Goal: Task Accomplishment & Management: Complete application form

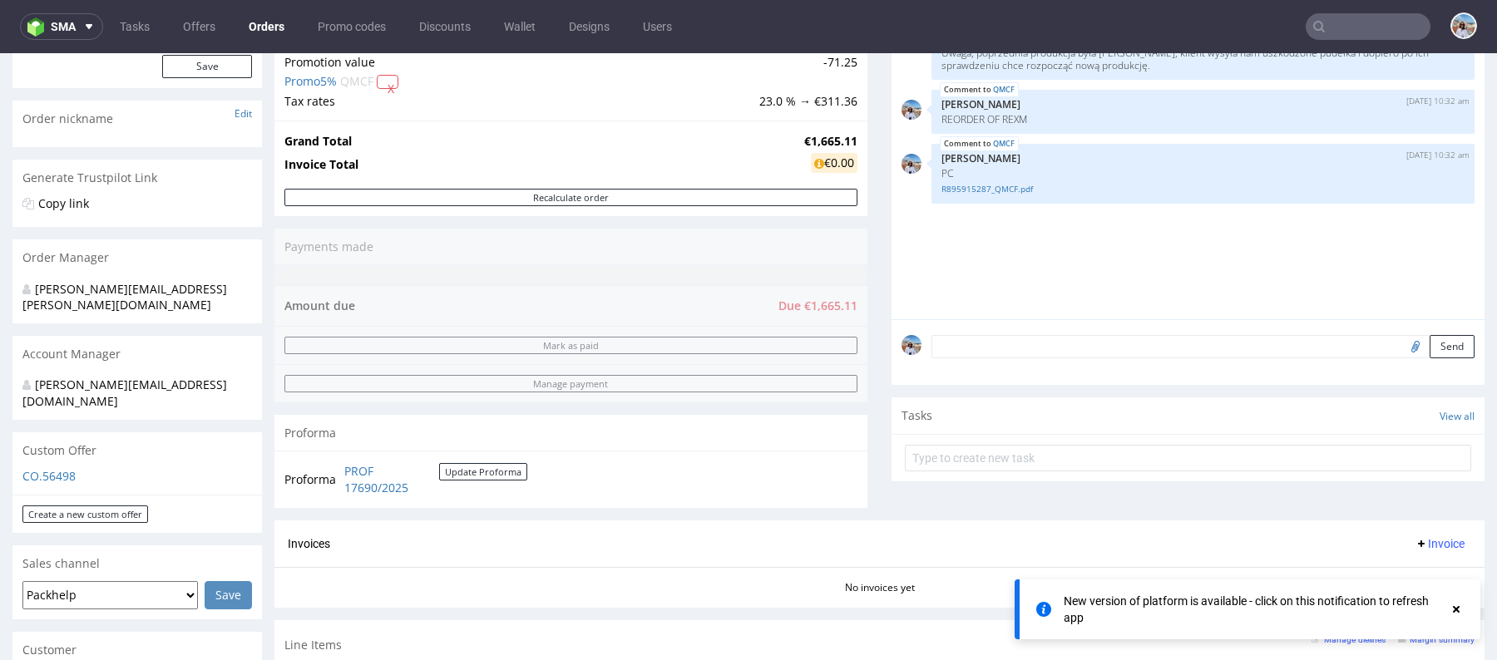
scroll to position [628, 0]
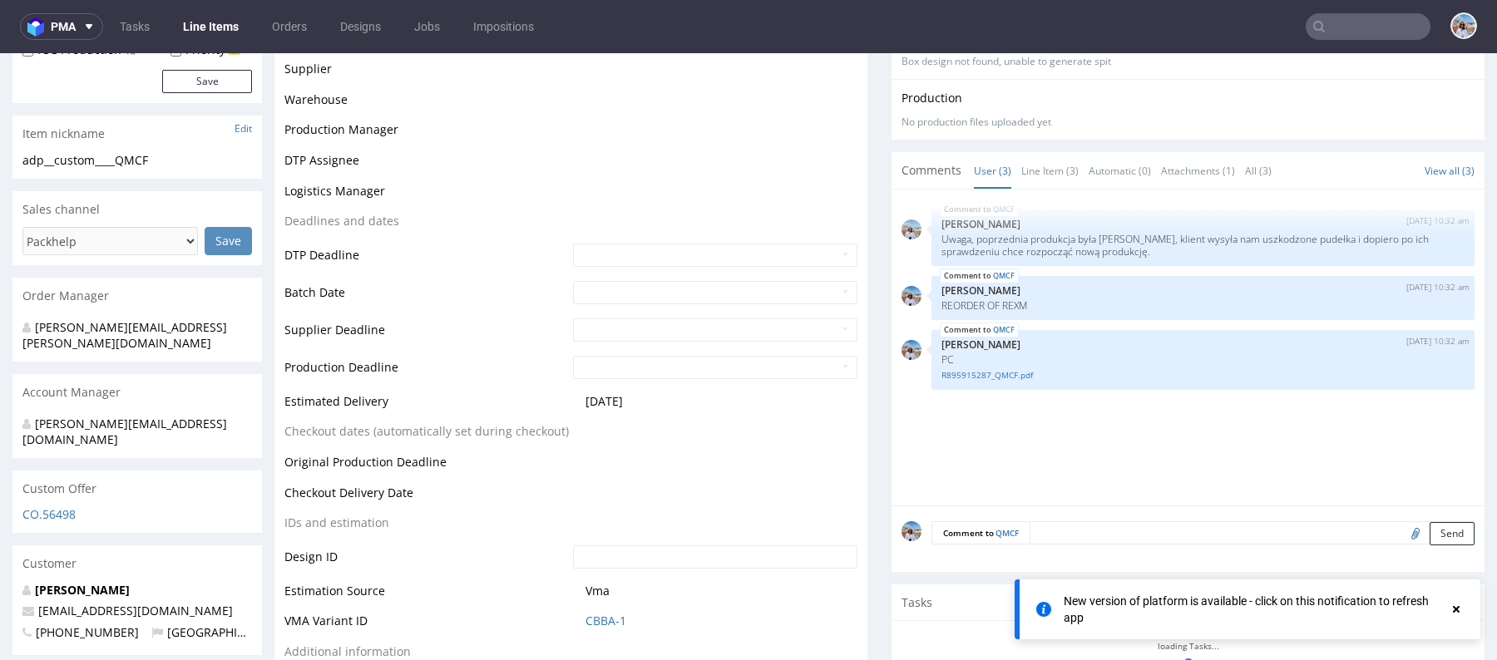
scroll to position [515, 0]
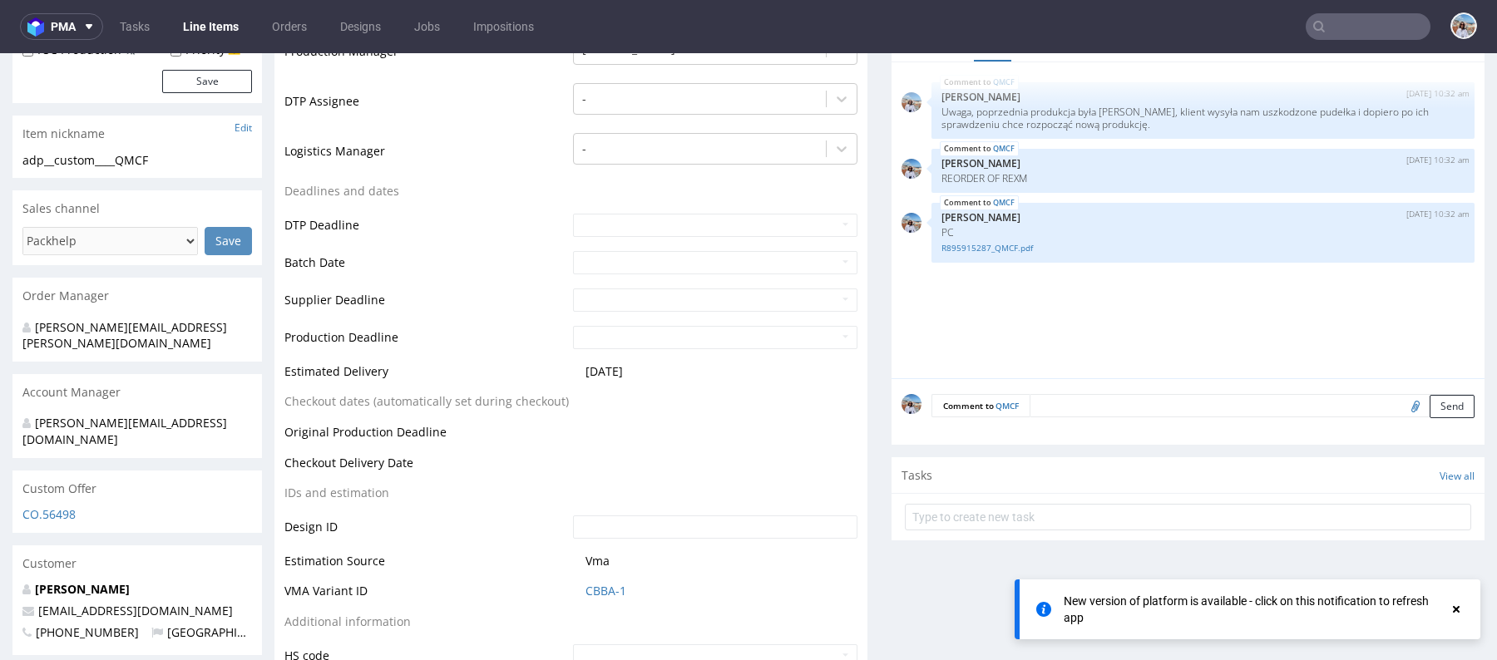
click at [1080, 402] on textarea at bounding box center [1252, 405] width 445 height 23
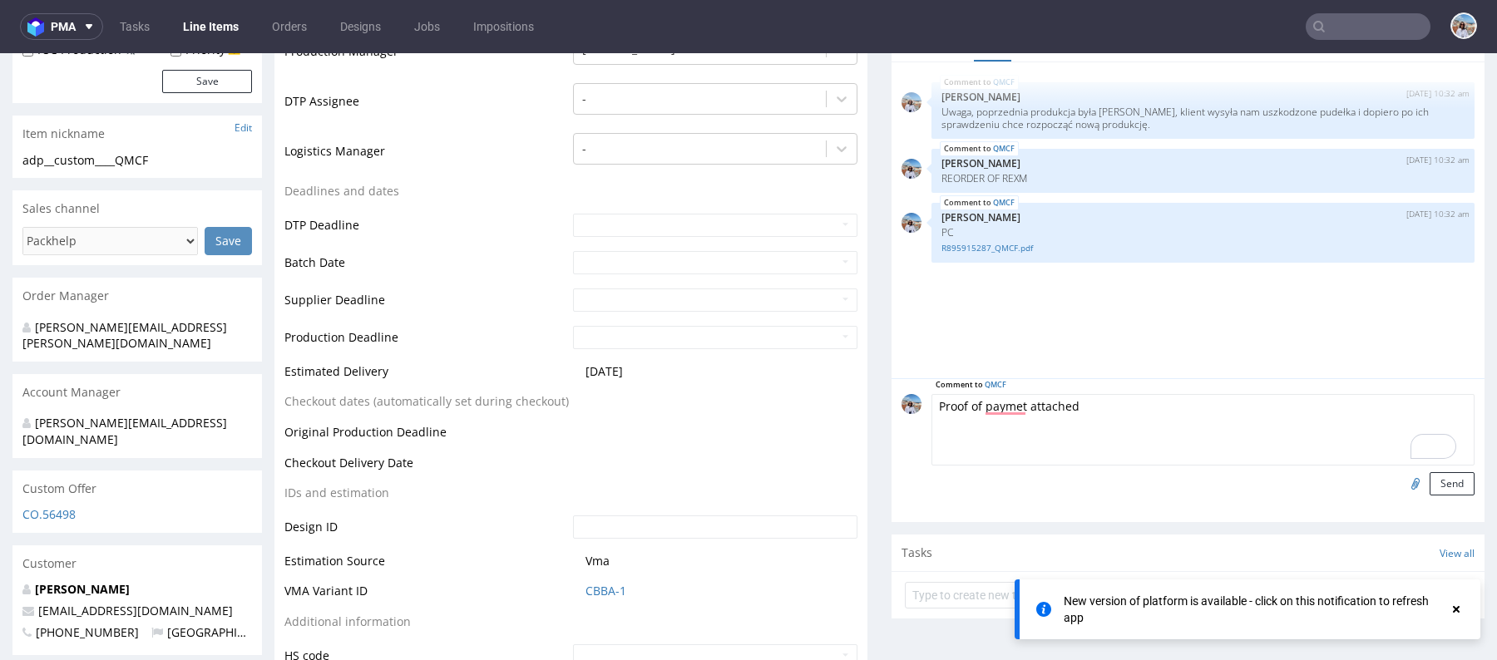
scroll to position [571, 0]
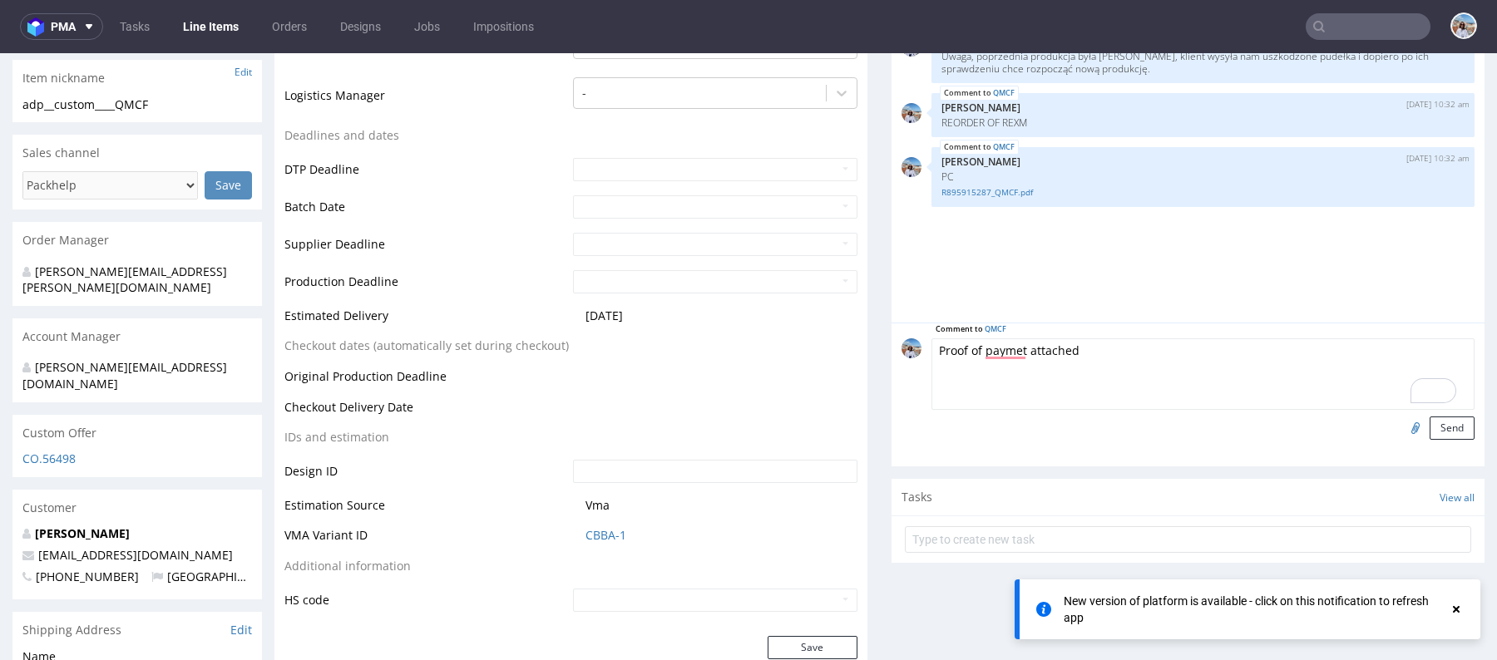
click at [980, 348] on textarea "Proof of paymet attached" at bounding box center [1202, 374] width 543 height 72
click at [999, 353] on textarea "Proof of paymet attached" at bounding box center [1202, 374] width 543 height 72
type textarea "Proof of payment attached"
click at [1401, 425] on input "file" at bounding box center [1412, 428] width 23 height 22
click at [1406, 426] on input "file" at bounding box center [1412, 428] width 23 height 22
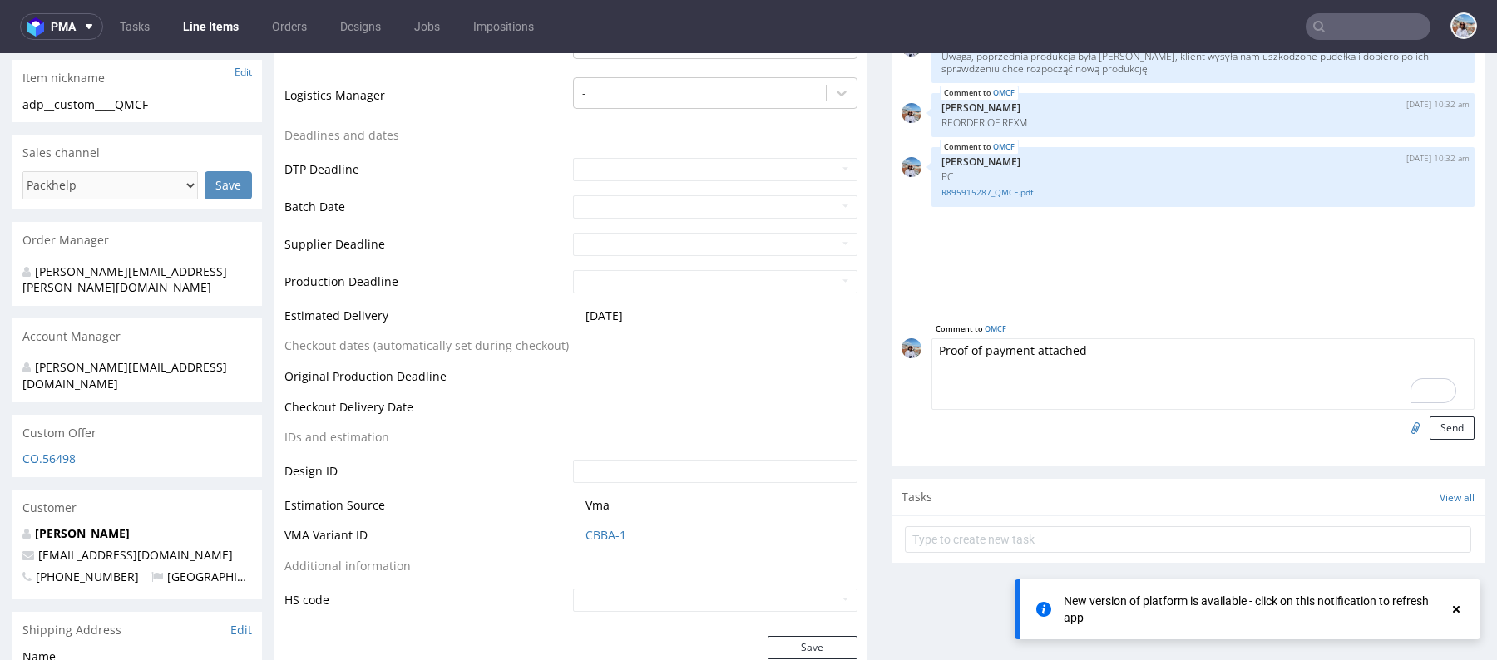
click at [1401, 422] on input "file" at bounding box center [1412, 428] width 23 height 22
type input "C:\fakepath\detail platby (12).pdf"
click at [1435, 422] on button "Send" at bounding box center [1452, 428] width 45 height 23
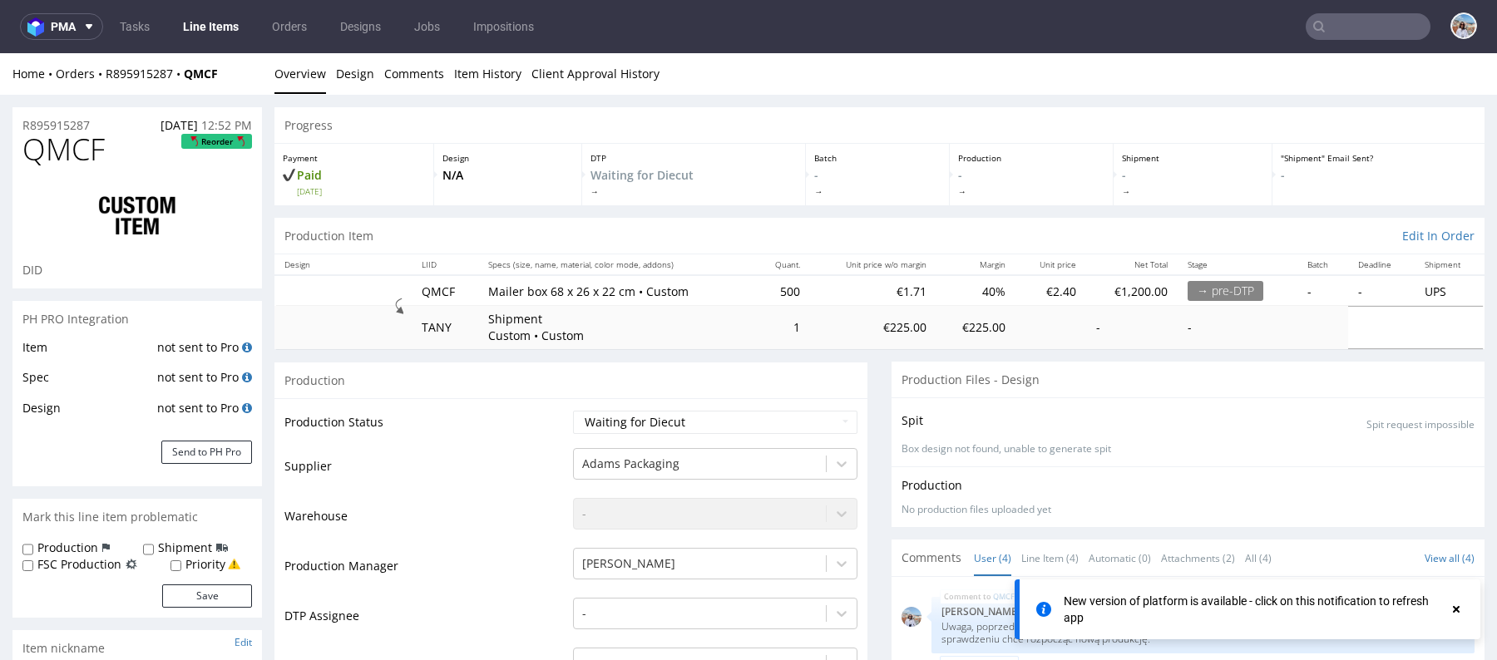
scroll to position [0, 0]
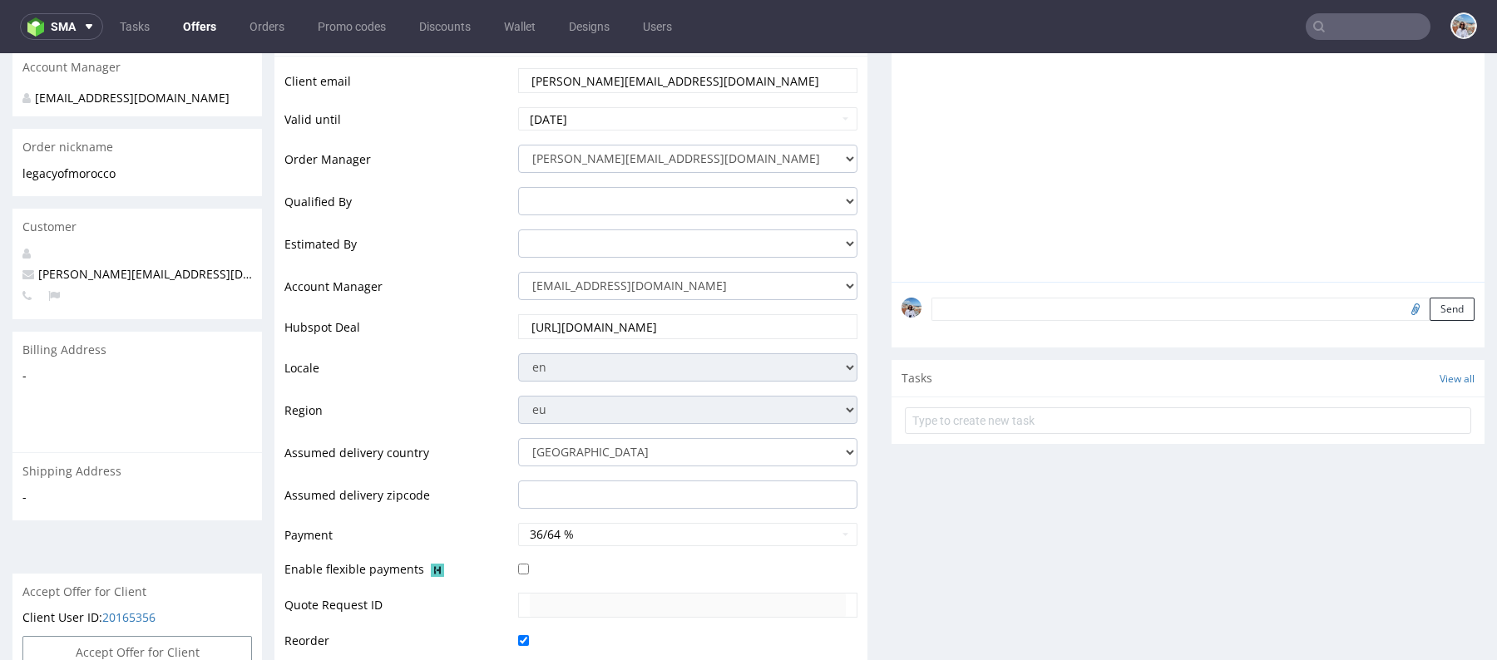
scroll to position [449, 0]
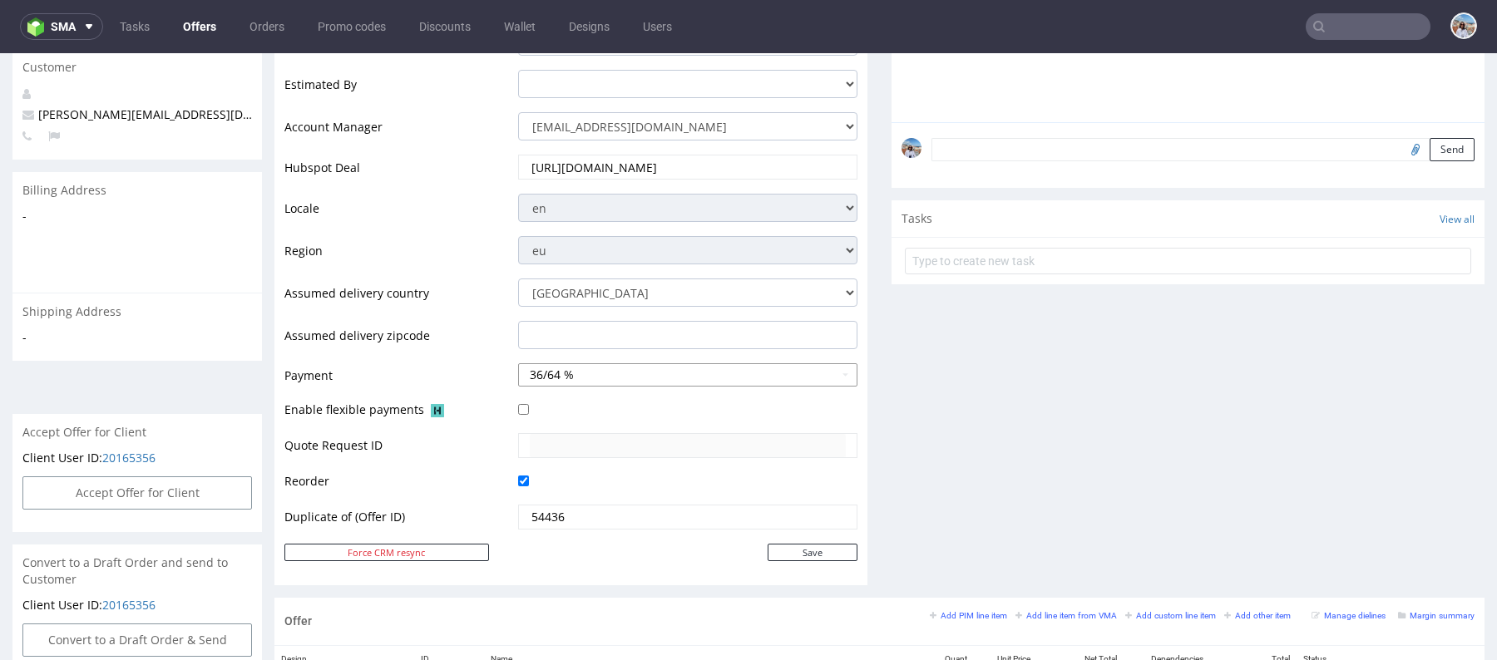
click at [592, 373] on button "36/64 %" at bounding box center [687, 374] width 339 height 23
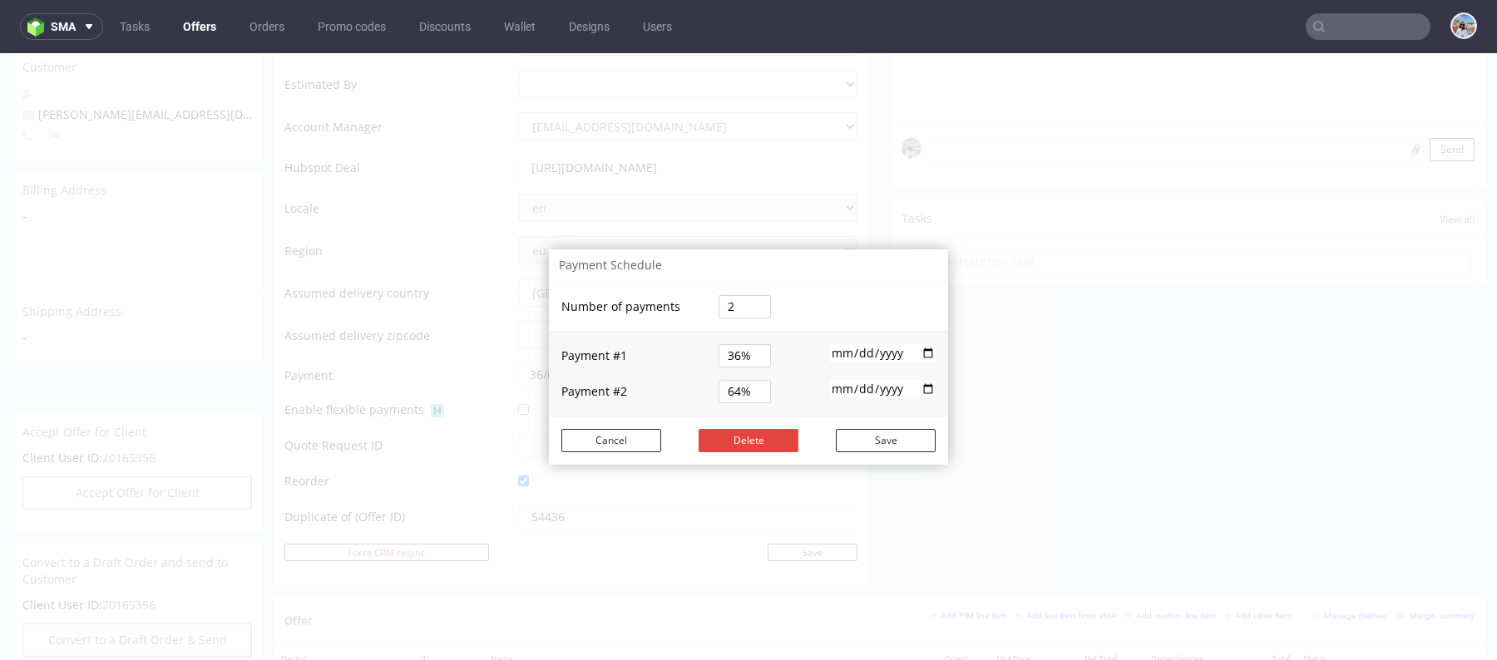
click at [863, 353] on input "2025-08-22" at bounding box center [883, 353] width 106 height 18
click at [835, 389] on input "2025-09-21" at bounding box center [883, 389] width 106 height 18
click at [918, 389] on input "2025-09-21" at bounding box center [883, 389] width 106 height 18
click at [916, 393] on input "2025-09-21" at bounding box center [883, 389] width 106 height 18
click at [924, 391] on input "2025-09-21" at bounding box center [883, 389] width 106 height 18
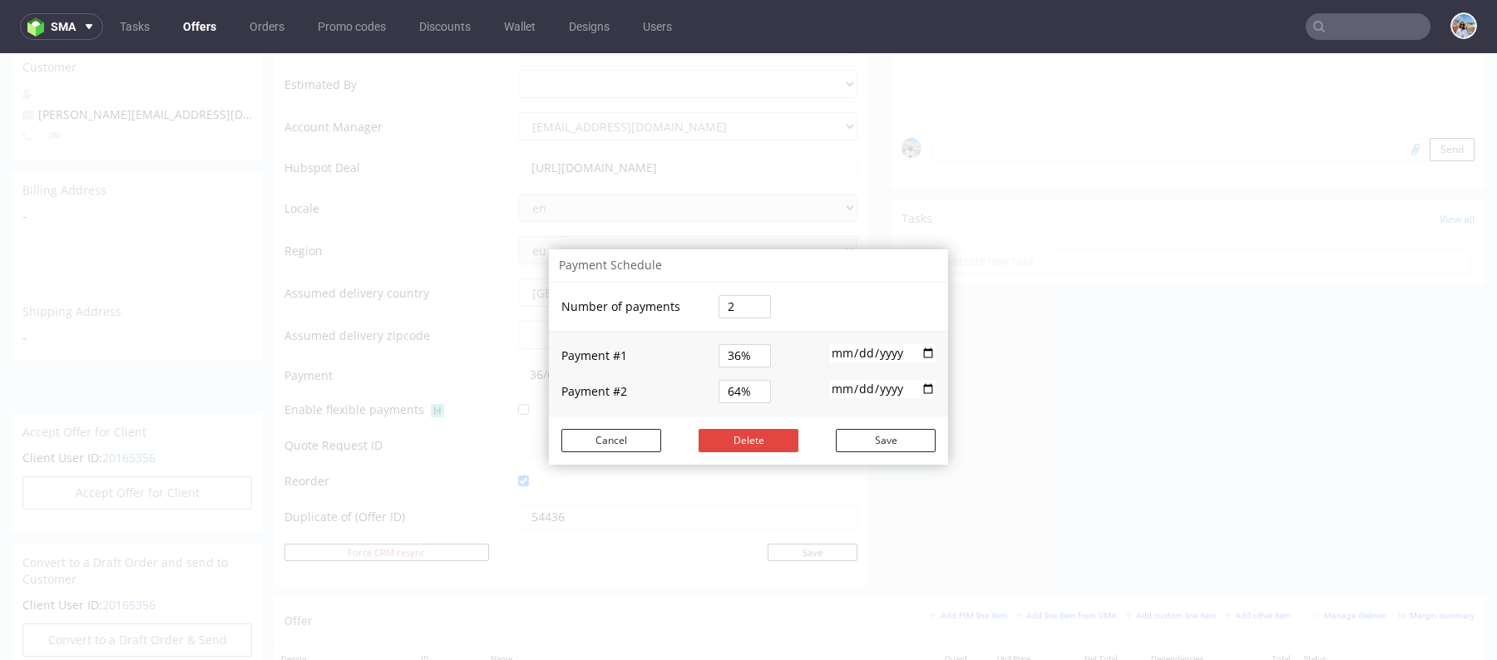
type input "2025-10-12"
click at [882, 448] on button "Save" at bounding box center [886, 440] width 100 height 23
click at [895, 352] on input "2025-08-22" at bounding box center [883, 352] width 106 height 18
click at [917, 352] on input "2025-08-22" at bounding box center [883, 352] width 106 height 18
click at [901, 436] on button "Save" at bounding box center [886, 442] width 100 height 23
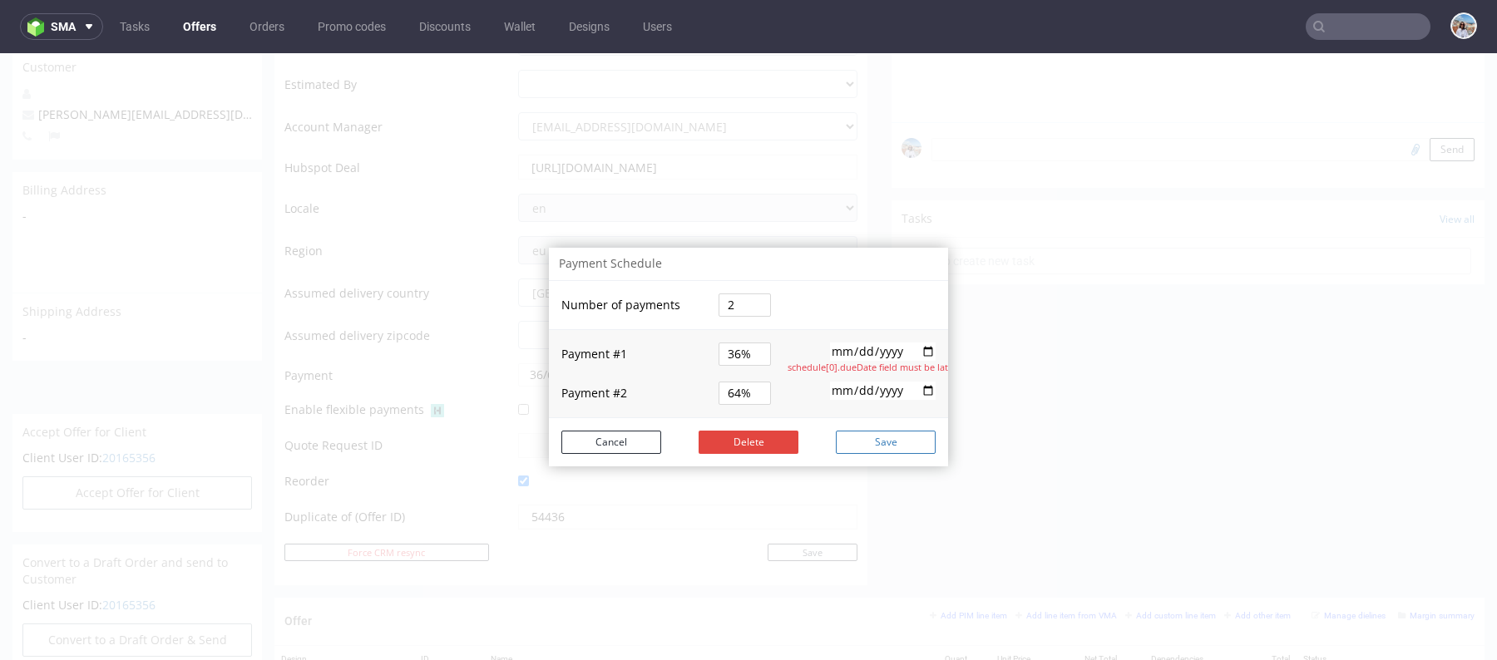
click at [901, 436] on button "Save" at bounding box center [886, 442] width 100 height 23
click at [919, 356] on input "2025-08-22" at bounding box center [883, 352] width 106 height 18
type input "2025-08-23"
click at [904, 440] on button "Save" at bounding box center [886, 442] width 100 height 23
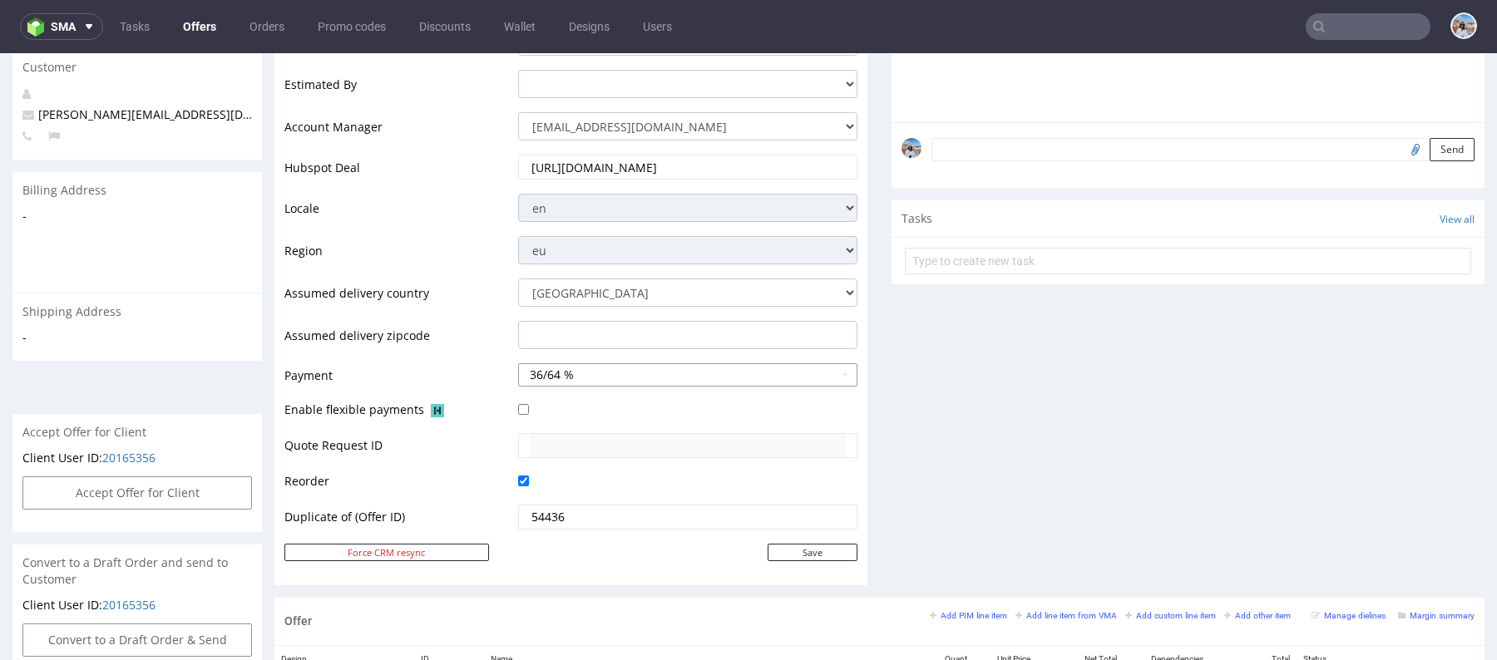
click at [721, 384] on button "36/64 %" at bounding box center [687, 374] width 339 height 23
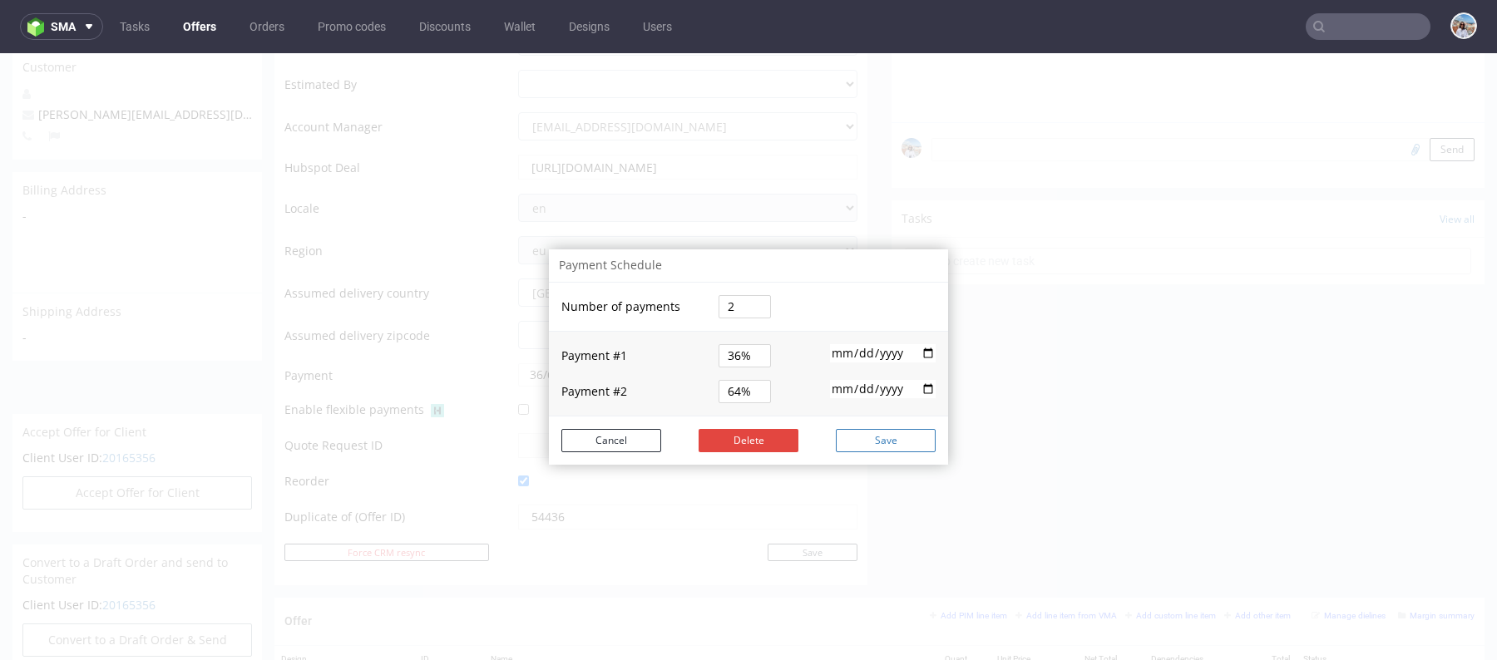
click at [883, 445] on button "Save" at bounding box center [886, 440] width 100 height 23
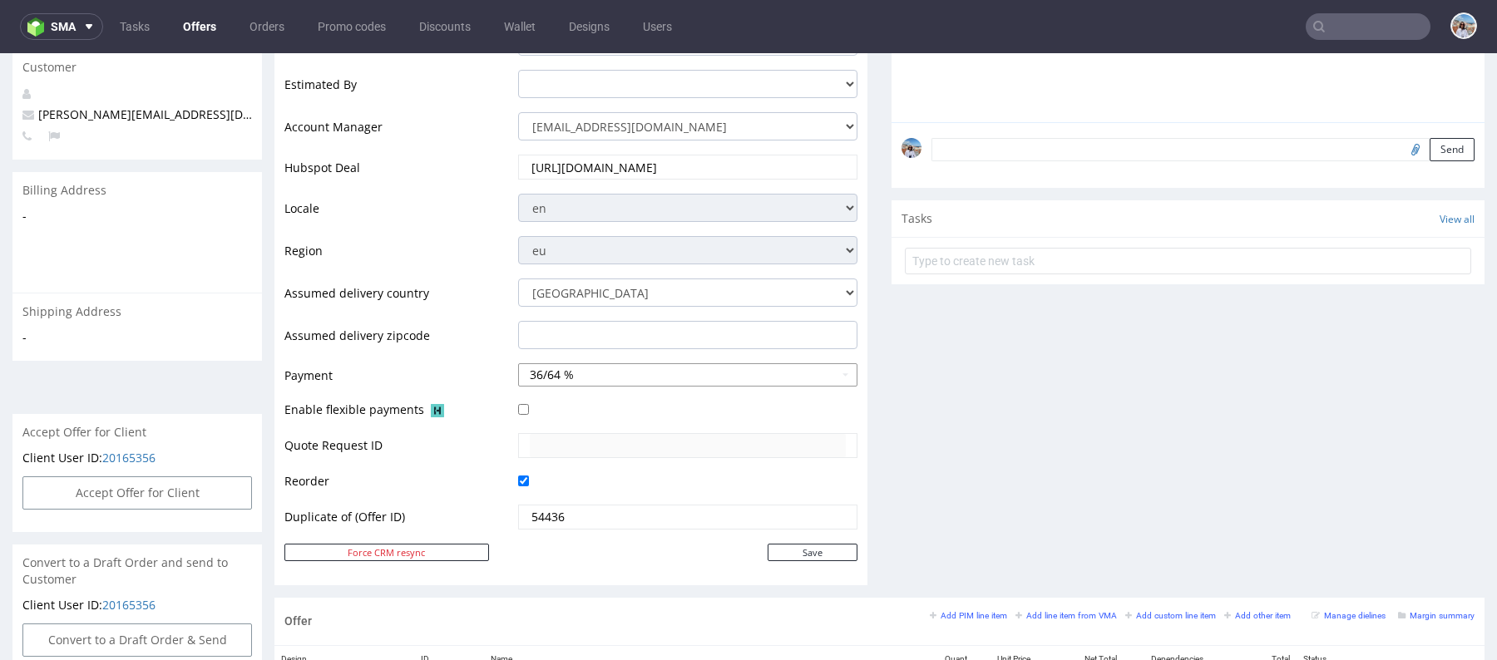
click at [647, 377] on button "36/64 %" at bounding box center [687, 374] width 339 height 23
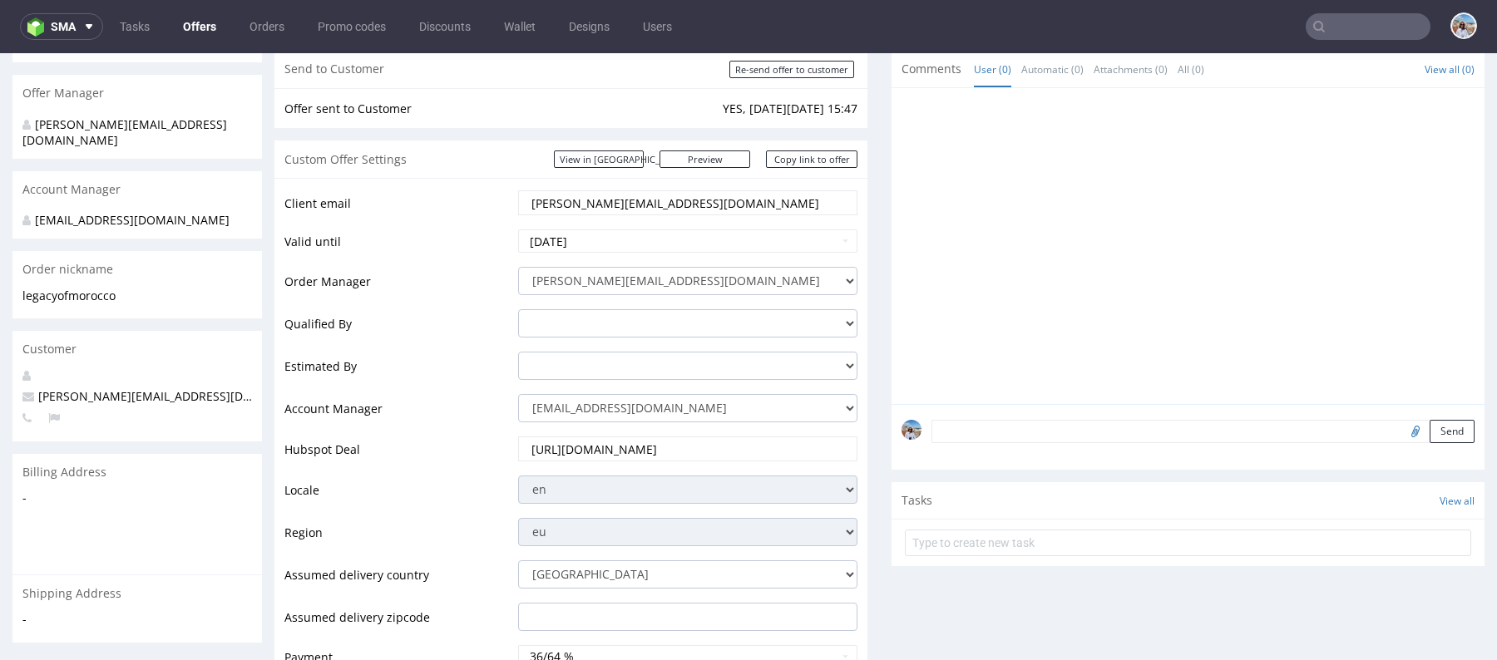
scroll to position [459, 0]
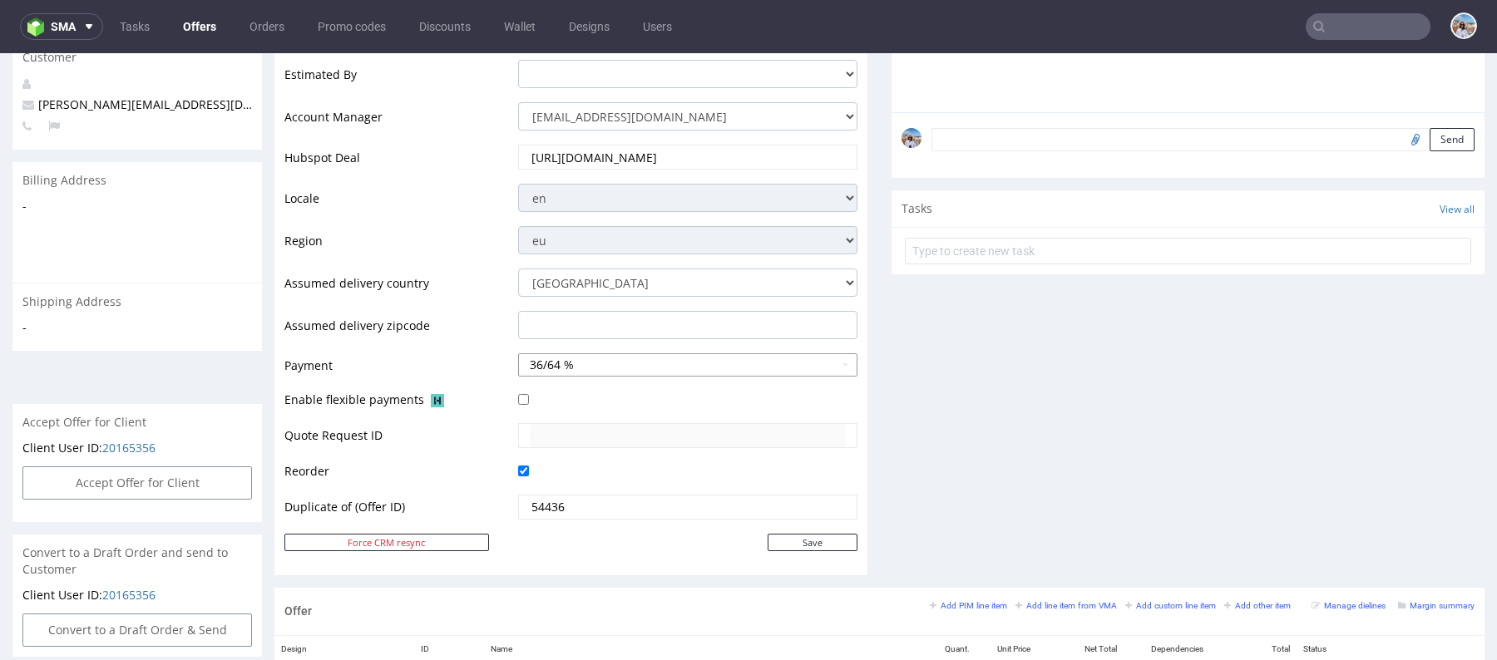
click at [748, 367] on button "36/64 %" at bounding box center [687, 364] width 339 height 23
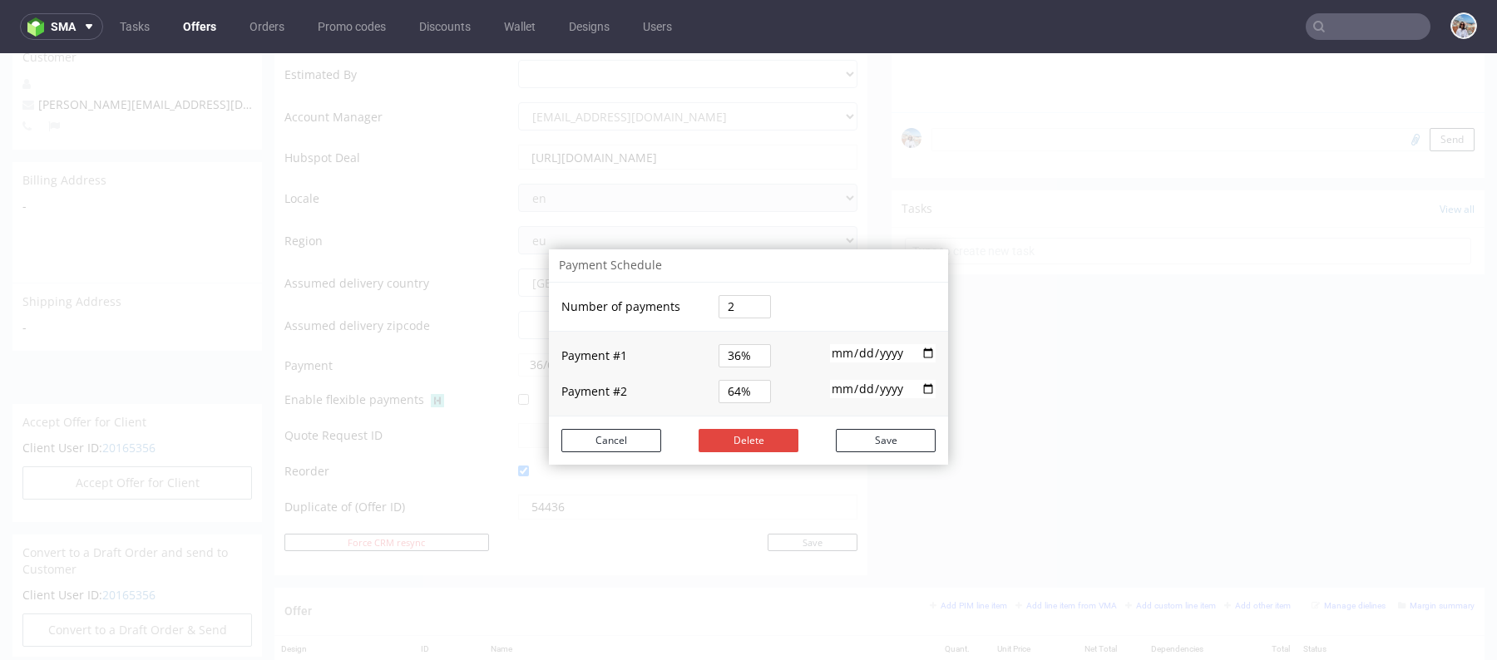
click at [745, 358] on input "36%" at bounding box center [745, 355] width 52 height 23
click at [916, 348] on input "[DATE]" at bounding box center [883, 353] width 106 height 18
type input "[DATE]"
click at [916, 387] on input "2025-10-12" at bounding box center [883, 389] width 106 height 18
click at [921, 388] on input "2025-10-12" at bounding box center [883, 389] width 106 height 18
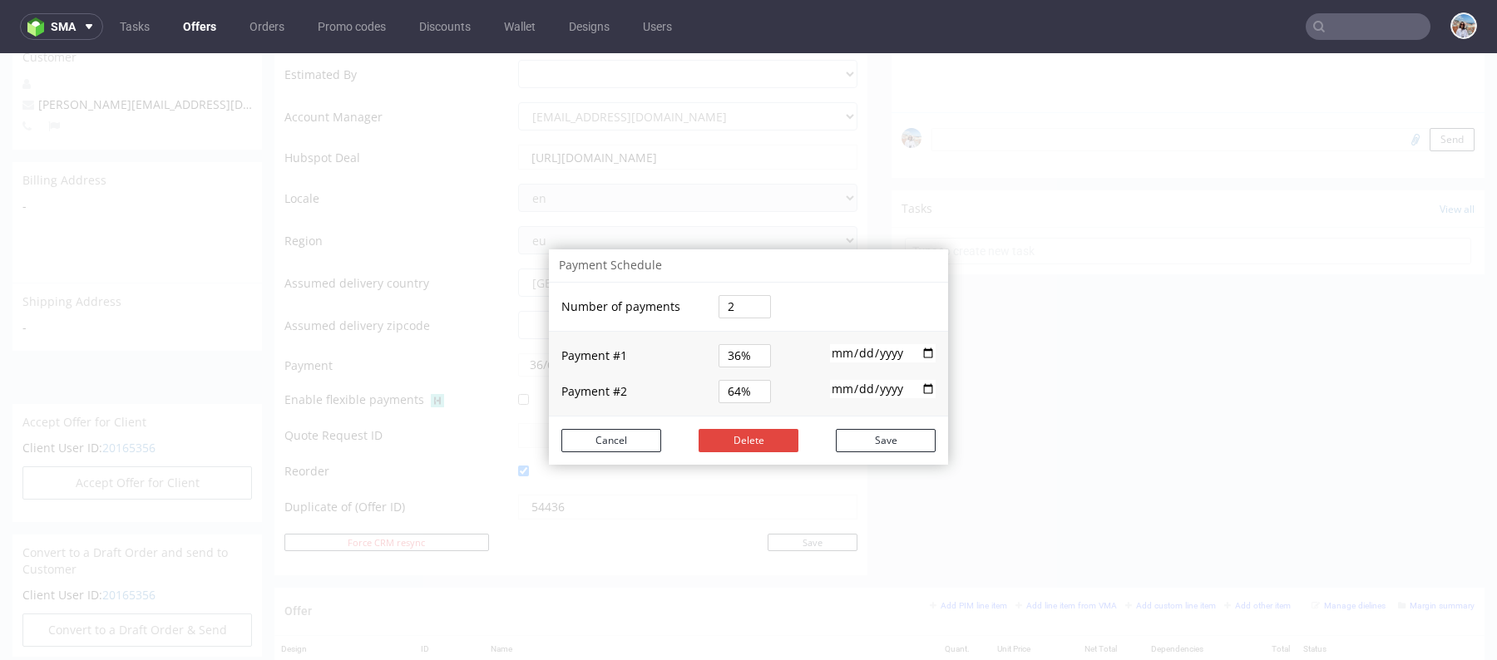
click at [924, 388] on input "2025-11-12" at bounding box center [883, 389] width 106 height 18
click at [911, 394] on input "2025-10-12" at bounding box center [883, 389] width 106 height 18
type input "2025-11-28"
click at [892, 447] on button "Save" at bounding box center [886, 440] width 100 height 23
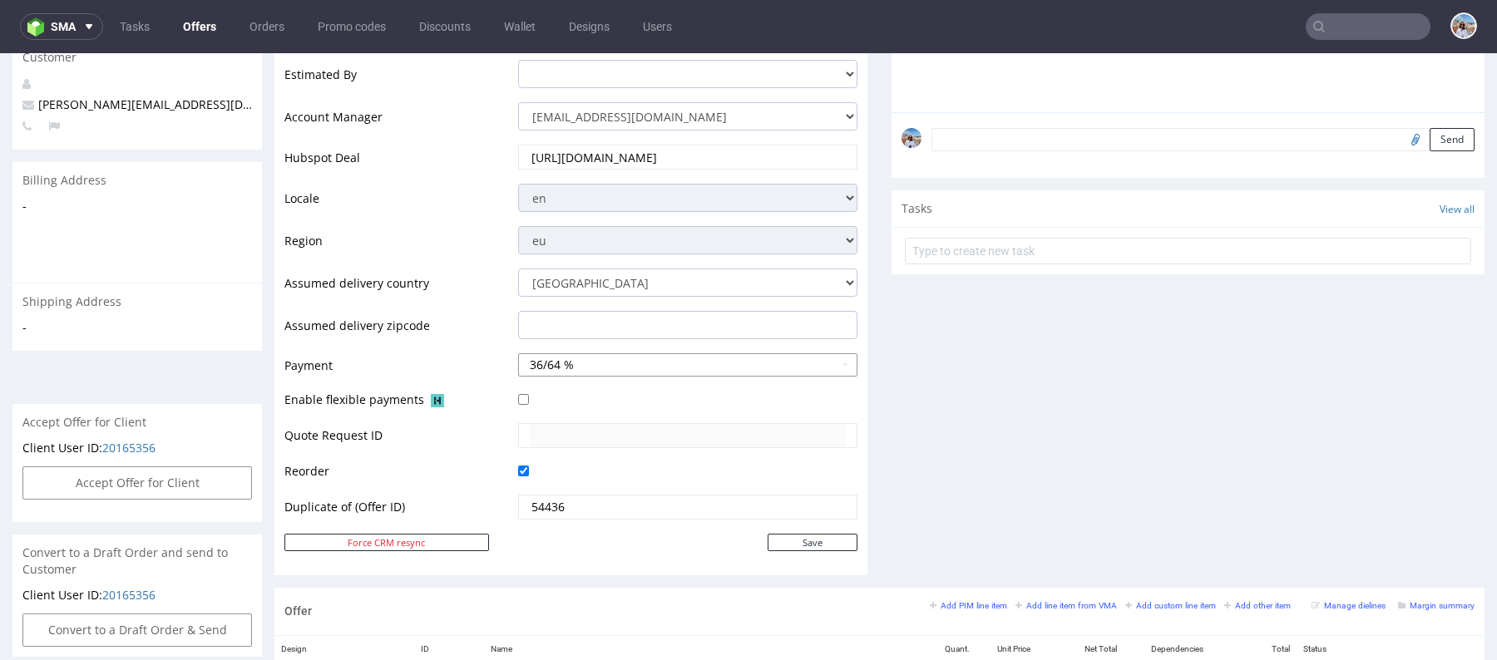
click at [803, 360] on button "36/64 %" at bounding box center [687, 364] width 339 height 23
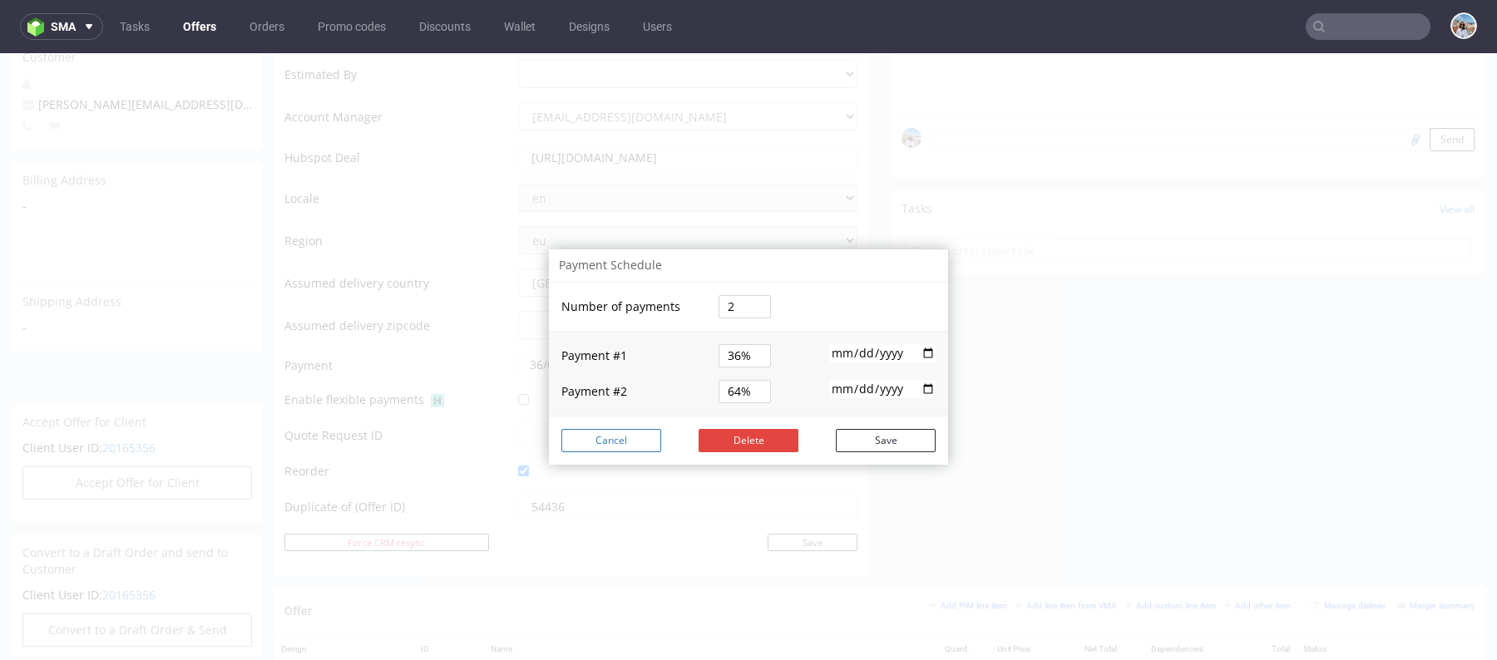
click at [614, 439] on button "Cancel" at bounding box center [611, 440] width 100 height 23
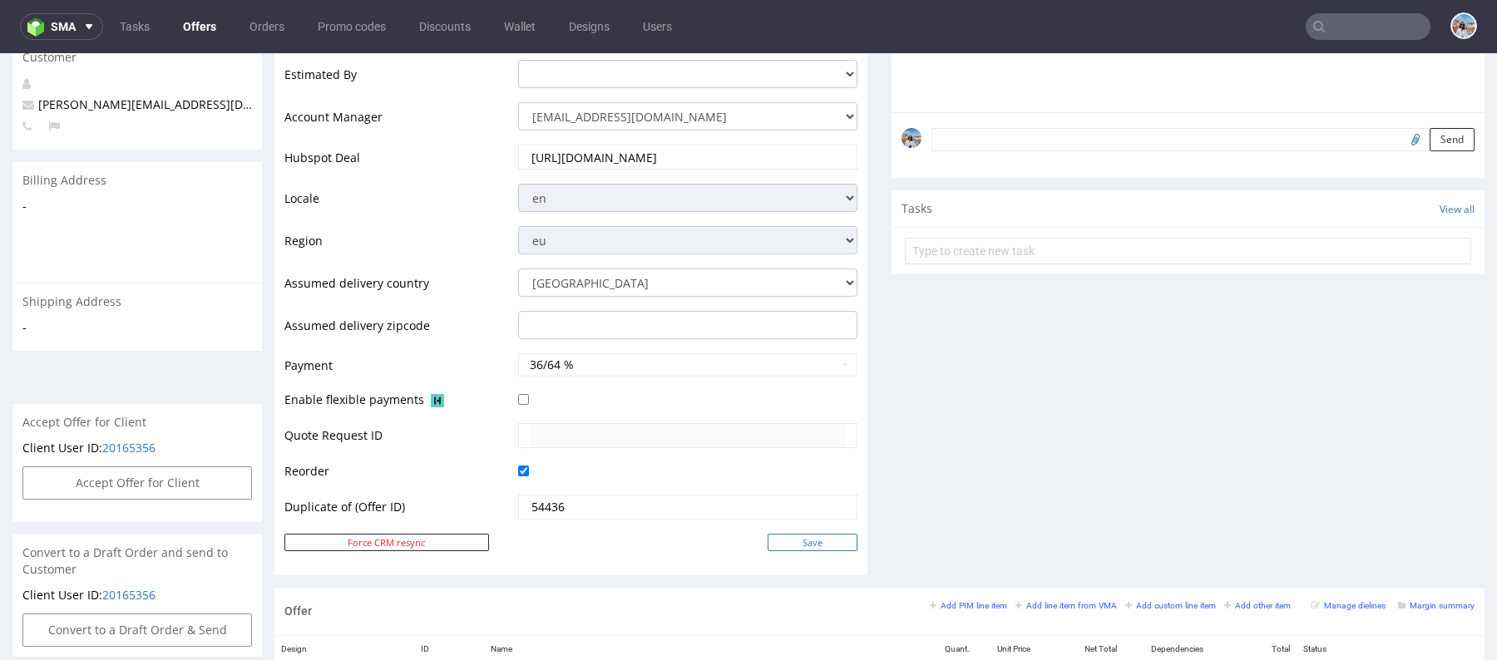
click at [802, 534] on input "Save" at bounding box center [813, 542] width 90 height 17
type input "In progress..."
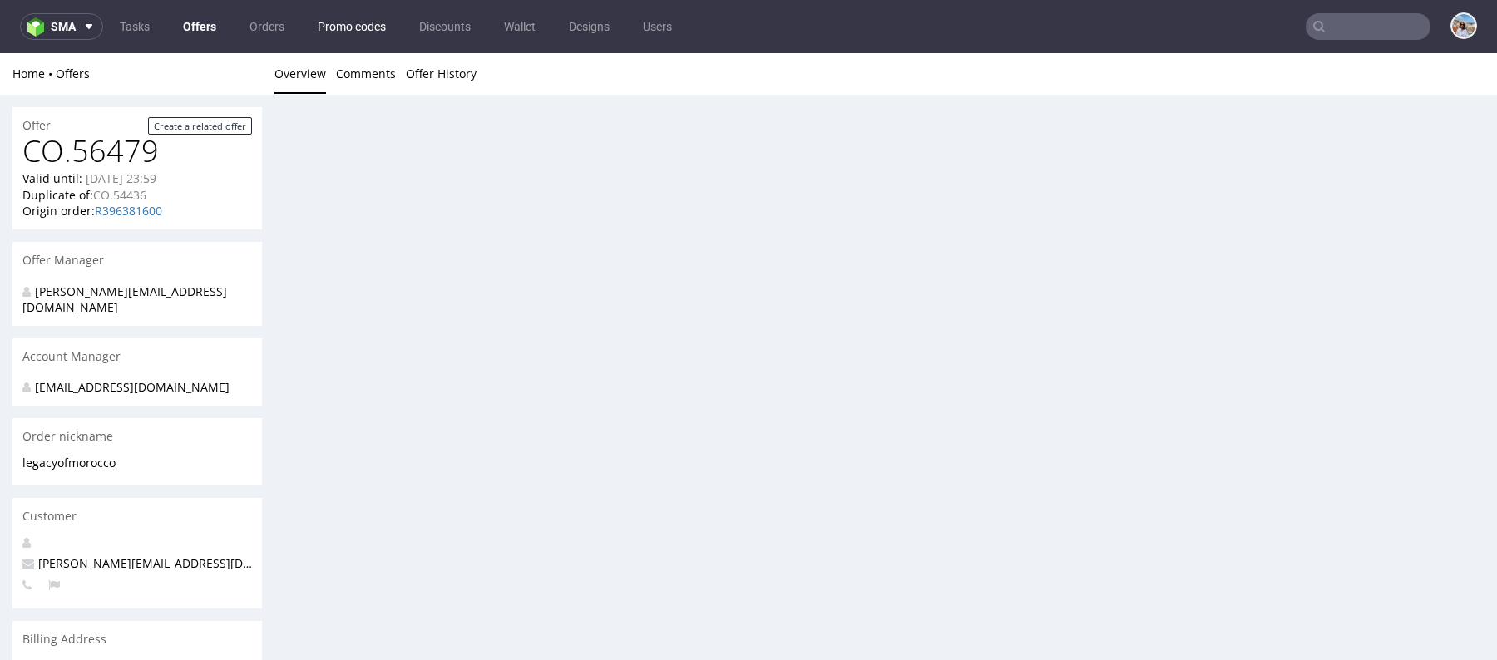
scroll to position [0, 0]
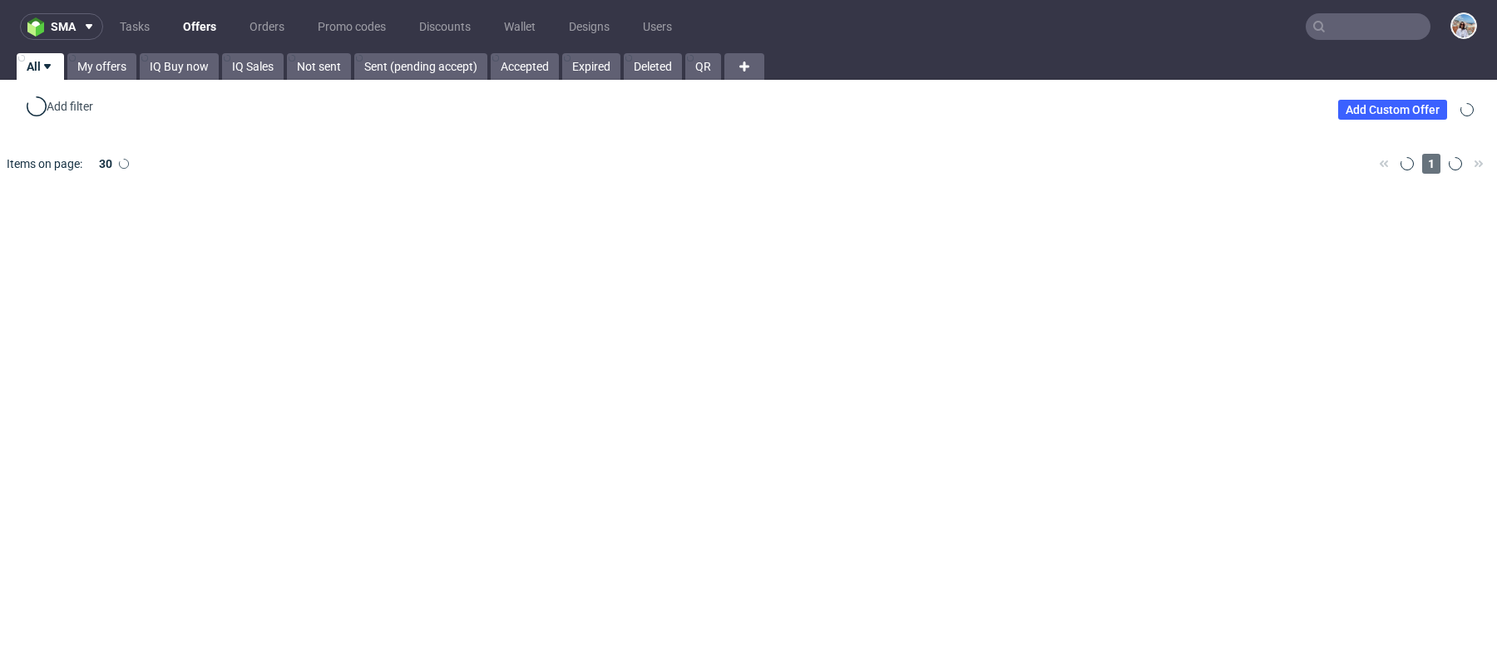
click at [1342, 22] on input "text" at bounding box center [1368, 26] width 125 height 27
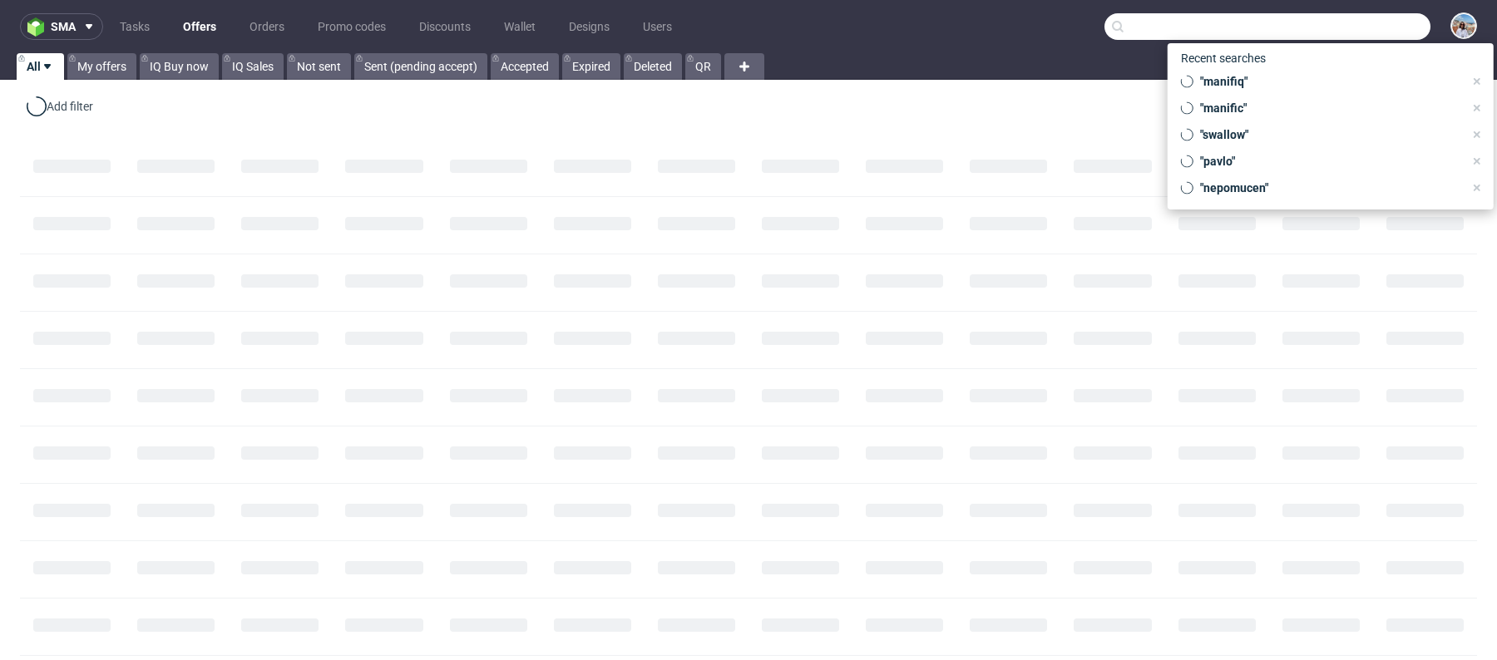
paste input "TGSQ"
type input "TGSQ"
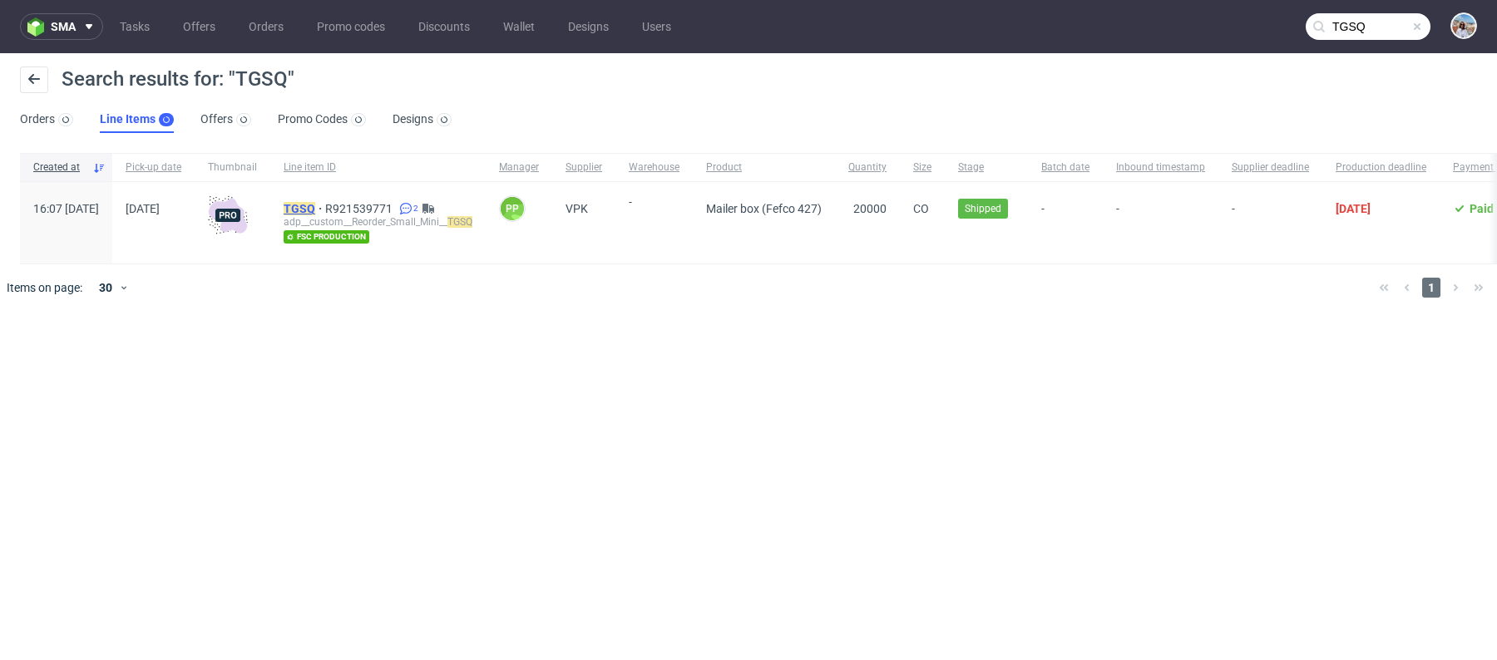
click at [315, 205] on mark "TGSQ" at bounding box center [300, 208] width 32 height 13
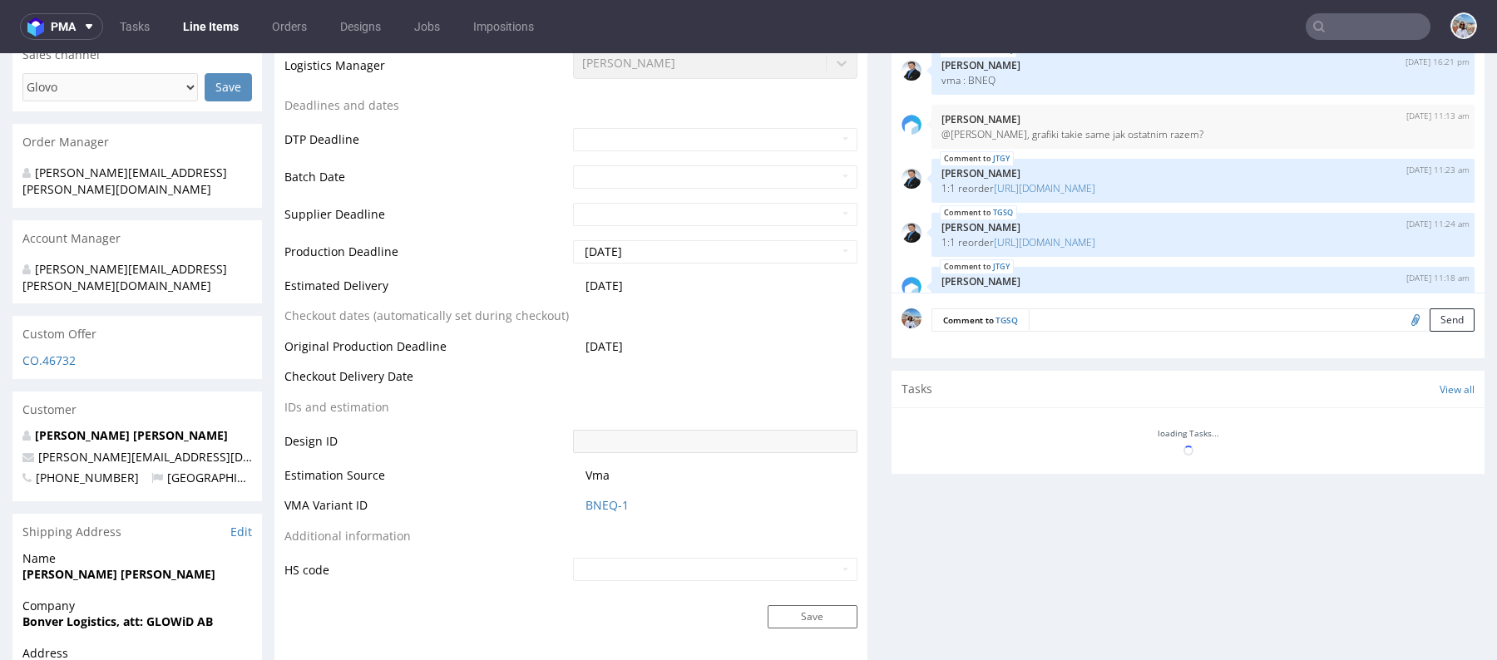
scroll to position [250, 0]
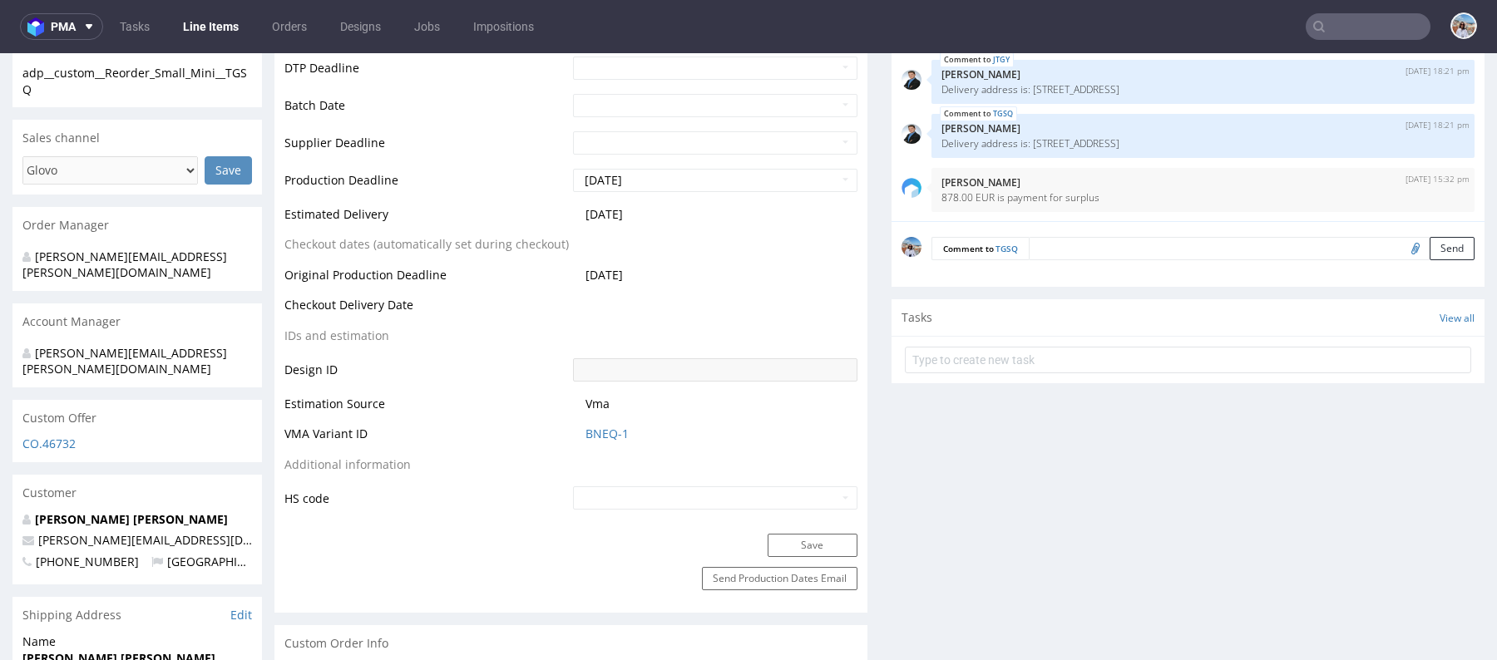
select select "in_progress"
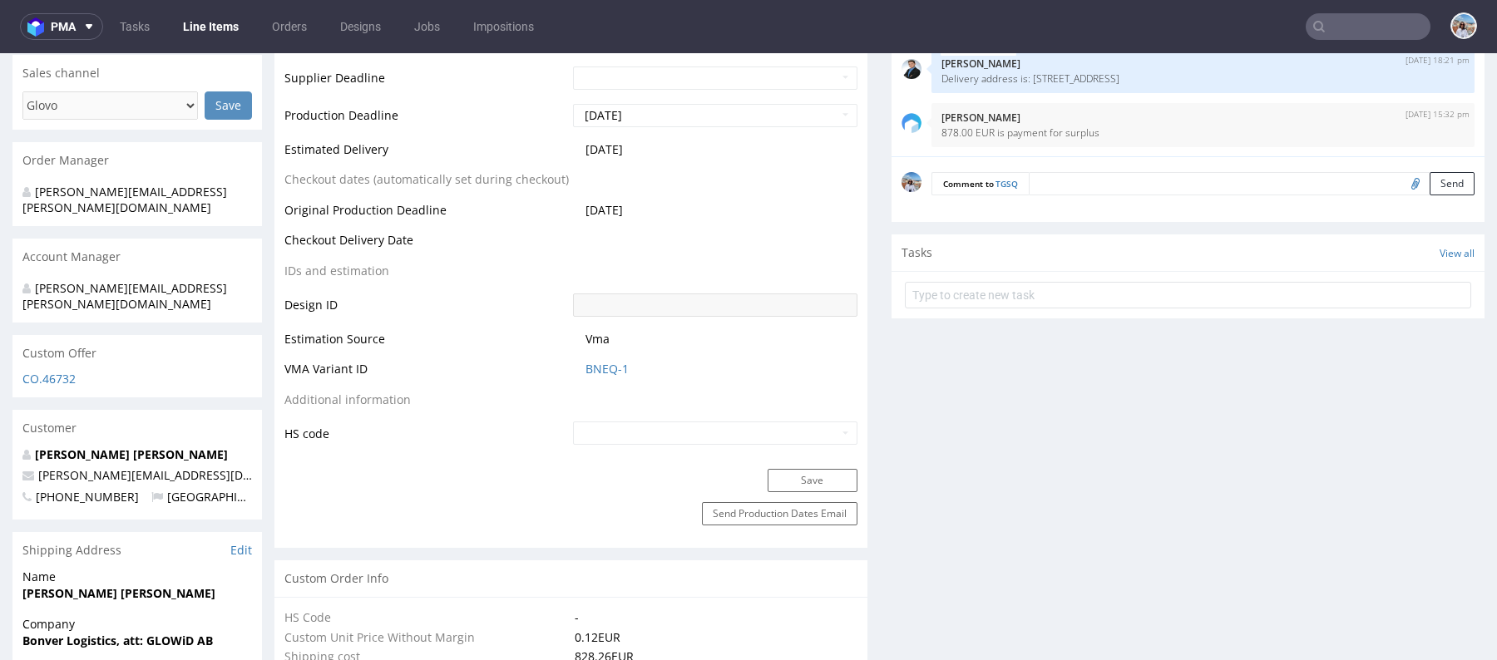
scroll to position [650, 0]
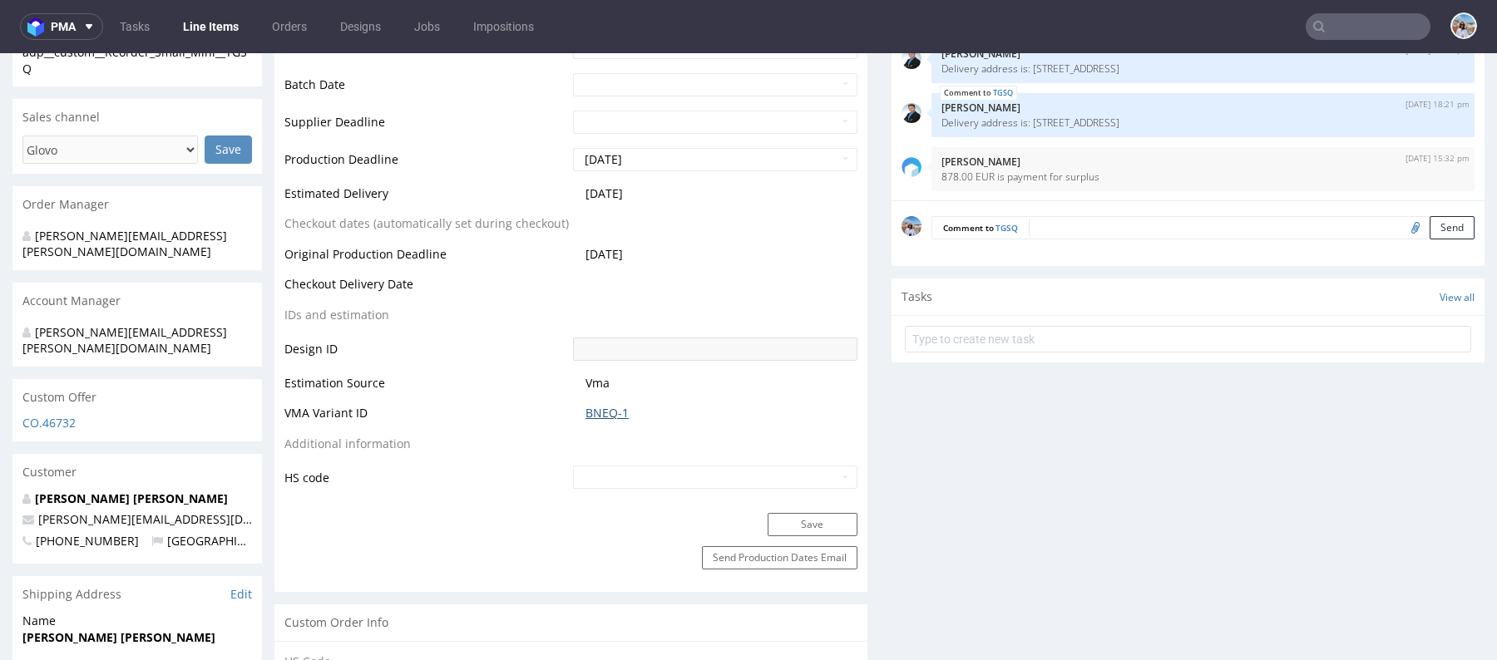
click at [594, 413] on link "BNEQ-1" at bounding box center [606, 413] width 43 height 17
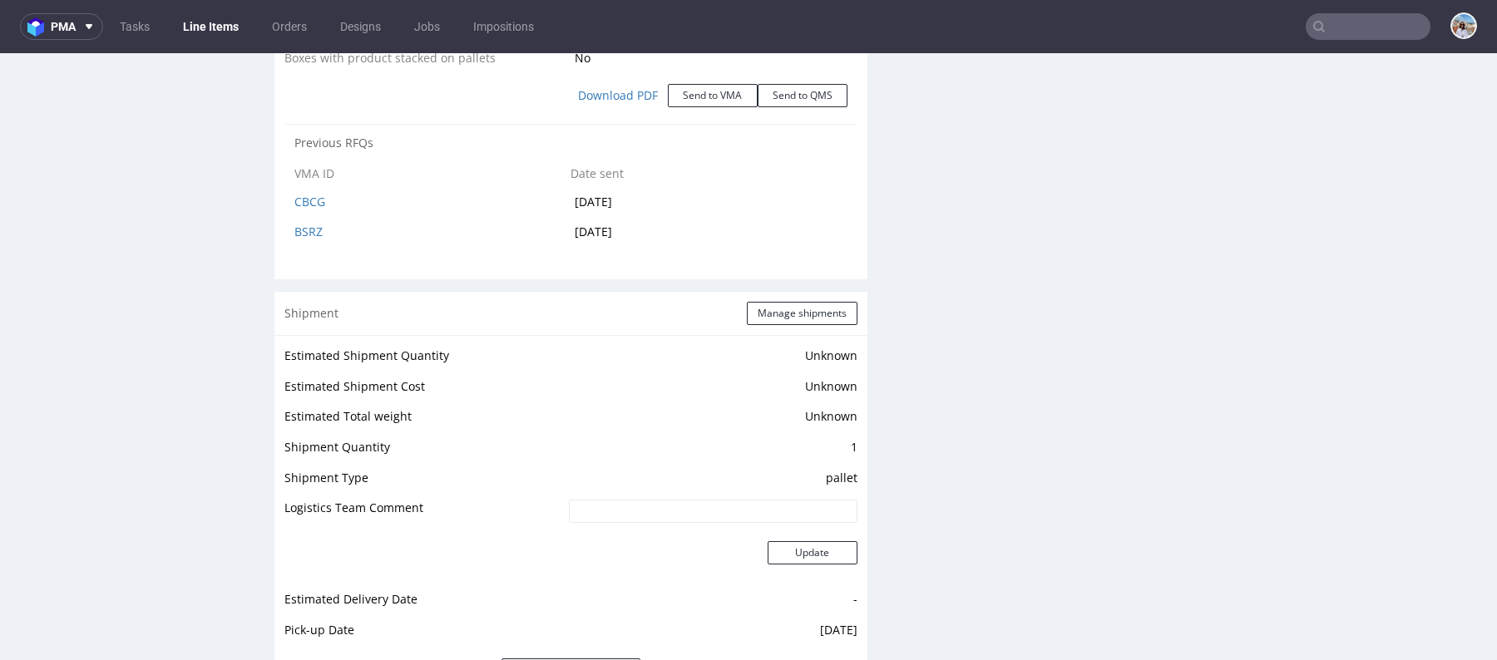
scroll to position [2181, 0]
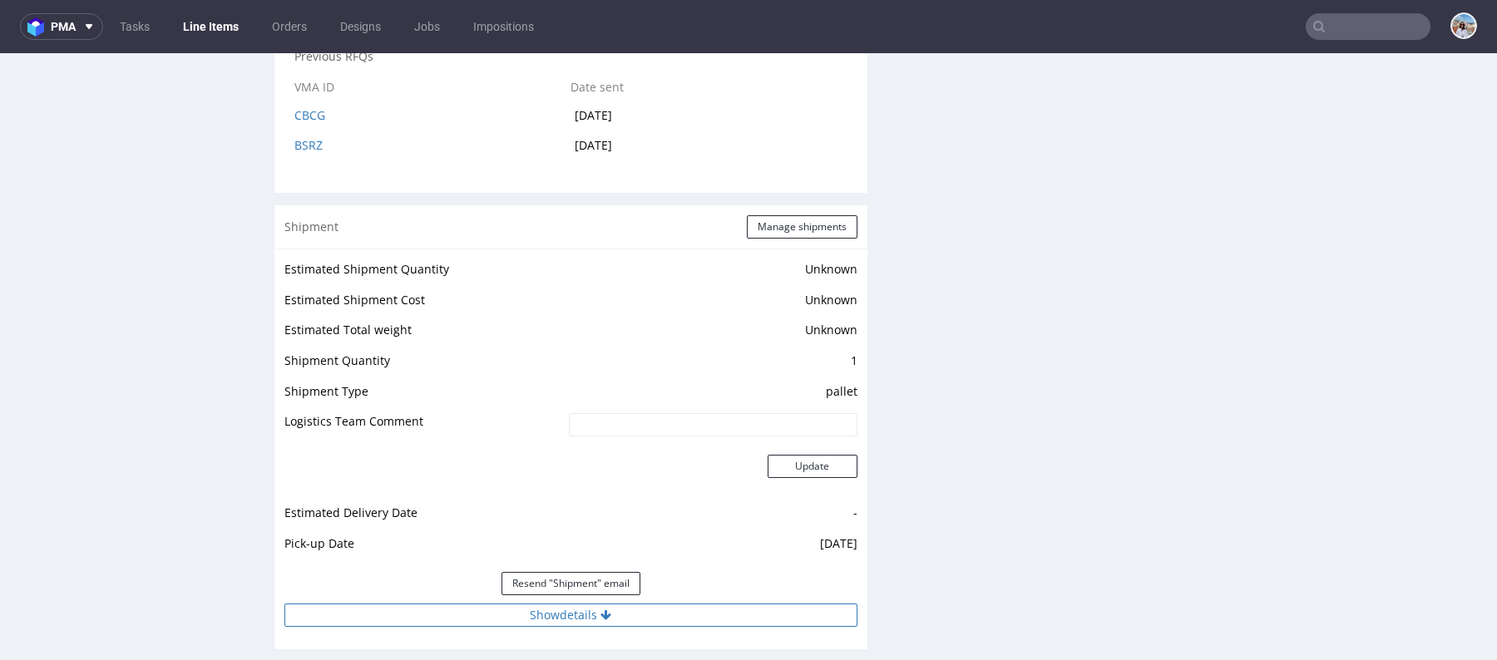
click at [603, 620] on button "Show details" at bounding box center [570, 615] width 573 height 23
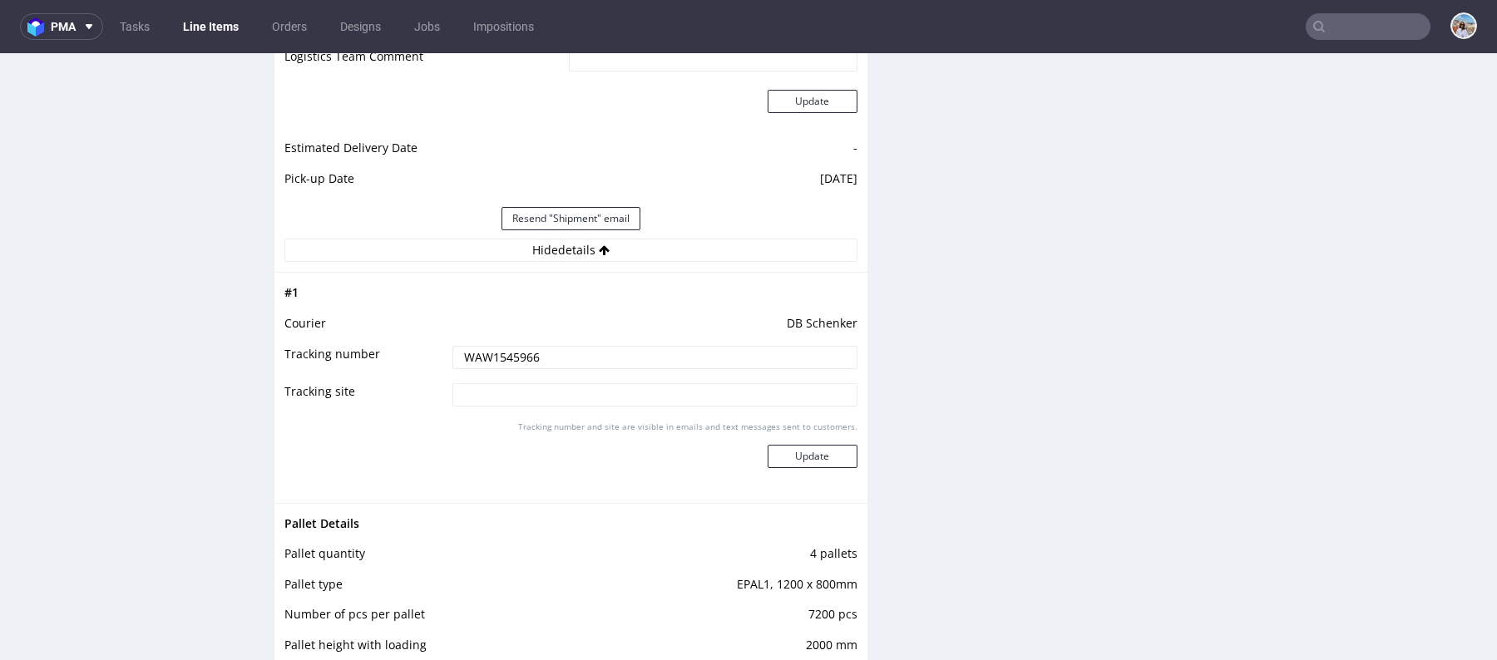
scroll to position [2969, 0]
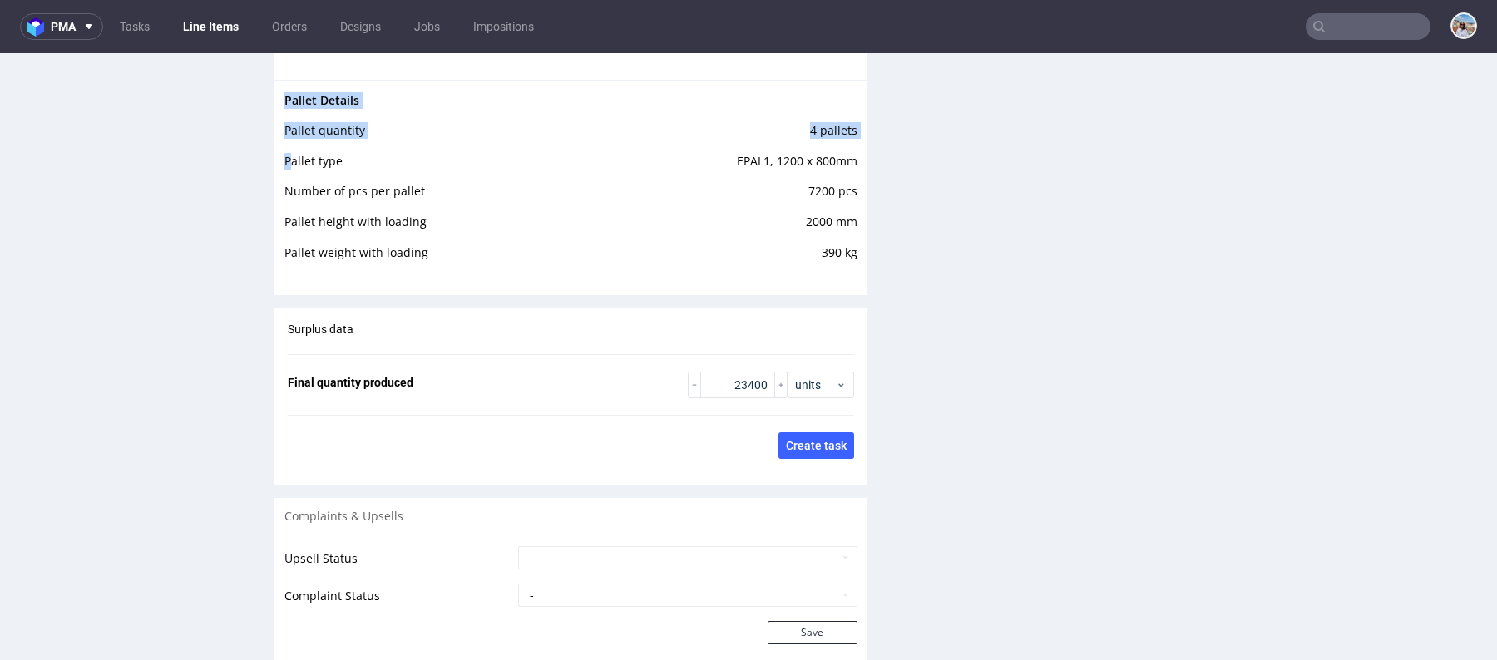
drag, startPoint x: 852, startPoint y: 268, endPoint x: 289, endPoint y: 175, distance: 570.5
click at [289, 175] on div "Pallet Details Pallet quantity 4 pallets Pallet type EPAL1, 1200 x 800mm Number…" at bounding box center [570, 182] width 593 height 204
click at [303, 165] on td "Pallet type" at bounding box center [439, 166] width 311 height 31
drag, startPoint x: 281, startPoint y: 163, endPoint x: 851, endPoint y: 277, distance: 581.0
click at [851, 277] on div "Pallet Details Pallet quantity 4 pallets Pallet type EPAL1, 1200 x 800mm Number…" at bounding box center [570, 182] width 593 height 204
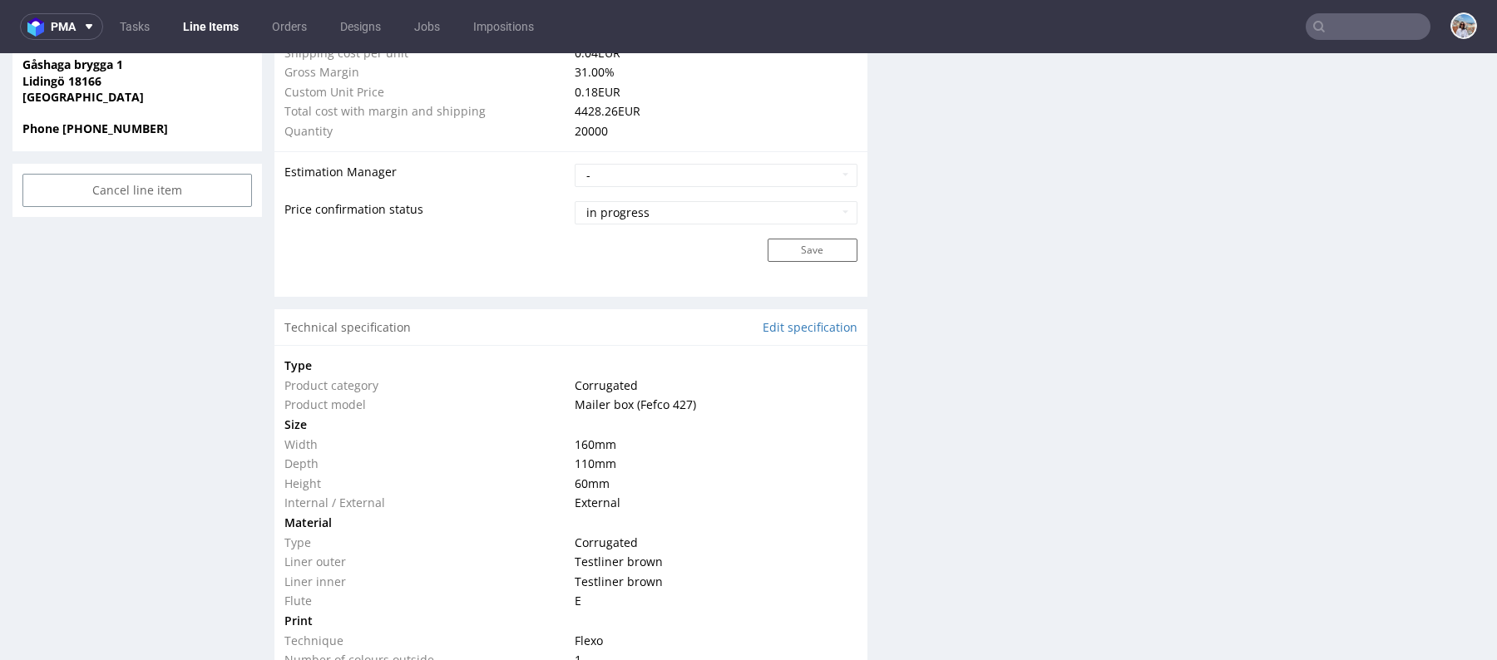
scroll to position [896, 0]
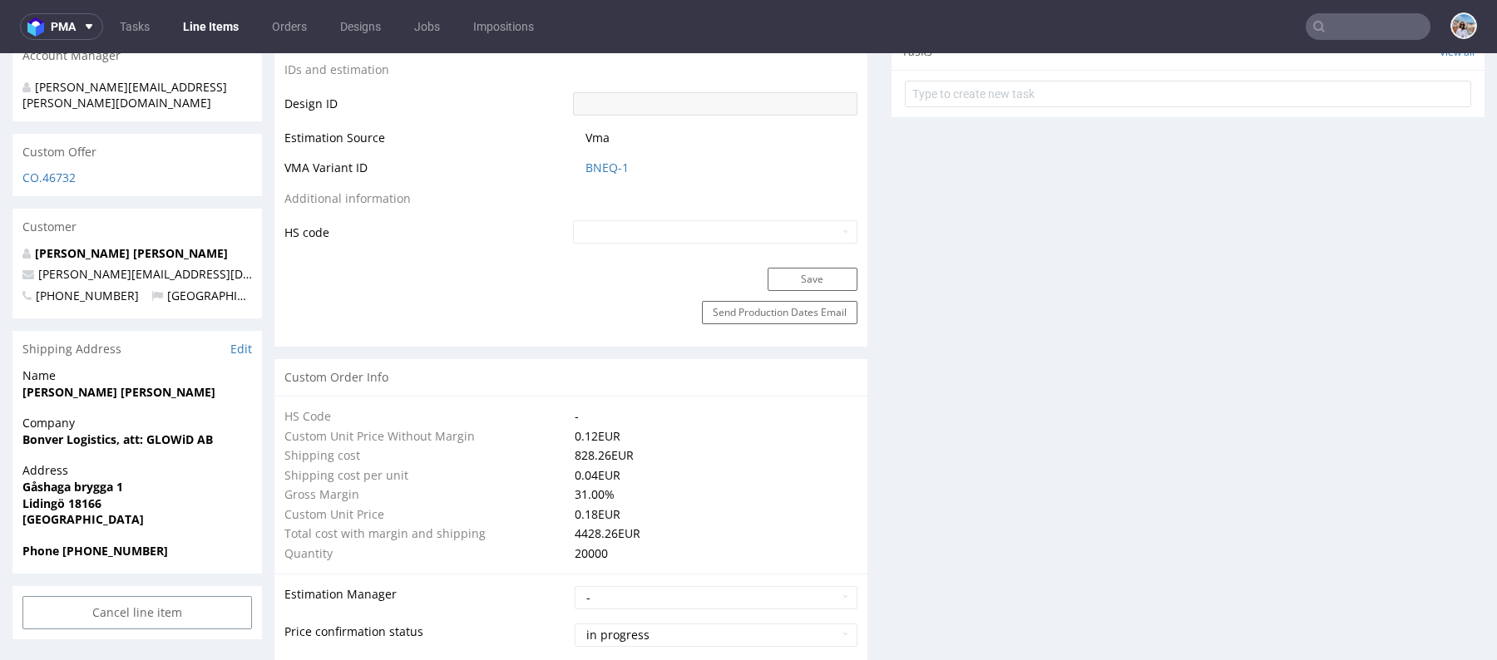
drag, startPoint x: 66, startPoint y: 471, endPoint x: 96, endPoint y: 486, distance: 33.5
click at [96, 486] on p "Address Gåshaga brygga 1 Lidingö 18166 Sweden" at bounding box center [137, 494] width 230 height 65
drag, startPoint x: 69, startPoint y: 466, endPoint x: 117, endPoint y: 487, distance: 52.9
click at [117, 487] on p "Address Gåshaga brygga 1 Lidingö 18166 Sweden" at bounding box center [137, 494] width 230 height 65
copy p "18166 Sweden"
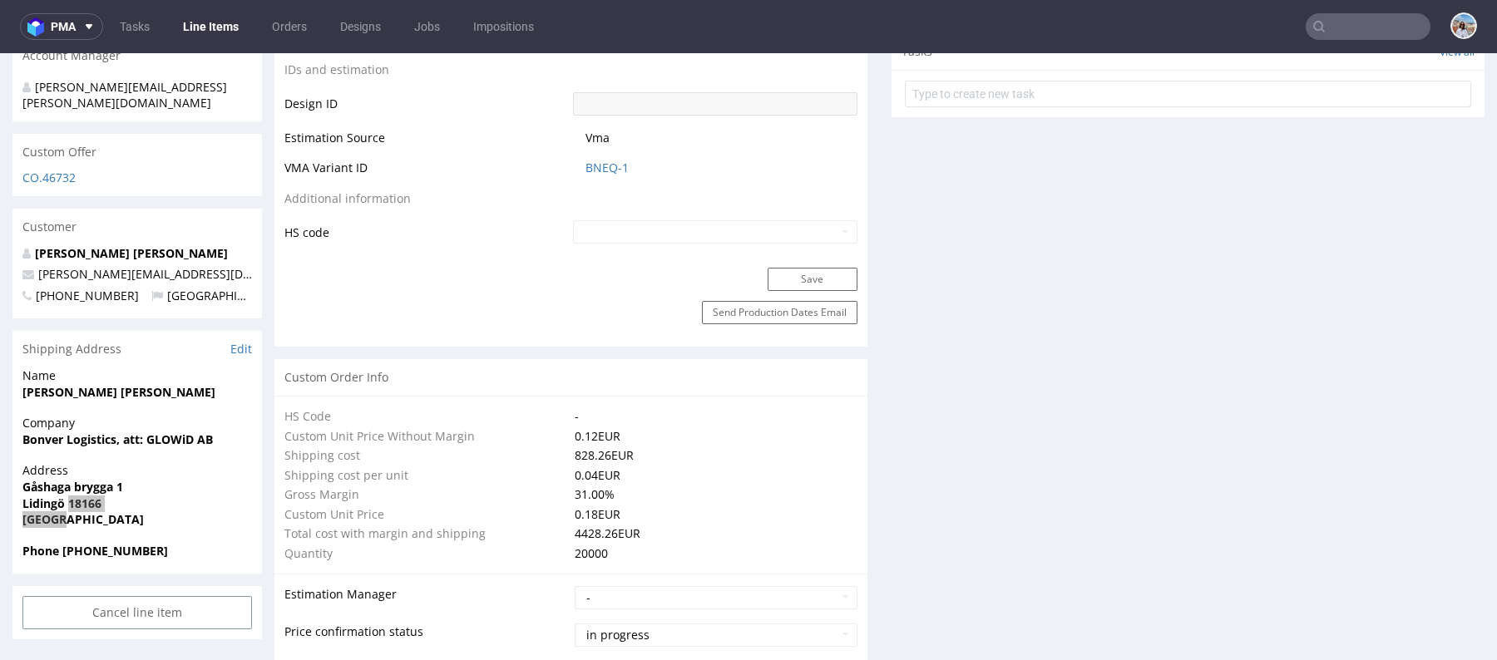
click at [1369, 33] on input "text" at bounding box center [1368, 26] width 125 height 27
paste input "UNYG"
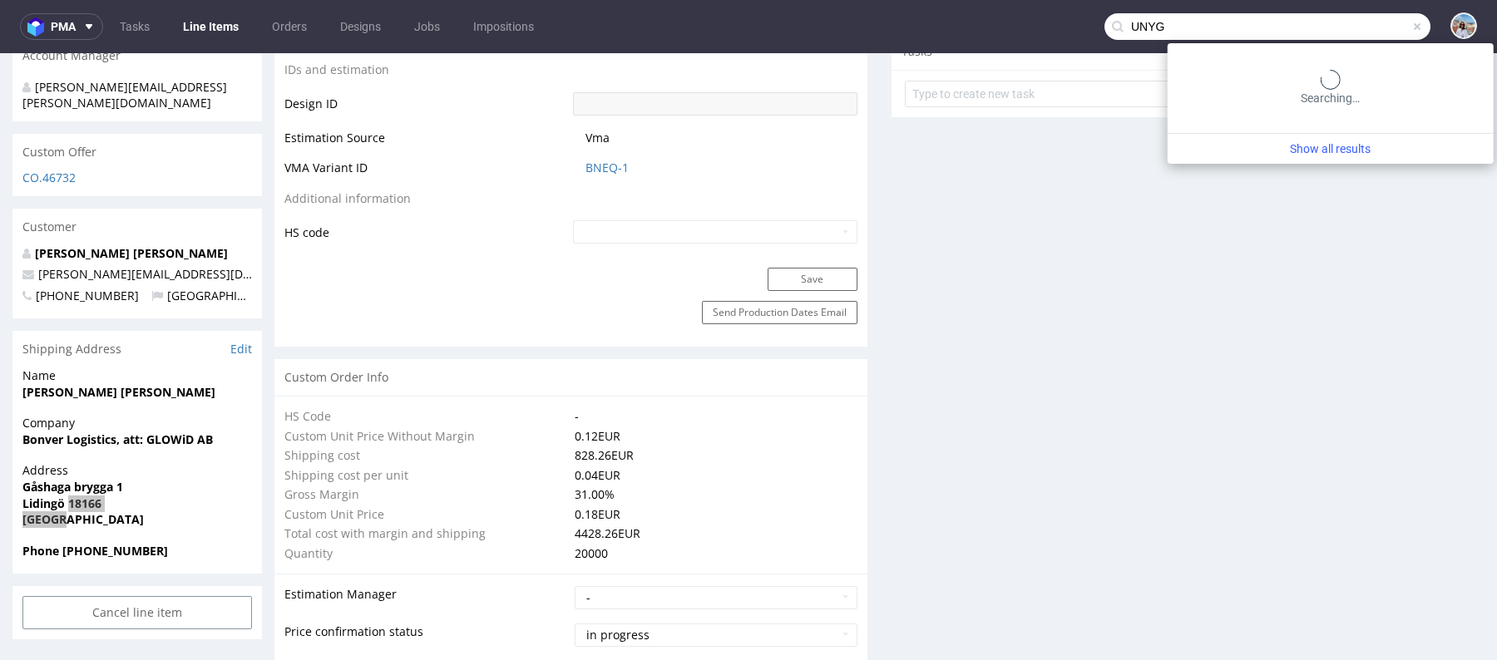
type input "UNYG"
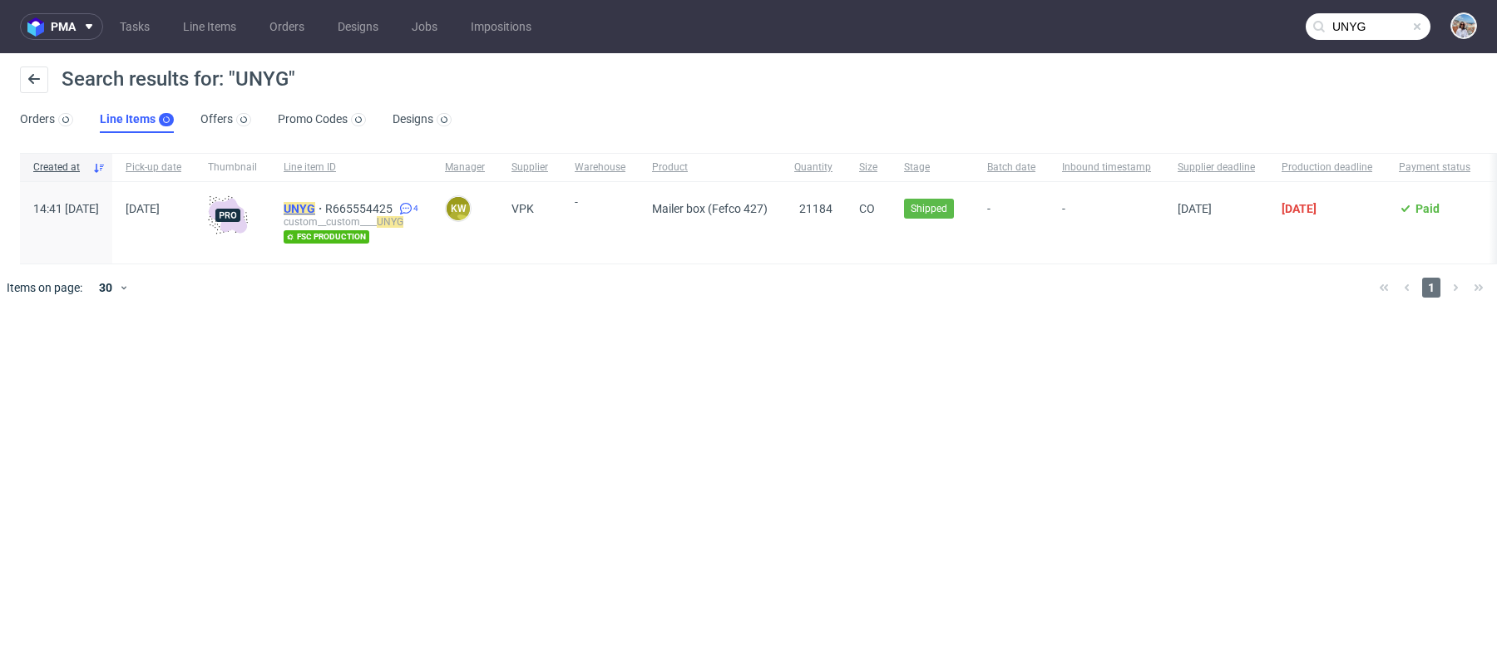
click at [315, 207] on mark "UNYG" at bounding box center [300, 208] width 32 height 13
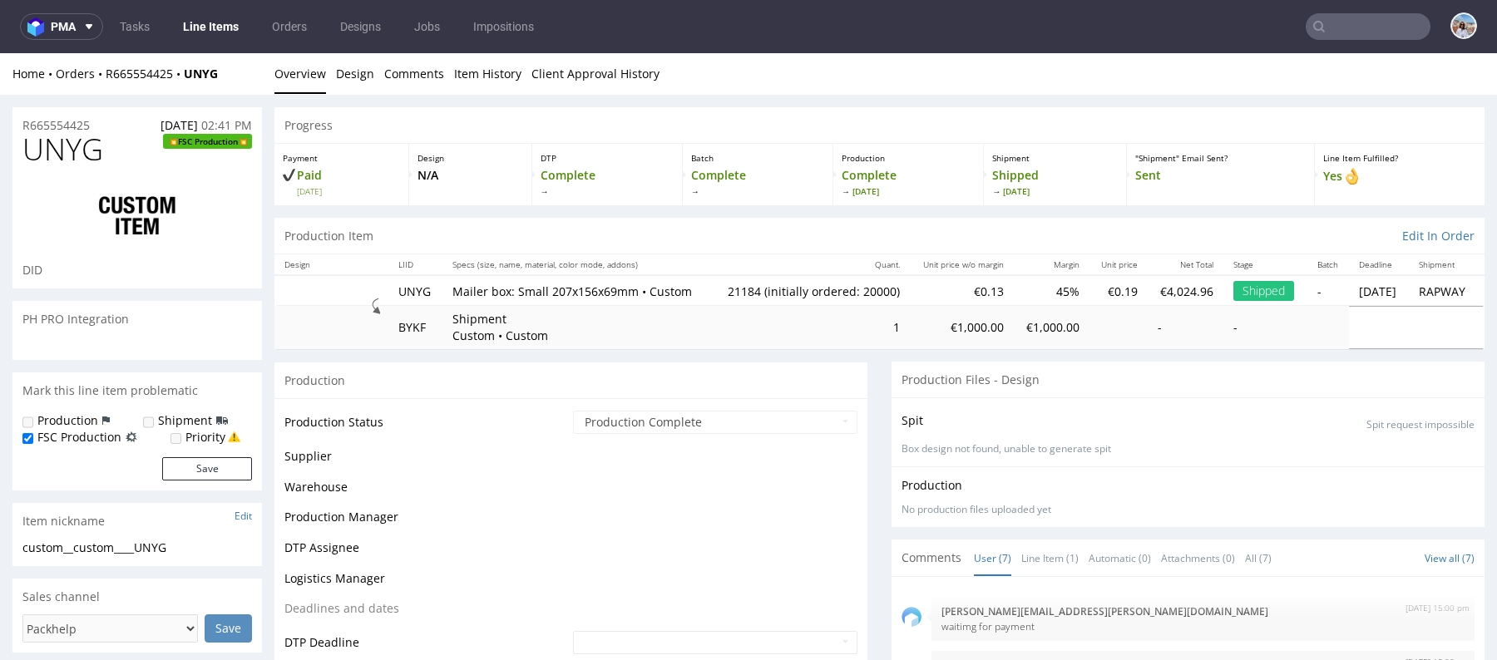
scroll to position [82, 0]
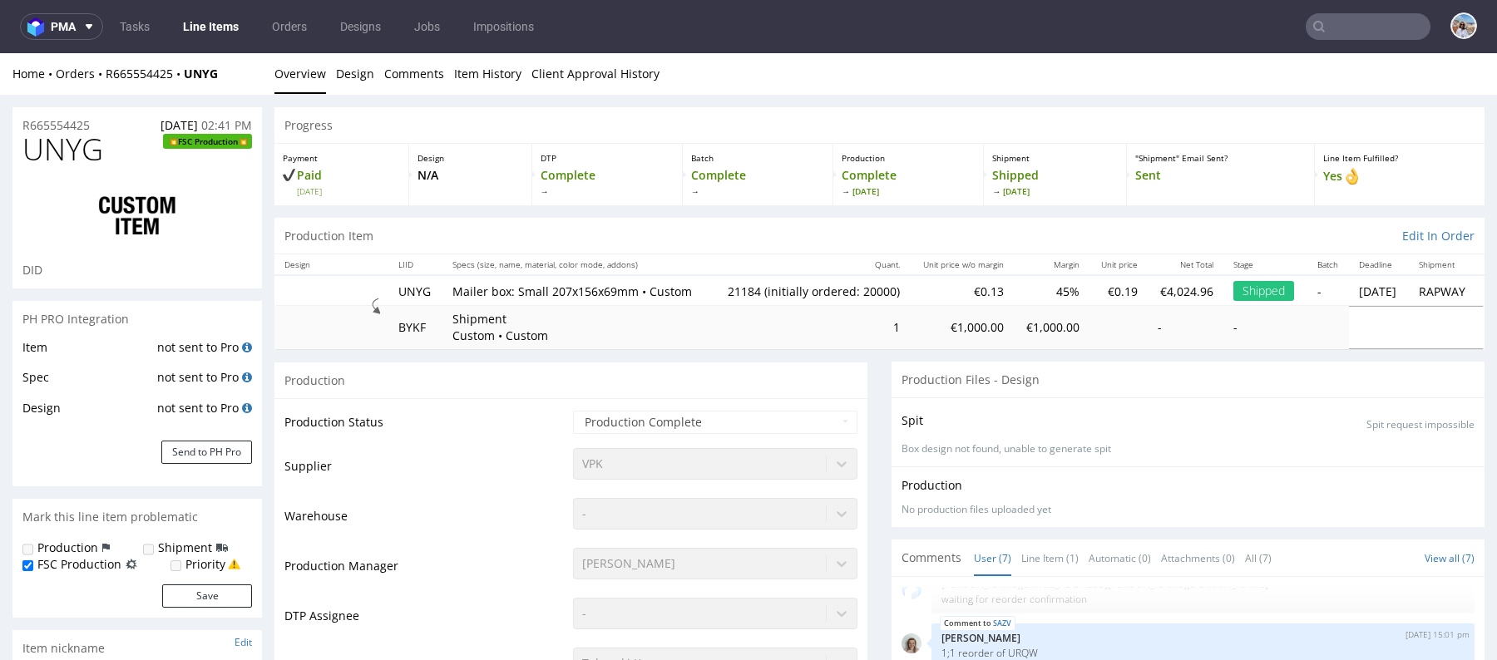
select select "in_progress"
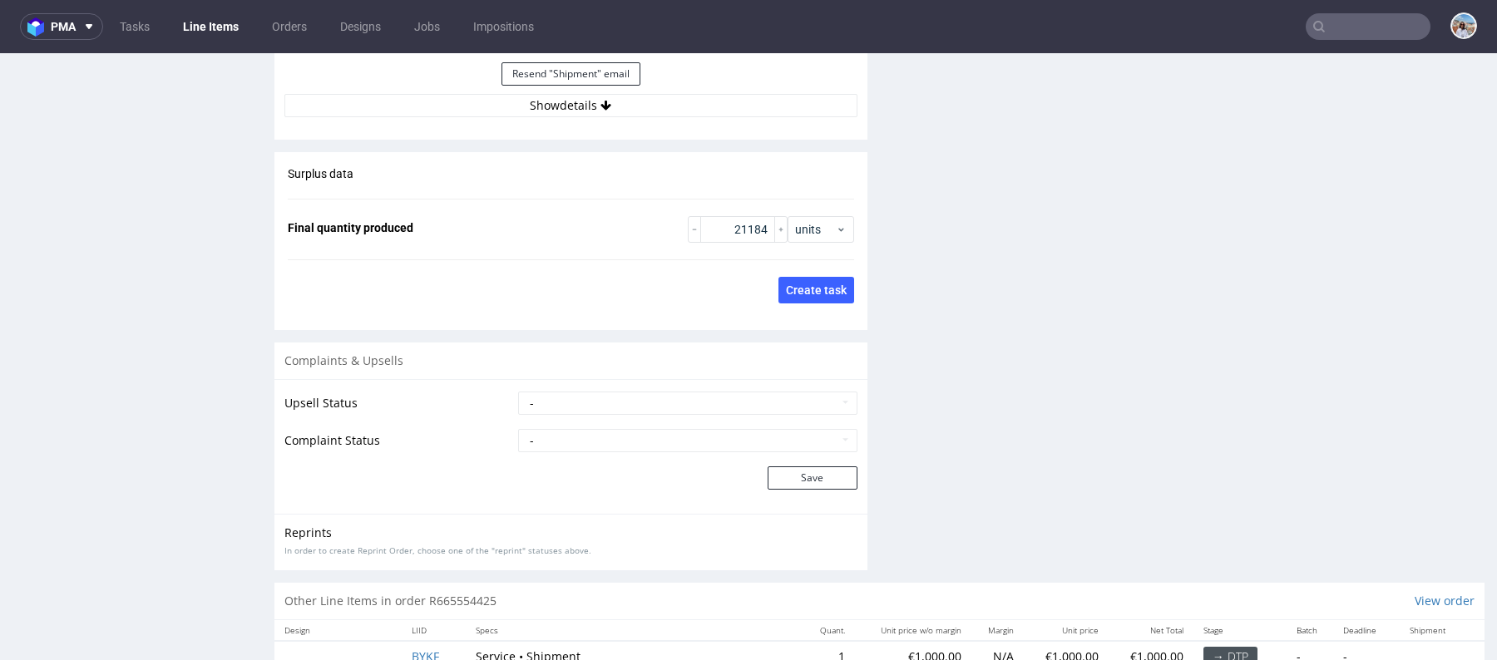
scroll to position [2582, 0]
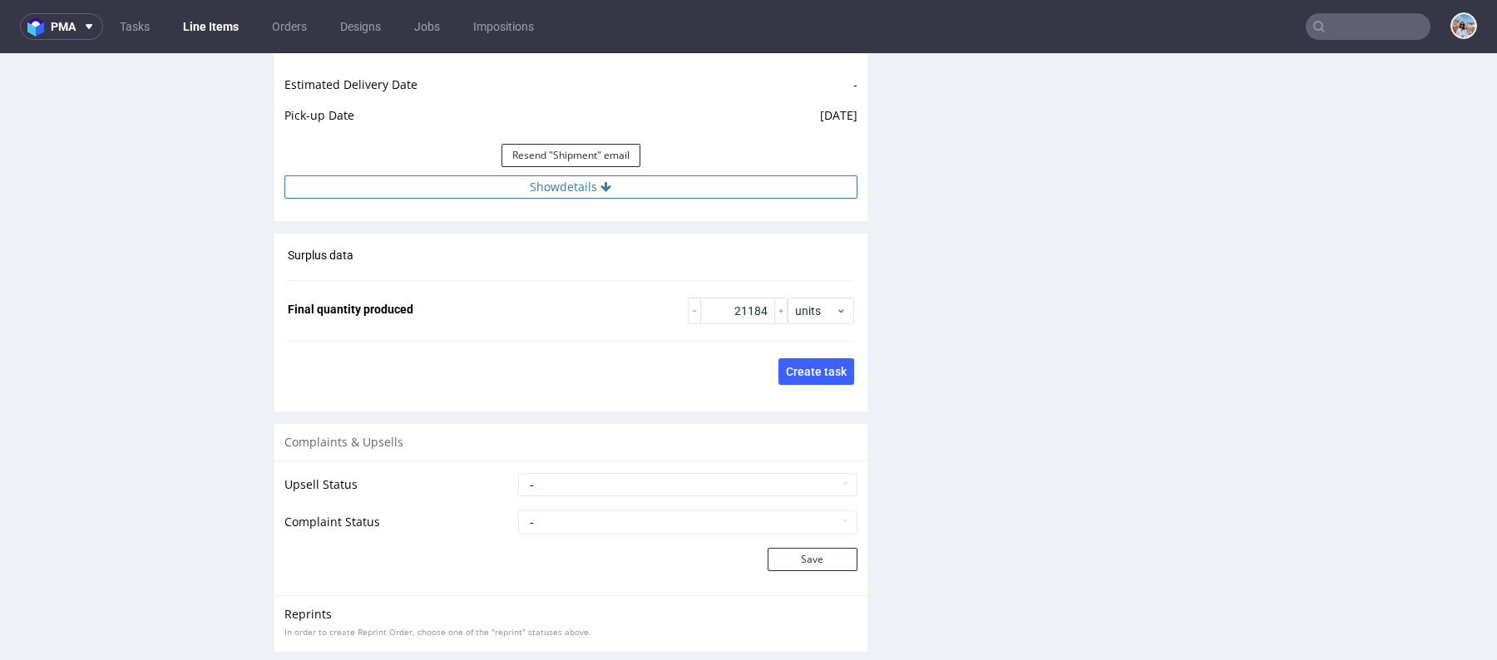
click at [562, 184] on button "Show details" at bounding box center [570, 186] width 573 height 23
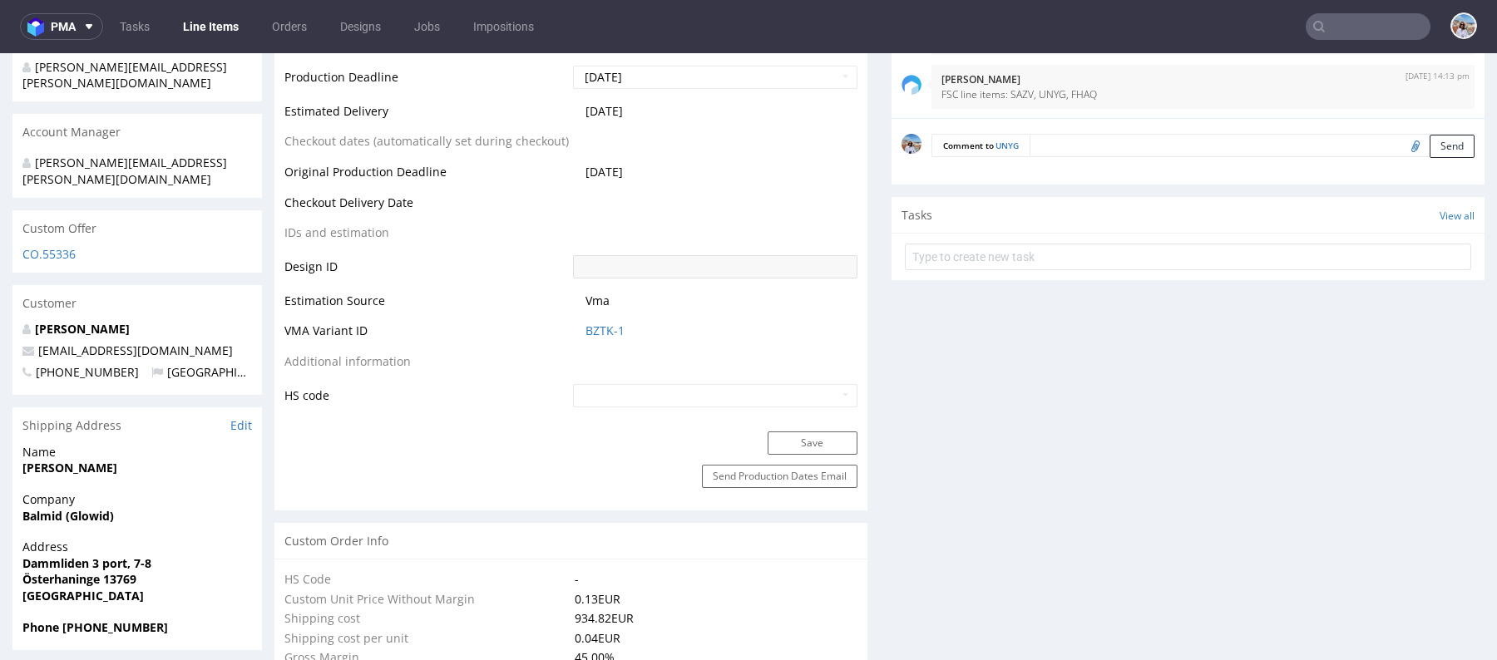
scroll to position [562, 0]
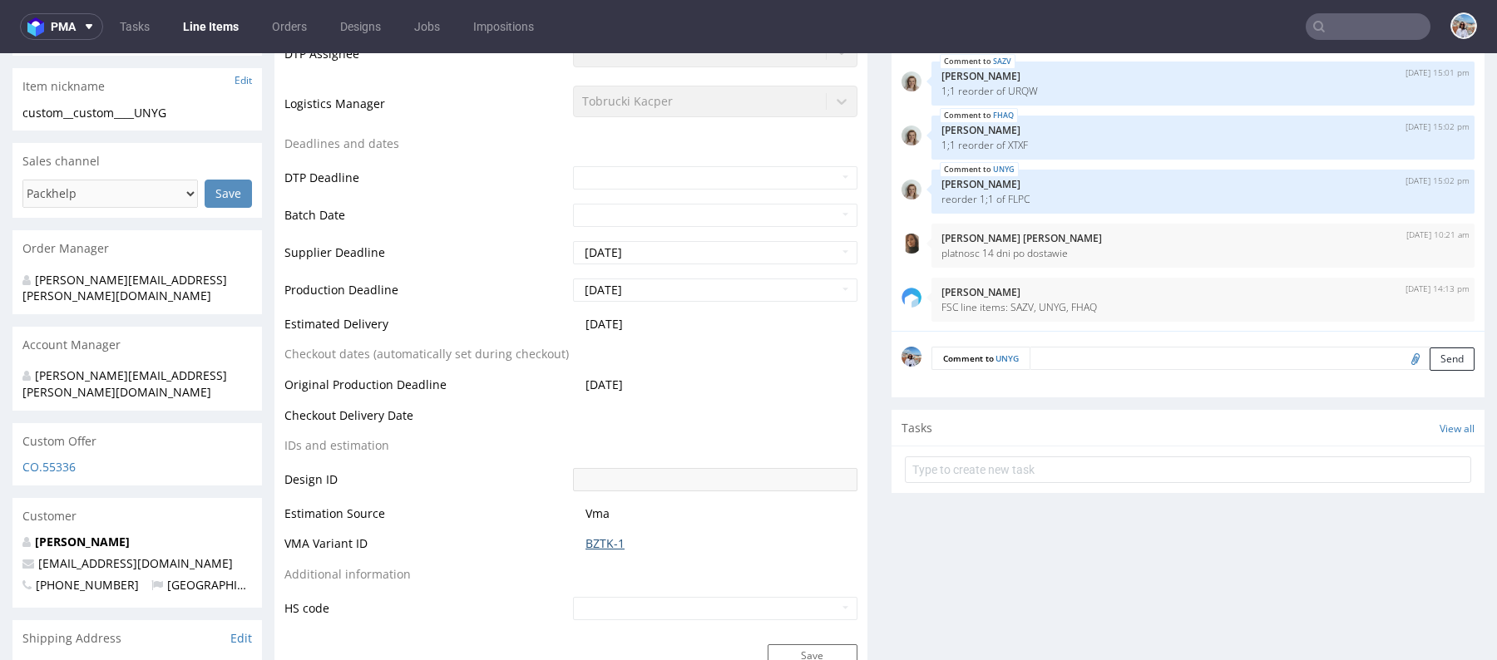
click at [591, 552] on link "BZTK-1" at bounding box center [604, 544] width 39 height 17
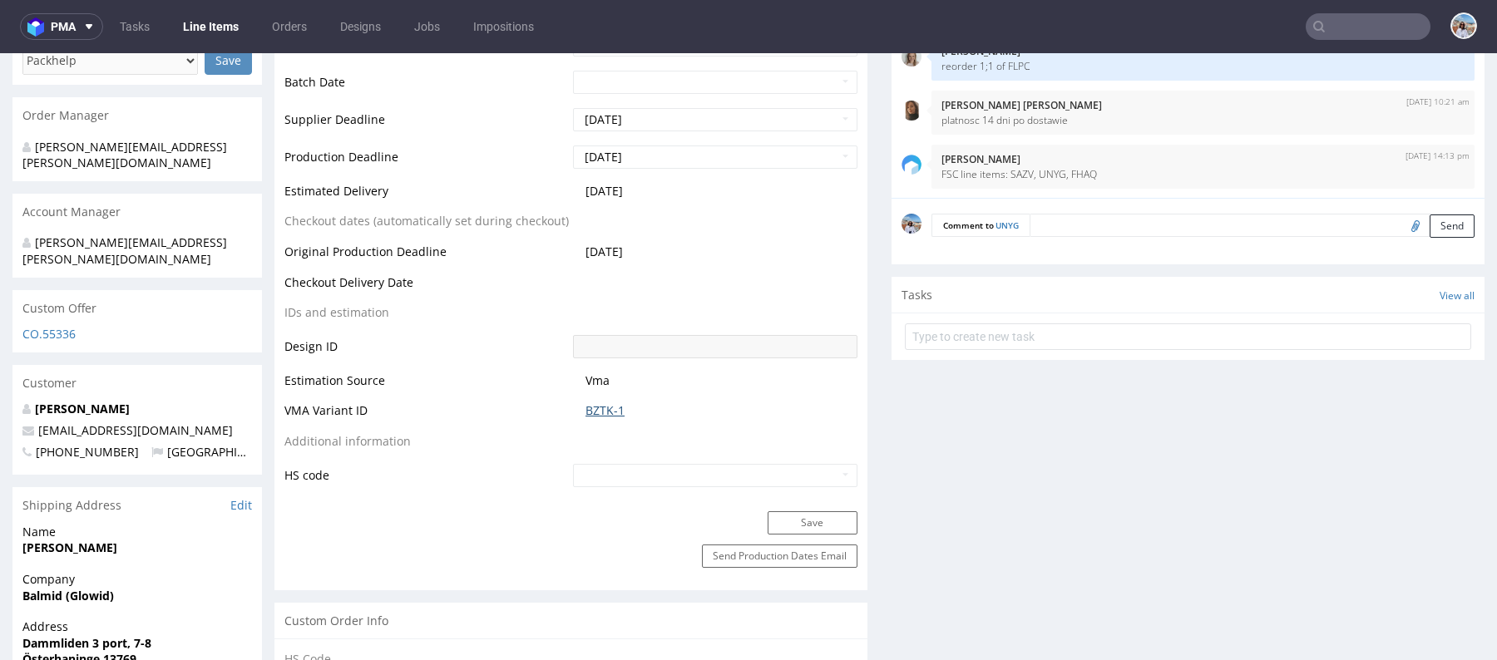
scroll to position [1054, 0]
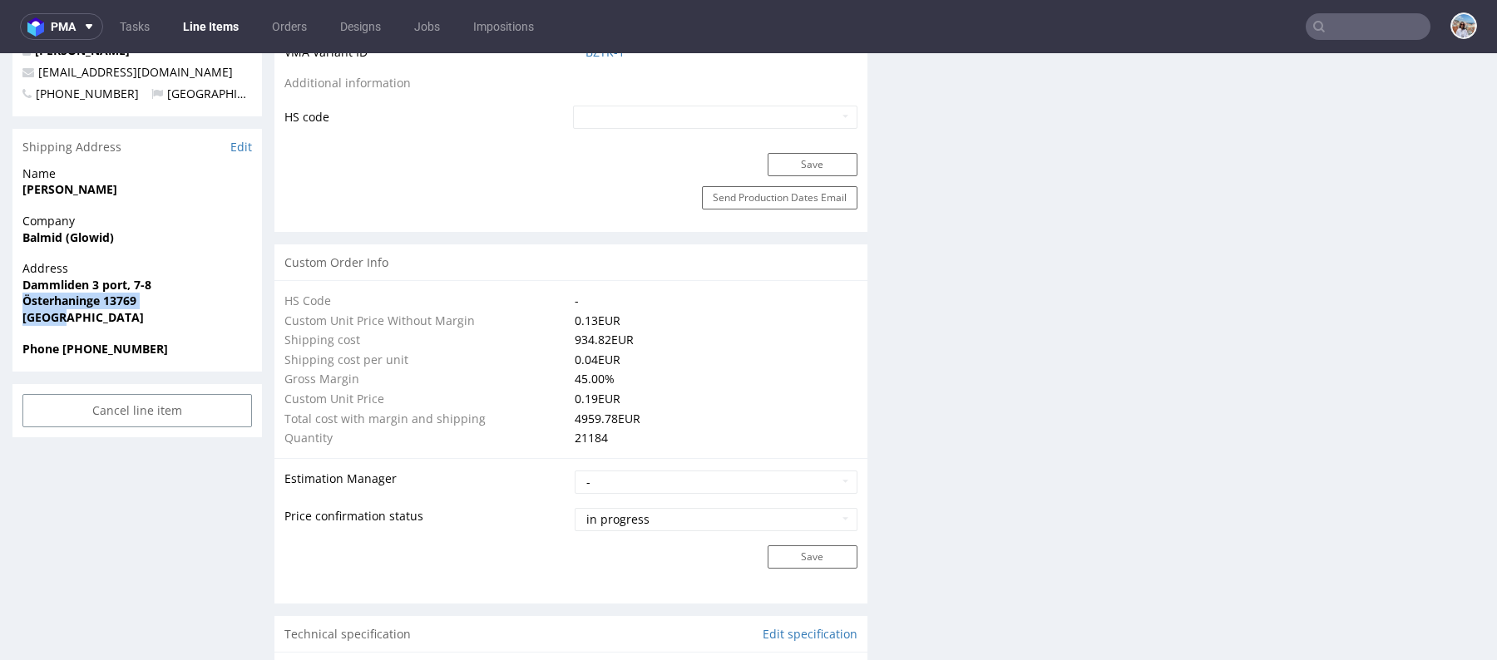
drag, startPoint x: 18, startPoint y: 269, endPoint x: 86, endPoint y: 285, distance: 70.2
click at [86, 285] on div "Address Dammliden 3 port, 7-8 Österhaninge 13769 Sweden" at bounding box center [136, 300] width 249 height 80
copy p "Österhaninge 13769 Sweden"
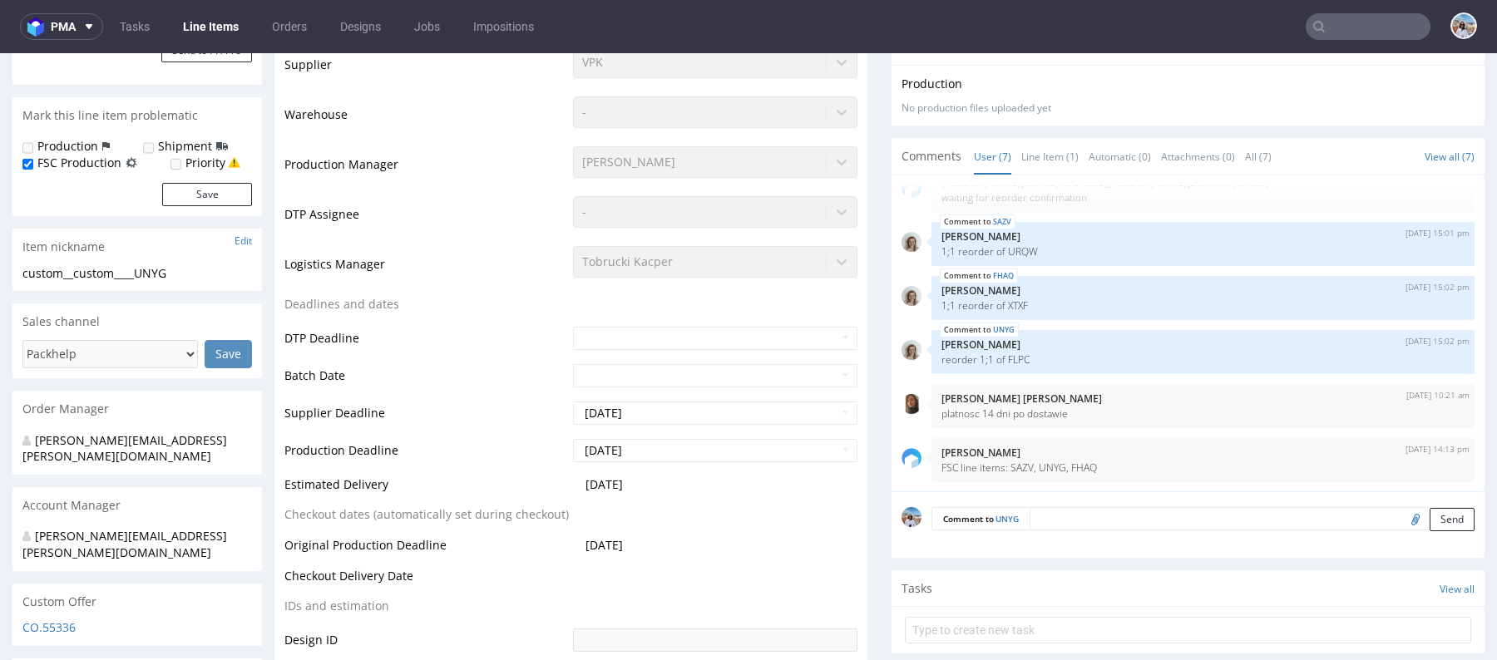
scroll to position [729, 0]
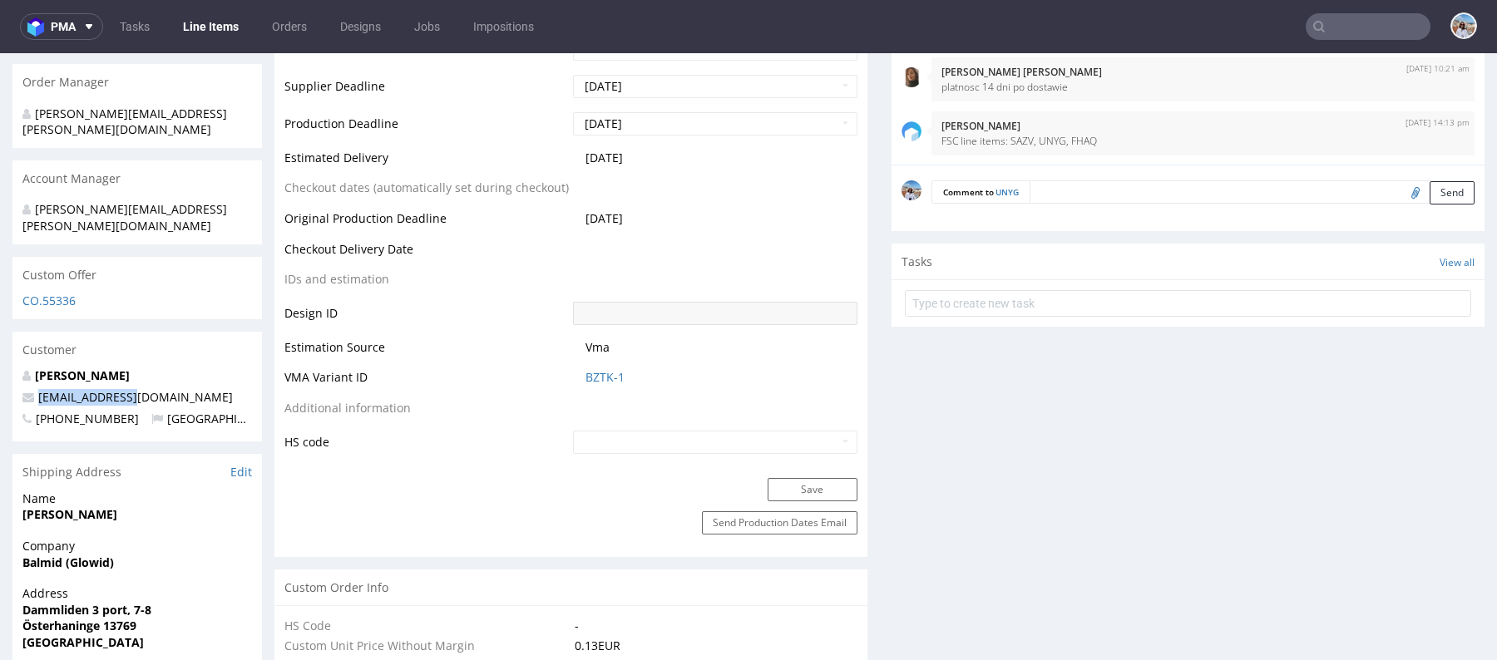
drag, startPoint x: 110, startPoint y: 372, endPoint x: 0, endPoint y: 372, distance: 109.8
copy link
drag, startPoint x: 146, startPoint y: 363, endPoint x: 33, endPoint y: 359, distance: 113.2
click at [33, 389] on p "kajsa@glowid.se" at bounding box center [137, 397] width 230 height 17
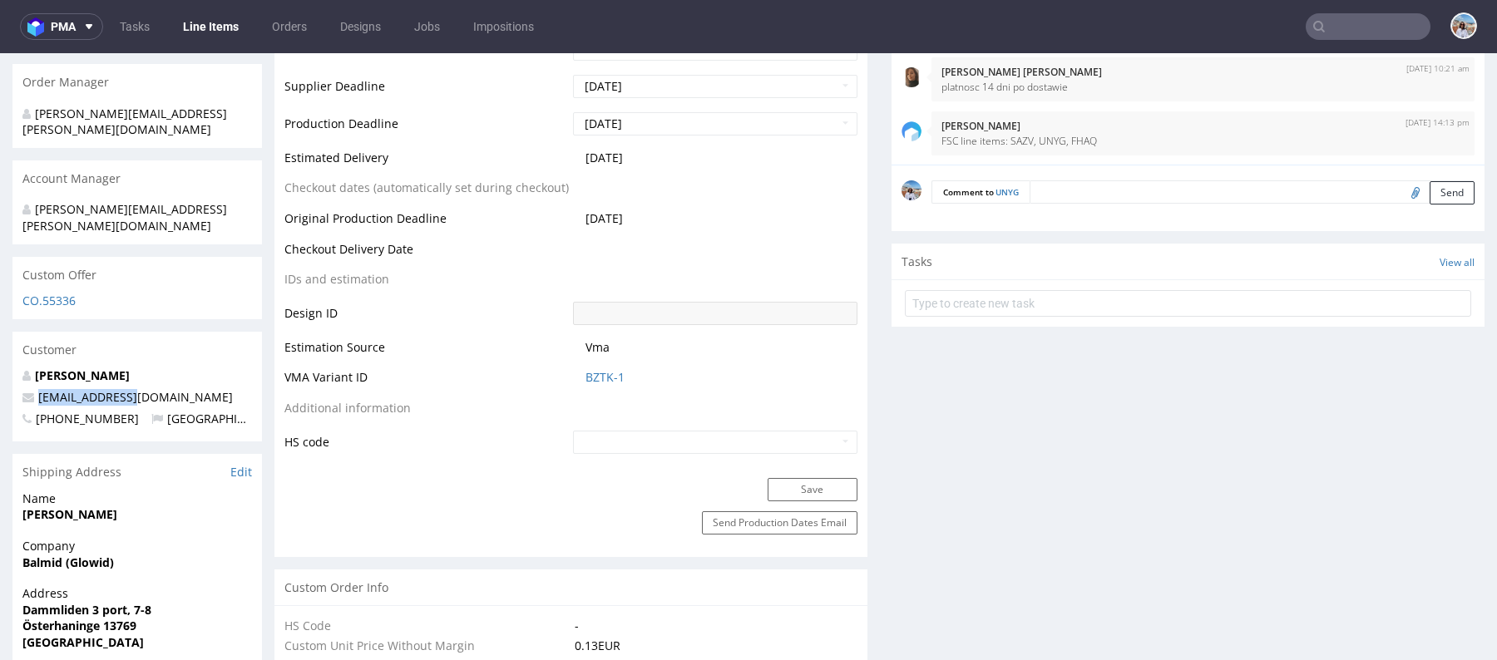
copy span "kajsa@glowid.se"
click at [1329, 34] on input "text" at bounding box center [1368, 26] width 125 height 27
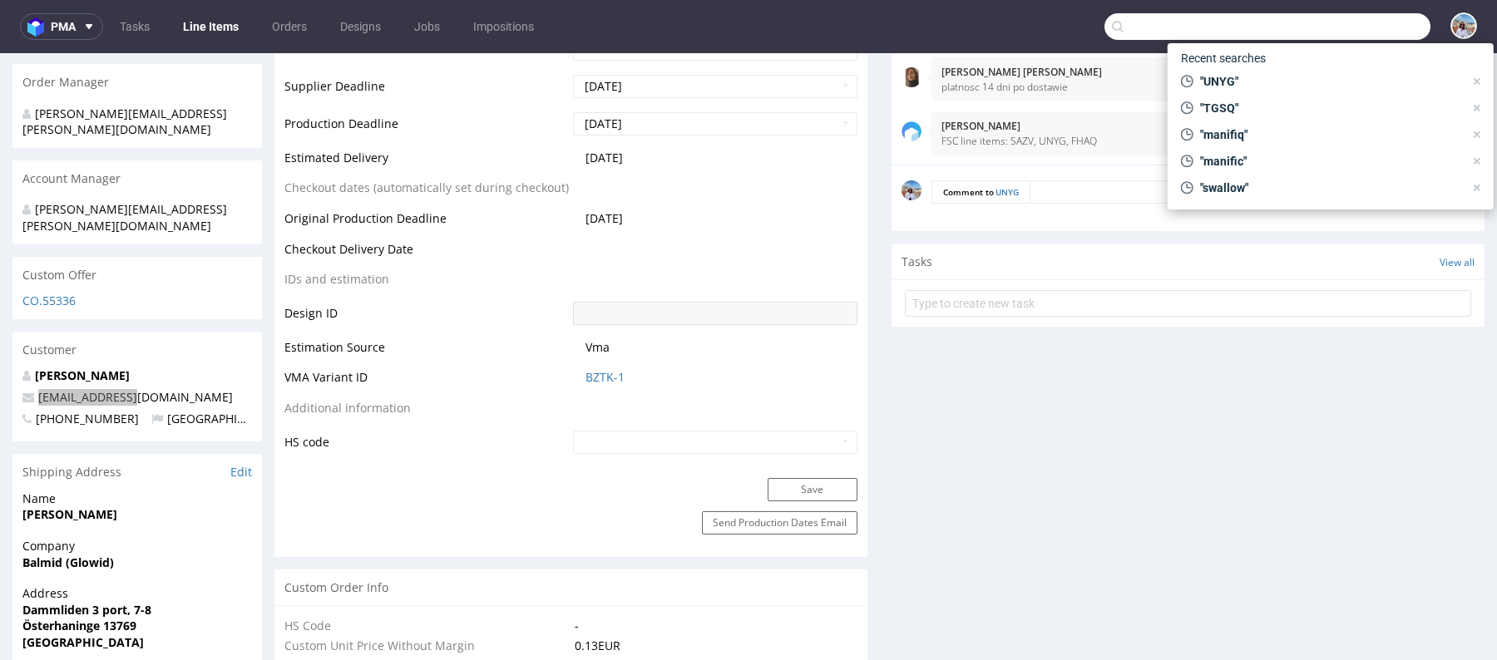
paste input "kajsa@glowid.se"
type input "kajsa@glowid.se"
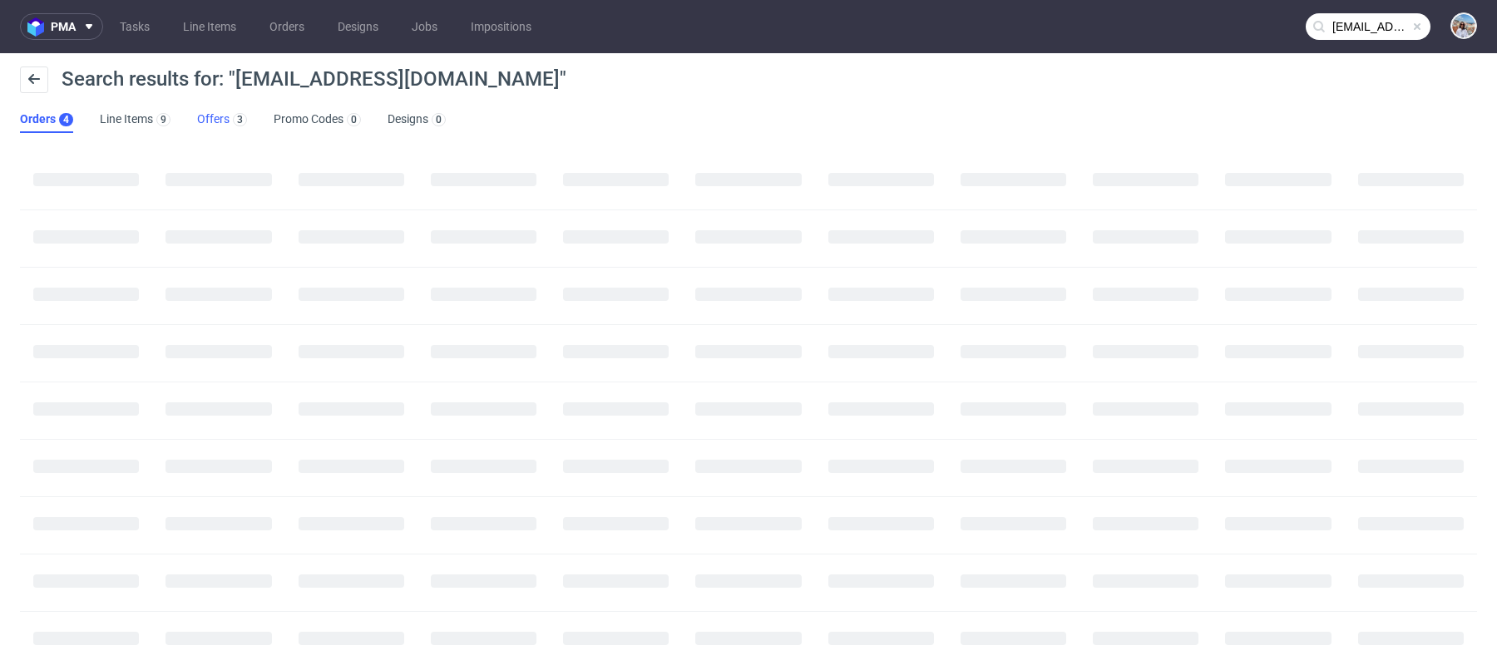
click at [217, 112] on link "Offers 3" at bounding box center [222, 119] width 50 height 27
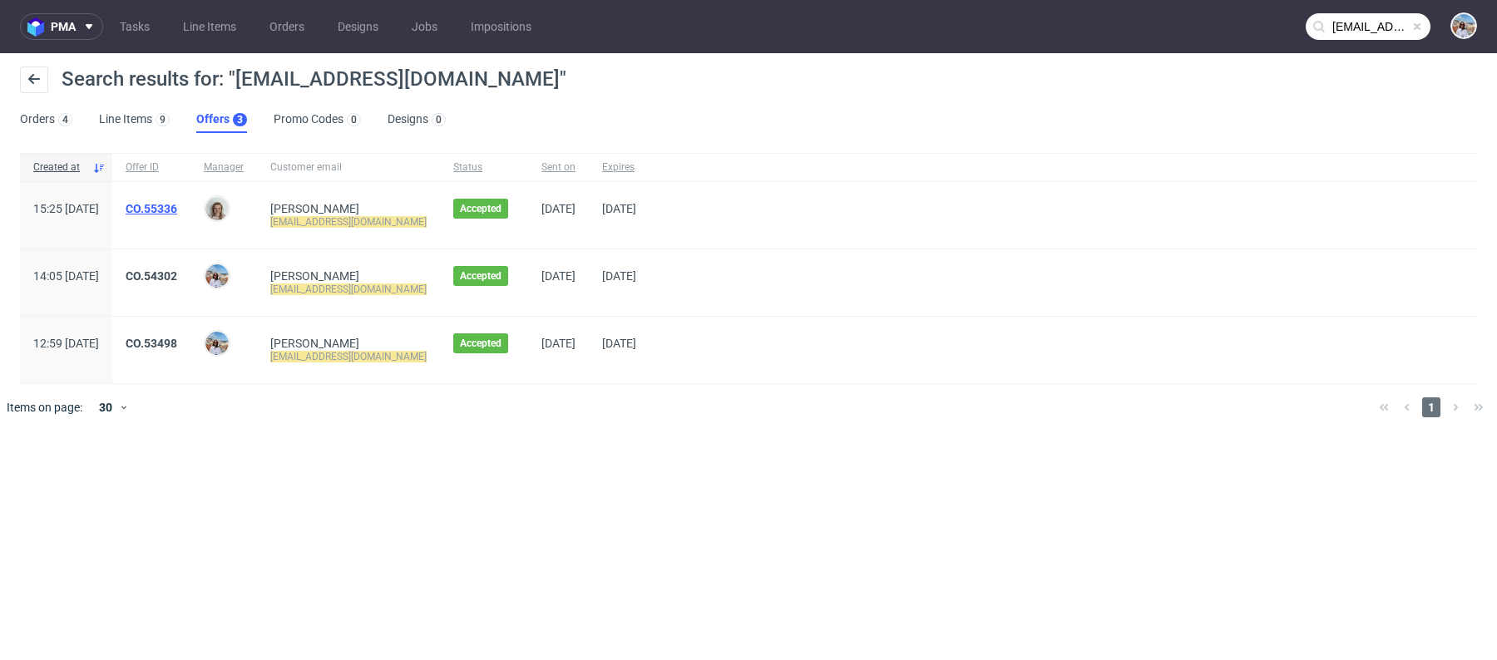
click at [174, 205] on link "CO.55336" at bounding box center [152, 208] width 52 height 13
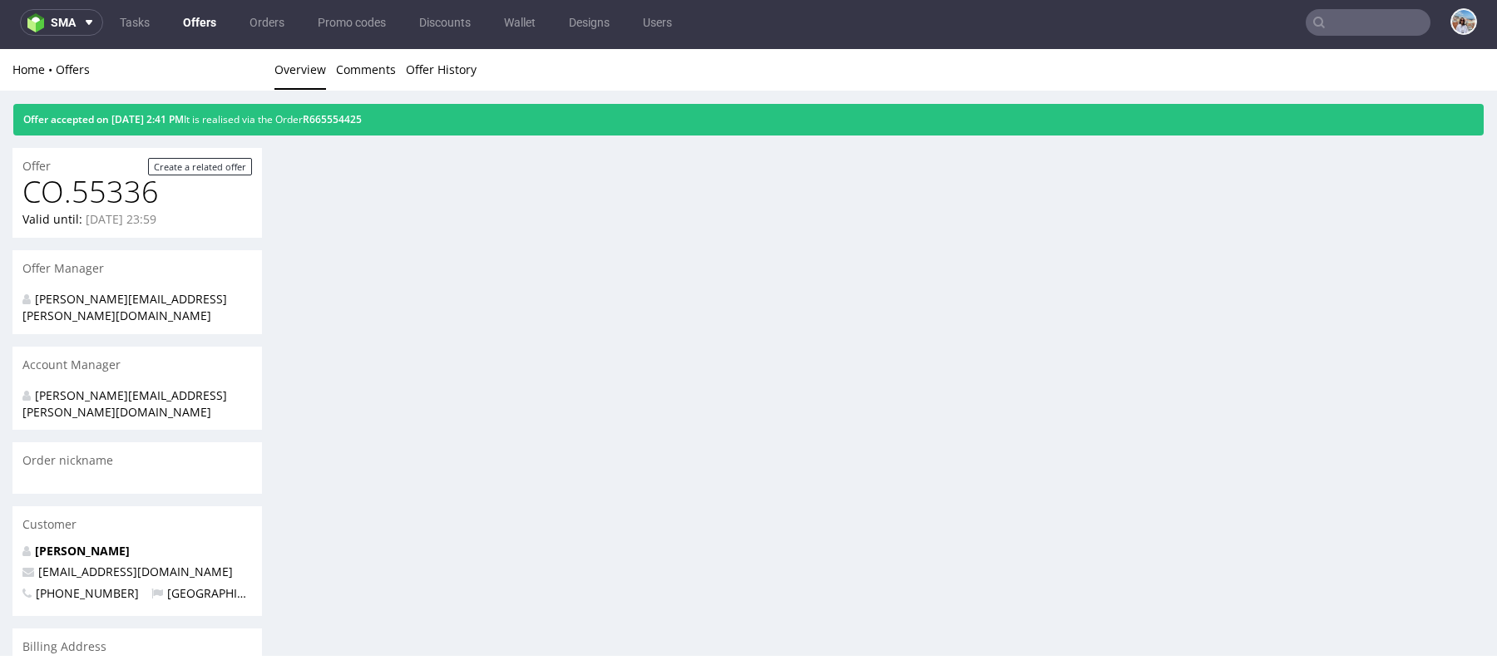
scroll to position [674, 0]
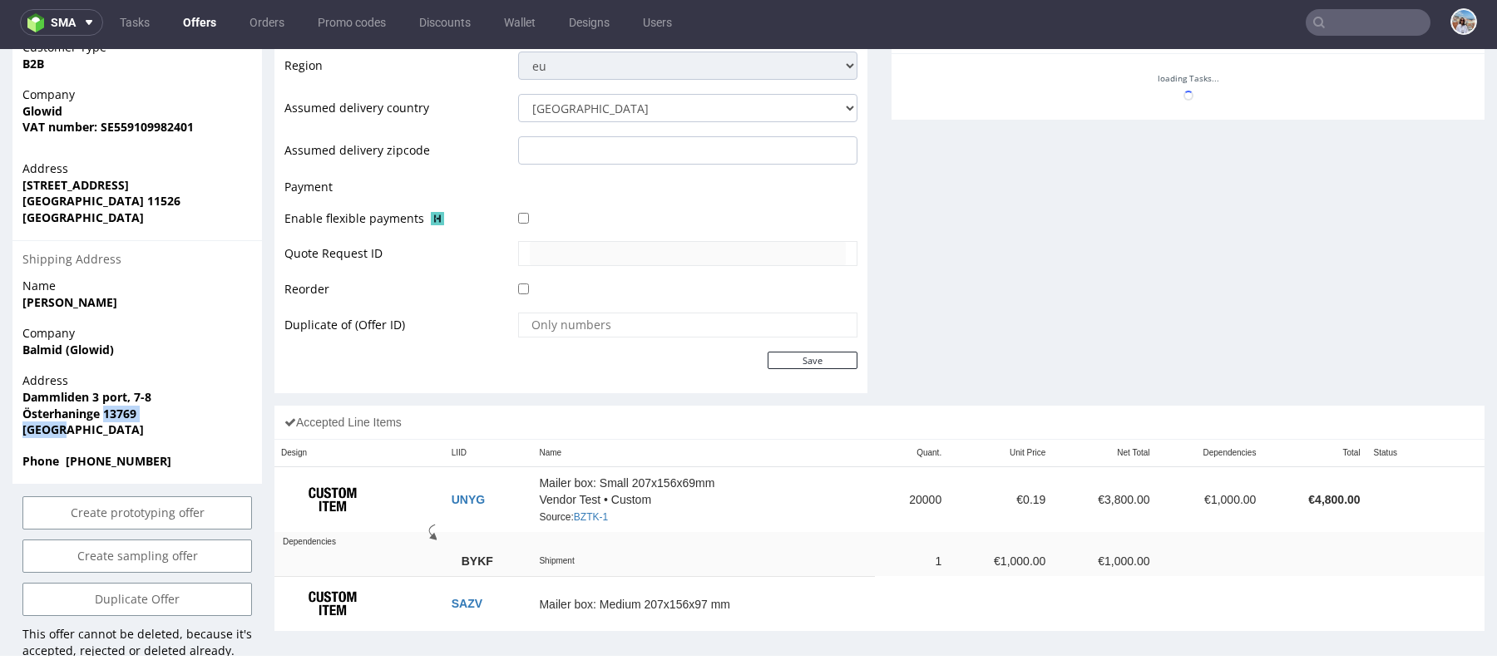
drag, startPoint x: 103, startPoint y: 375, endPoint x: 194, endPoint y: 413, distance: 98.1
click at [194, 413] on div "Address Dammliden 3 port, 7-8 Österhaninge 13769 Sweden" at bounding box center [136, 413] width 249 height 80
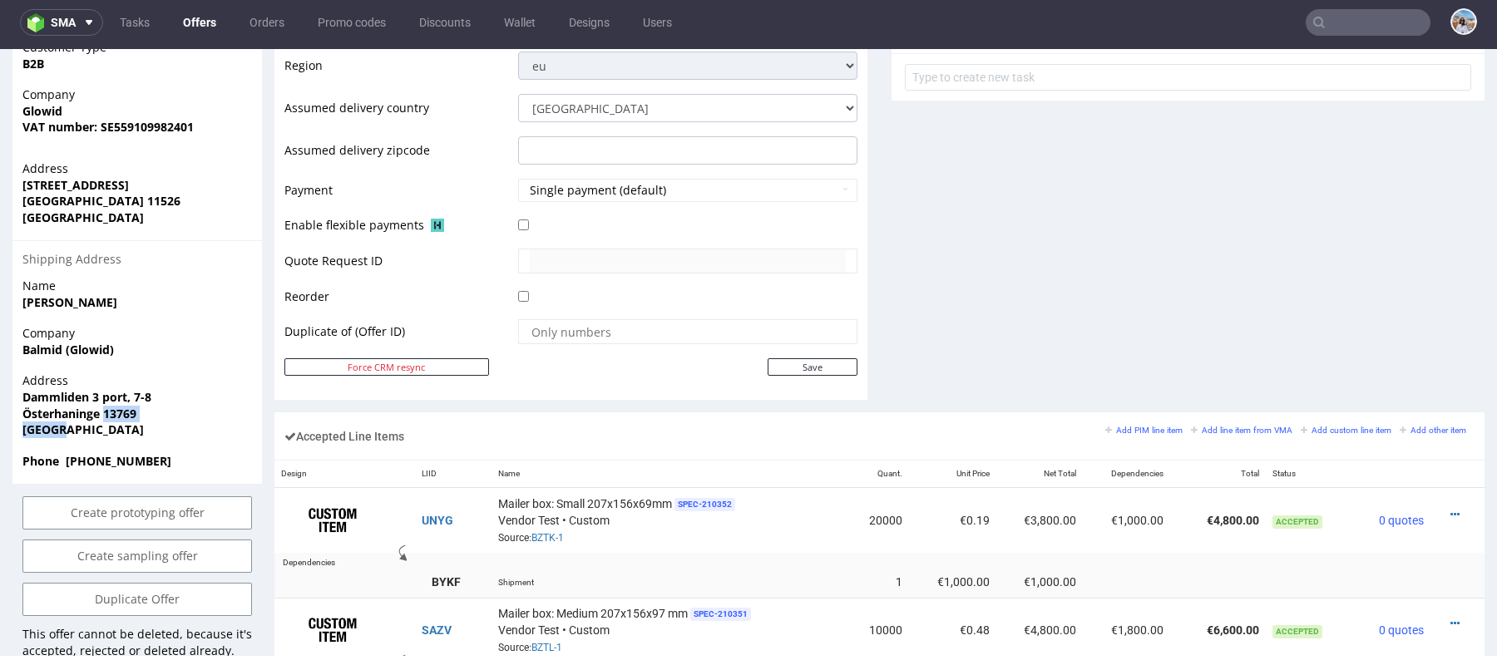
copy p "13769 Sweden"
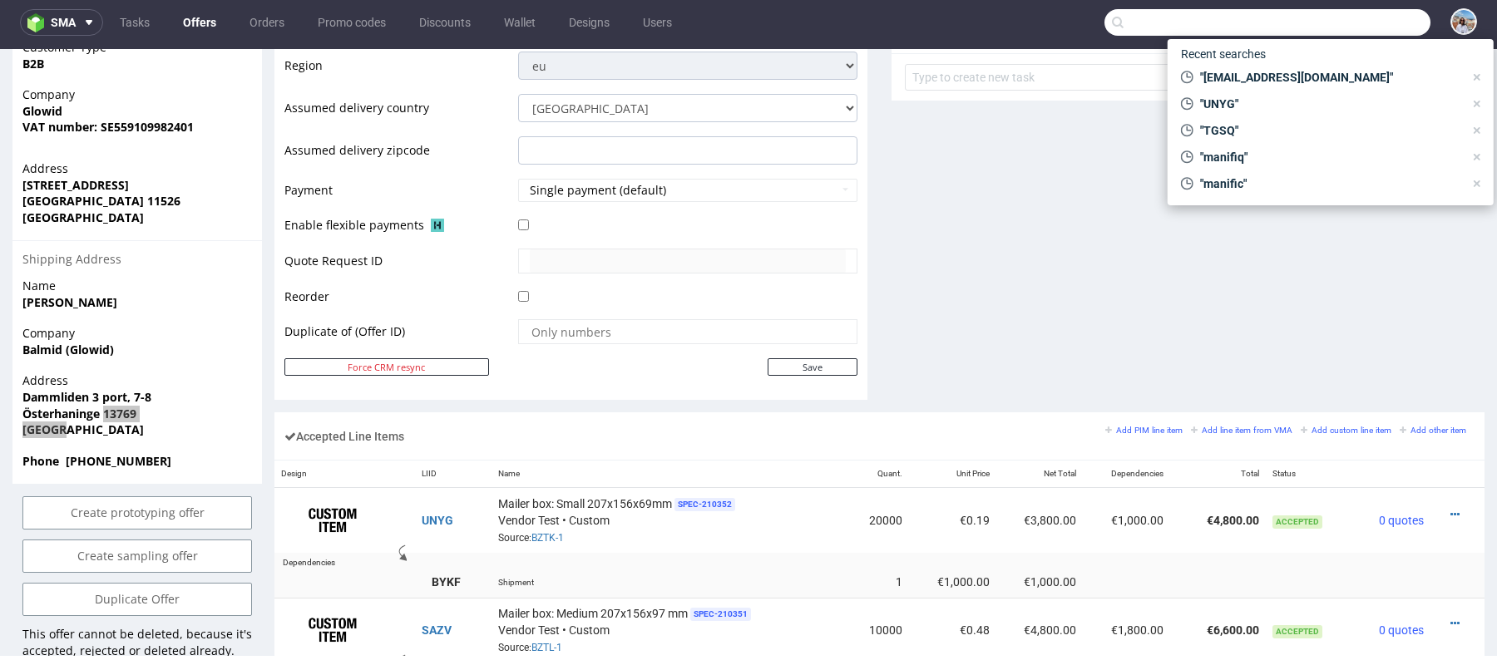
click at [1372, 17] on input "text" at bounding box center [1267, 22] width 326 height 27
paste input "SAZV"
type input "SAZV"
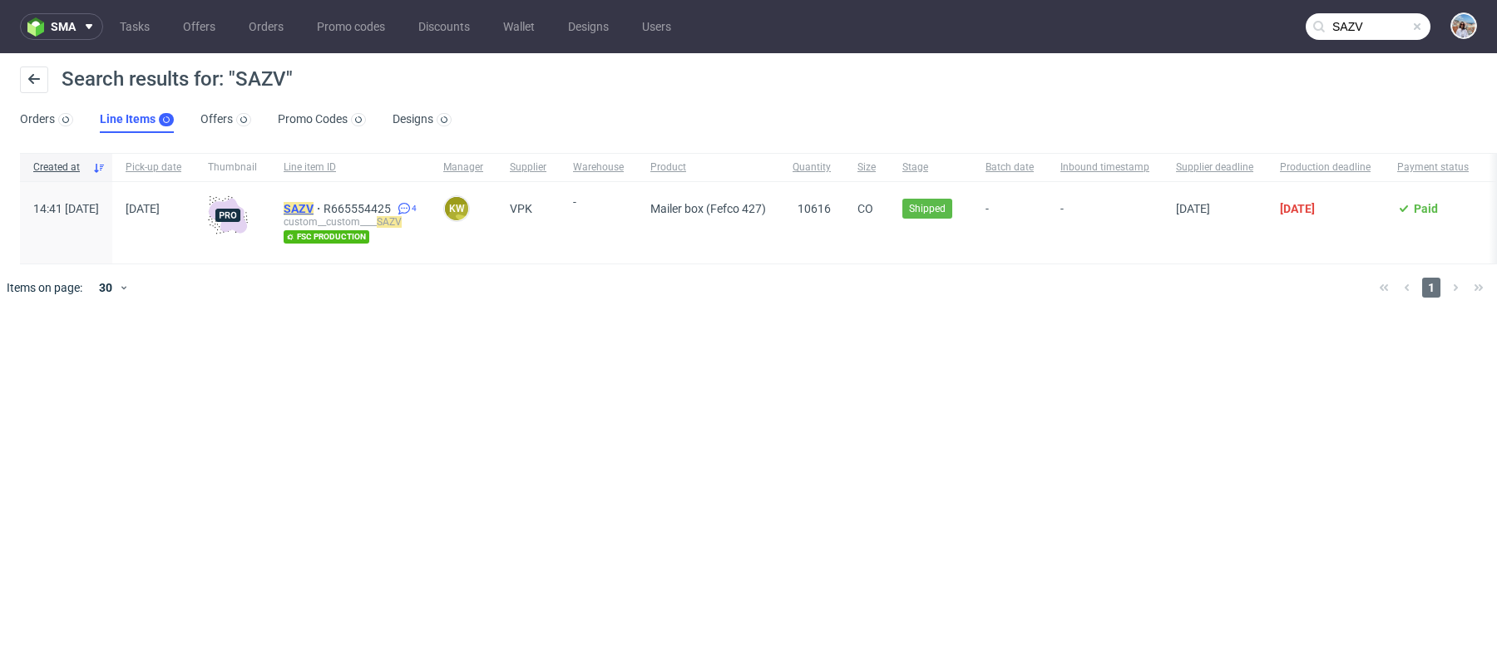
click at [314, 202] on mark "SAZV" at bounding box center [299, 208] width 30 height 13
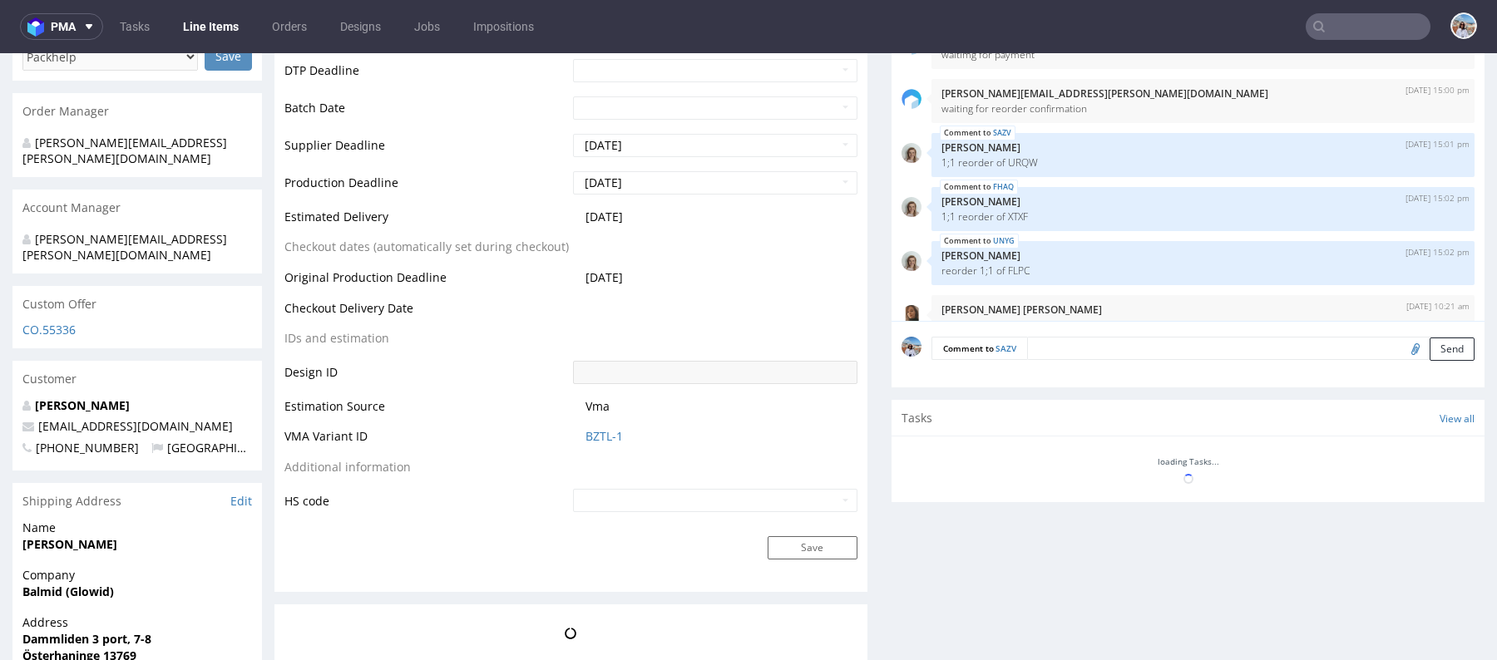
scroll to position [82, 0]
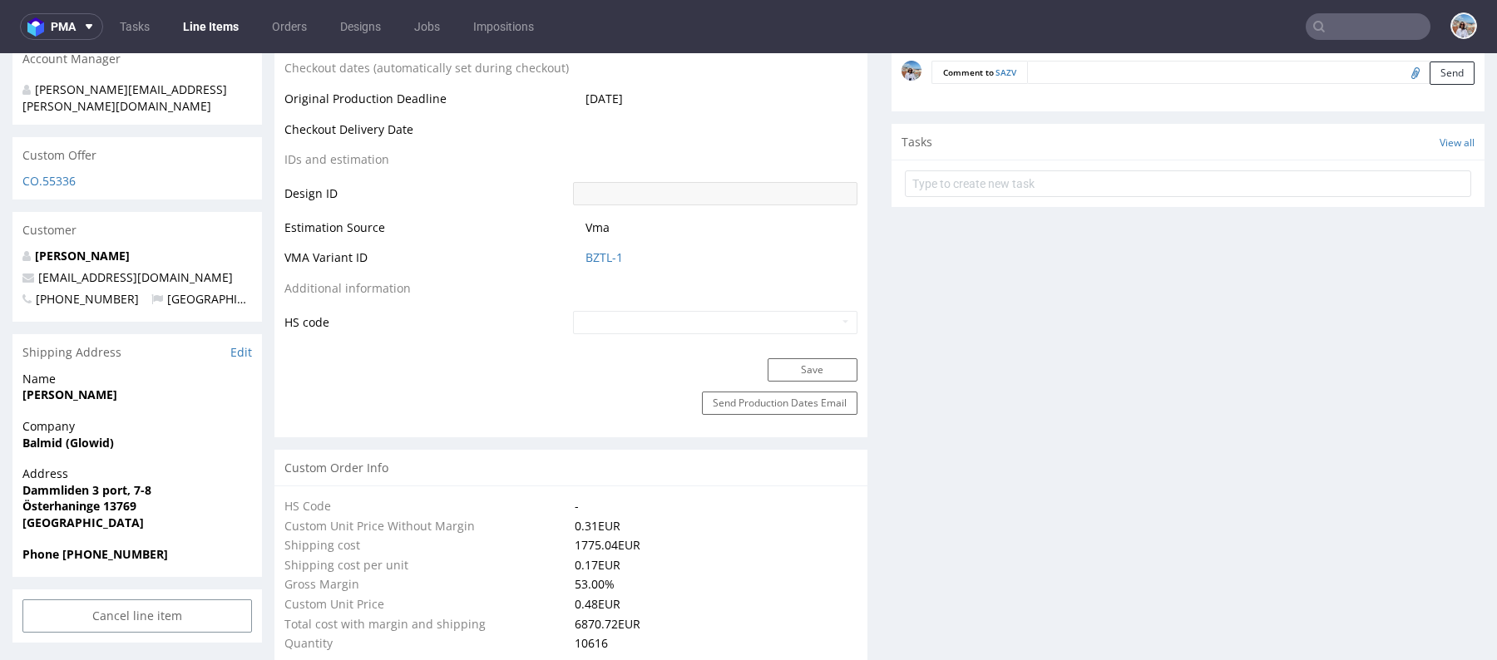
select select "in_progress"
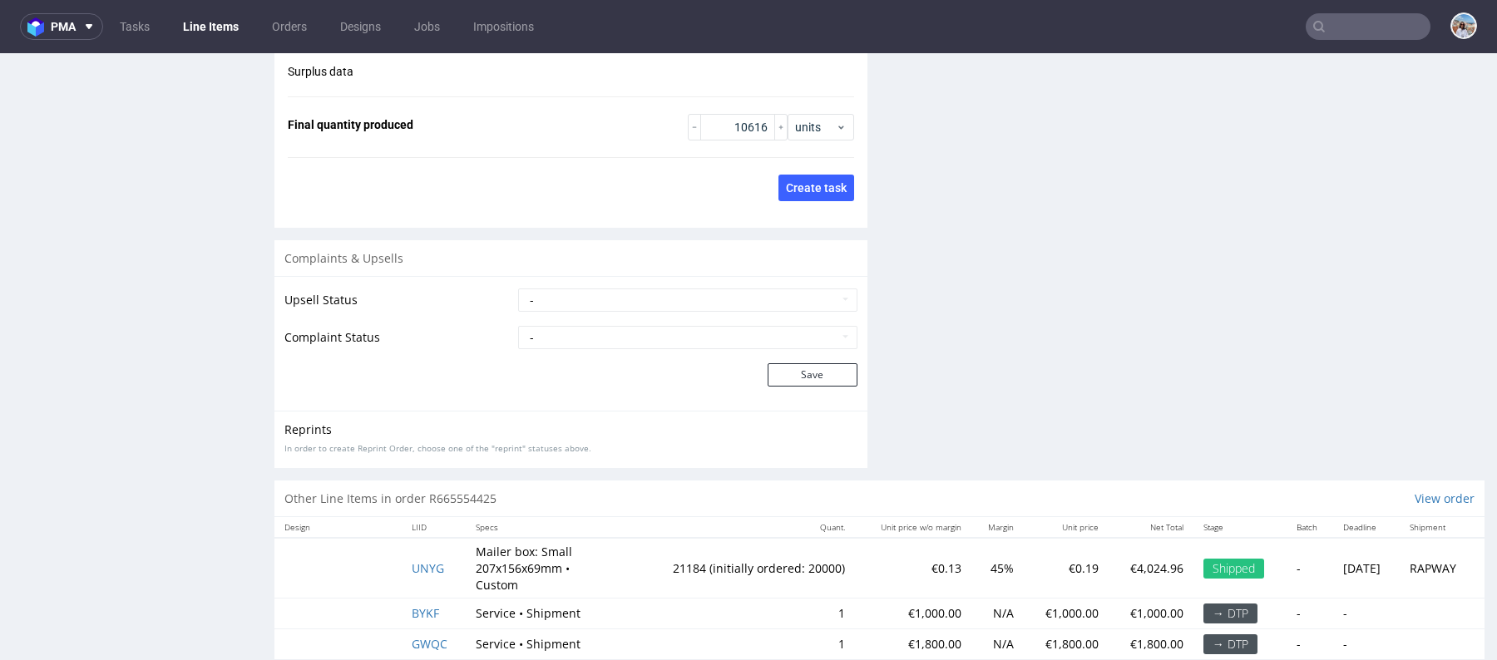
scroll to position [2461, 0]
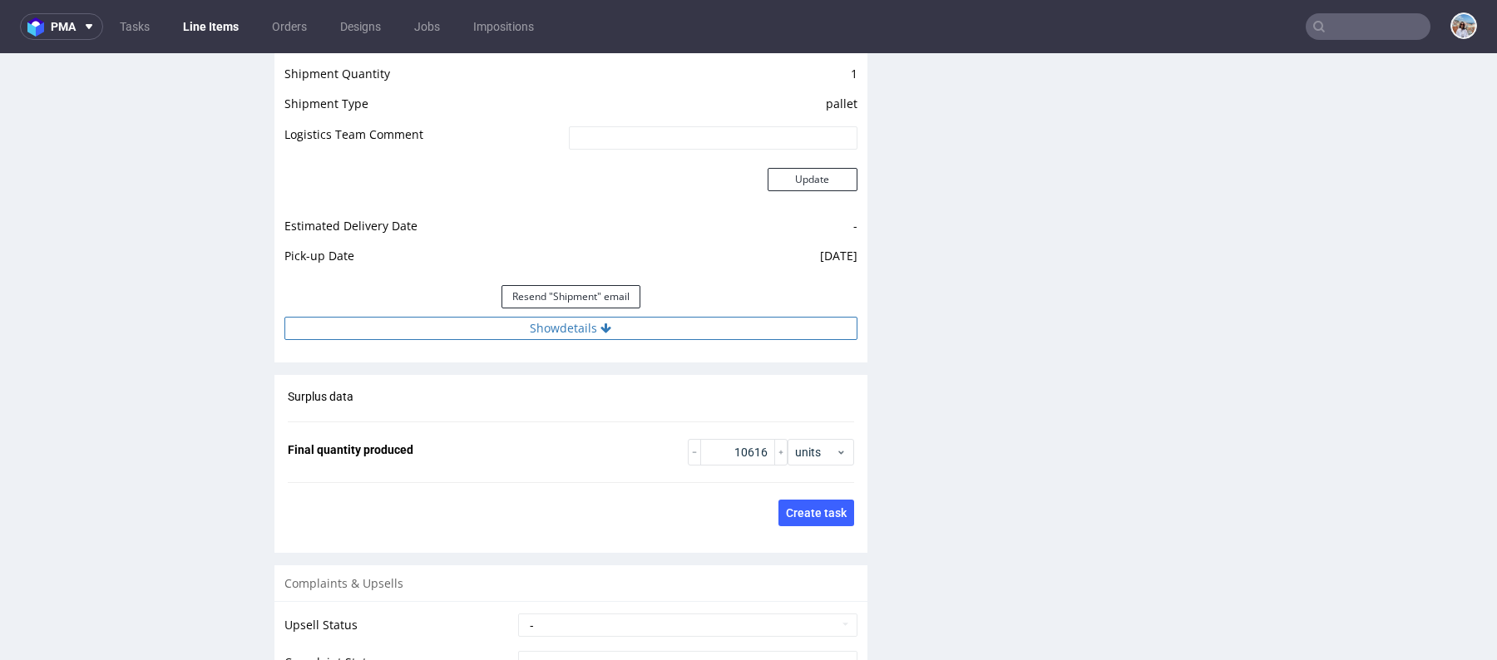
click at [600, 334] on icon at bounding box center [605, 329] width 11 height 12
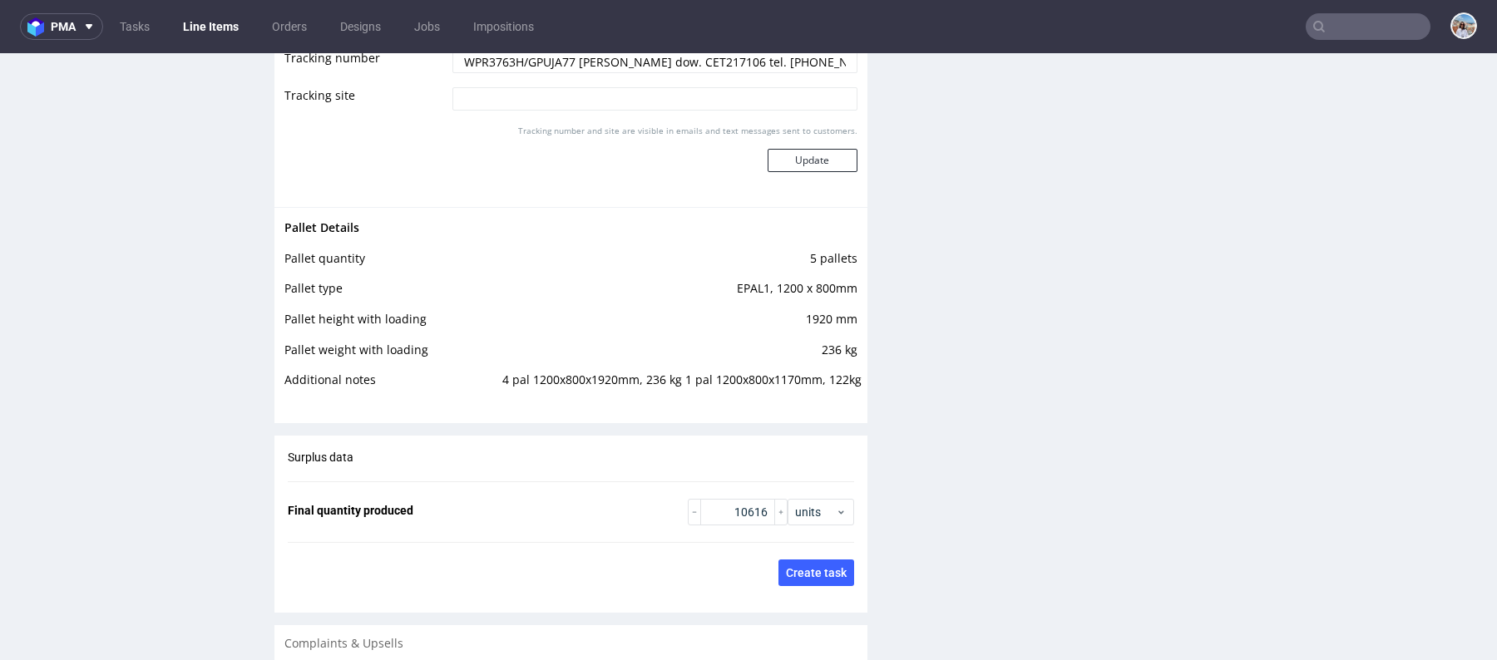
scroll to position [2851, 0]
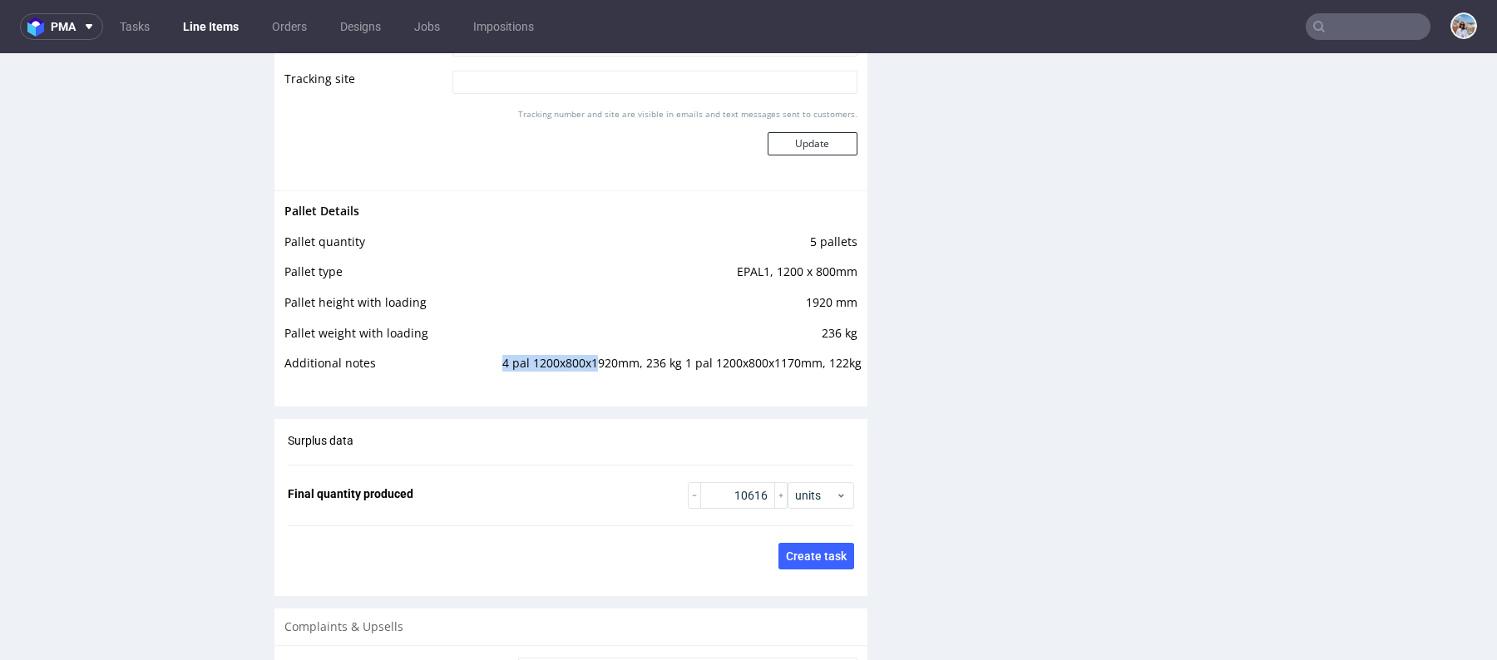
drag, startPoint x: 481, startPoint y: 366, endPoint x: 590, endPoint y: 375, distance: 110.2
click at [590, 375] on tr "Additional notes 4 pal 1200x800x1920mm, 236 kg 1 pal 1200x800x1170mm, 122kg" at bounding box center [570, 368] width 573 height 31
click at [562, 130] on div "Tracking number and site are visible in emails and text messages sent to custom…" at bounding box center [654, 138] width 405 height 60
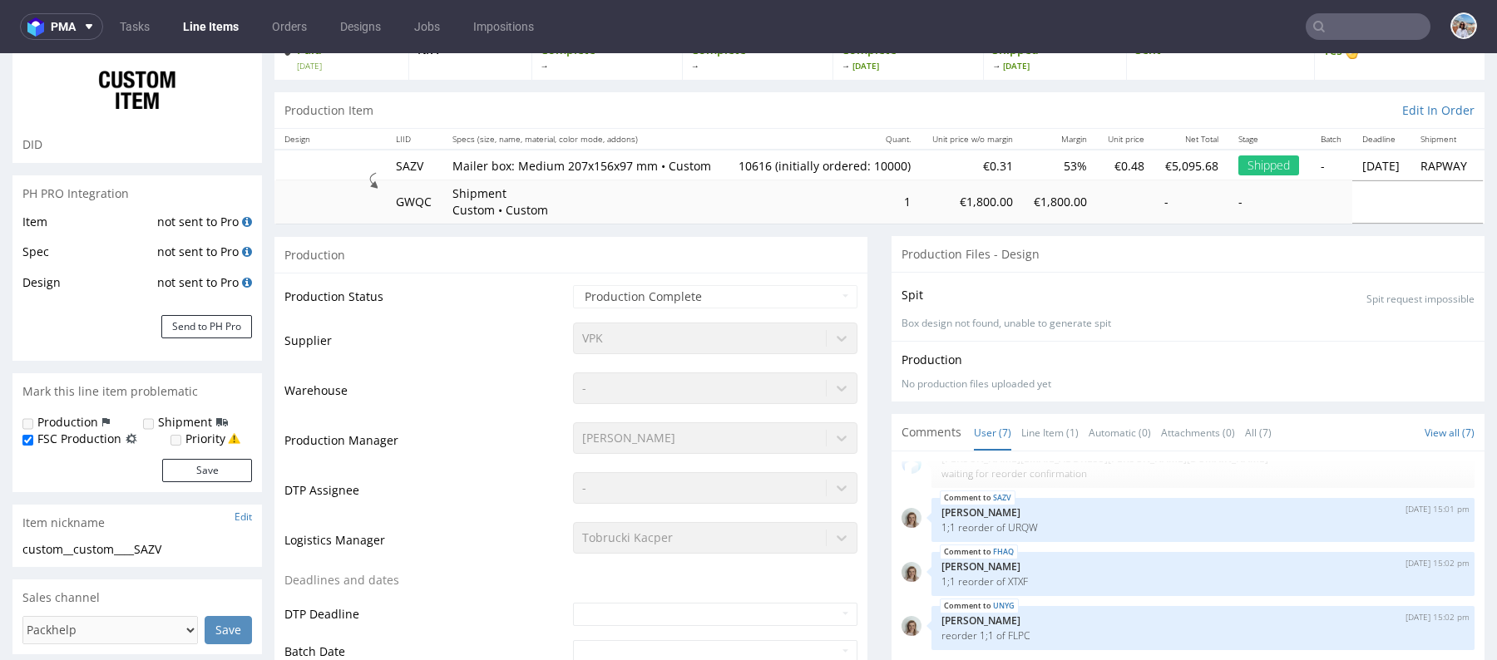
scroll to position [0, 0]
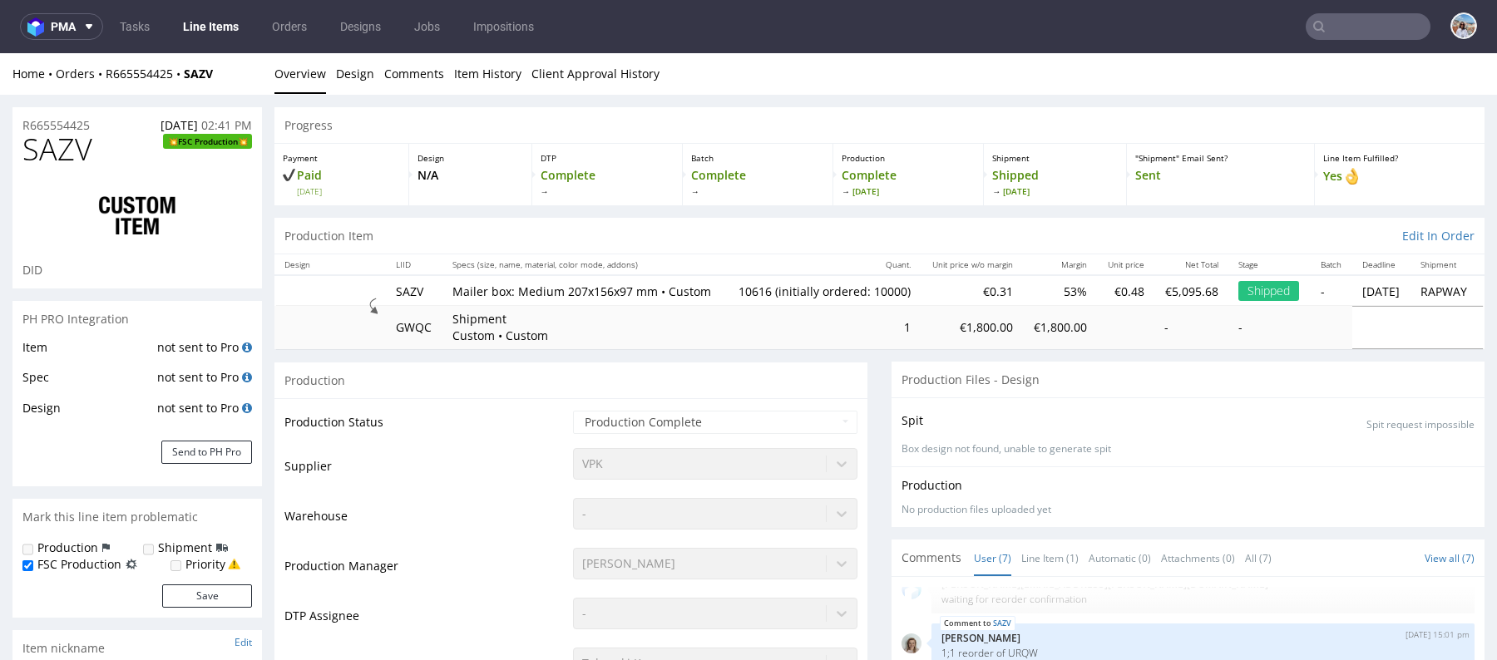
click at [1312, 23] on icon at bounding box center [1318, 26] width 13 height 13
click at [1317, 36] on input "text" at bounding box center [1368, 26] width 125 height 27
paste input "FHAQ"
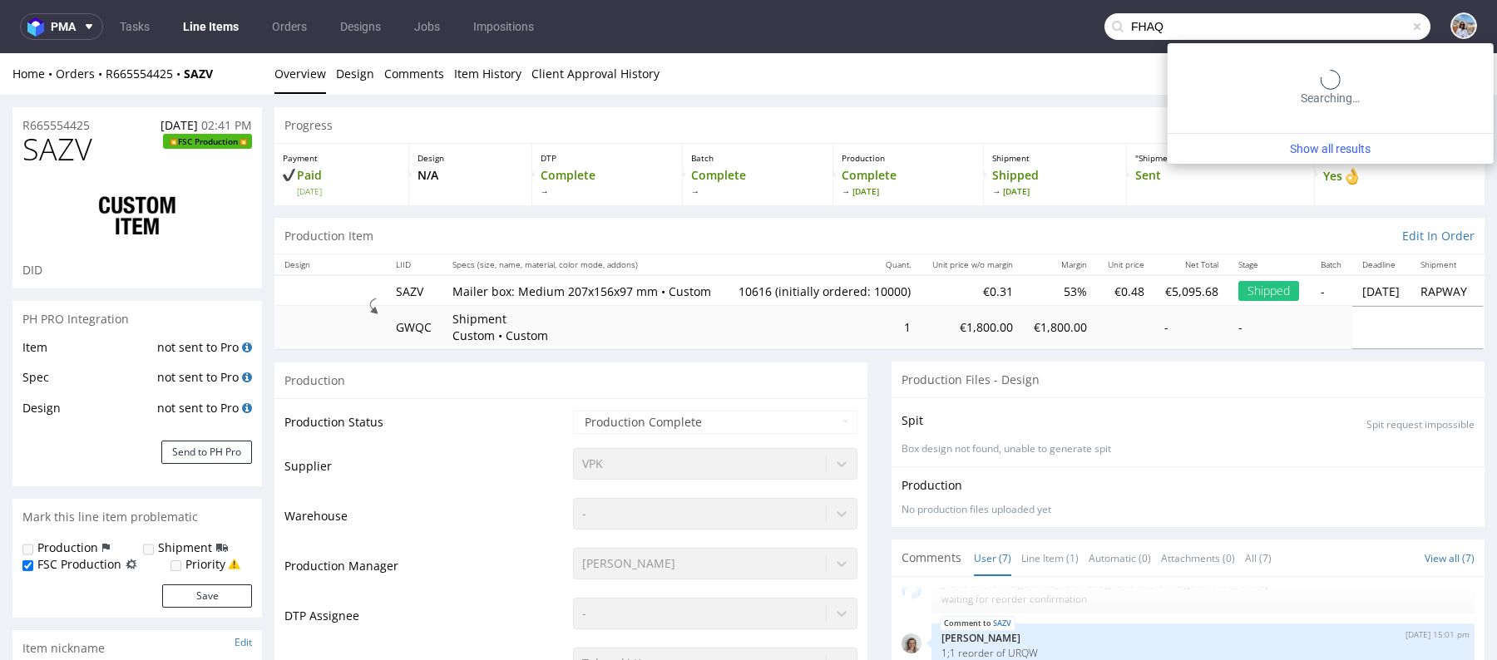
type input "FHAQ"
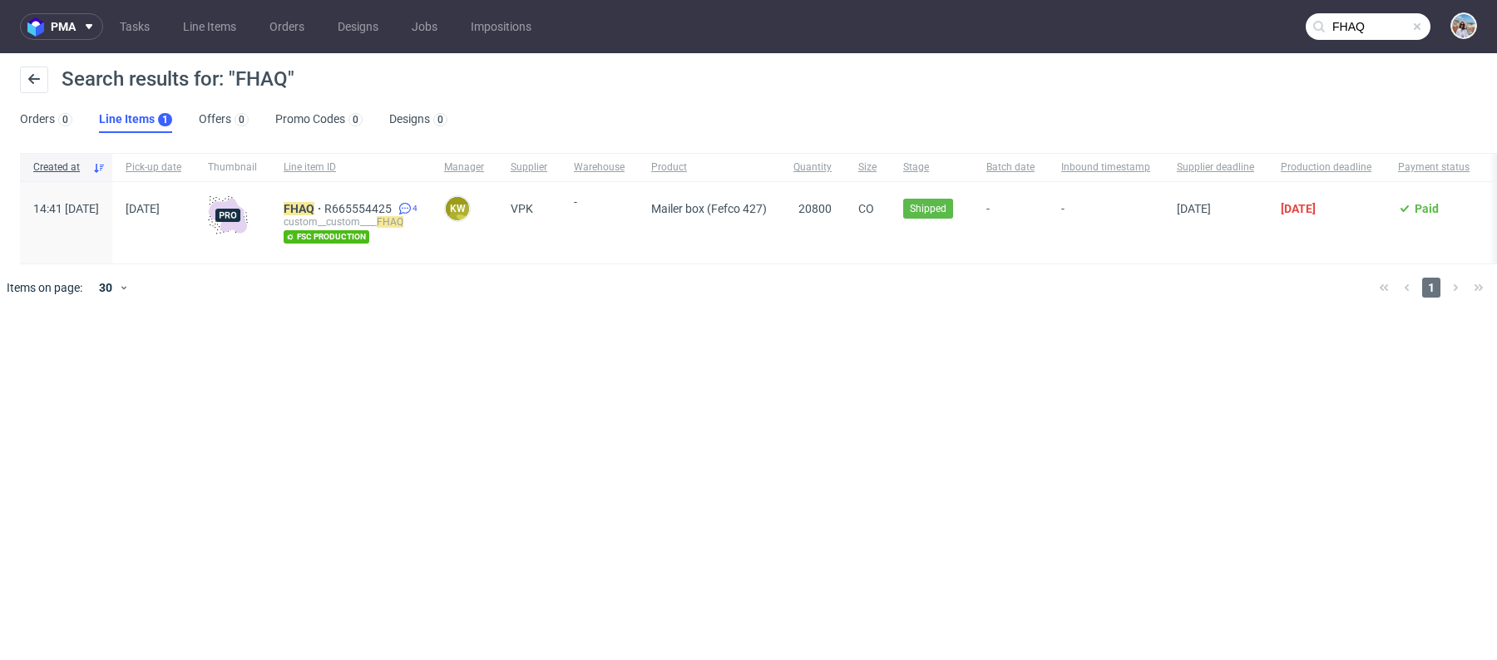
click at [330, 206] on div "FHAQ R665554425 4 custom__custom____ FHAQ fsc production" at bounding box center [350, 223] width 161 height 82
click at [314, 206] on mark "FHAQ" at bounding box center [299, 208] width 31 height 13
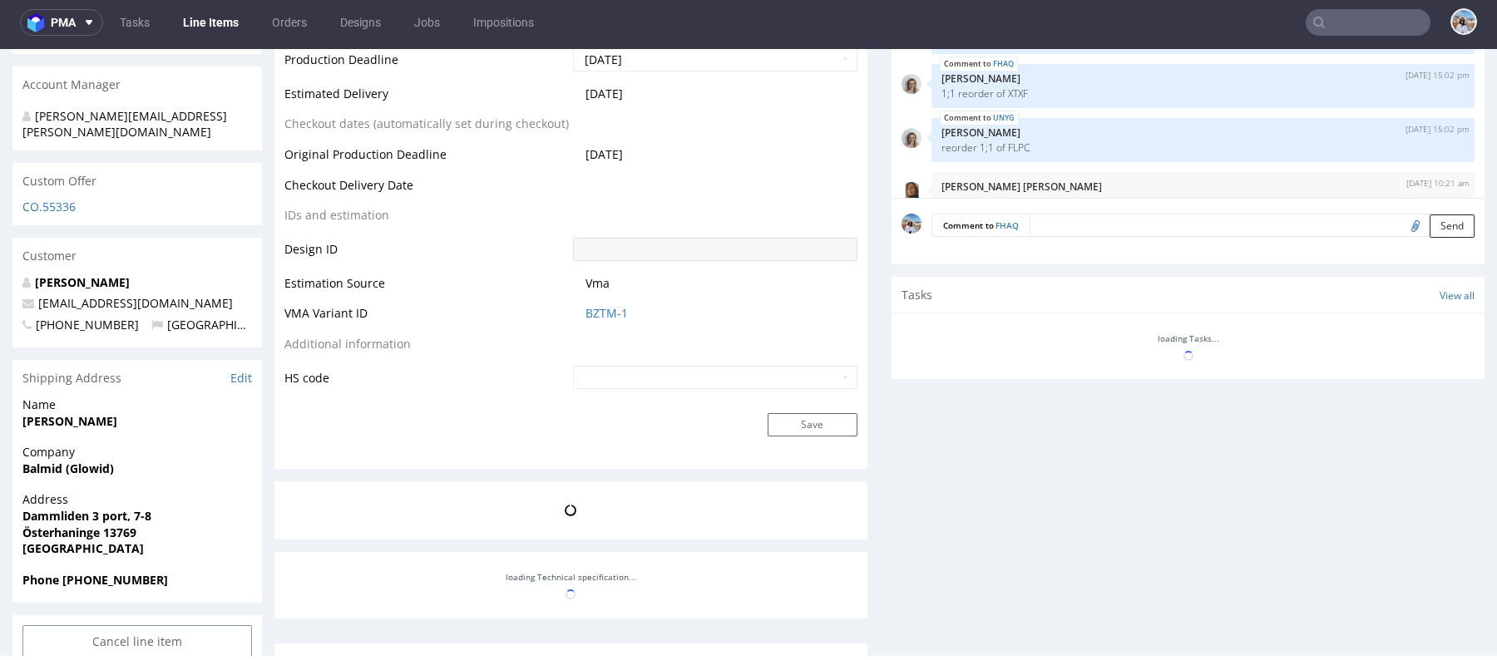
scroll to position [82, 0]
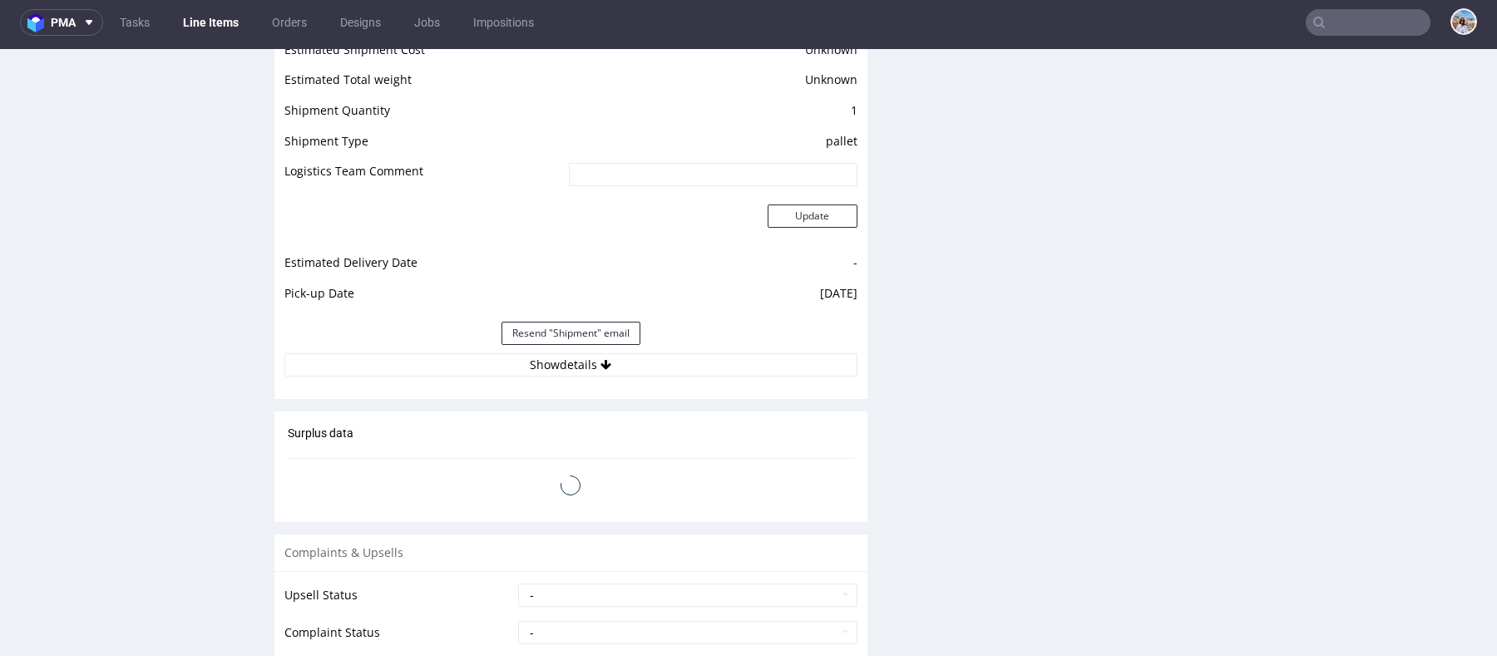
select select "in_progress"
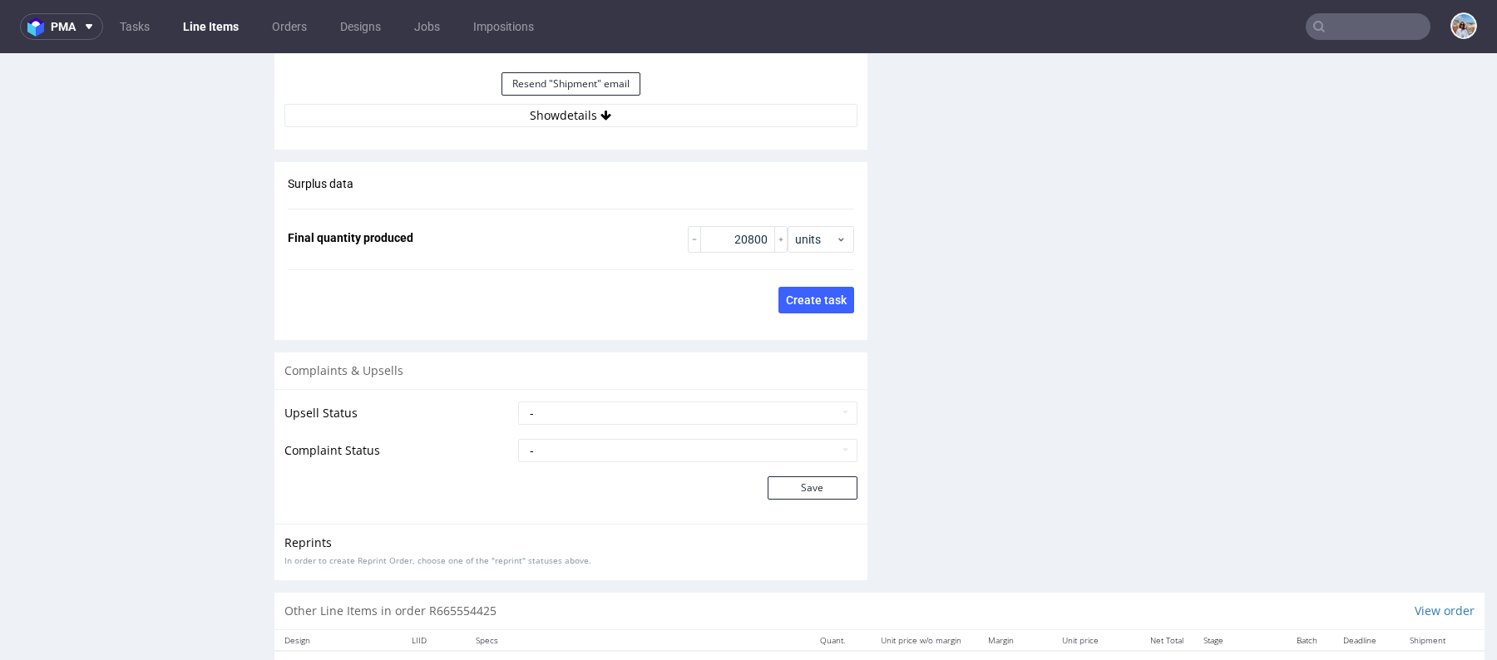
scroll to position [2329, 0]
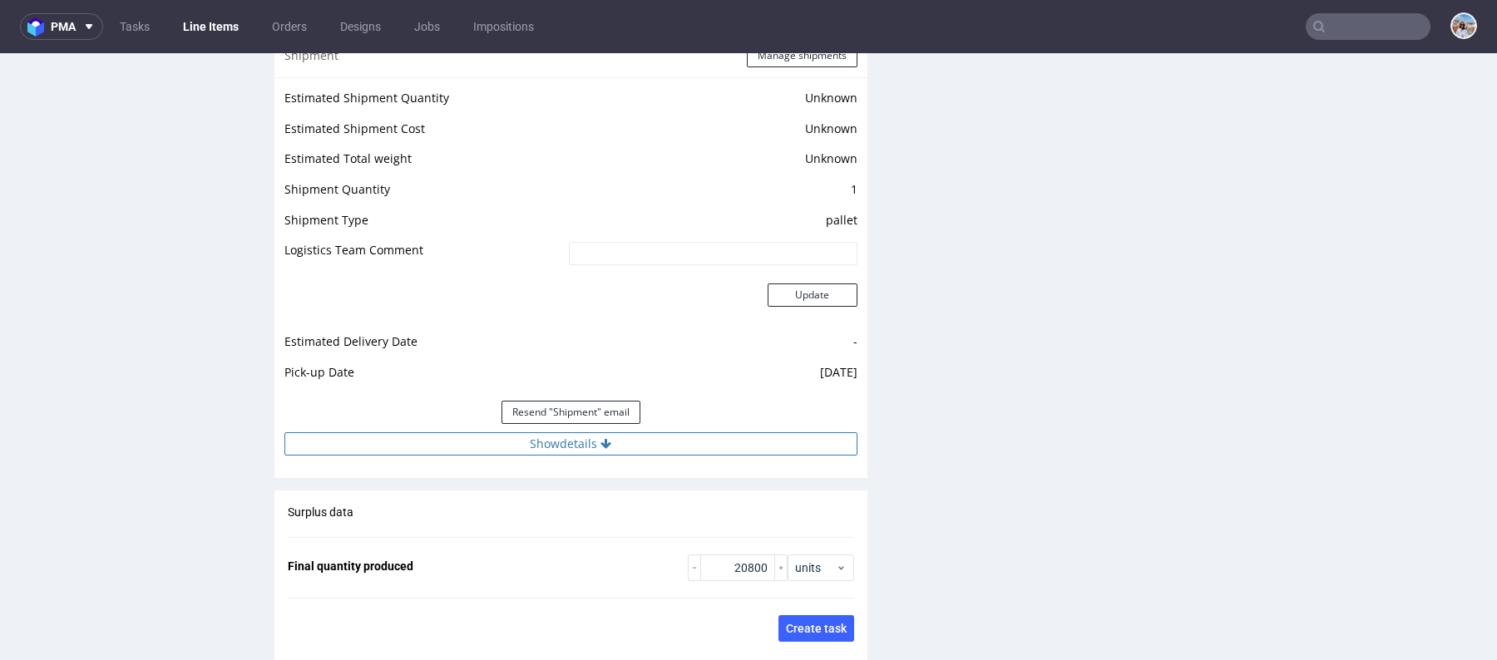
click at [634, 452] on button "Show details" at bounding box center [570, 443] width 573 height 23
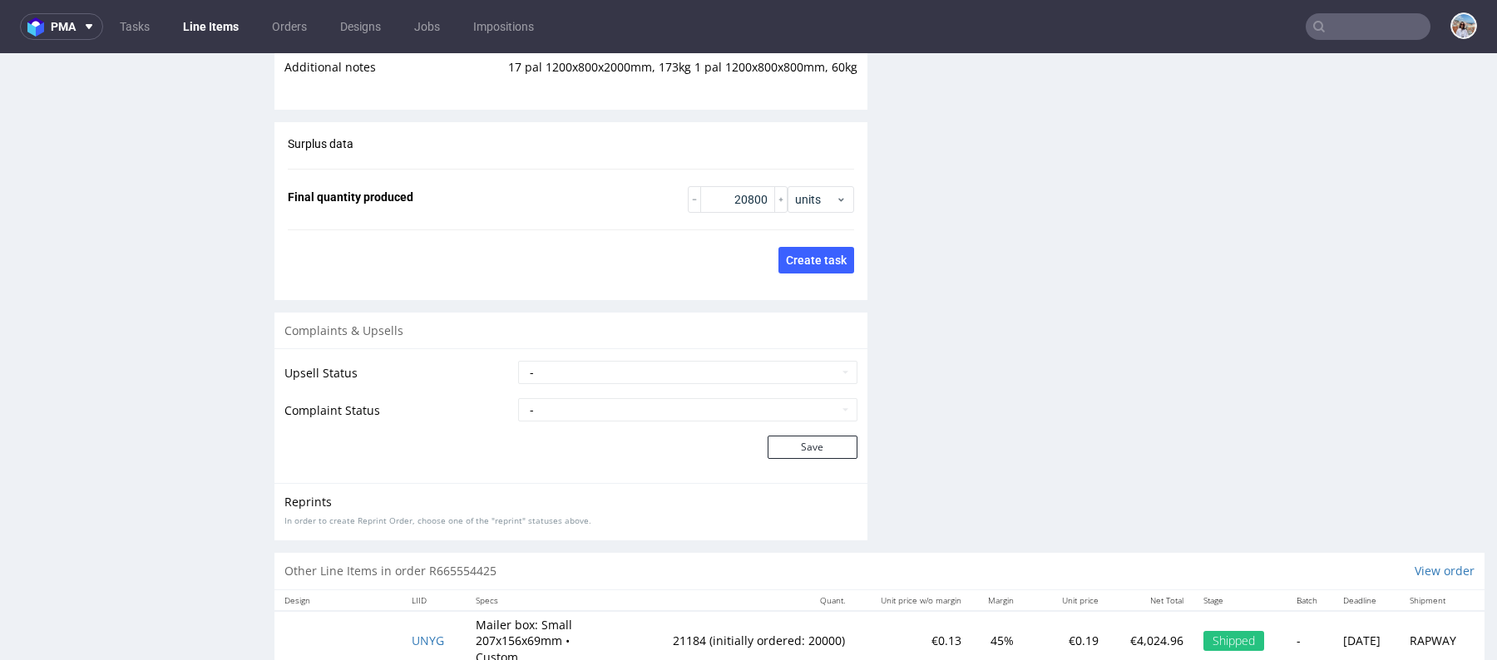
scroll to position [2818, 0]
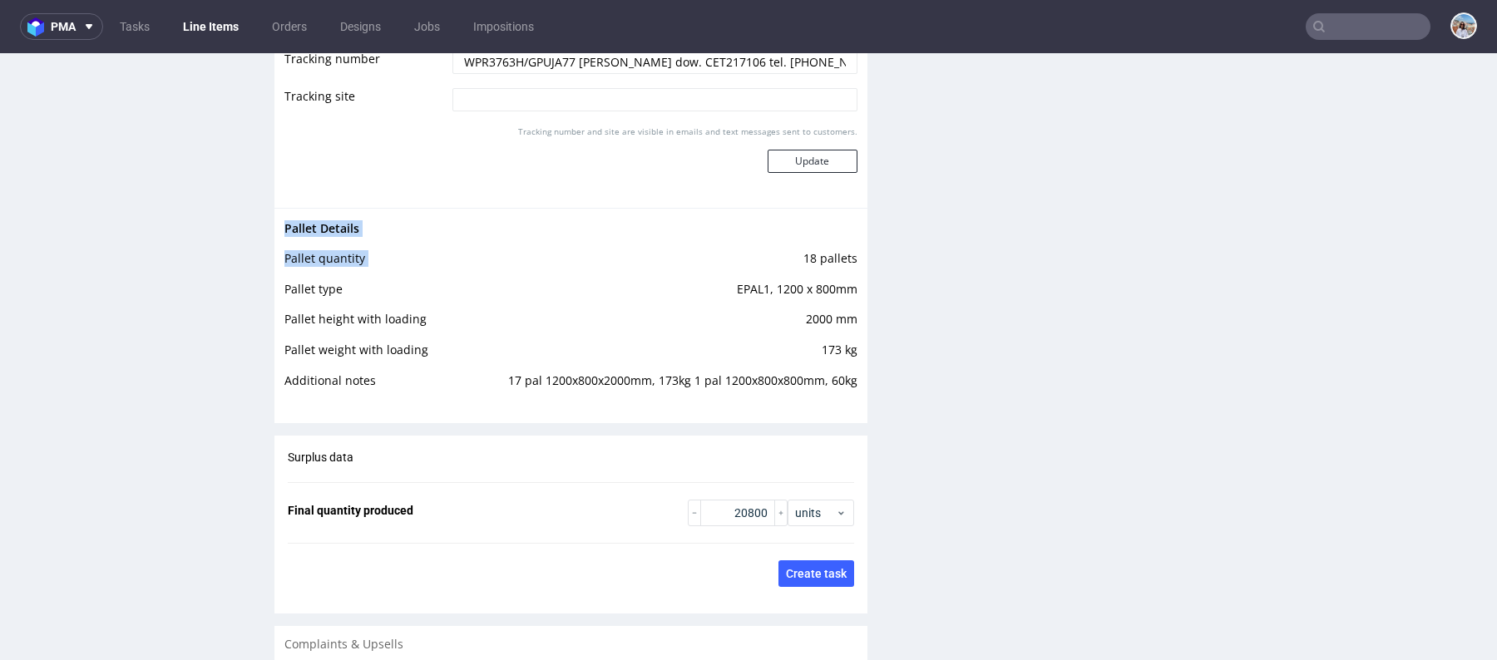
drag, startPoint x: 852, startPoint y: 357, endPoint x: 777, endPoint y: 269, distance: 115.6
click at [777, 269] on div "Pallet Details Pallet quantity 18 pallets Pallet type EPAL1, 1200 x 800mm Palle…" at bounding box center [570, 310] width 593 height 204
click at [777, 269] on td "18 pallets" at bounding box center [677, 264] width 359 height 31
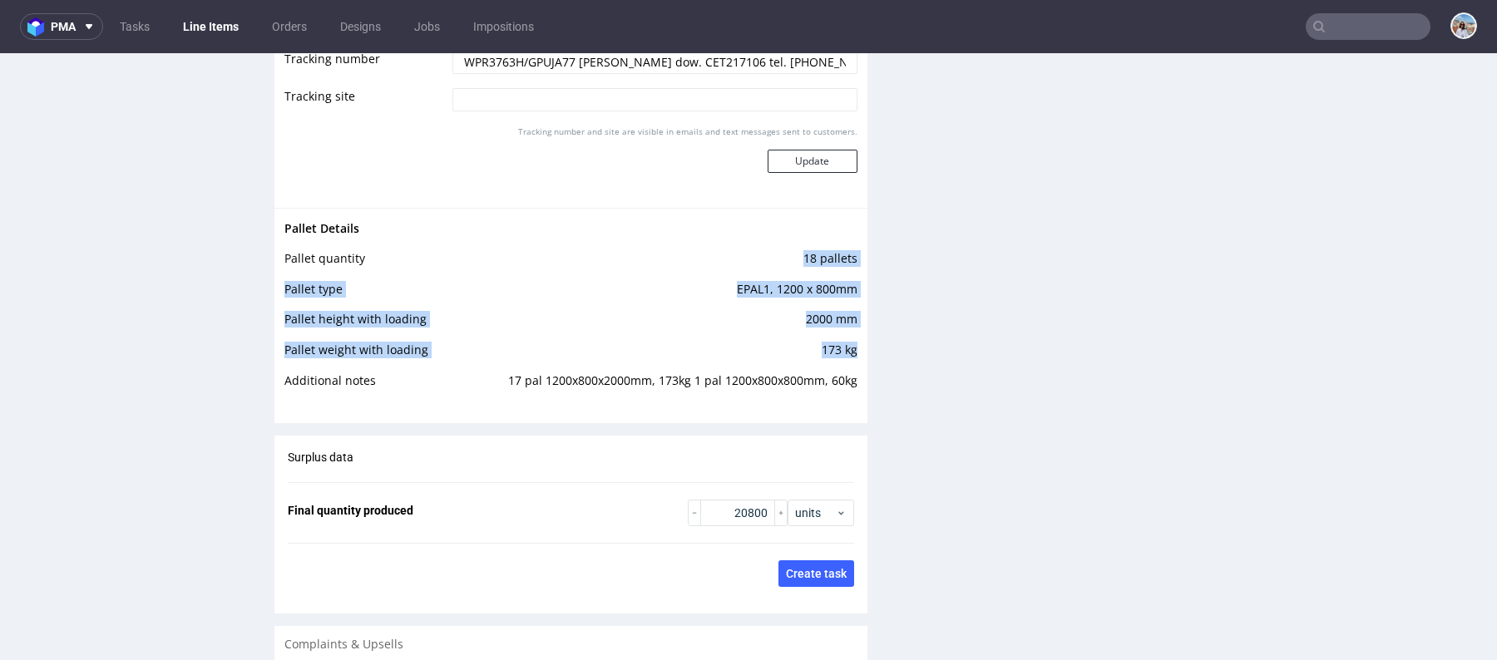
drag, startPoint x: 800, startPoint y: 268, endPoint x: 847, endPoint y: 362, distance: 105.3
click at [847, 362] on tbody "Pallet Details Pallet quantity 18 pallets Pallet type EPAL1, 1200 x 800mm Palle…" at bounding box center [570, 310] width 573 height 183
copy tbody "18 pallets Pallet type EPAL1, 1200 x 800mm Pallet height with loading 2000 mm P…"
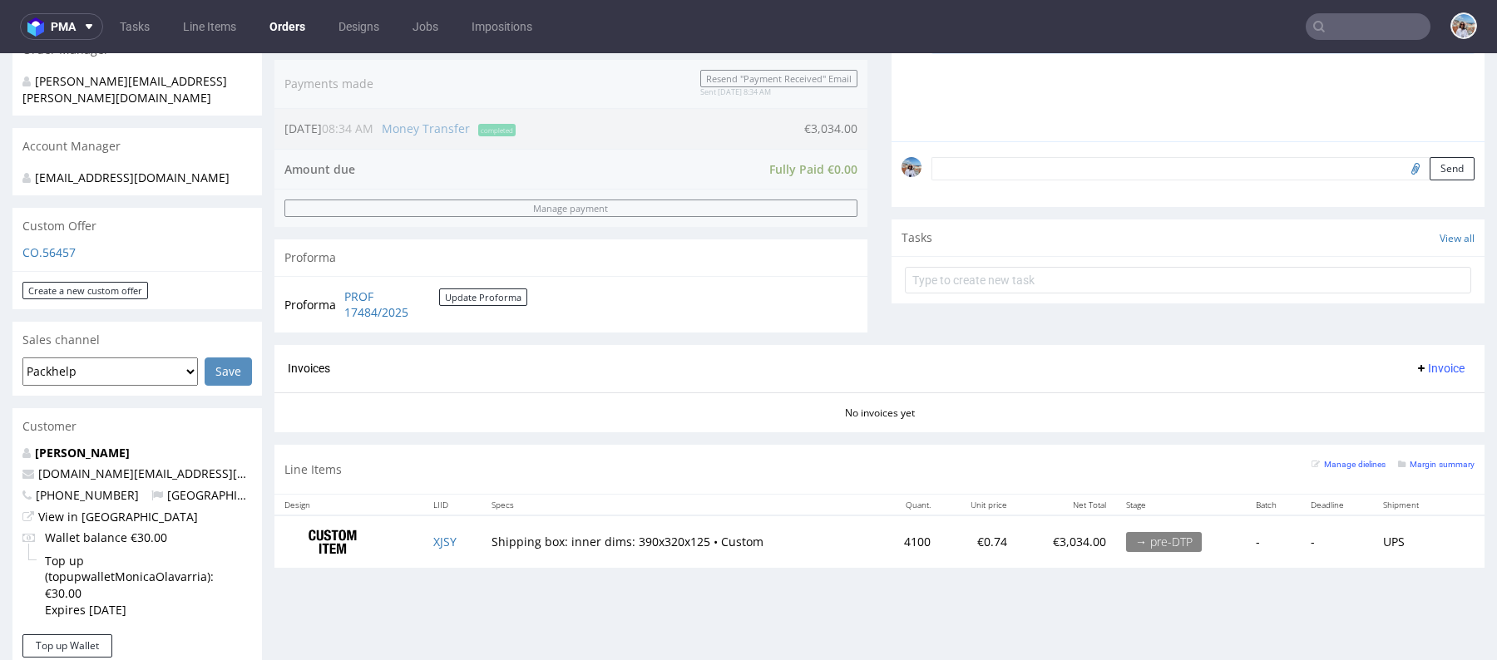
scroll to position [516, 0]
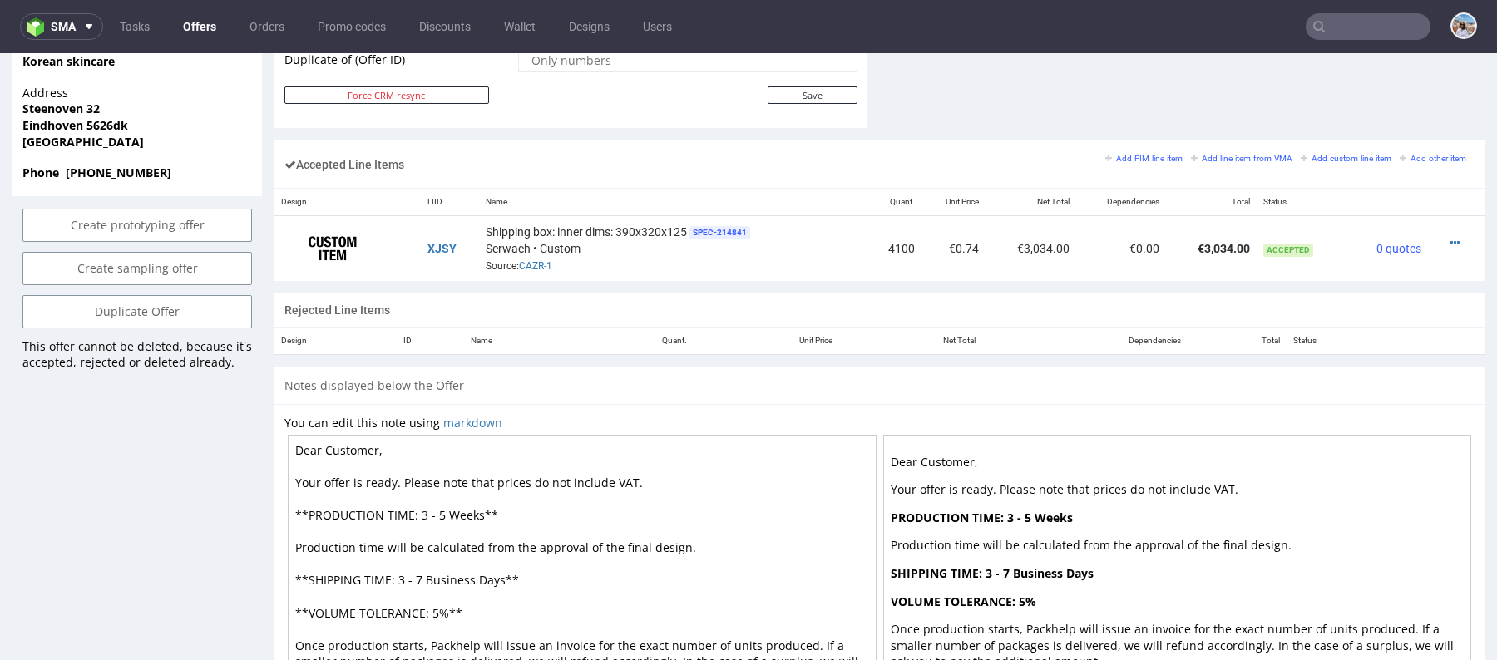
scroll to position [844, 0]
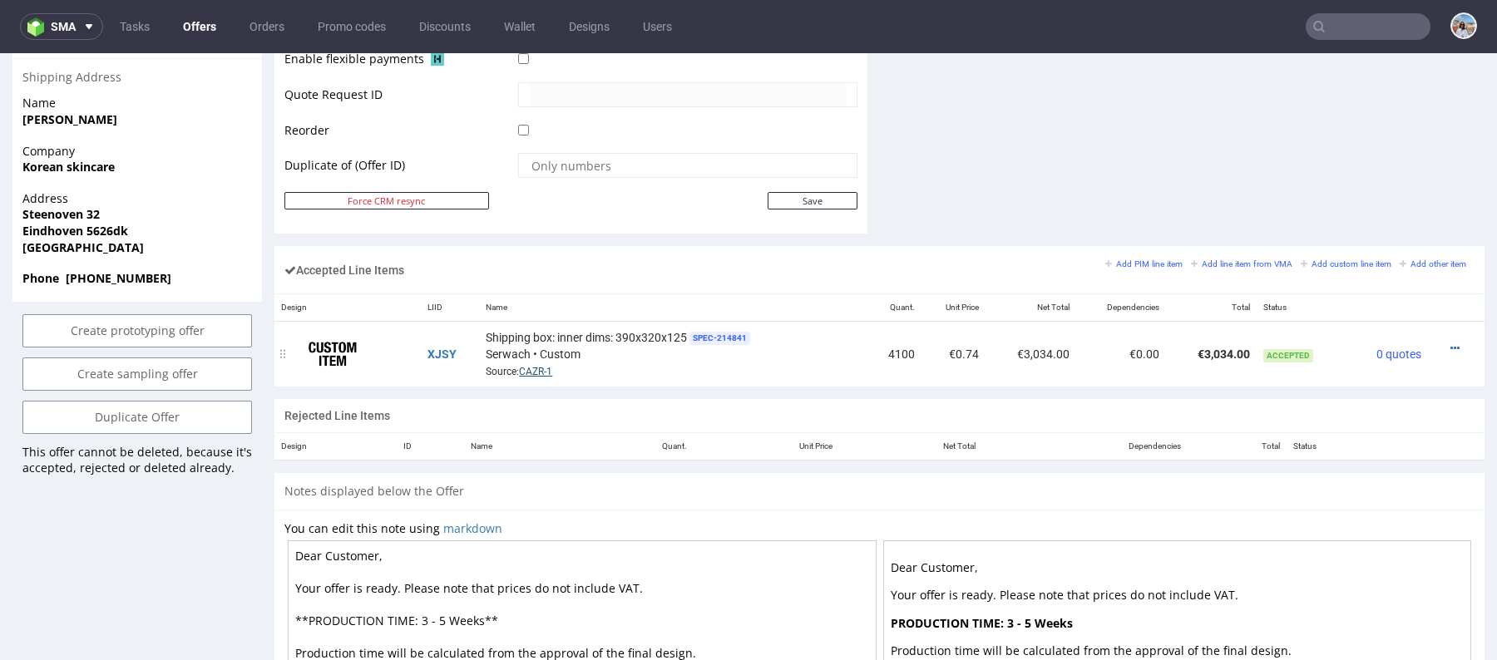
click at [529, 372] on link "CAZR-1" at bounding box center [535, 372] width 33 height 12
click at [1450, 343] on icon at bounding box center [1454, 349] width 9 height 12
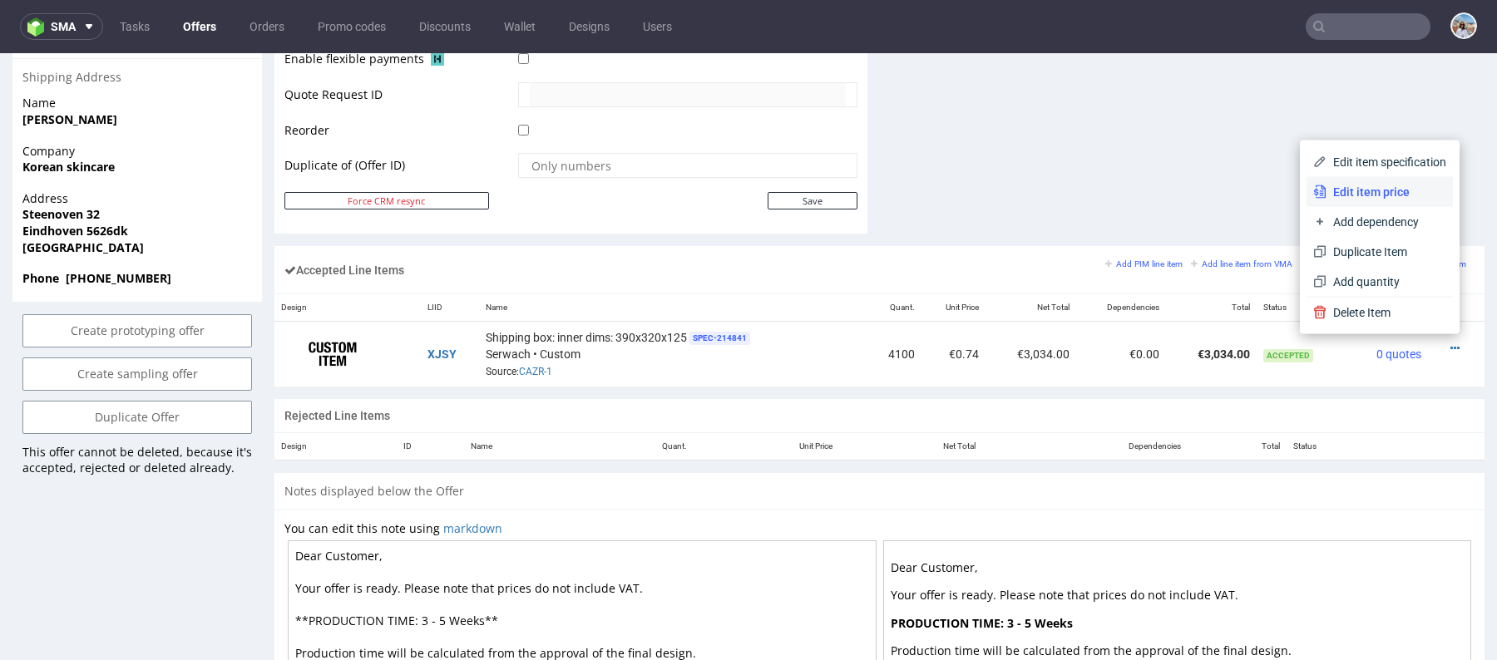
click at [1361, 190] on span "Edit item price" at bounding box center [1386, 192] width 120 height 17
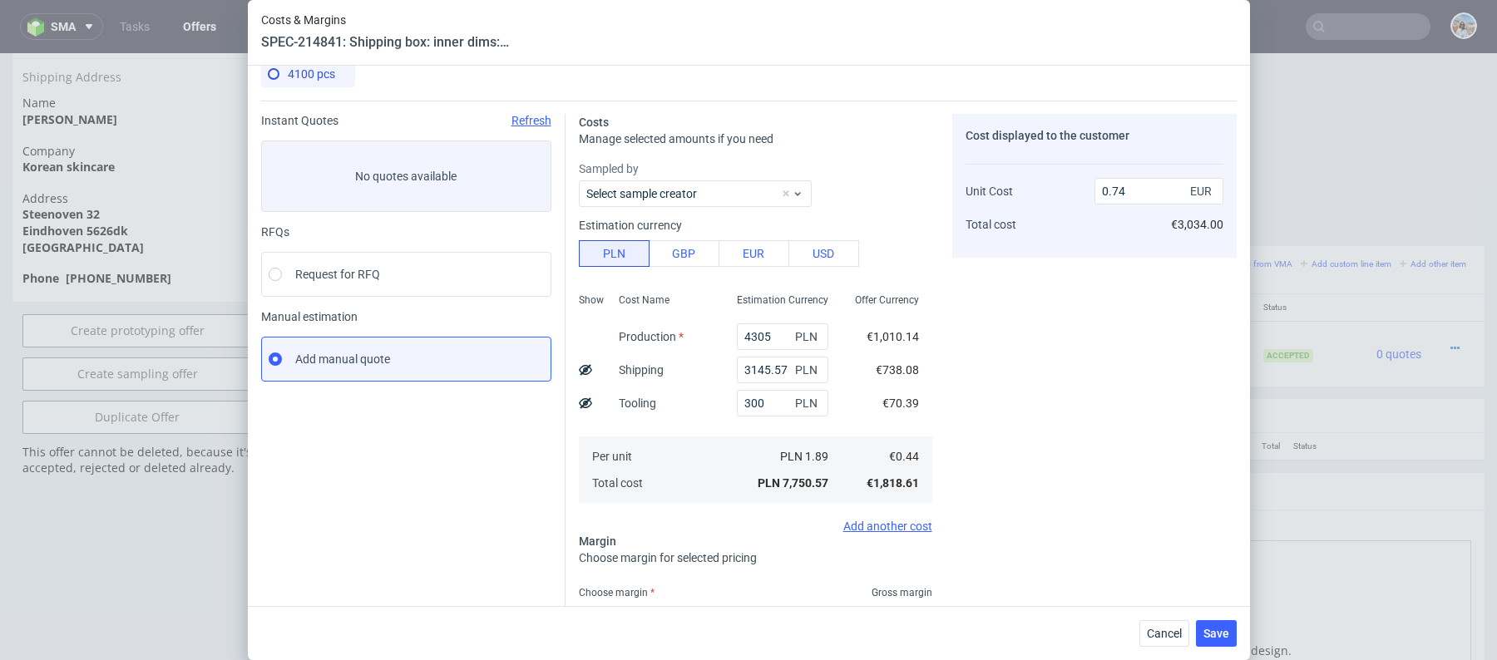
scroll to position [21, 0]
click at [762, 329] on input "4305" at bounding box center [782, 334] width 91 height 27
paste input "551"
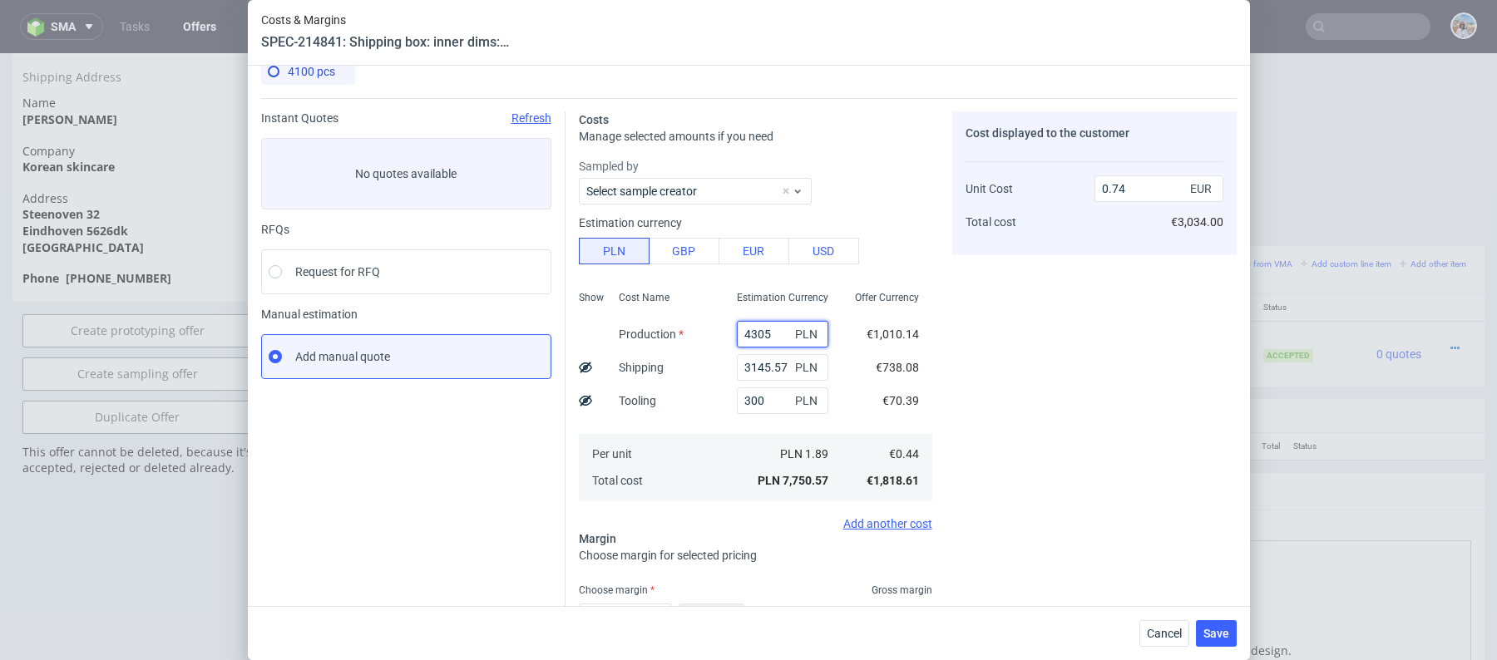
type input "4551"
type input "0.76"
type input "4551"
click at [1152, 633] on span "Cancel" at bounding box center [1164, 634] width 35 height 12
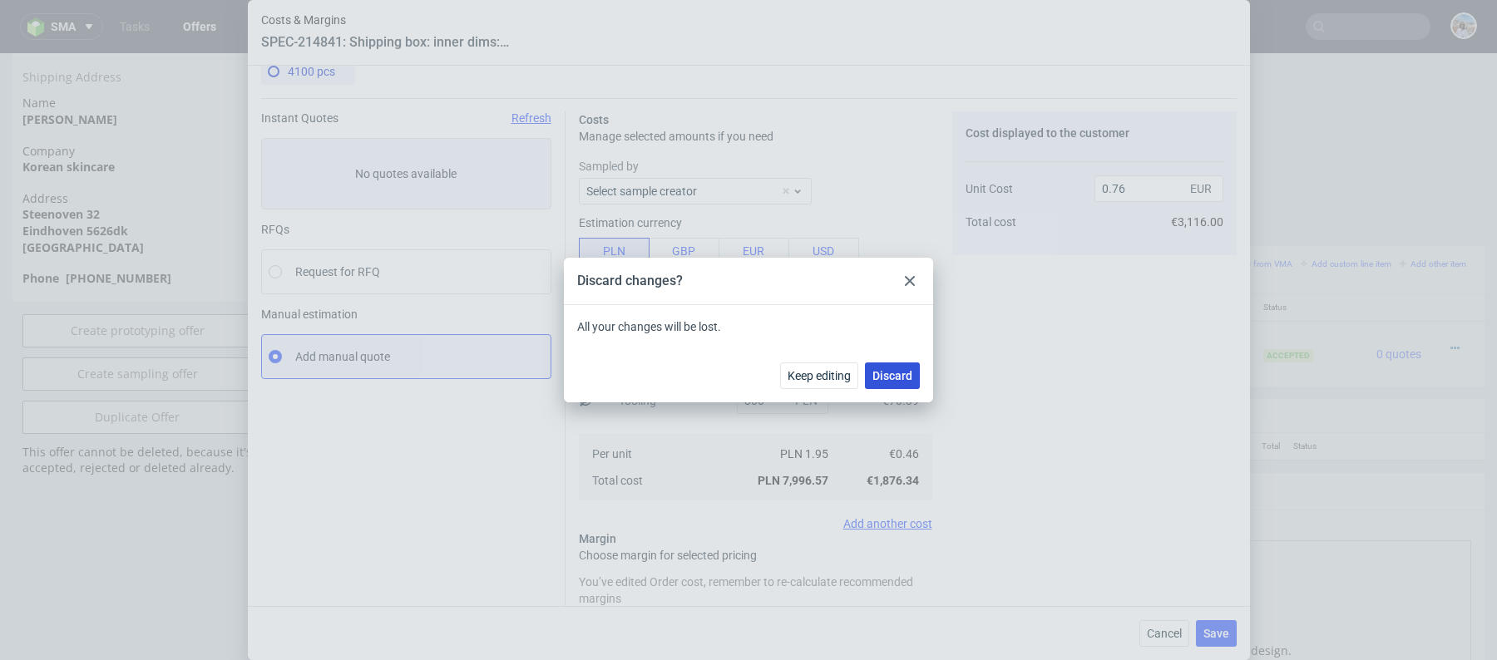
click at [872, 368] on button "Discard" at bounding box center [892, 376] width 55 height 27
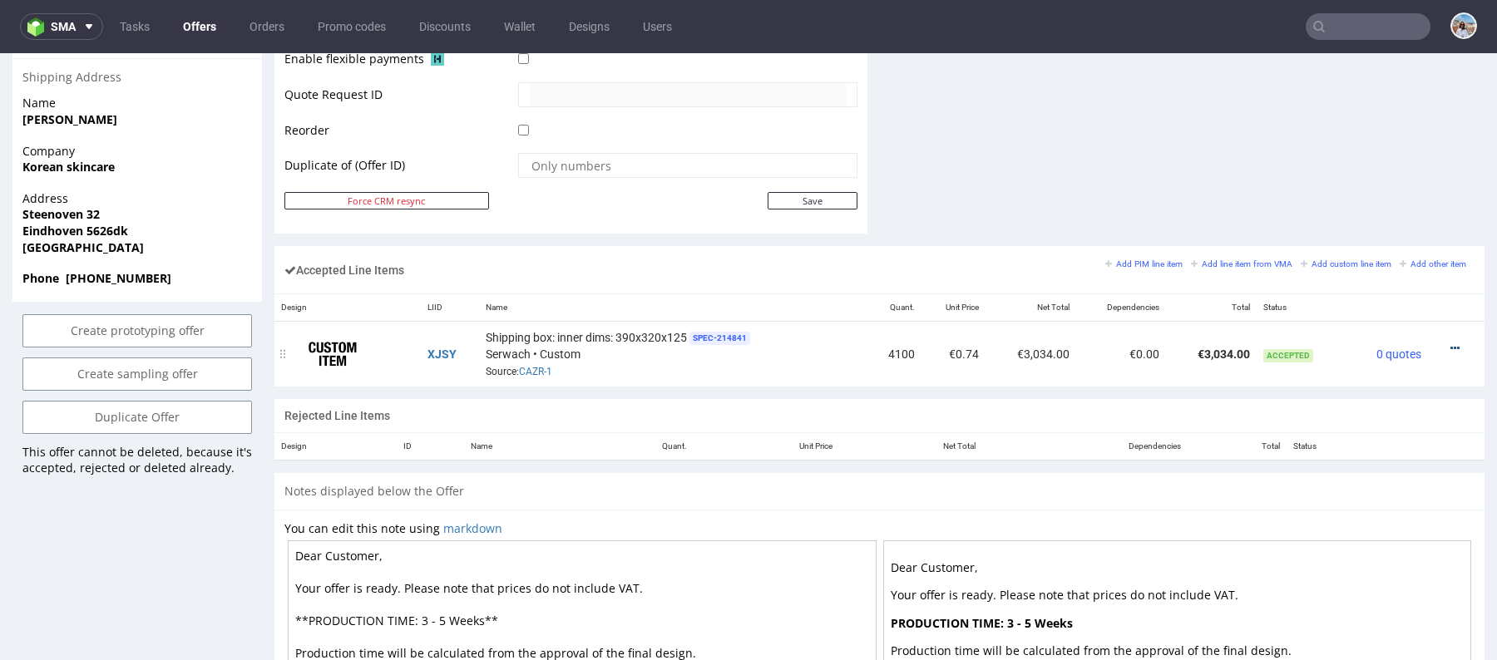
click at [1450, 343] on icon at bounding box center [1454, 349] width 9 height 12
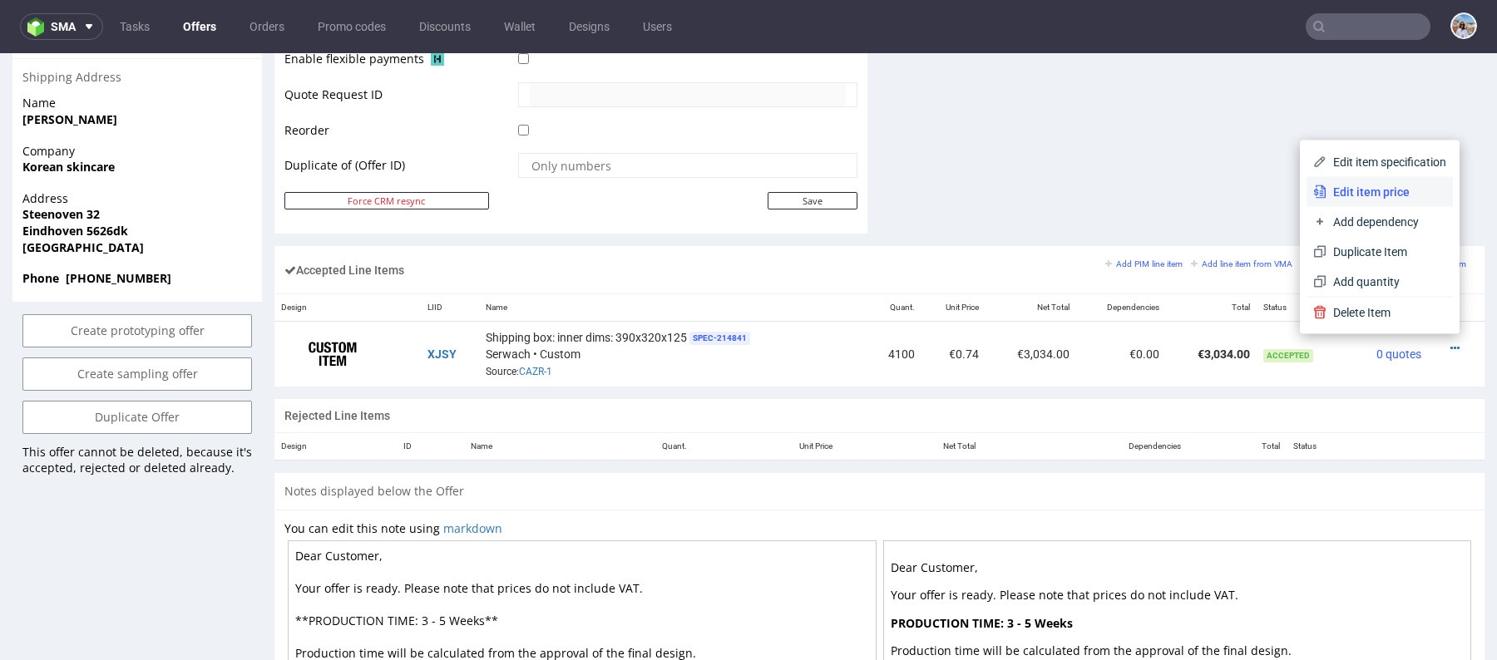
click at [1366, 187] on span "Edit item price" at bounding box center [1386, 192] width 120 height 17
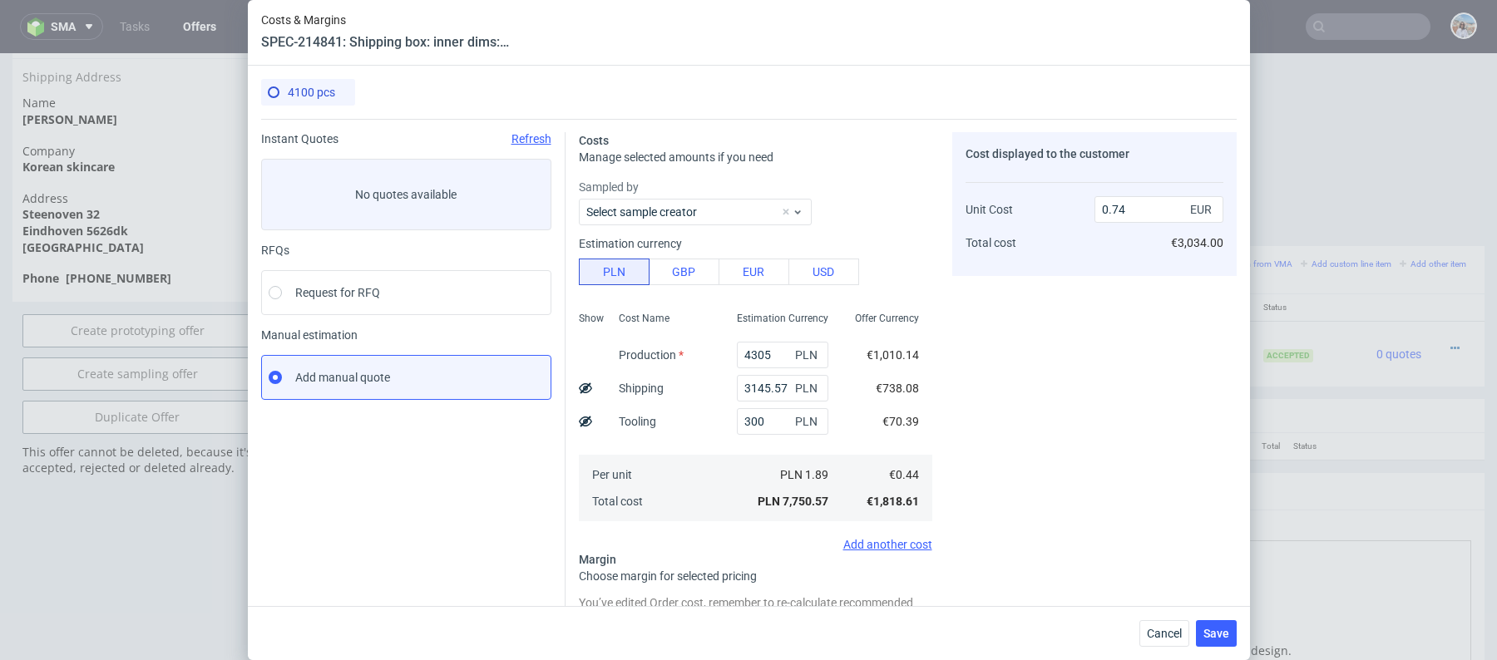
click at [1473, 404] on div "Costs & Margins SPEC-214841: Shipping box: inner dims: 390x320x125 4100 pcs Ins…" at bounding box center [748, 330] width 1497 height 660
click at [737, 344] on input "4305" at bounding box center [782, 355] width 91 height 27
click at [757, 344] on input "4305" at bounding box center [782, 355] width 91 height 27
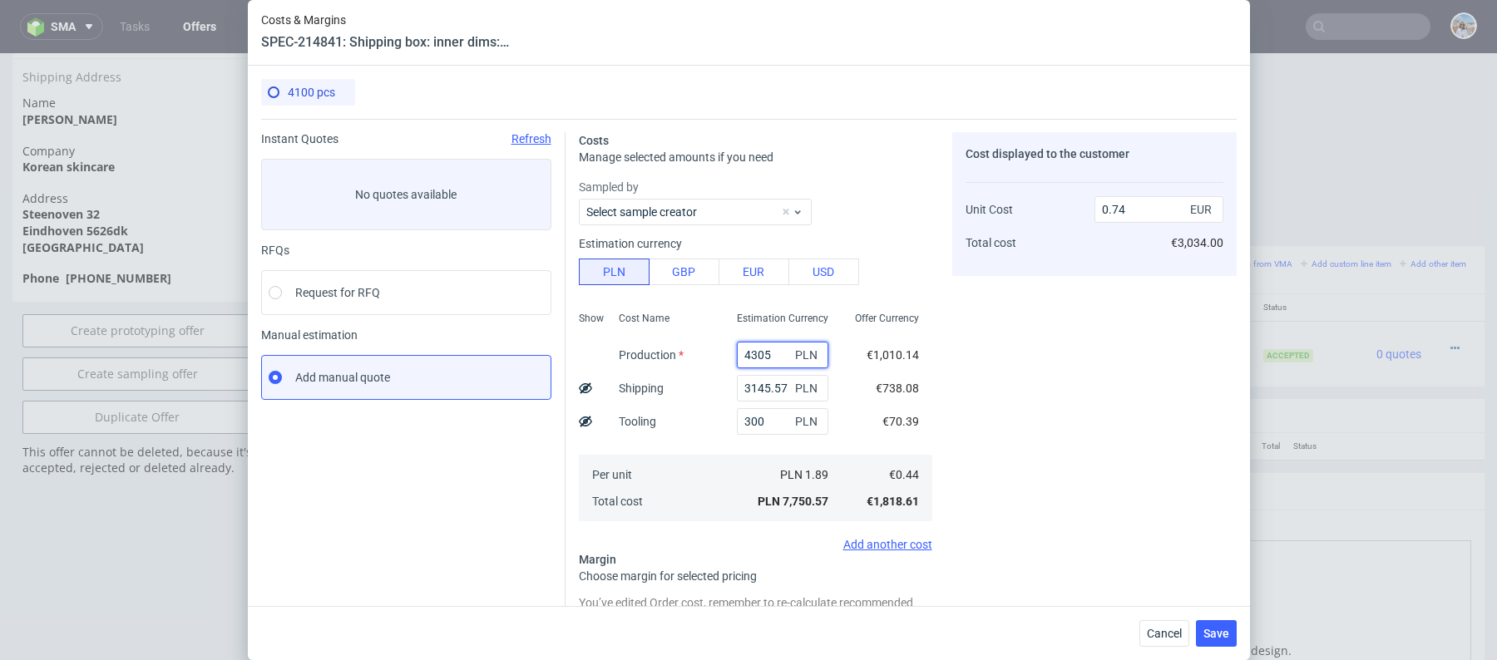
paste input "551"
type input "4551"
type input "0.76"
type input "4551"
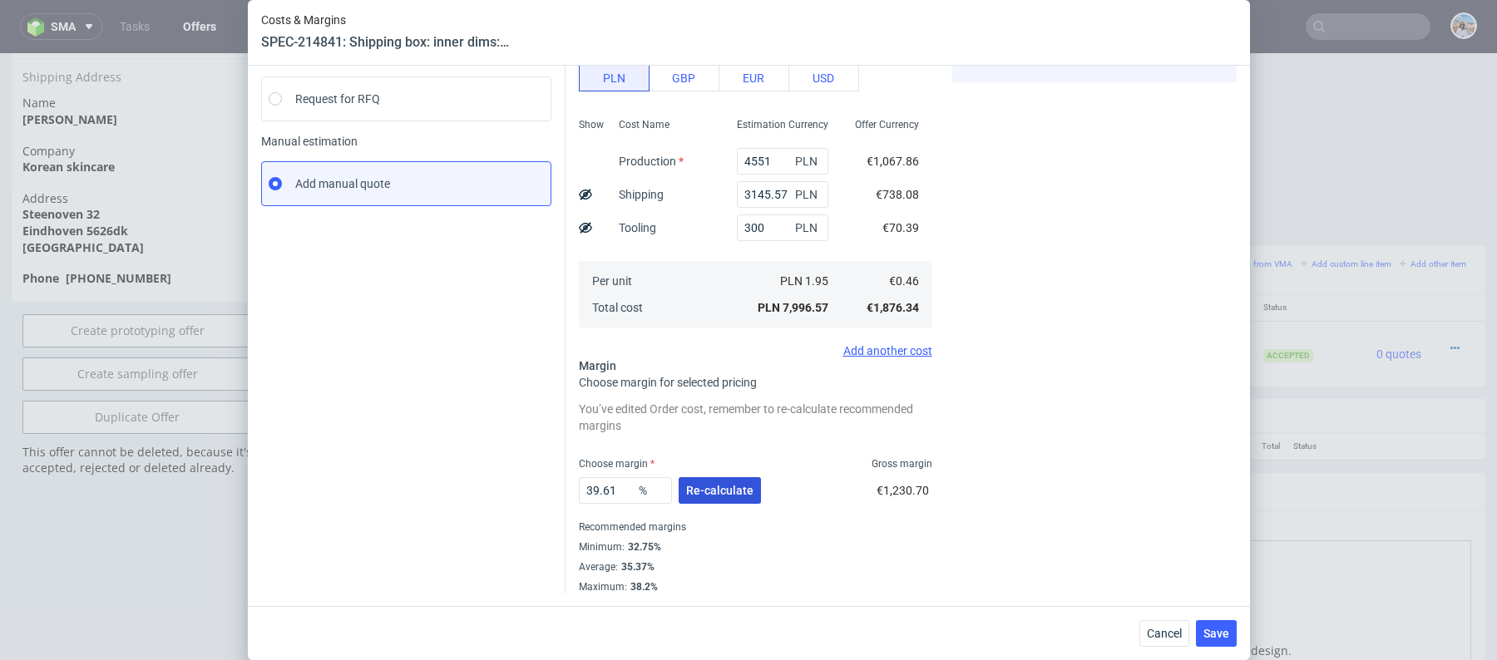
click at [727, 487] on span "Re-calculate" at bounding box center [719, 491] width 67 height 12
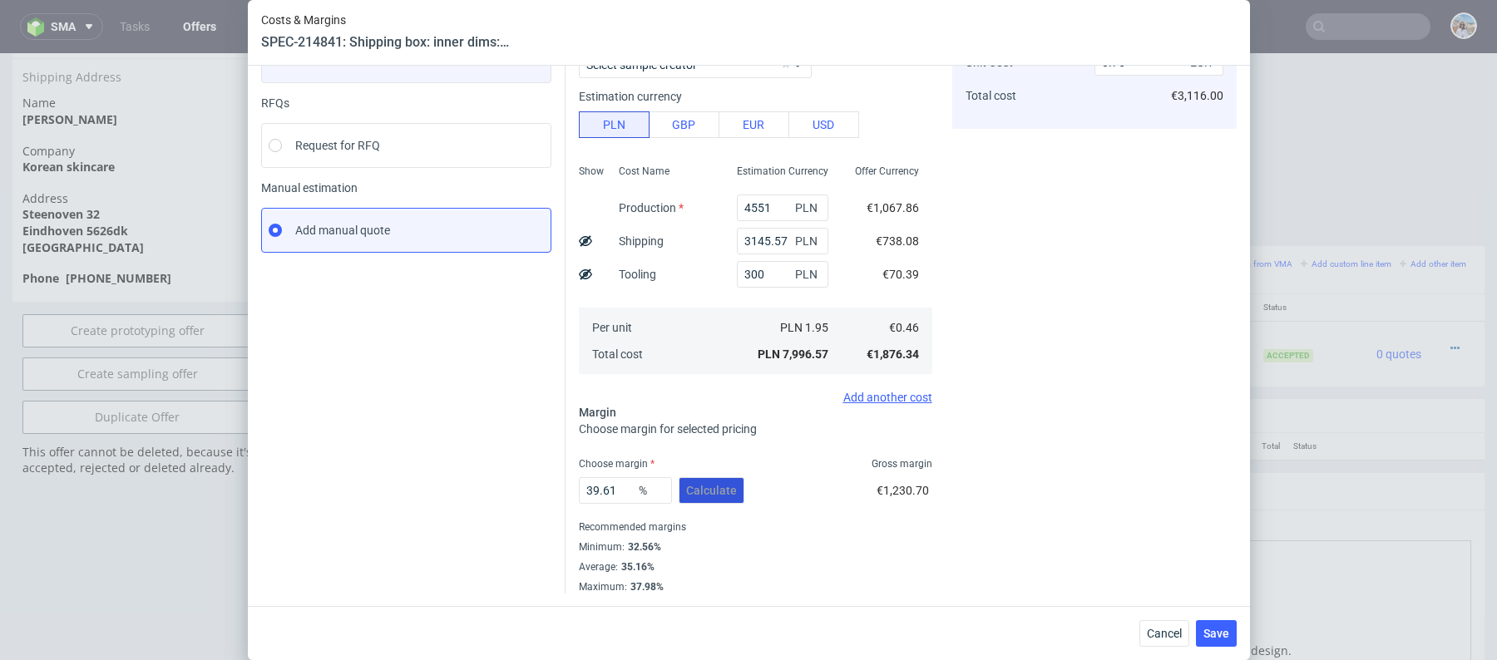
scroll to position [0, 0]
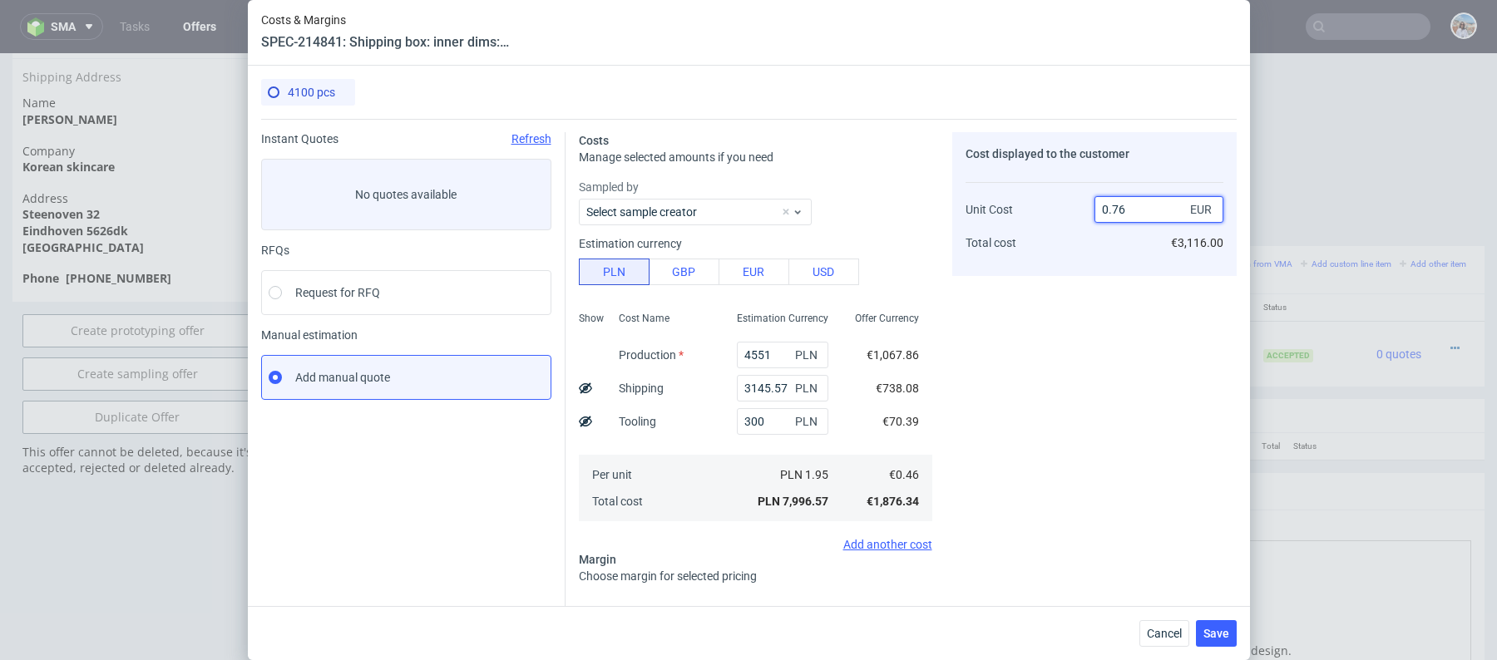
click at [1134, 218] on input "0.76" at bounding box center [1158, 209] width 129 height 27
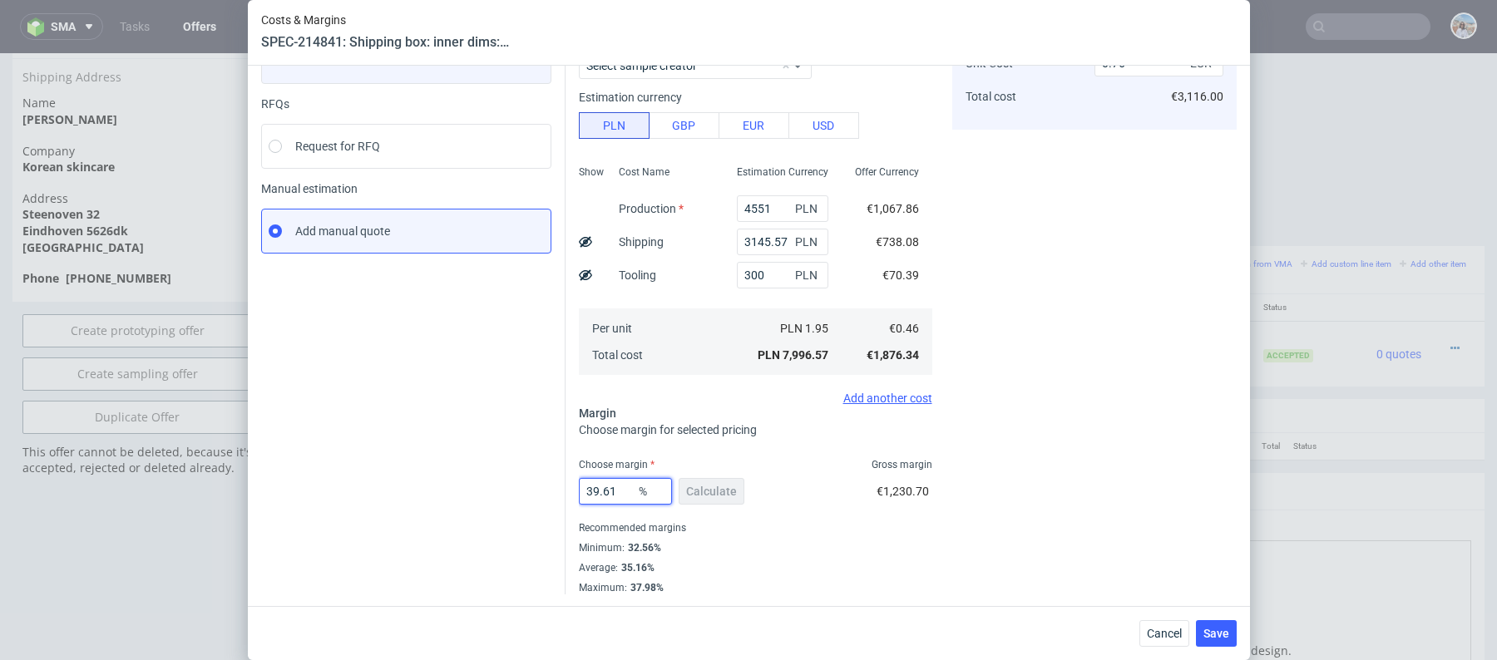
click at [624, 492] on input "39.61" at bounding box center [625, 491] width 93 height 27
type input "39"
type input "0.75"
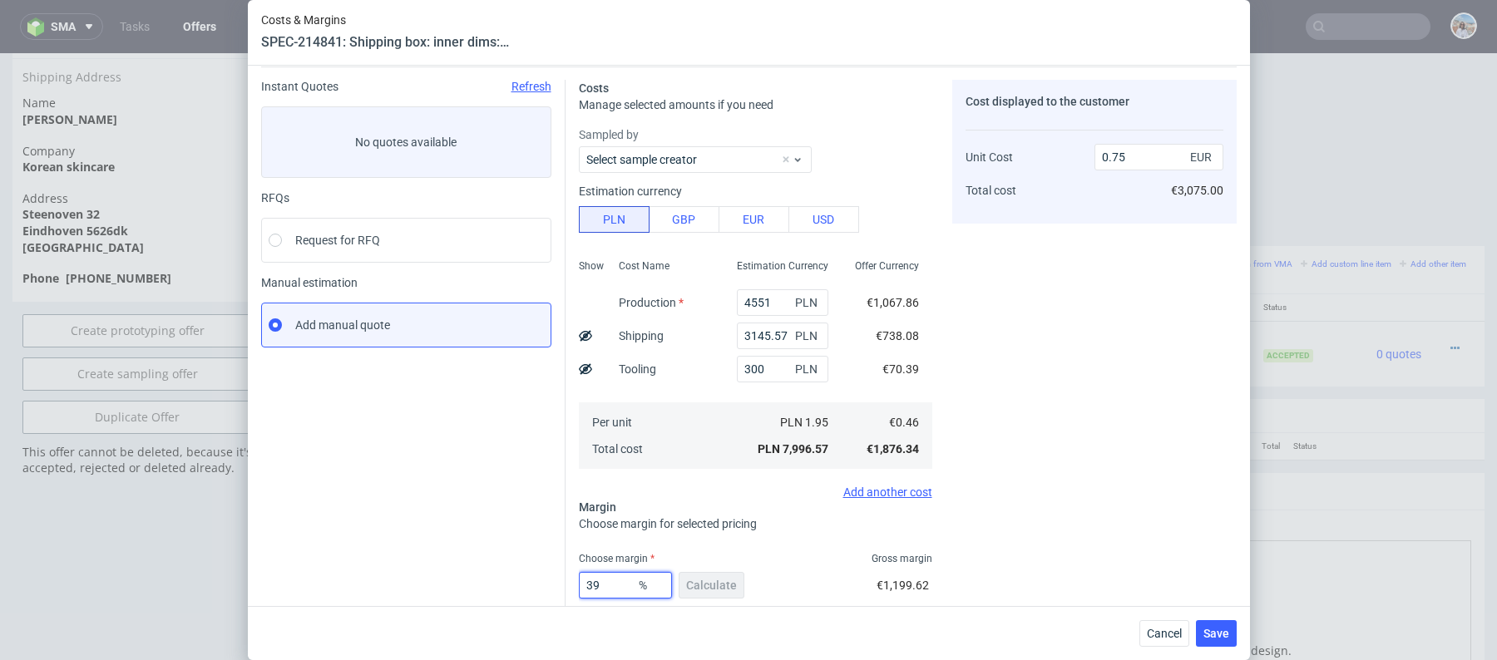
scroll to position [45, 0]
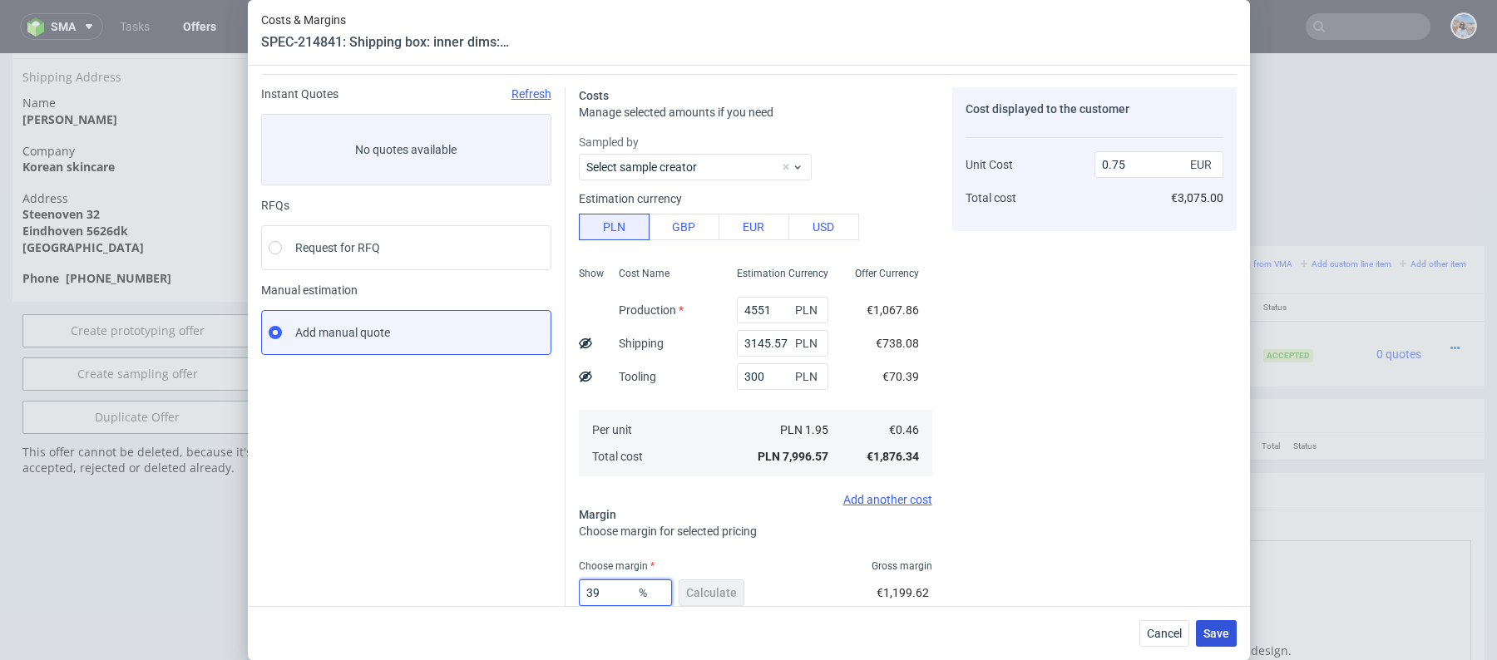
type input "39"
click at [1218, 635] on span "Save" at bounding box center [1216, 634] width 26 height 12
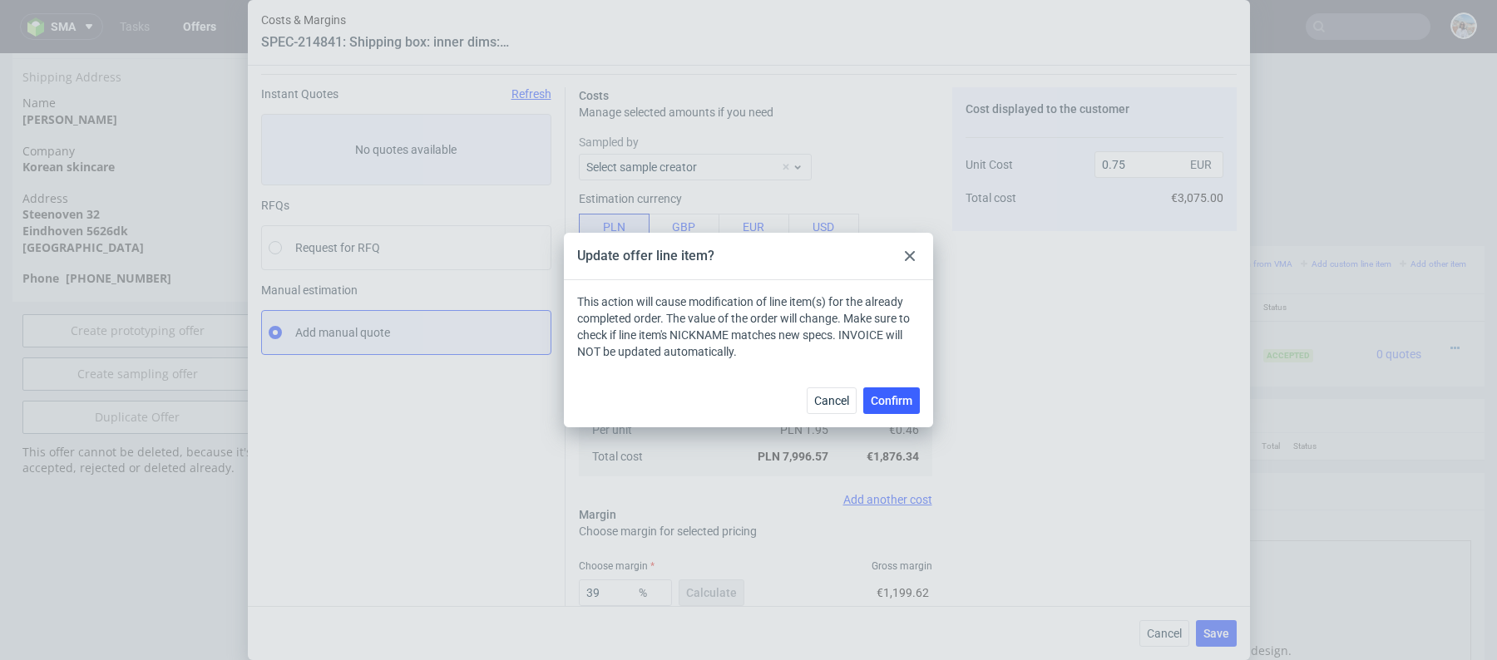
click at [915, 259] on div at bounding box center [910, 256] width 20 height 20
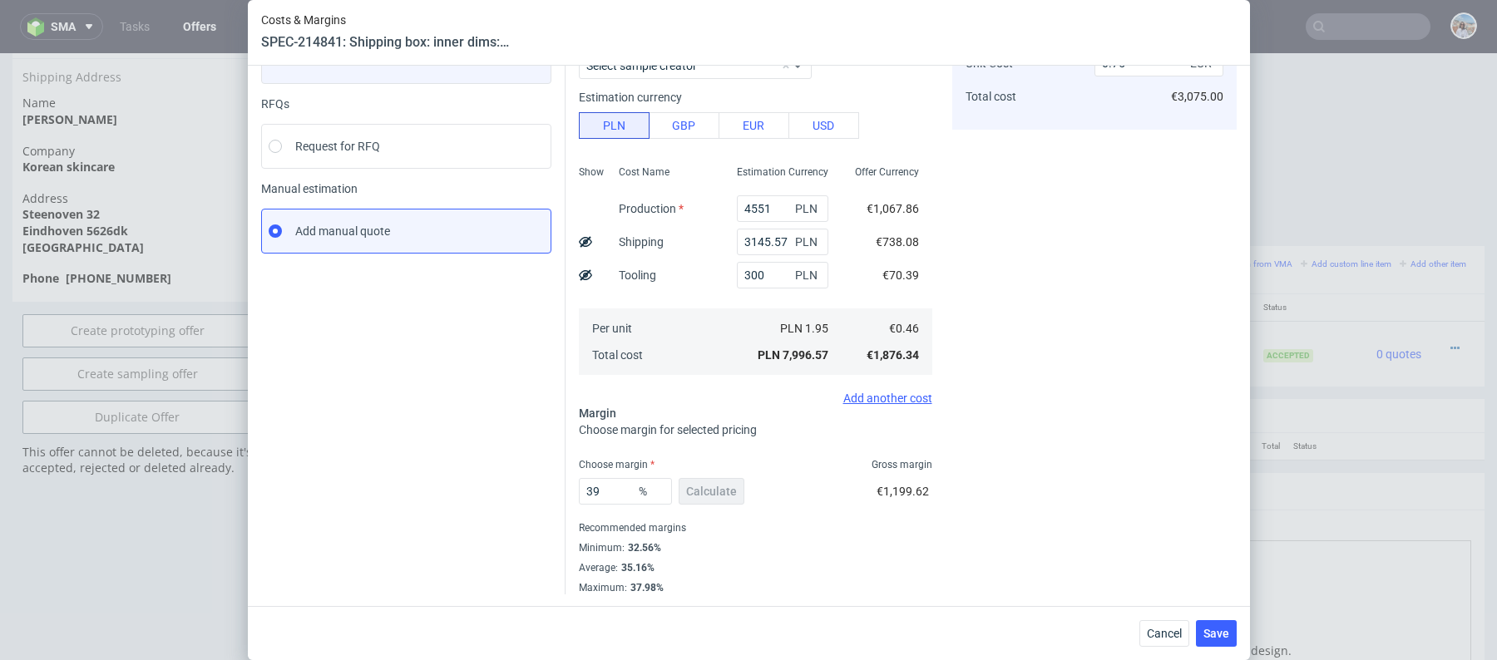
scroll to position [0, 0]
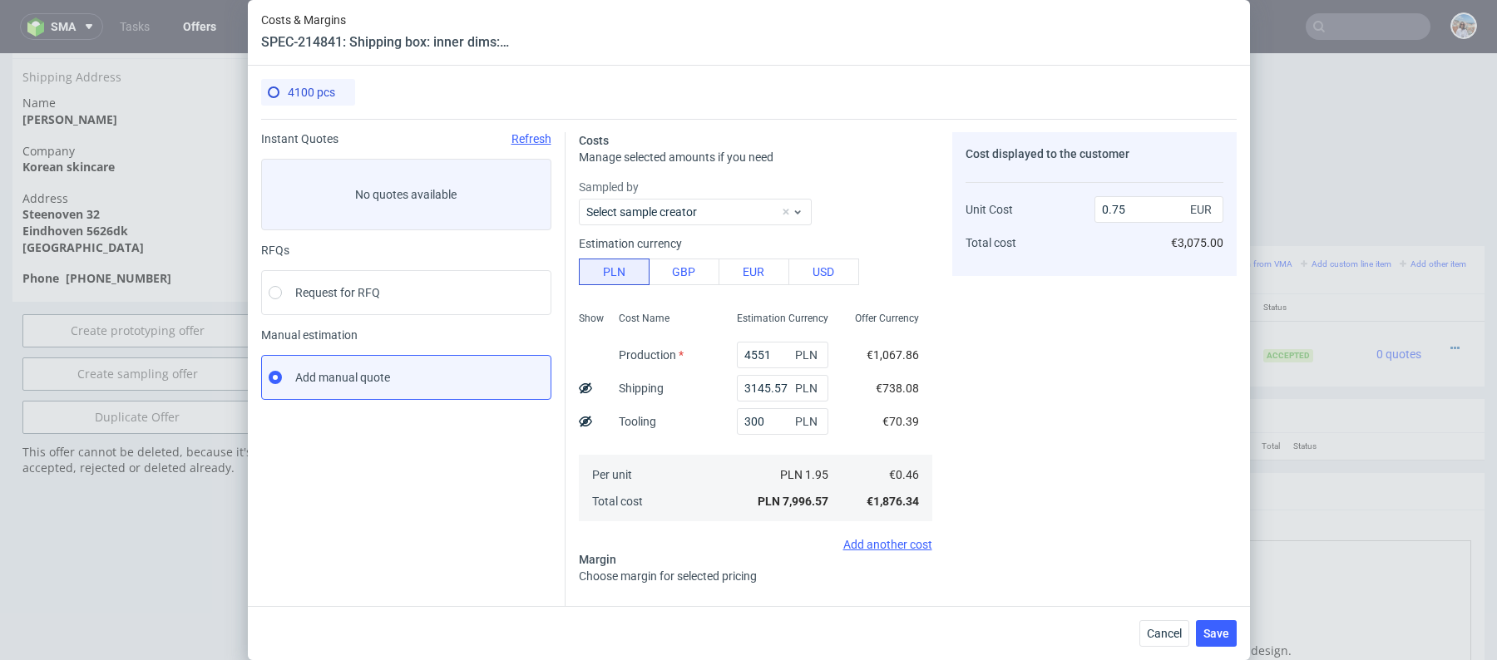
click at [1228, 609] on div "Cancel Save" at bounding box center [749, 633] width 1002 height 54
click at [1228, 624] on button "Save" at bounding box center [1216, 633] width 41 height 27
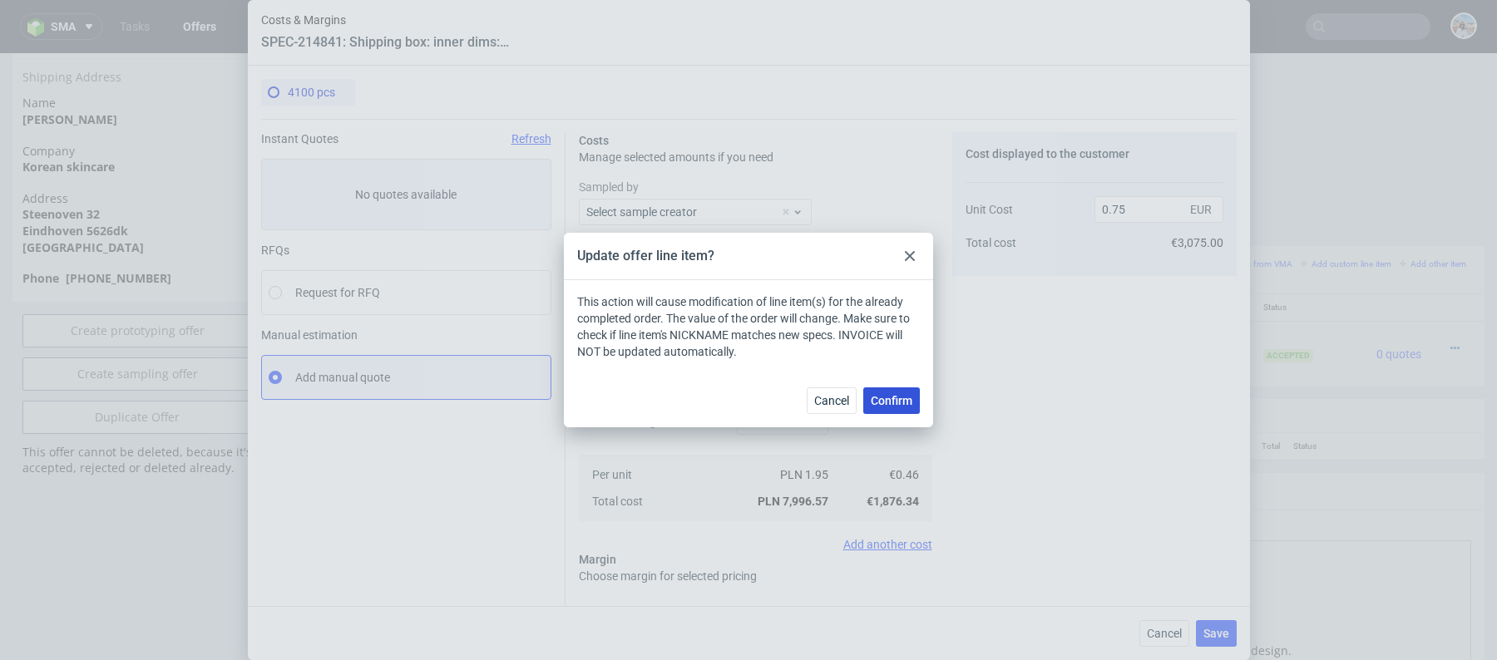
click at [907, 391] on button "Confirm" at bounding box center [891, 401] width 57 height 27
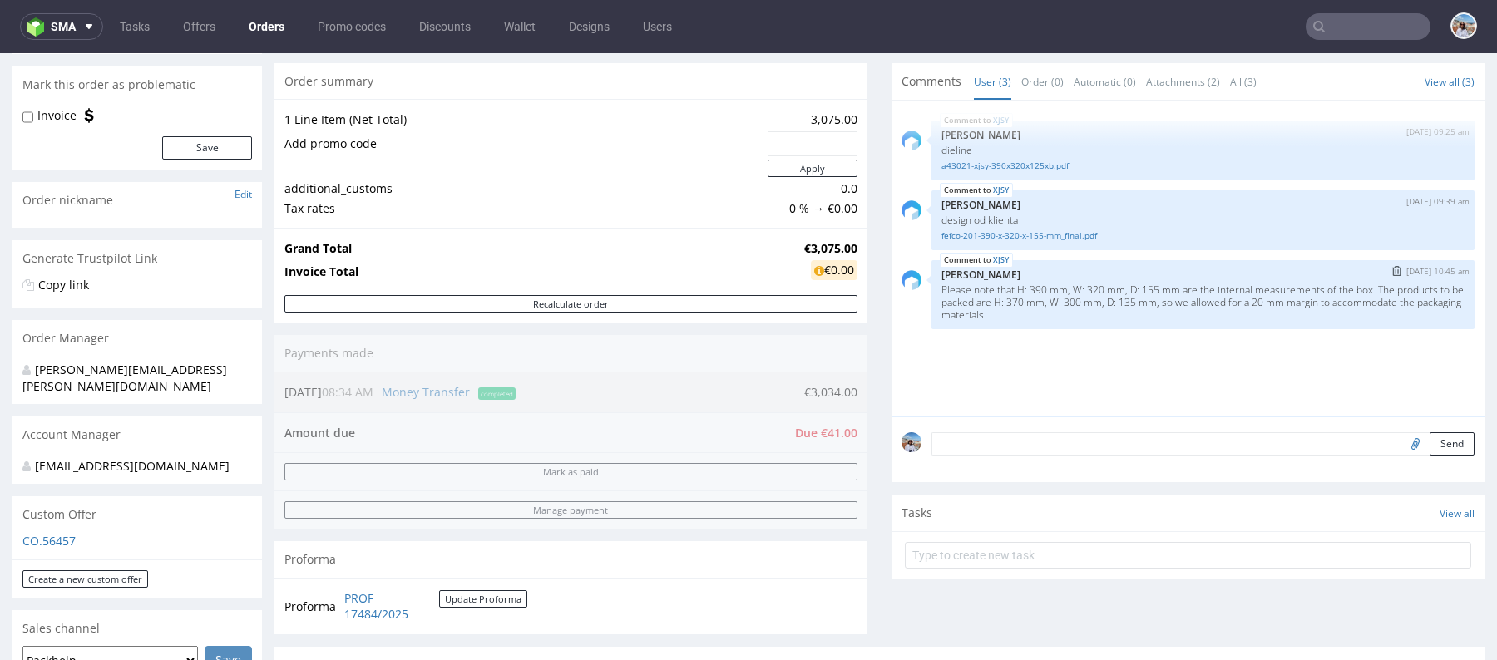
scroll to position [140, 0]
click at [1061, 240] on link "fefco-201-390-x-320-x-155-mm_final.pdf" at bounding box center [1202, 237] width 523 height 12
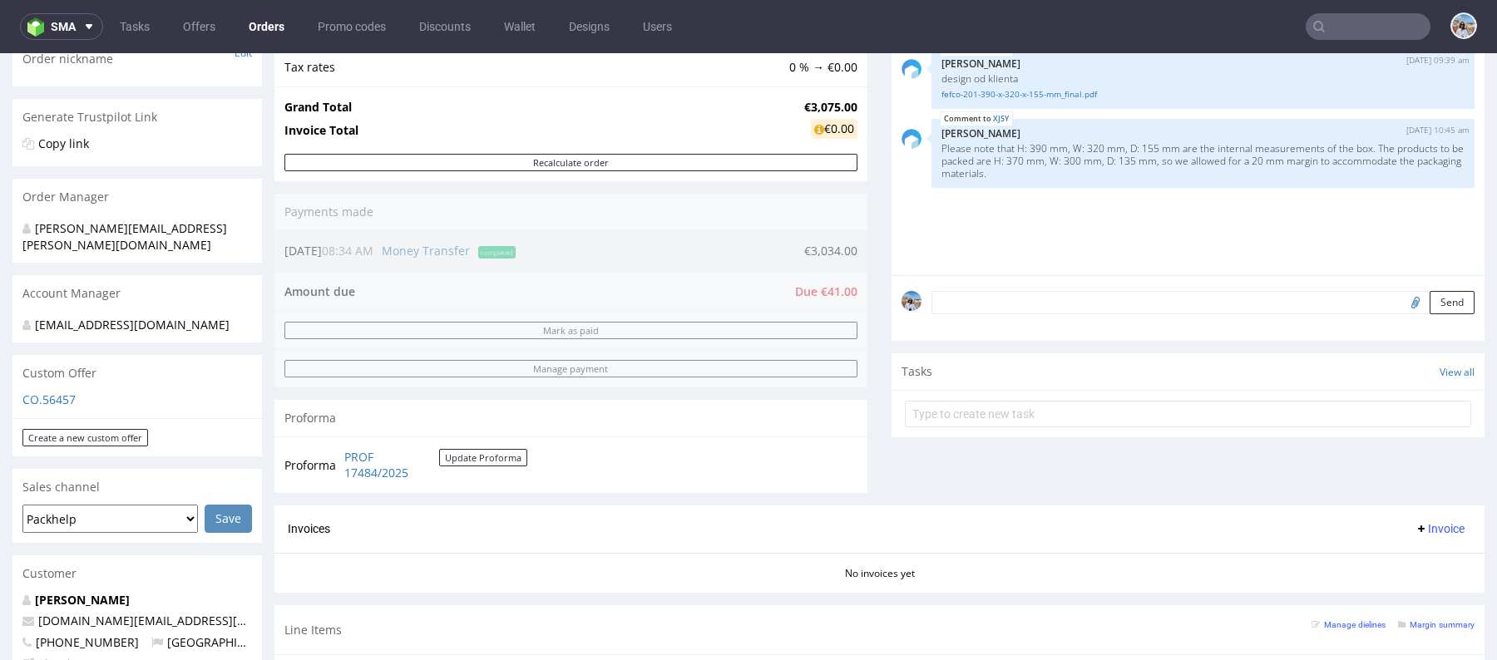
scroll to position [183, 0]
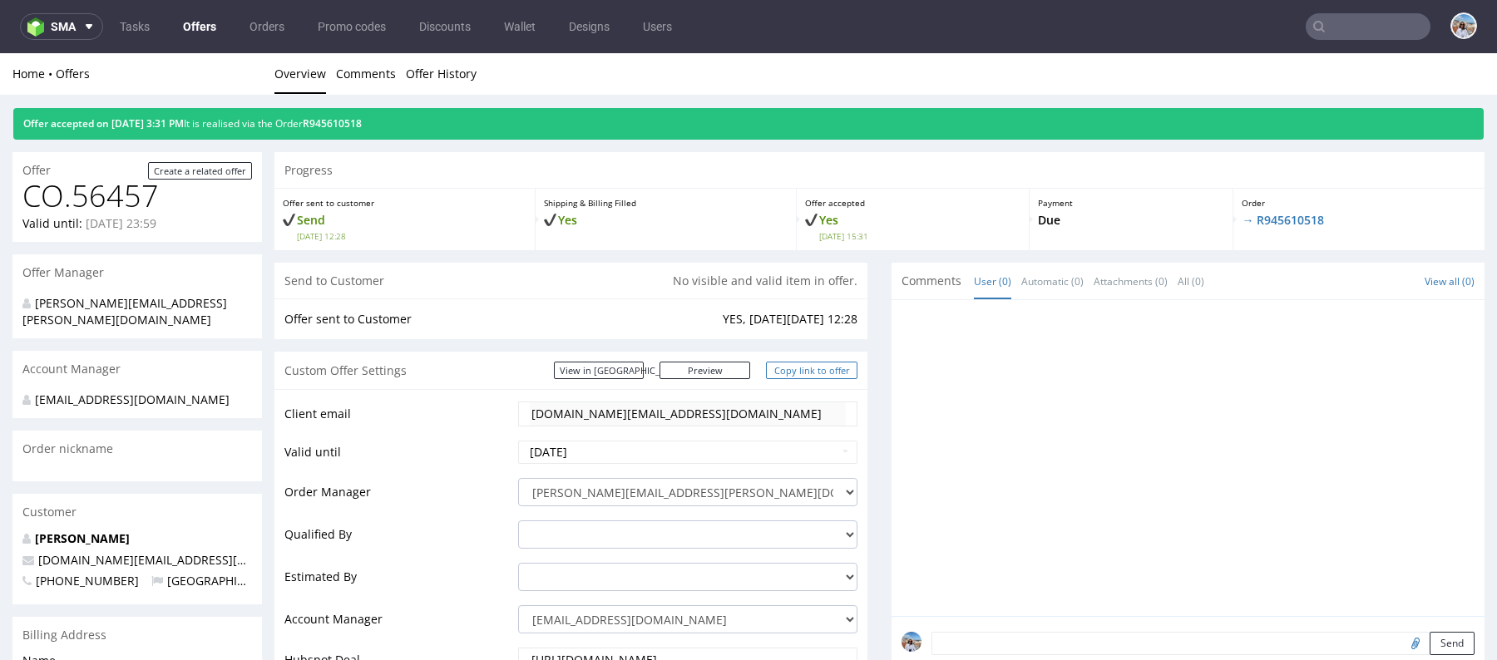
click at [812, 370] on link "Copy link to offer" at bounding box center [811, 370] width 91 height 17
click at [811, 369] on link "Copy link to offer" at bounding box center [811, 370] width 91 height 17
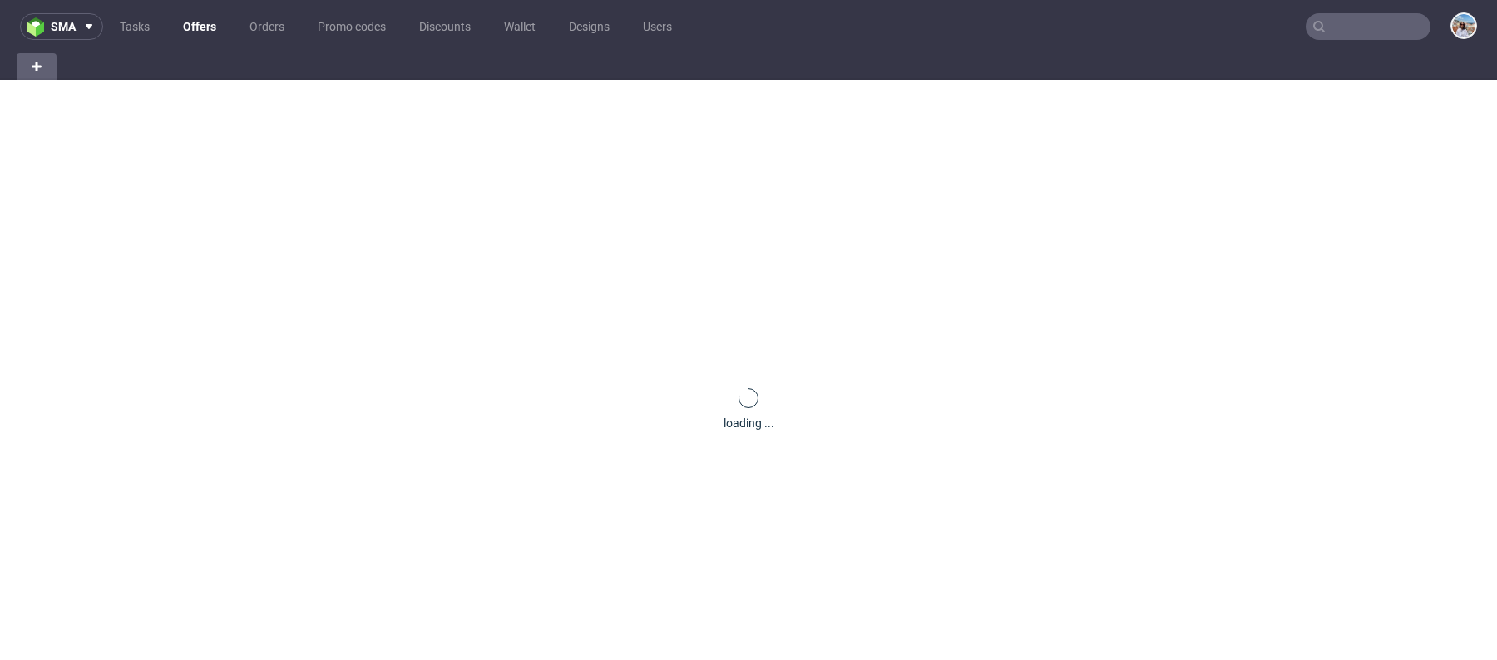
click at [1349, 28] on input "text" at bounding box center [1368, 26] width 125 height 27
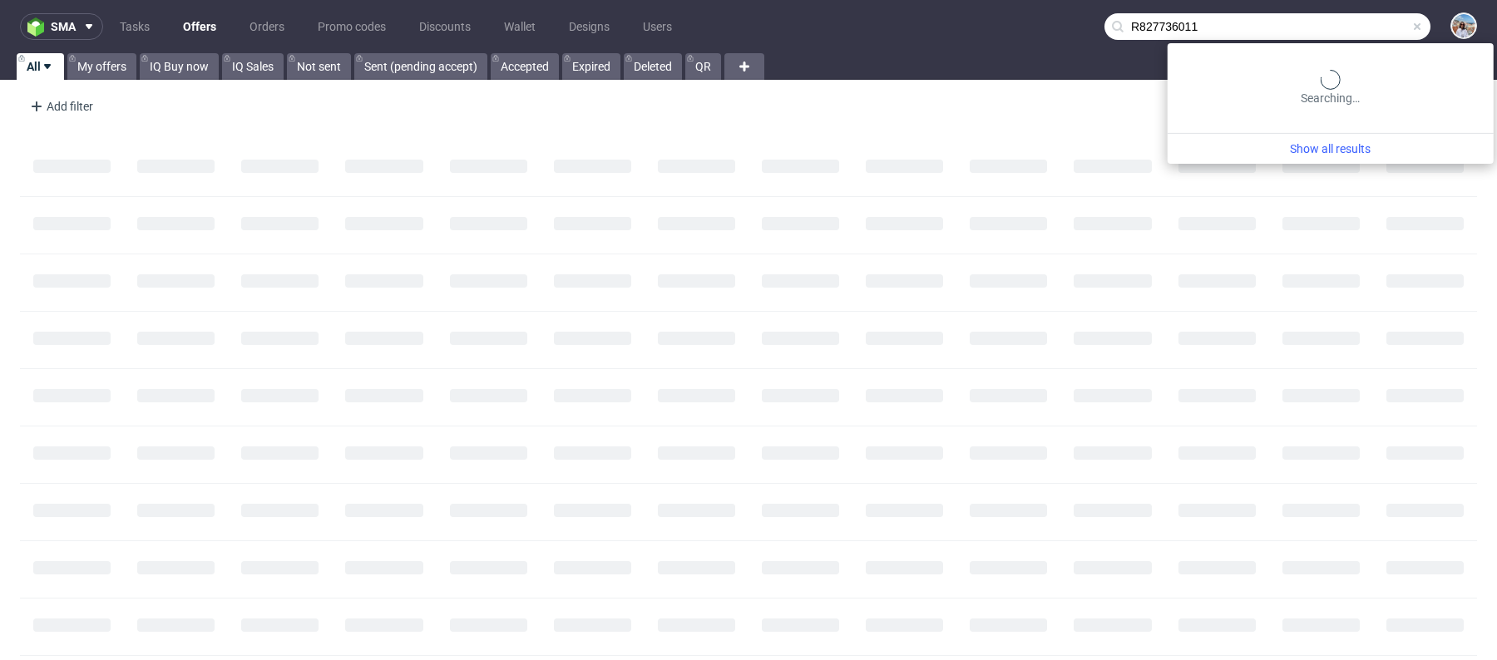
type input "R827736011"
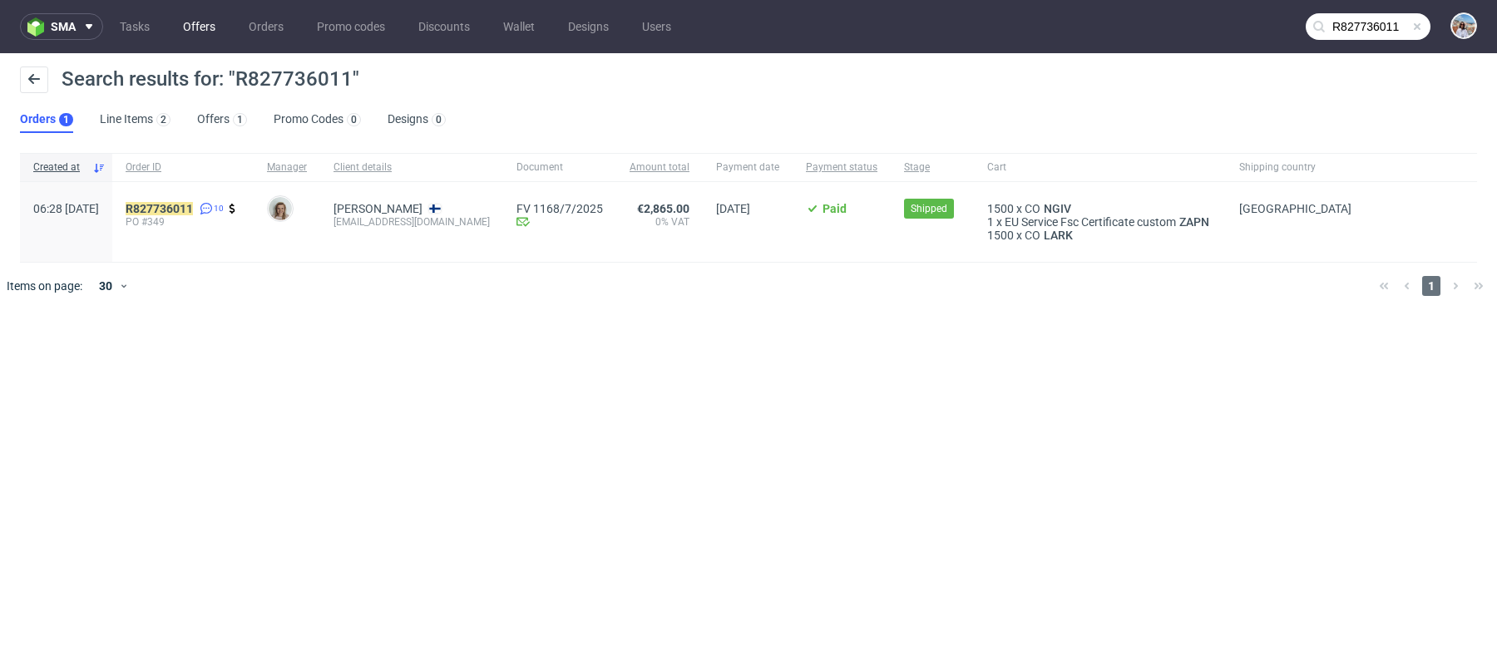
click at [196, 26] on link "Offers" at bounding box center [199, 26] width 52 height 27
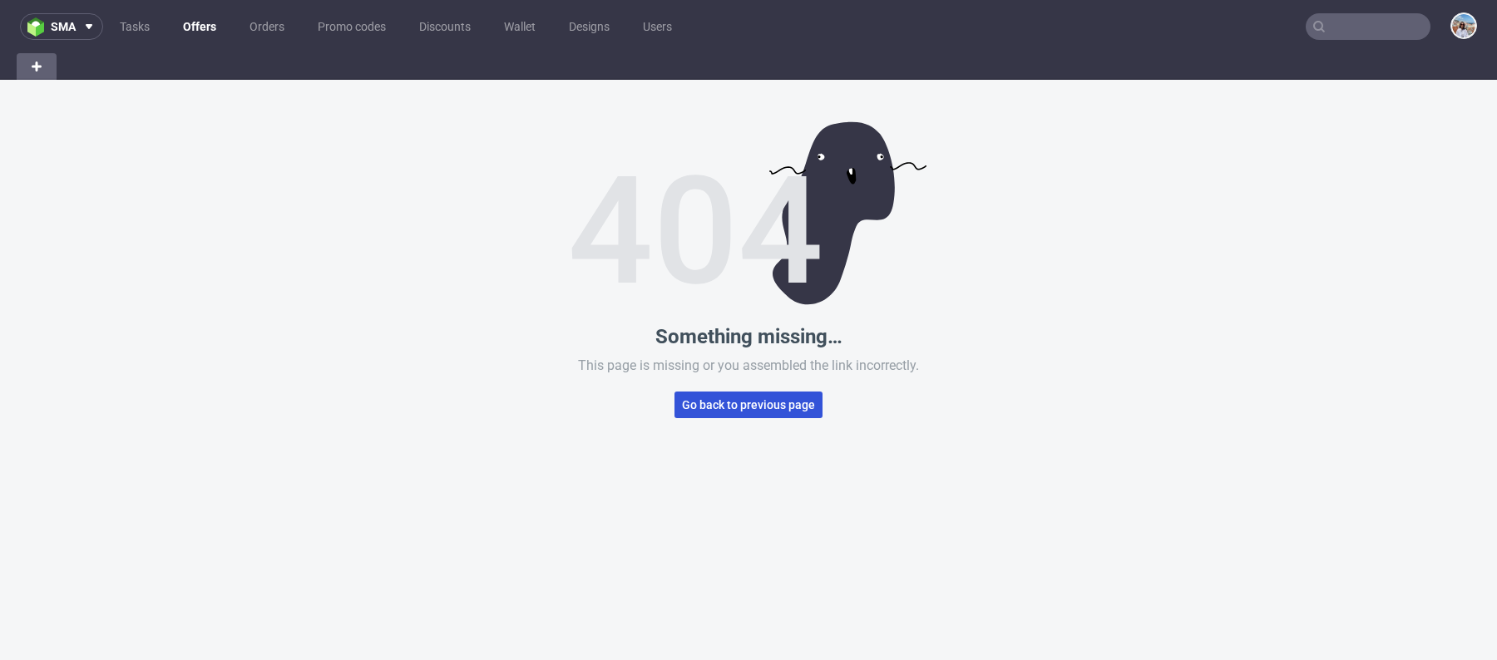
click at [742, 403] on span "Go back to previous page" at bounding box center [748, 405] width 133 height 12
type input "R827736011"
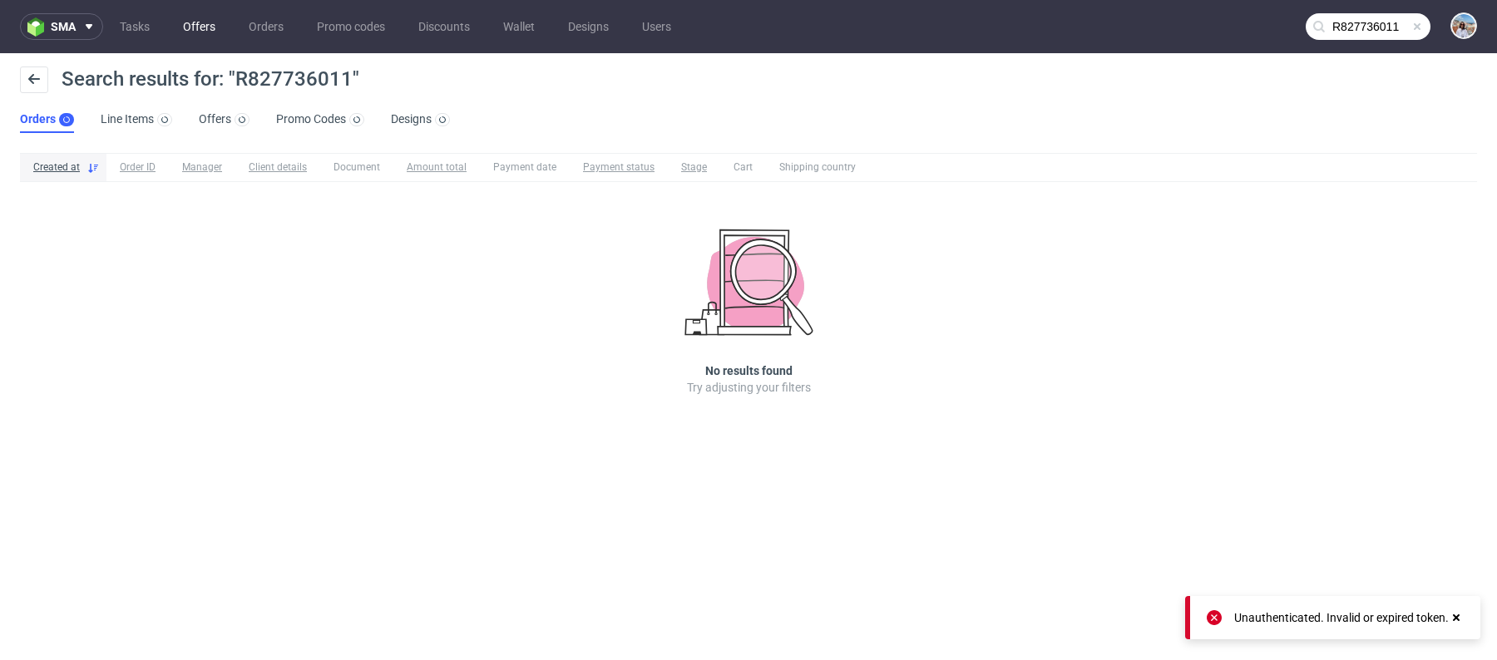
click at [210, 20] on link "Offers" at bounding box center [199, 26] width 52 height 27
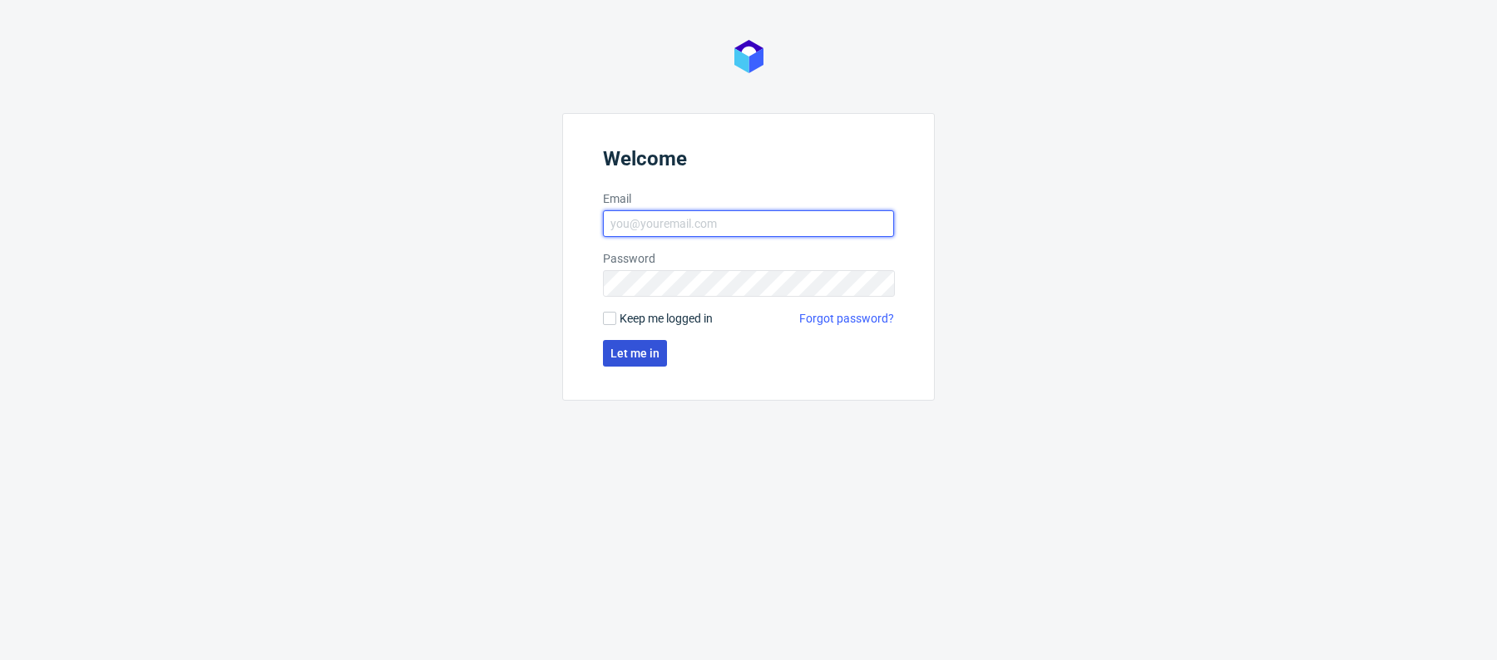
type input "[PERSON_NAME][EMAIL_ADDRESS][PERSON_NAME][DOMAIN_NAME]"
click at [613, 363] on button "Let me in" at bounding box center [635, 353] width 64 height 27
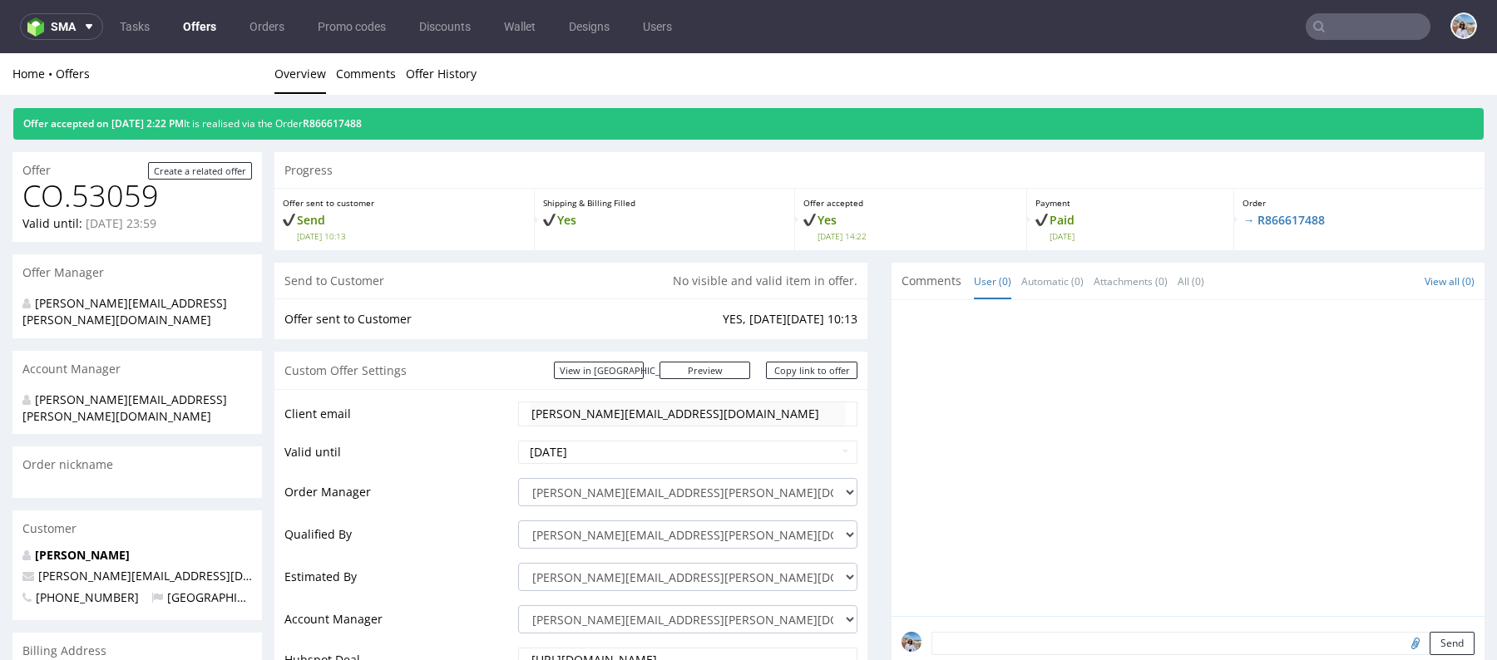
click at [210, 47] on nav "sma Tasks Offers Orders Promo codes Discounts Wallet Designs Users" at bounding box center [748, 26] width 1497 height 53
click at [203, 32] on link "Offers" at bounding box center [199, 26] width 53 height 27
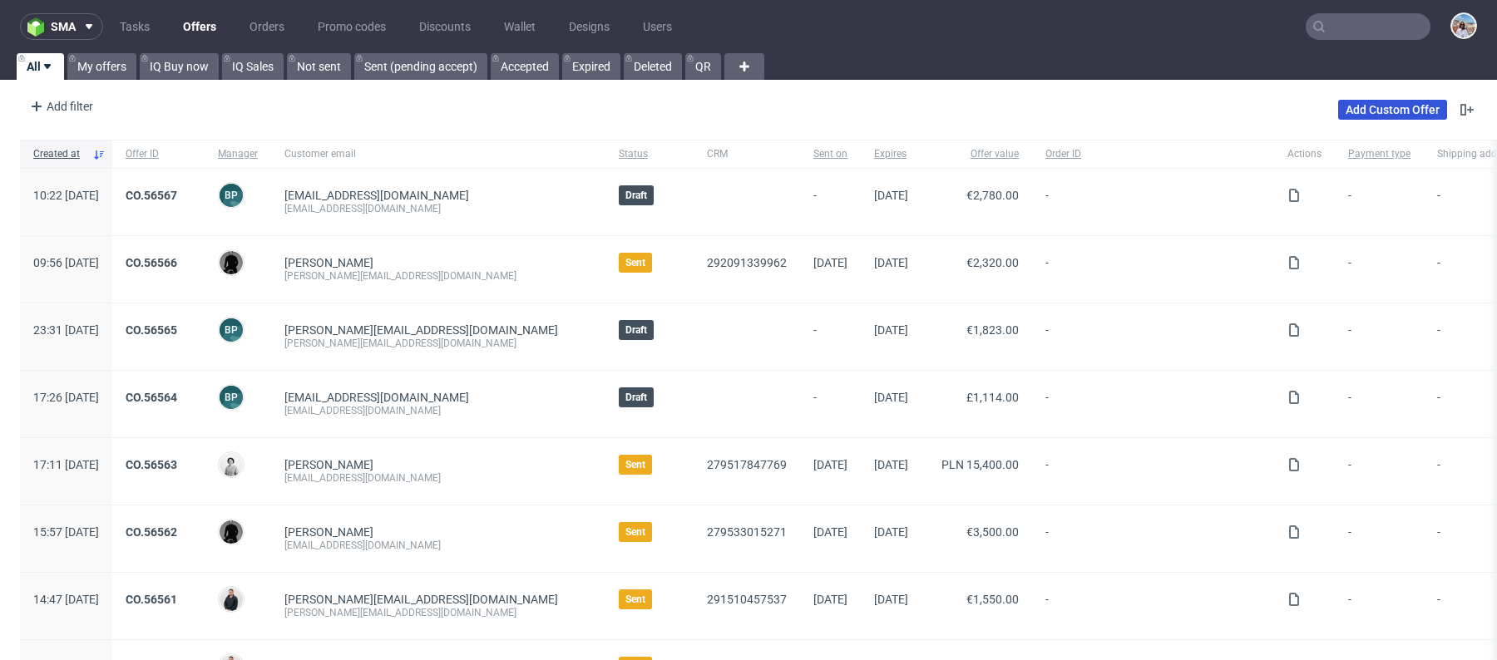
click at [1353, 102] on link "Add Custom Offer" at bounding box center [1392, 110] width 109 height 20
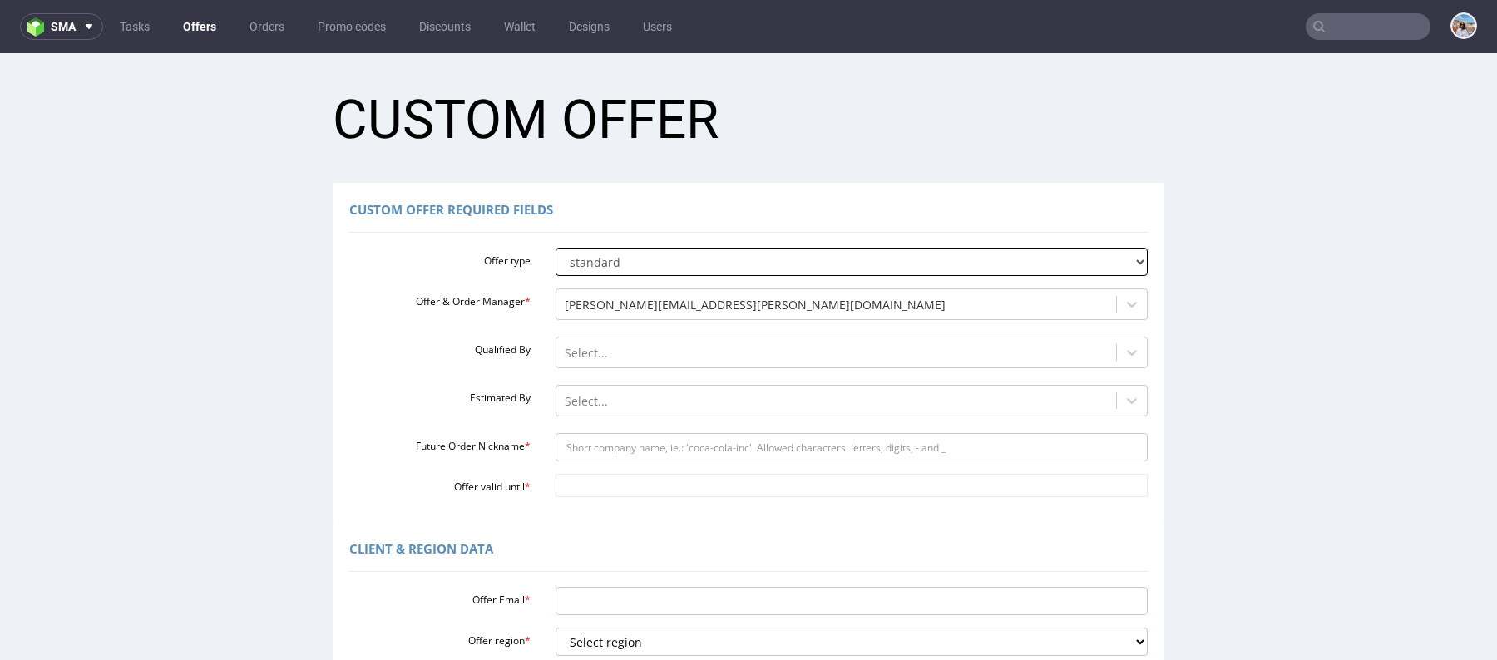
click at [615, 264] on select "standard prototyping sampling" at bounding box center [852, 262] width 593 height 28
click at [590, 354] on div at bounding box center [837, 353] width 544 height 20
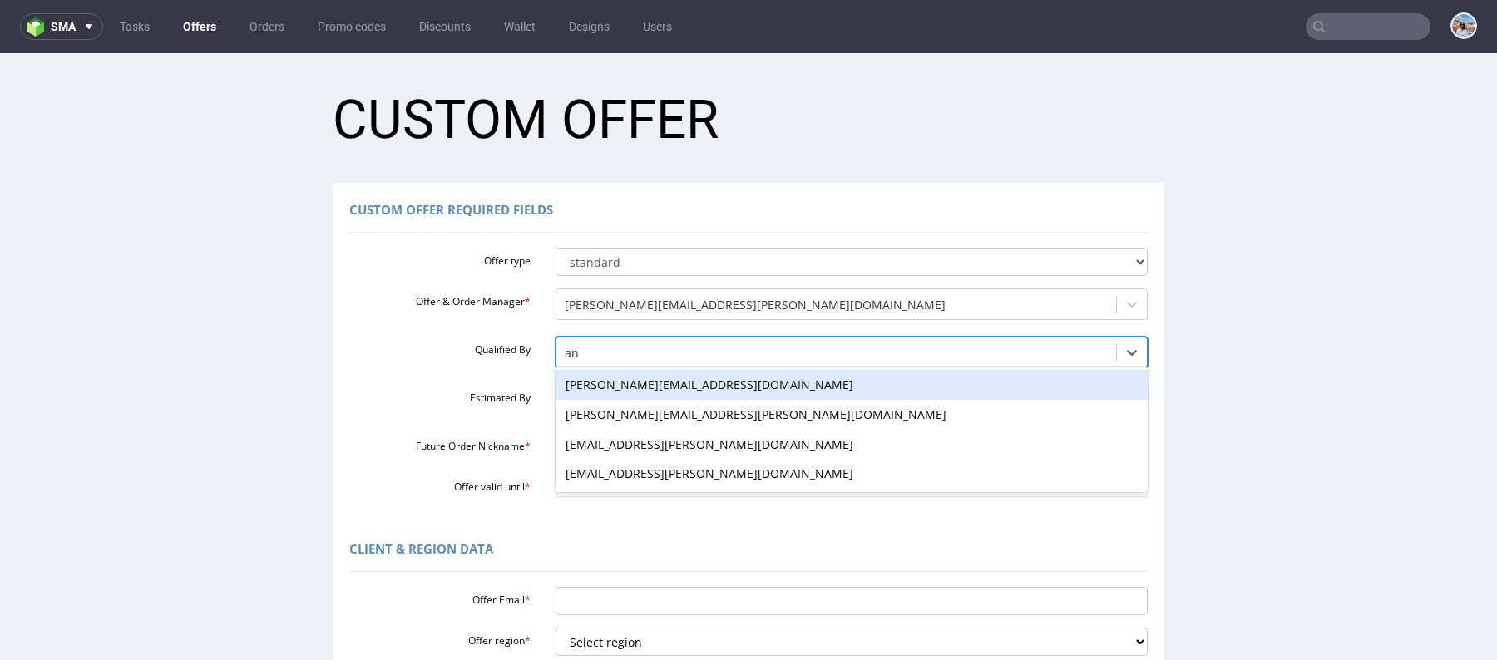
type input "ang"
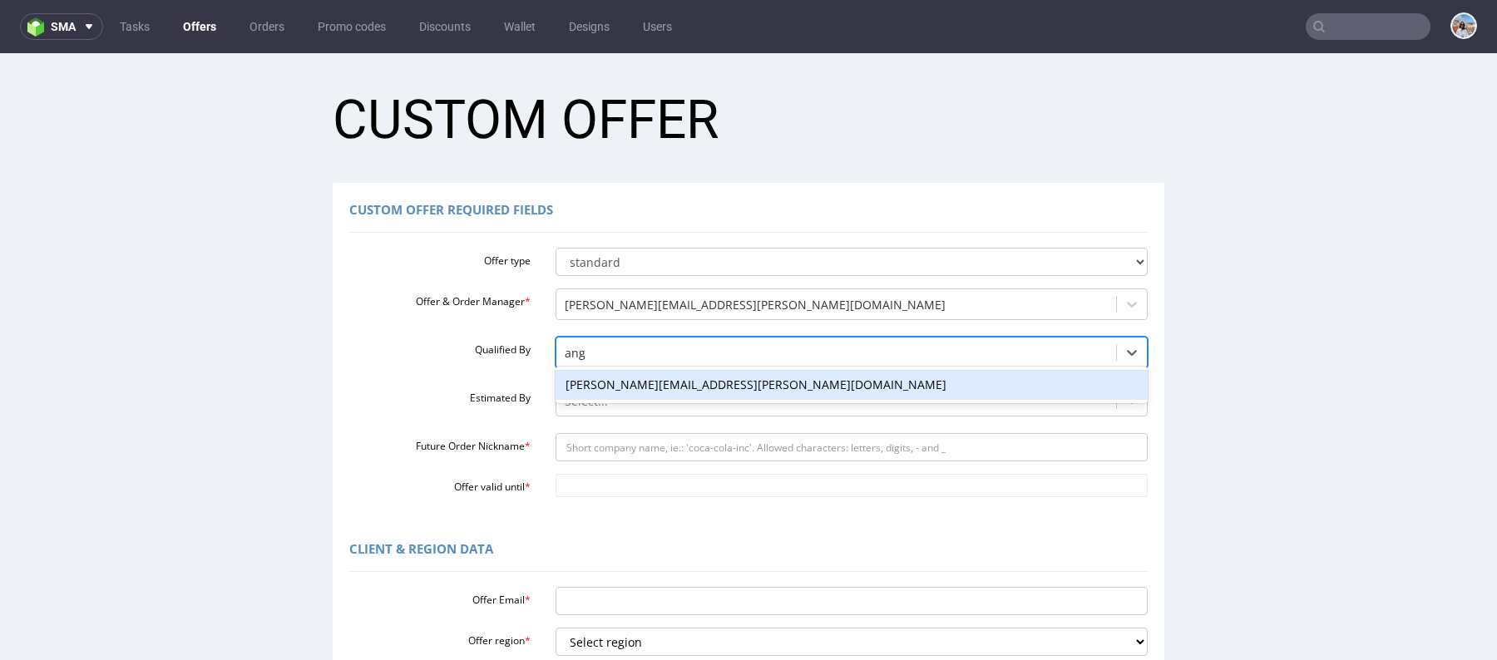
click at [602, 385] on div "[PERSON_NAME][EMAIL_ADDRESS][PERSON_NAME][DOMAIN_NAME]" at bounding box center [852, 385] width 593 height 30
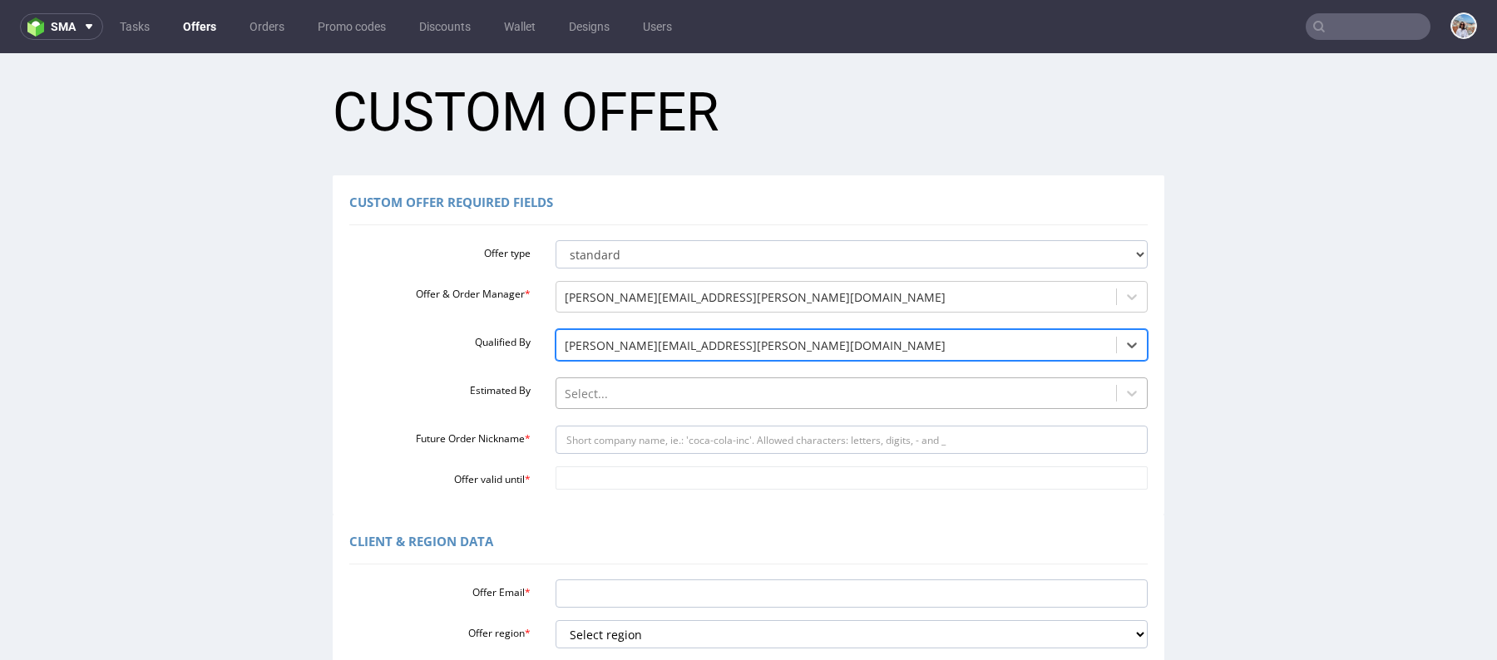
click at [600, 401] on div at bounding box center [837, 394] width 544 height 20
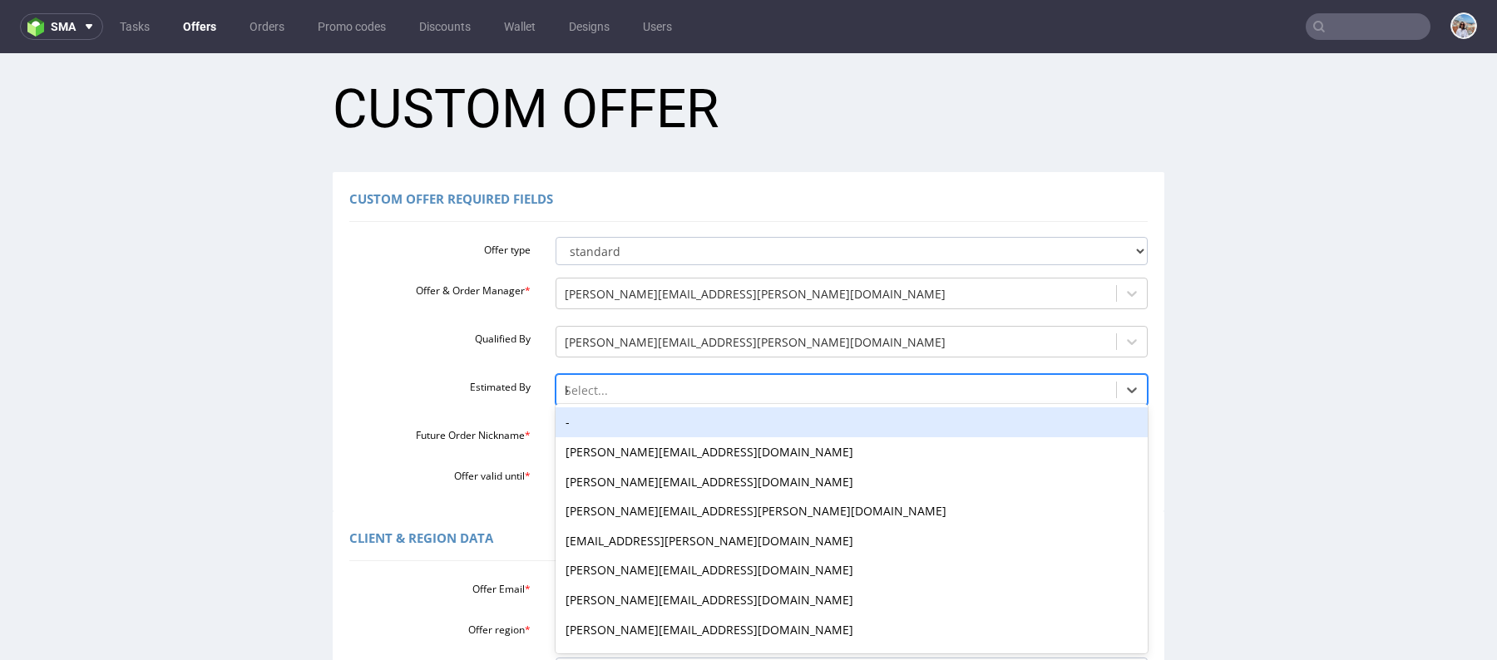
type input "kl"
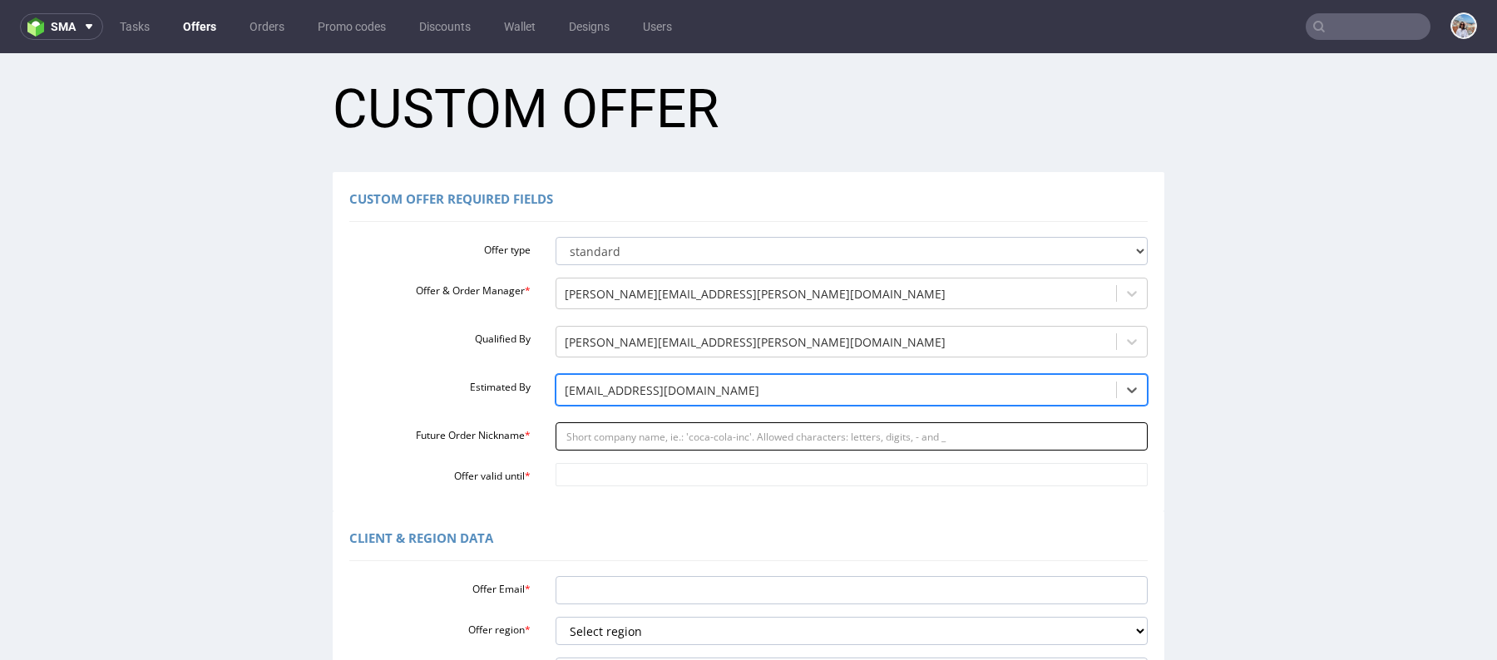
click at [615, 437] on input "Future Order Nickname *" at bounding box center [852, 436] width 593 height 28
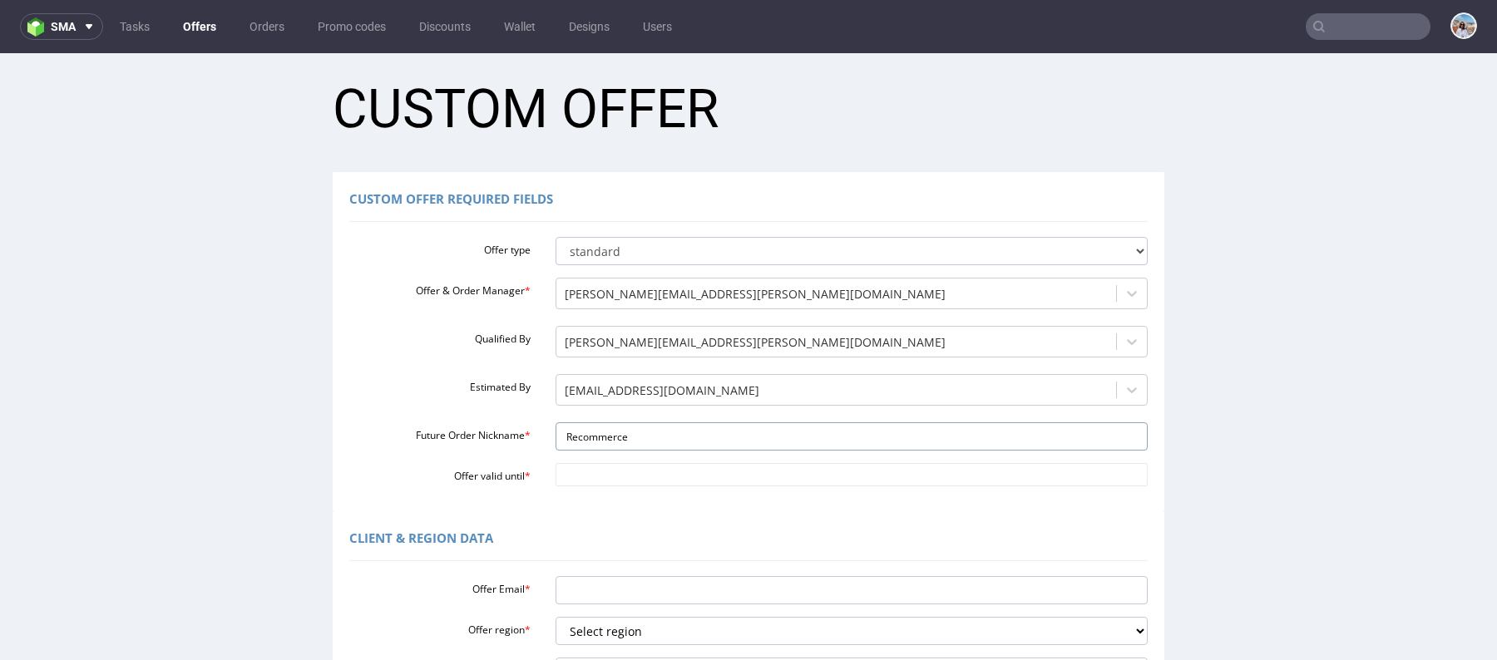
type input "Recommerce"
click at [613, 506] on div "Custom Offer Required Fields Offer type standard prototyping sampling Offer & O…" at bounding box center [749, 341] width 832 height 339
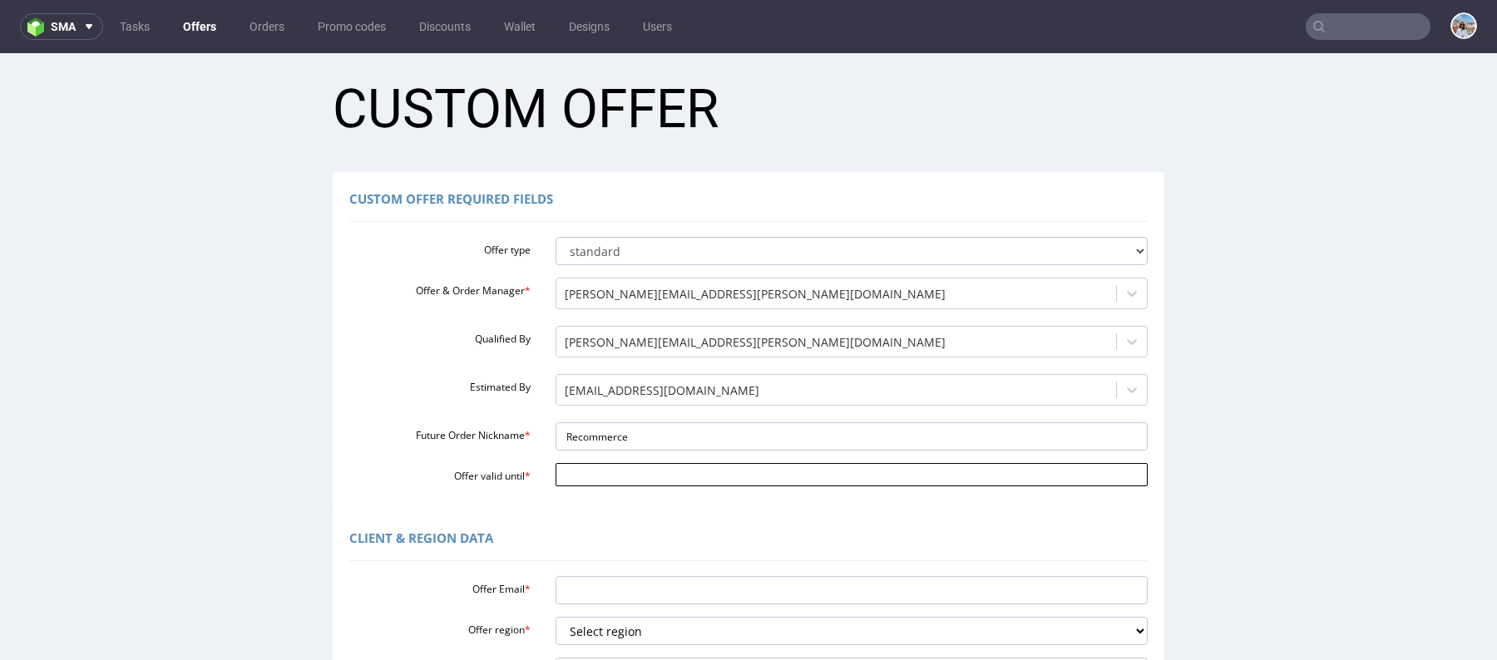
click at [602, 465] on body "Production Shipped DTP Orders Offers Shipments Designs Promotions Users Jobs Ad…" at bounding box center [748, 598] width 1497 height 1112
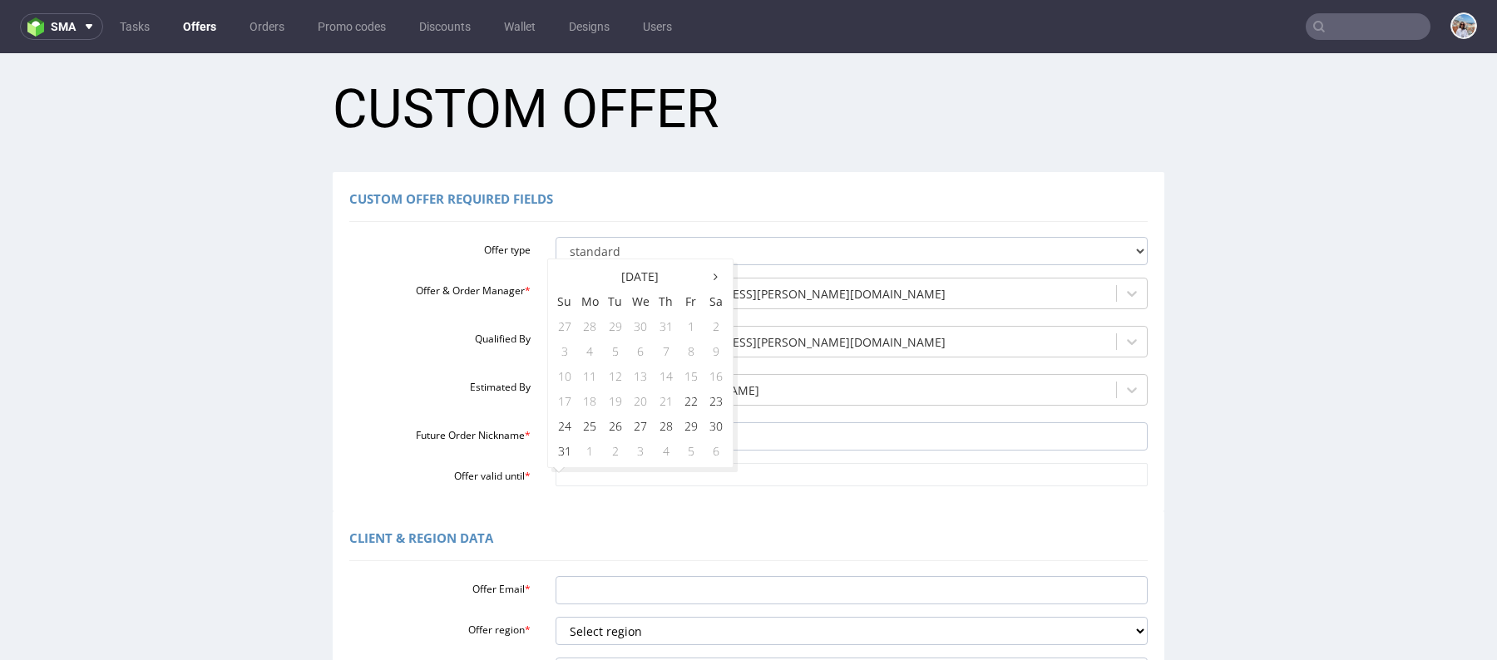
click at [547, 347] on div "August 2025 Su Mo Tu We Th Fr Sa 27 28 29 30 31 1 2 3 4 5 6 7 8 9 10 11 12 13 1…" at bounding box center [640, 364] width 186 height 210
click at [563, 452] on td "31" at bounding box center [564, 450] width 25 height 25
type input "2025-08-31"
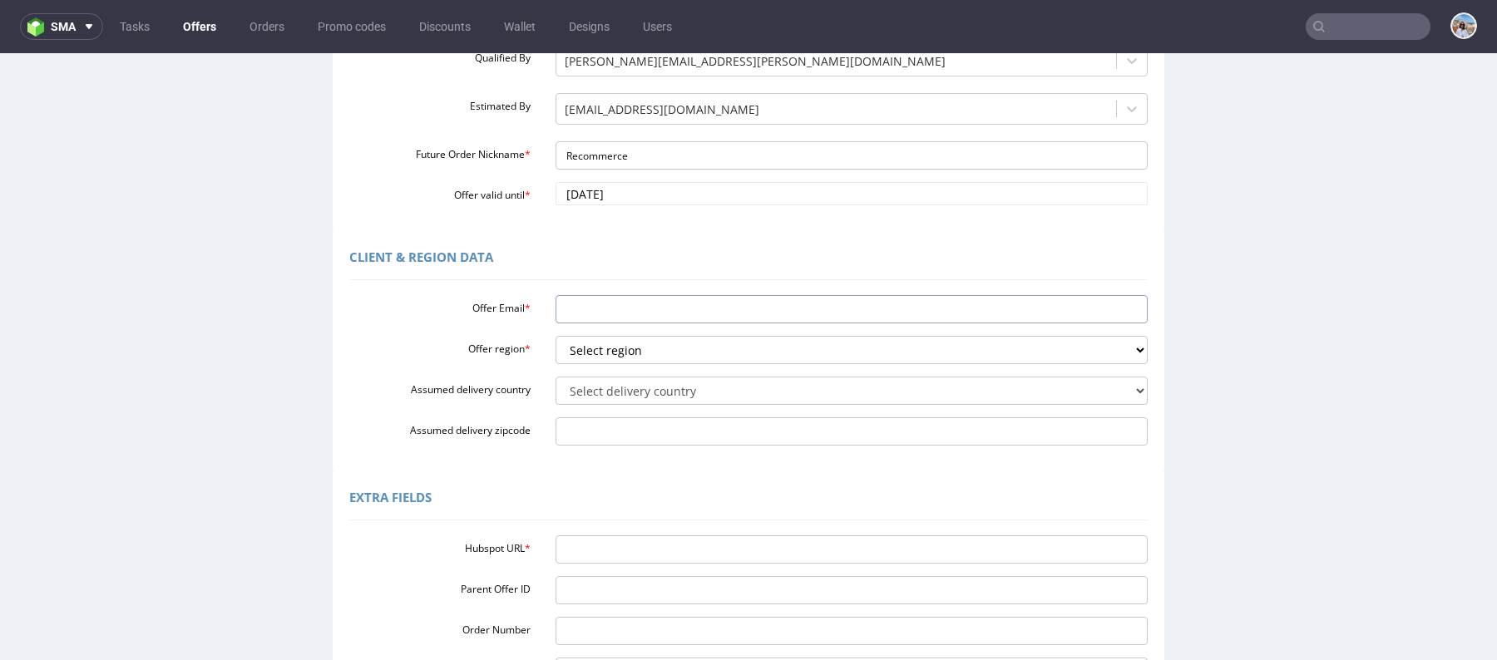
click at [630, 294] on div "Offer Email * Offer region * Select region eu gb de pl fr it es Assumed deliver…" at bounding box center [748, 367] width 798 height 157
type input "[PERSON_NAME][EMAIL_ADDRESS][PERSON_NAME][DOMAIN_NAME]"
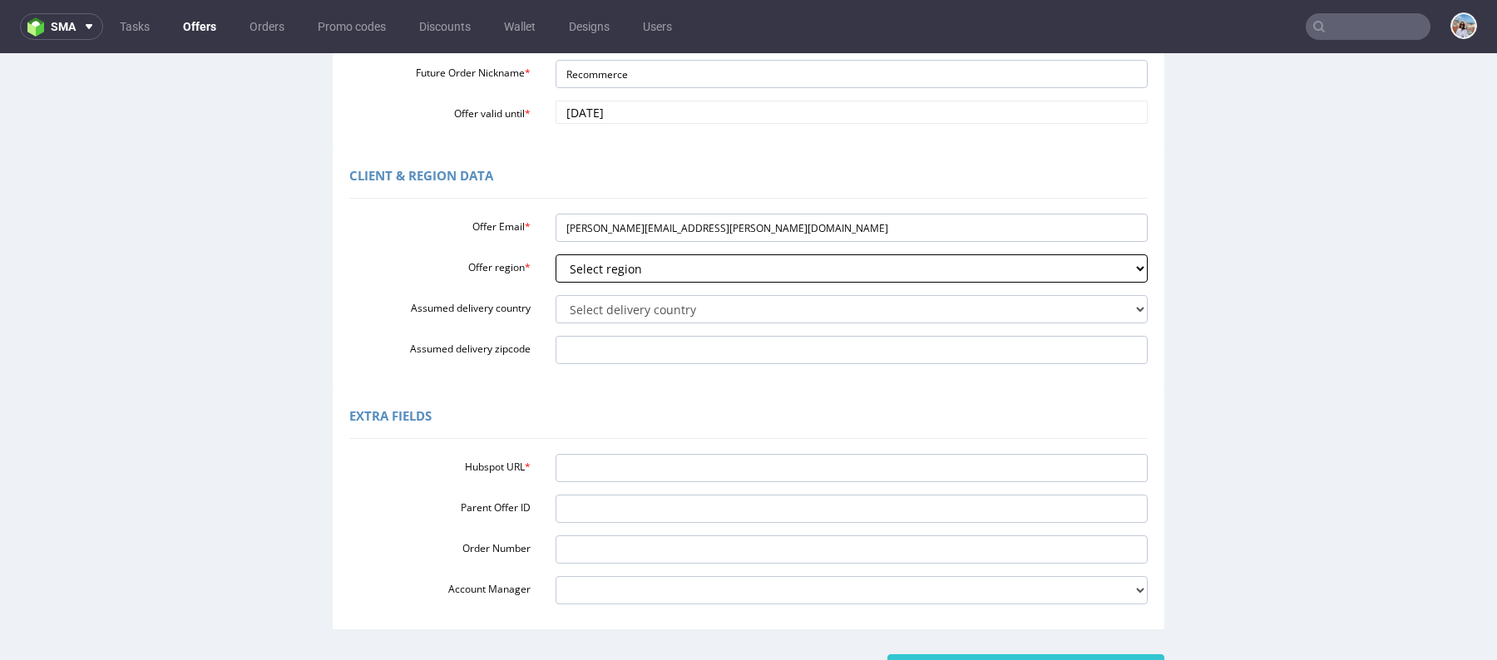
click at [605, 269] on select "Select region eu gb de pl fr it es" at bounding box center [852, 268] width 593 height 28
select select "eu"
click at [556, 254] on select "Select region eu gb de pl fr it es" at bounding box center [852, 268] width 593 height 28
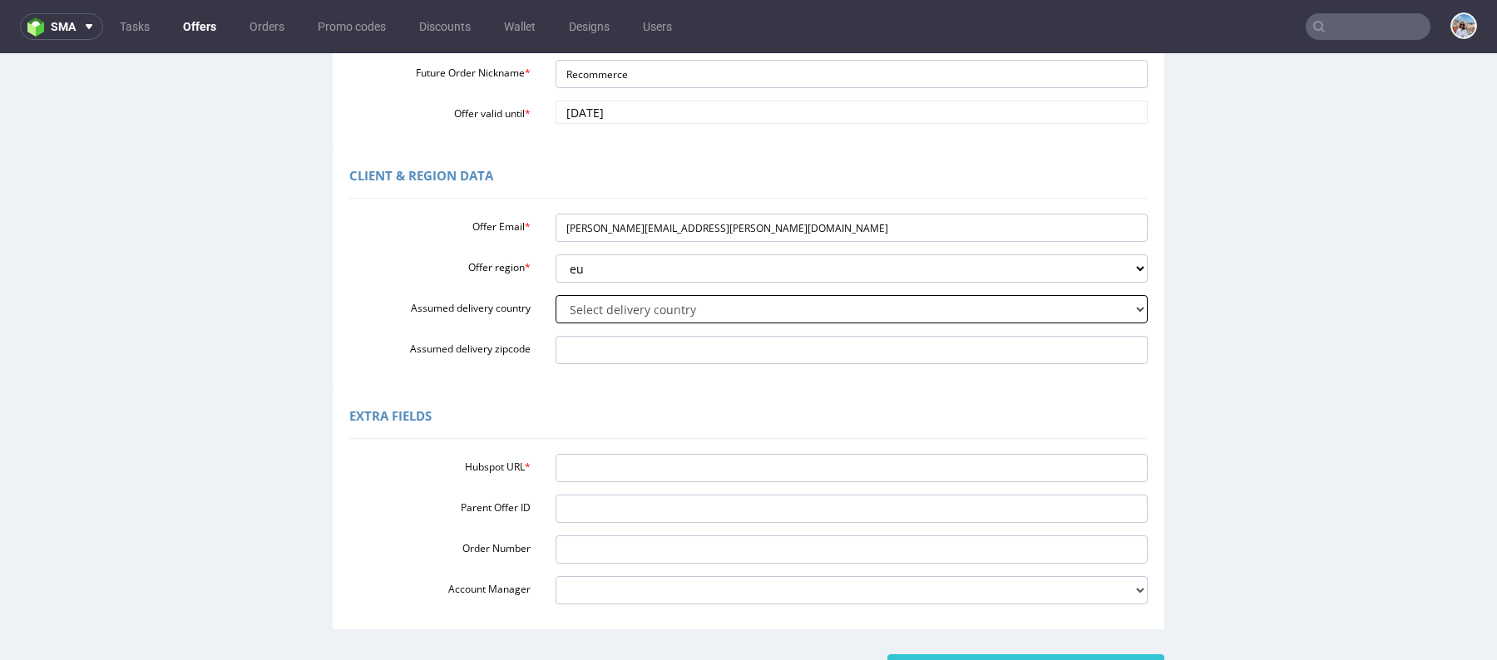
click at [624, 302] on select "Select delivery country Andorra Afghanistan Anguilla Albania Armenia Antarctica…" at bounding box center [852, 309] width 593 height 28
select select "75"
click at [556, 295] on select "Select delivery country Andorra Afghanistan Anguilla Albania Armenia Antarctica…" at bounding box center [852, 309] width 593 height 28
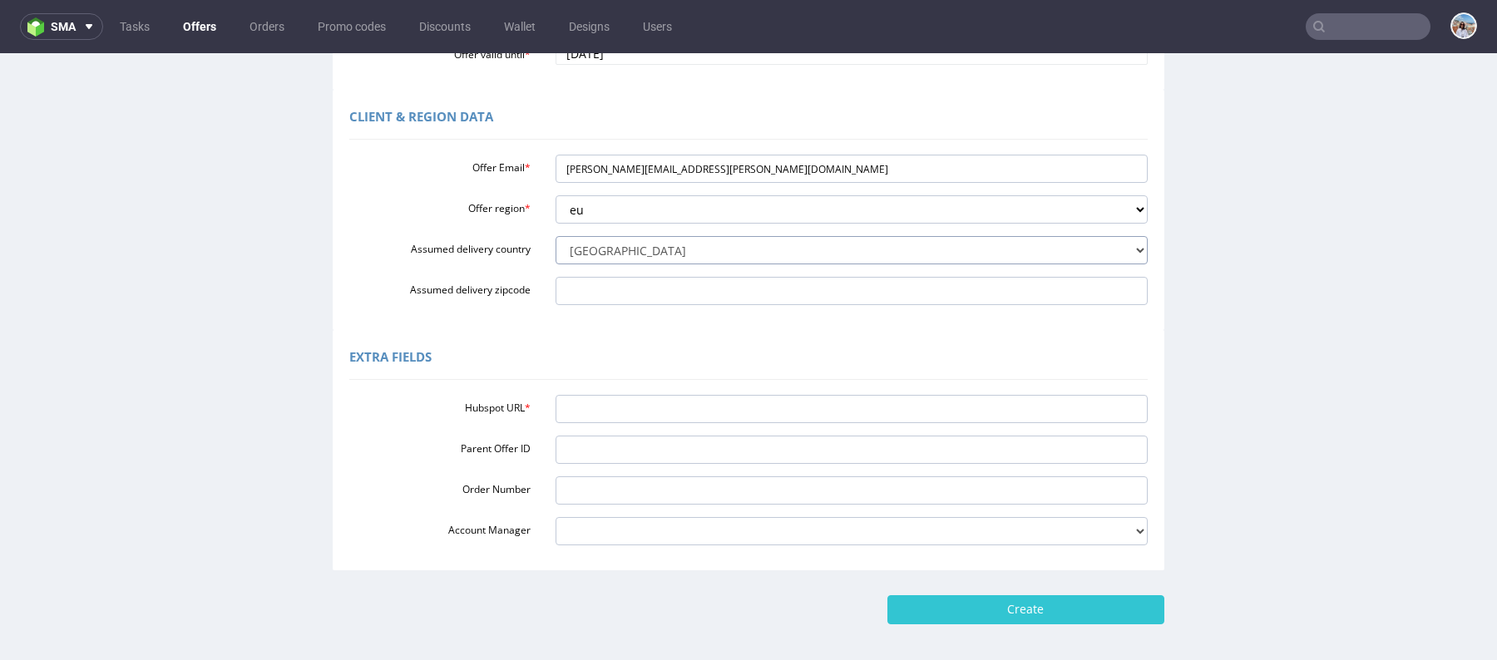
scroll to position [453, 0]
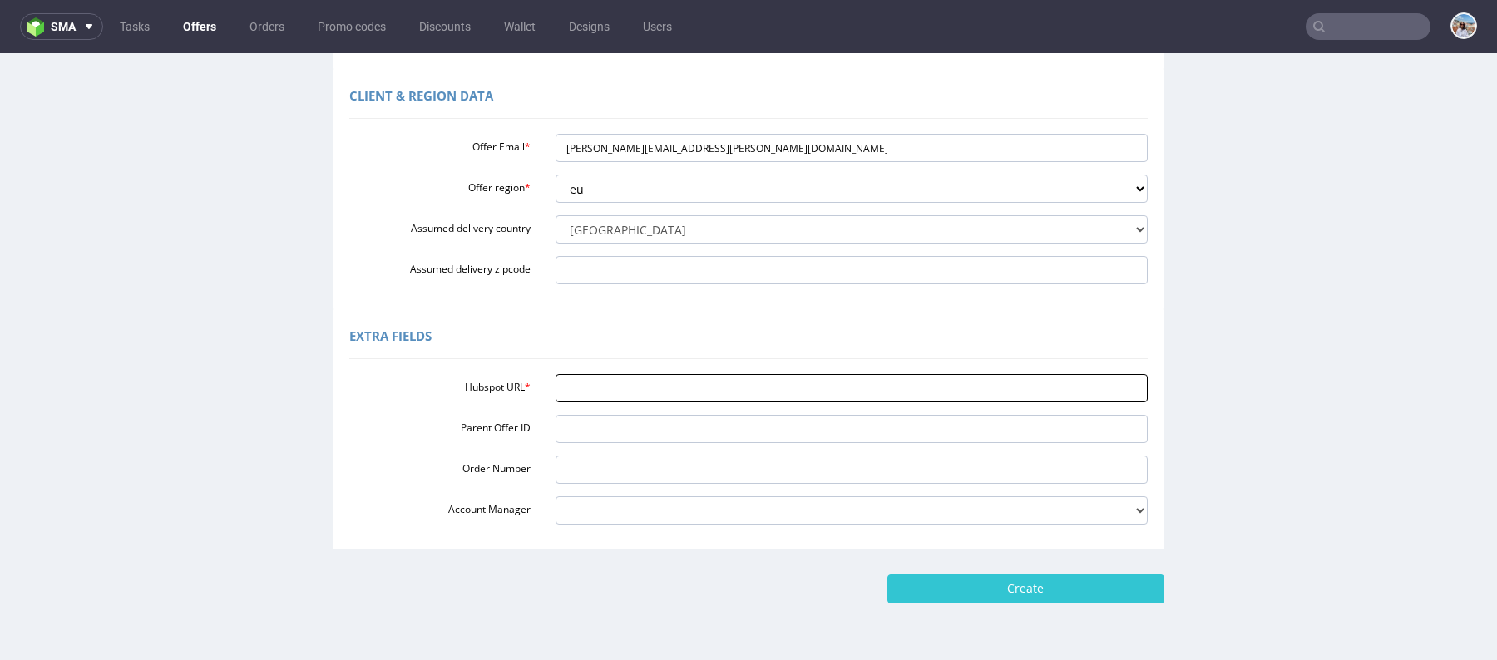
click at [628, 374] on input "Hubspot URL *" at bounding box center [852, 388] width 593 height 28
paste input "https://app-eu1.hubspot.com/contacts/25600958/record/0-3/288682528960"
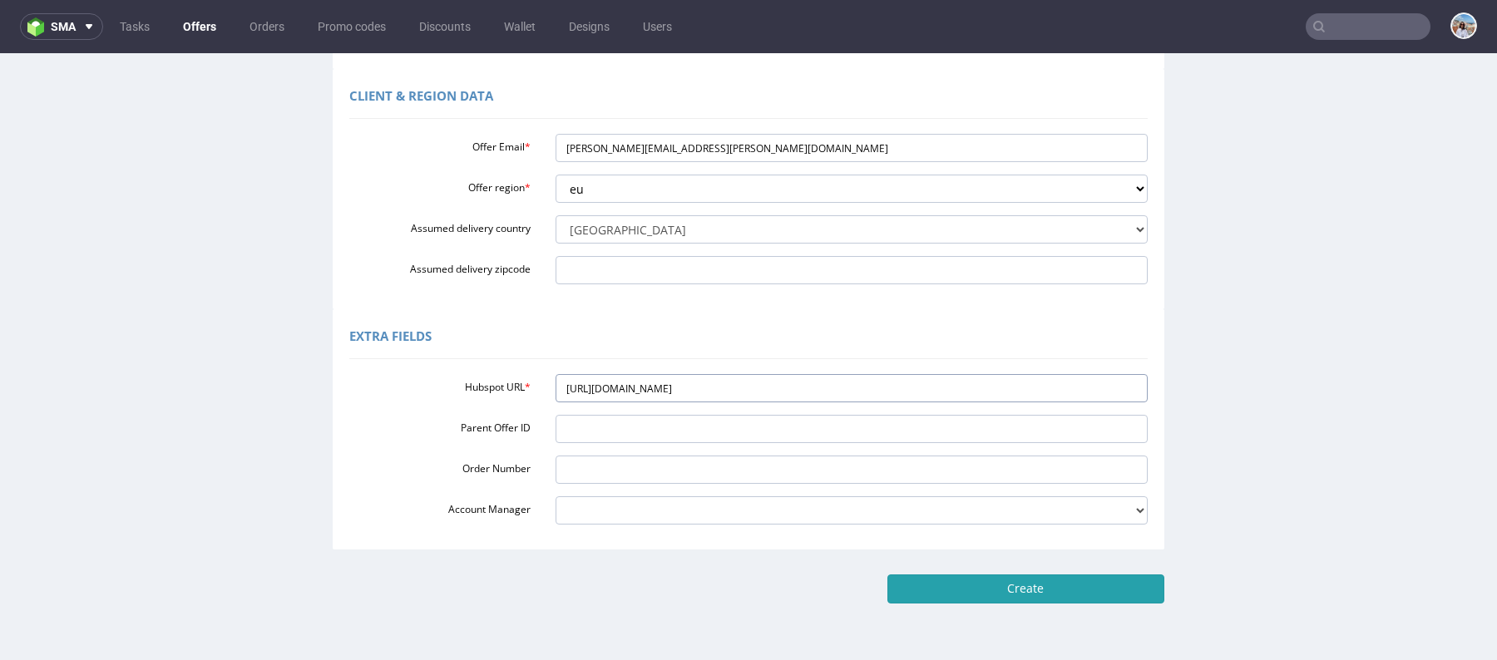
type input "https://app-eu1.hubspot.com/contacts/25600958/record/0-3/288682528960"
click at [982, 591] on input "Create" at bounding box center [1025, 589] width 277 height 28
type input "Please wait..."
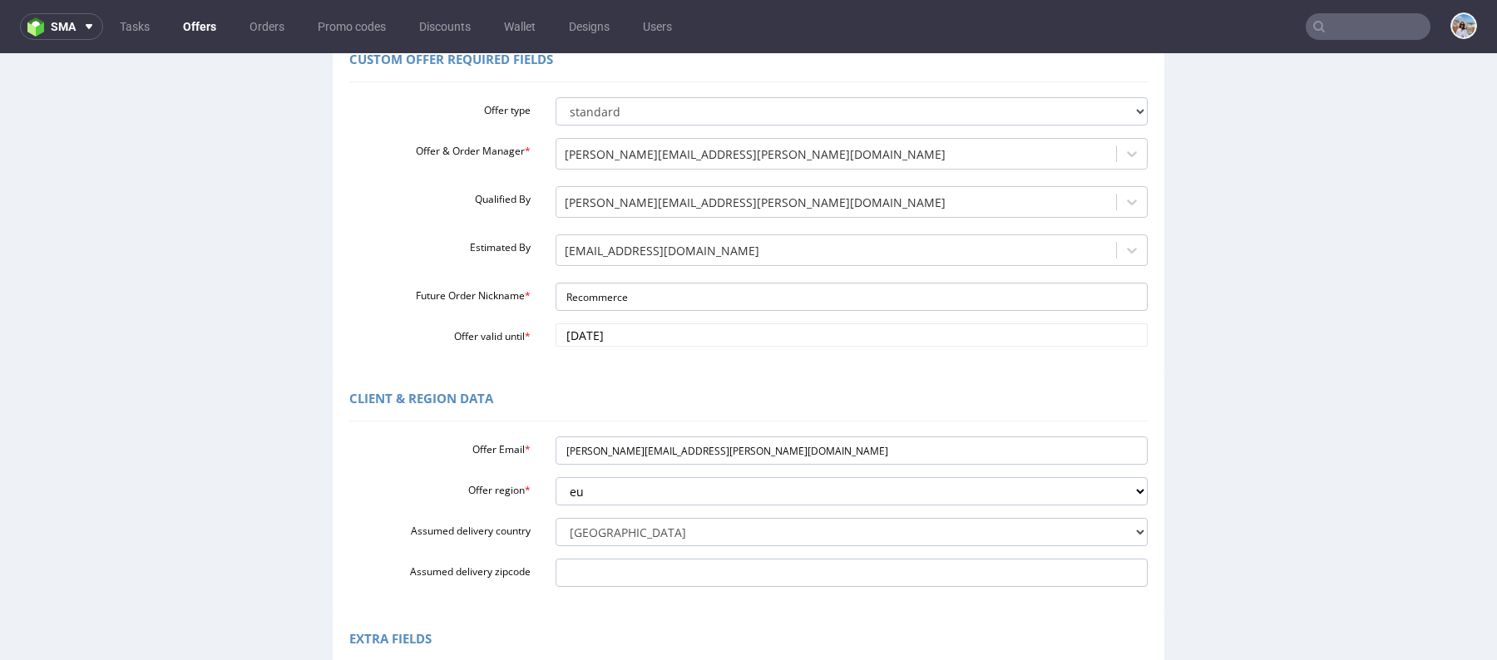
scroll to position [0, 0]
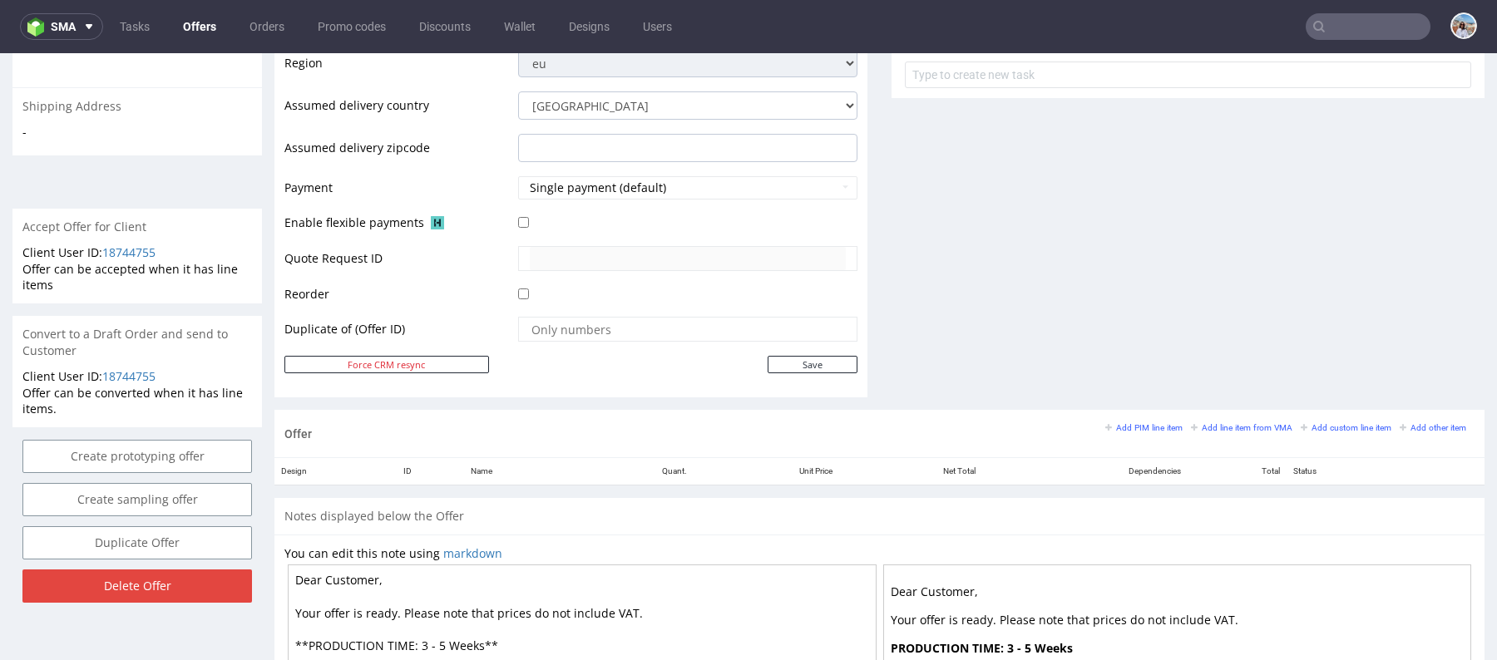
scroll to position [877, 0]
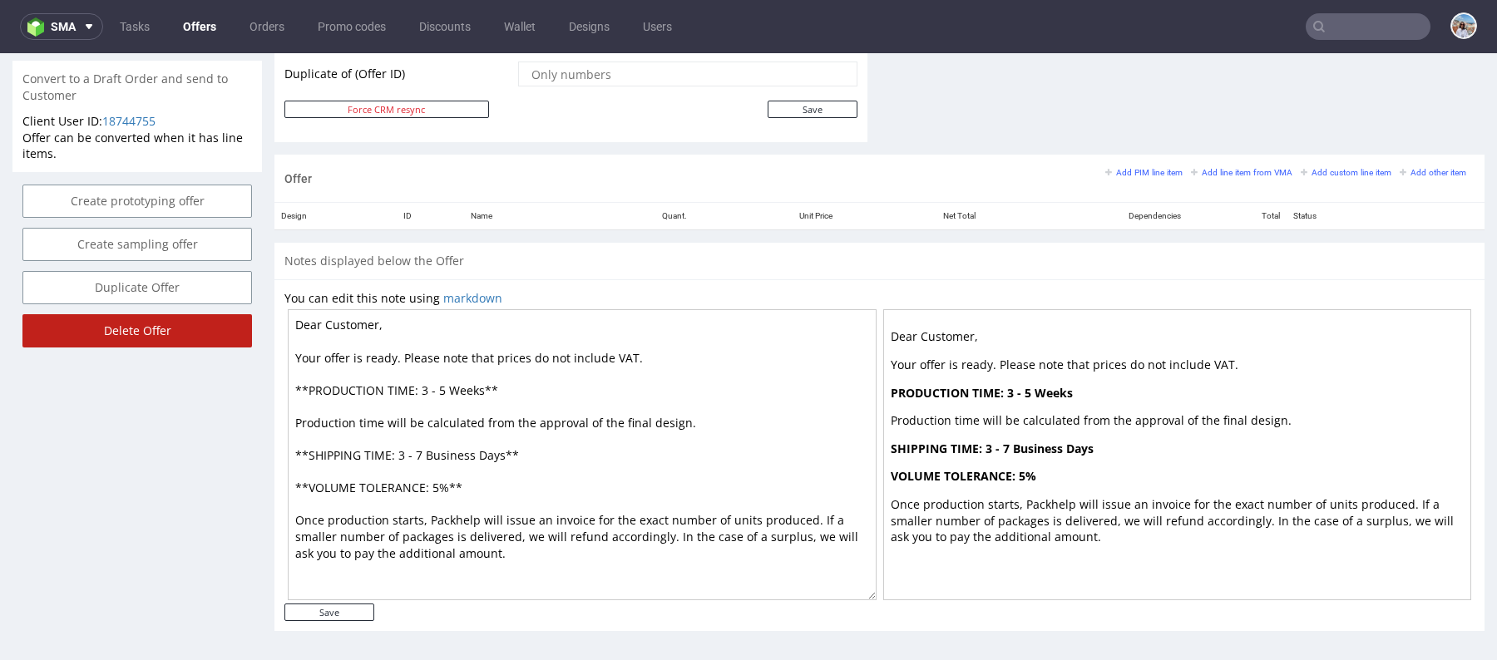
drag, startPoint x: 391, startPoint y: 324, endPoint x: 243, endPoint y: 324, distance: 148.0
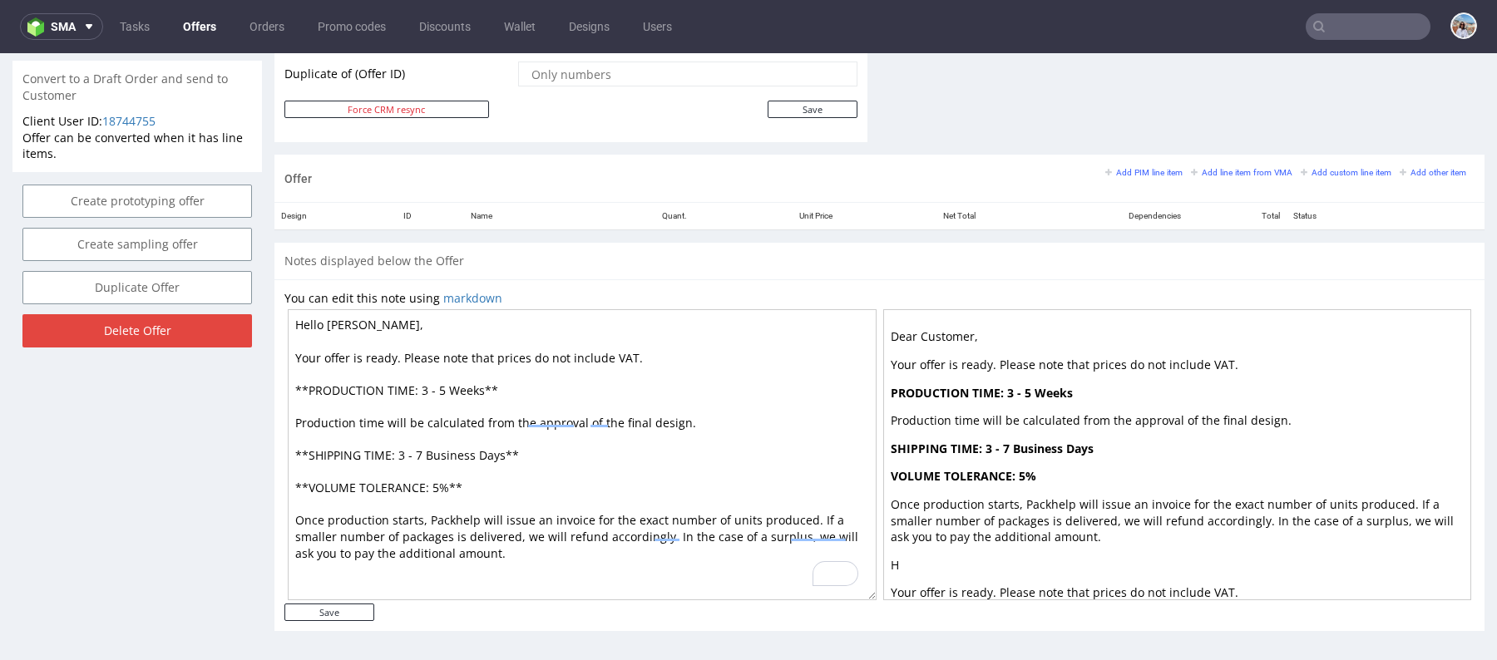
click at [440, 384] on textarea "Hello Javier, Your offer is ready. Please note that prices do not include VAT. …" at bounding box center [582, 454] width 589 height 291
type textarea "Hello Javier, Your offer is ready. Please note that prices do not include VAT. …"
click at [358, 615] on input "Save" at bounding box center [329, 612] width 90 height 17
type input "In progress..."
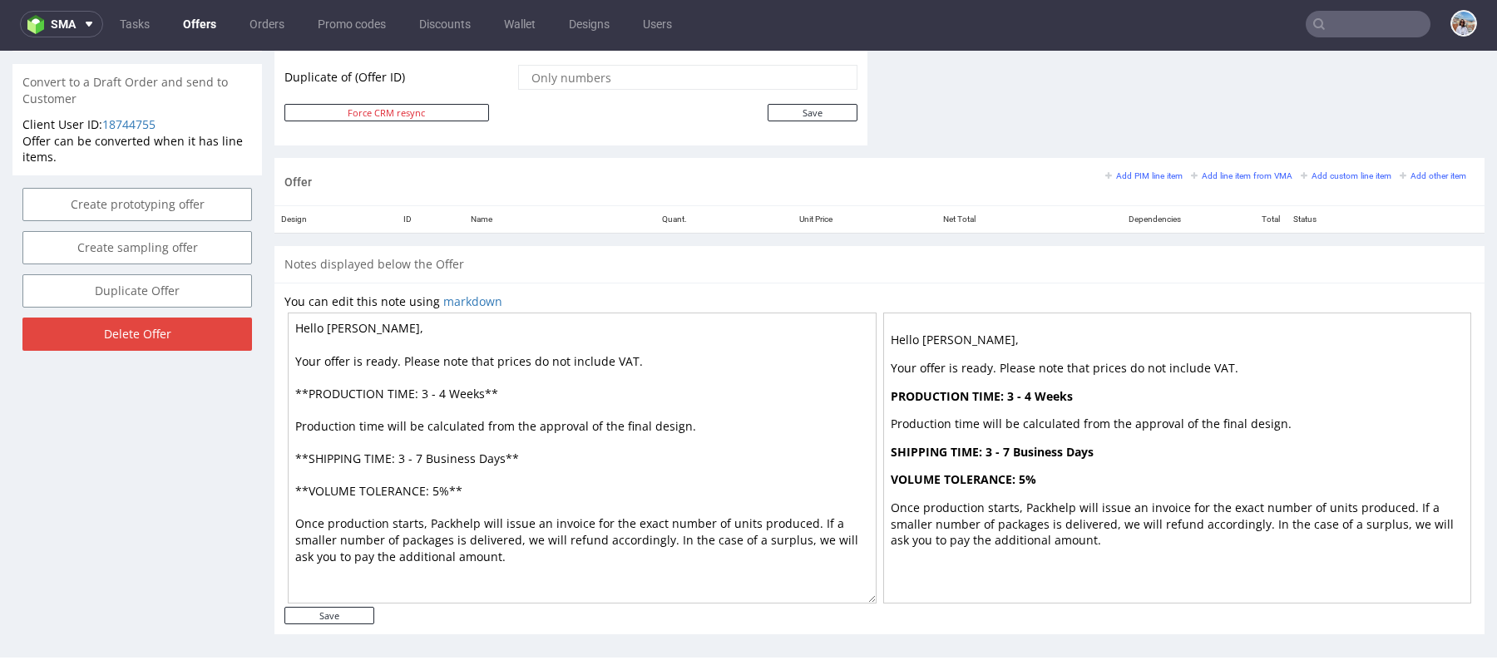
scroll to position [876, 0]
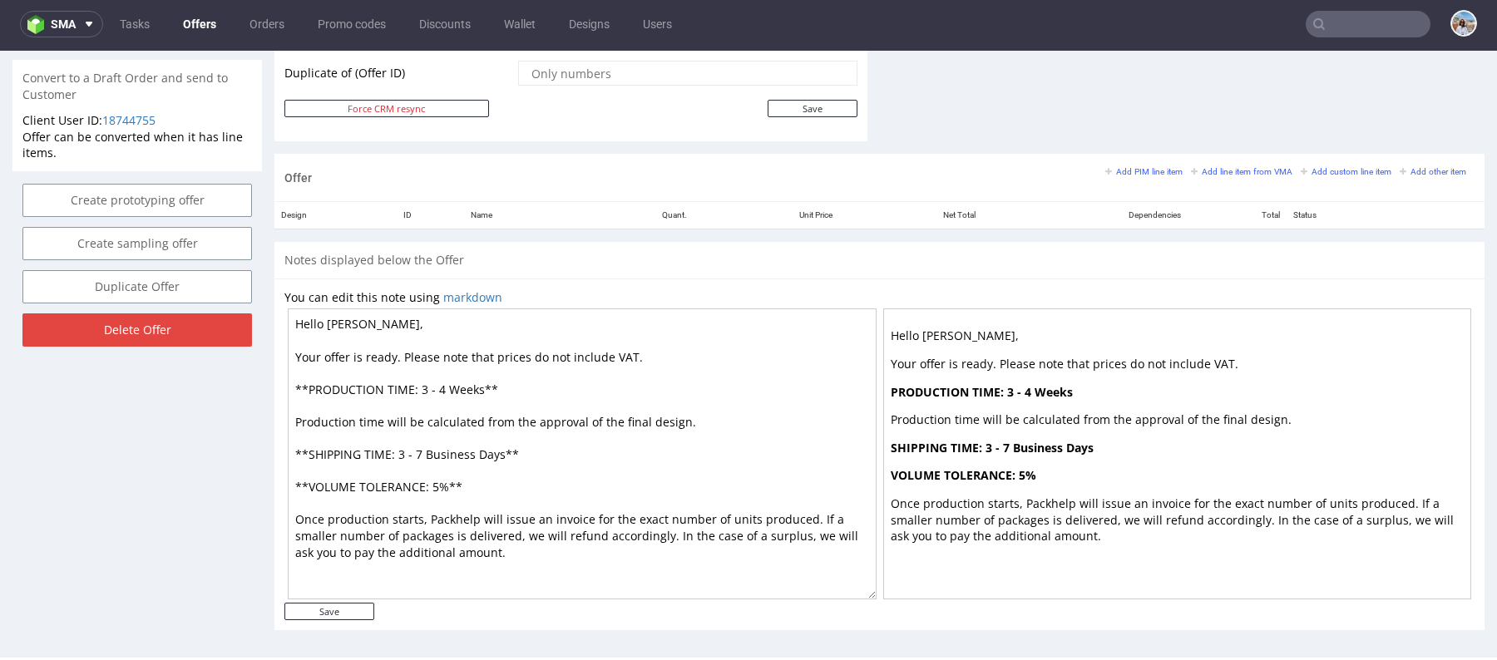
click at [1234, 179] on div "Add PIM line item Add line item from VMA Add custom line item Add other item" at bounding box center [1289, 177] width 369 height 27
click at [1234, 168] on small "Add line item from VMA" at bounding box center [1241, 171] width 101 height 9
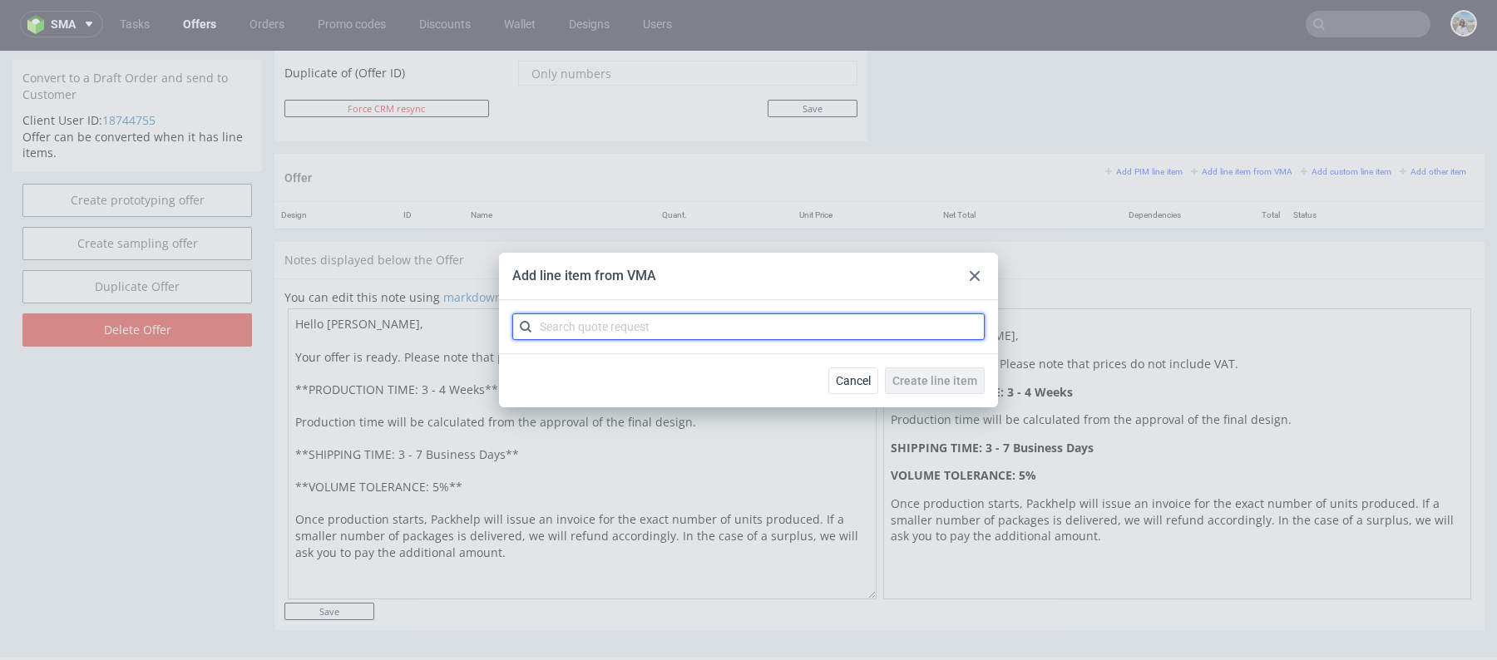
click at [797, 316] on input "text" at bounding box center [748, 327] width 472 height 27
paste input "CBBM"
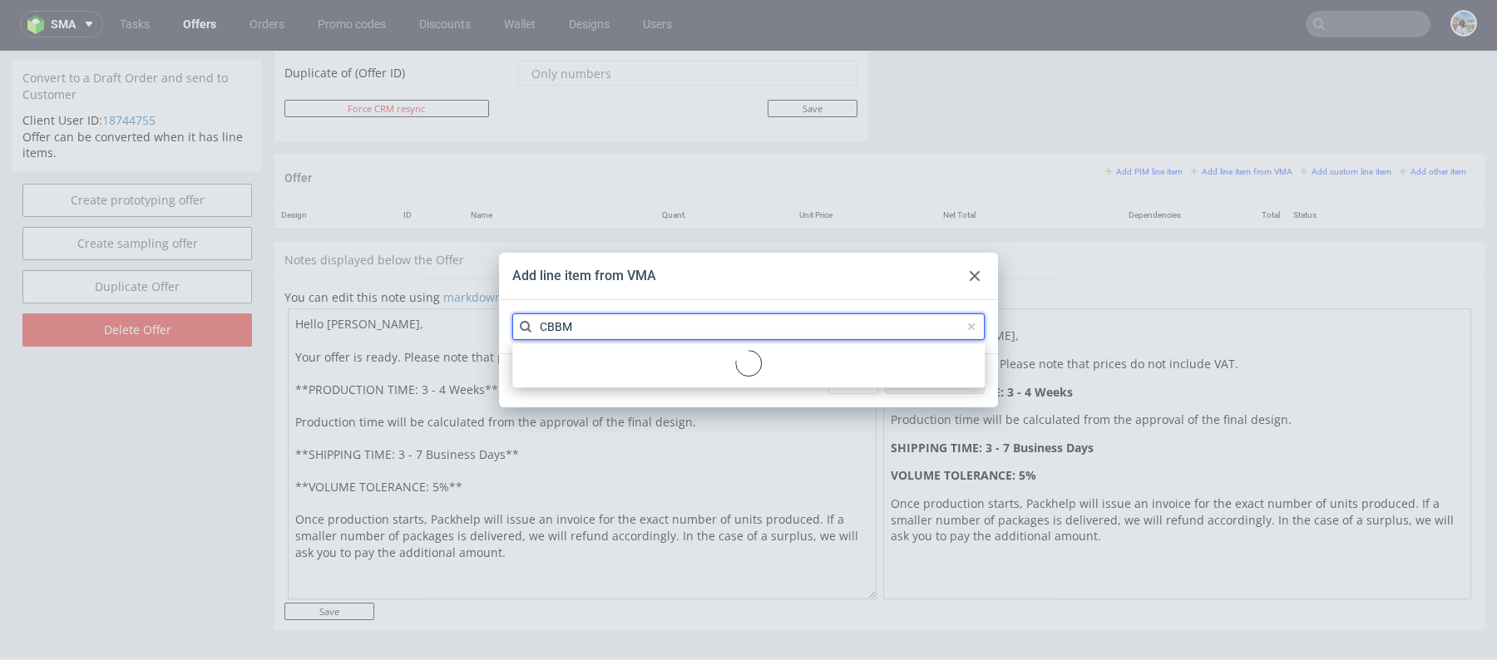
type input "CBBM"
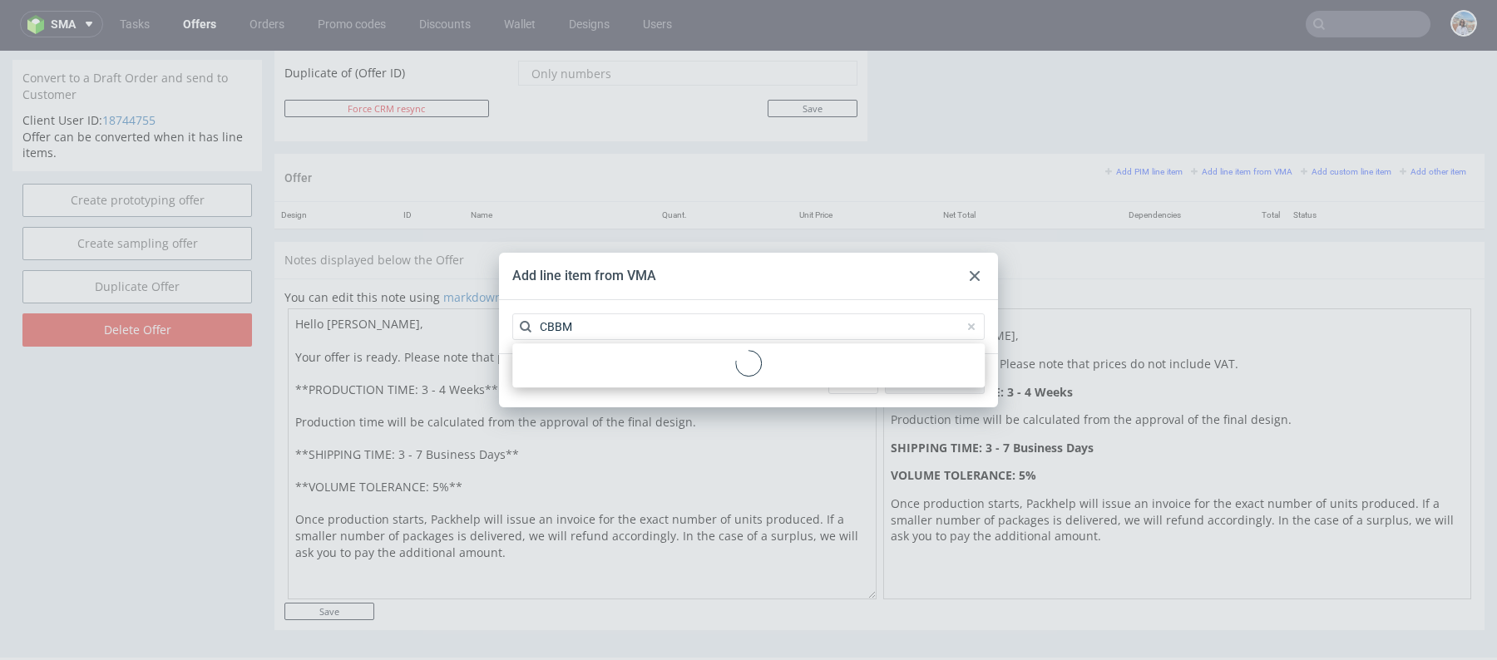
click at [654, 362] on div at bounding box center [748, 365] width 459 height 31
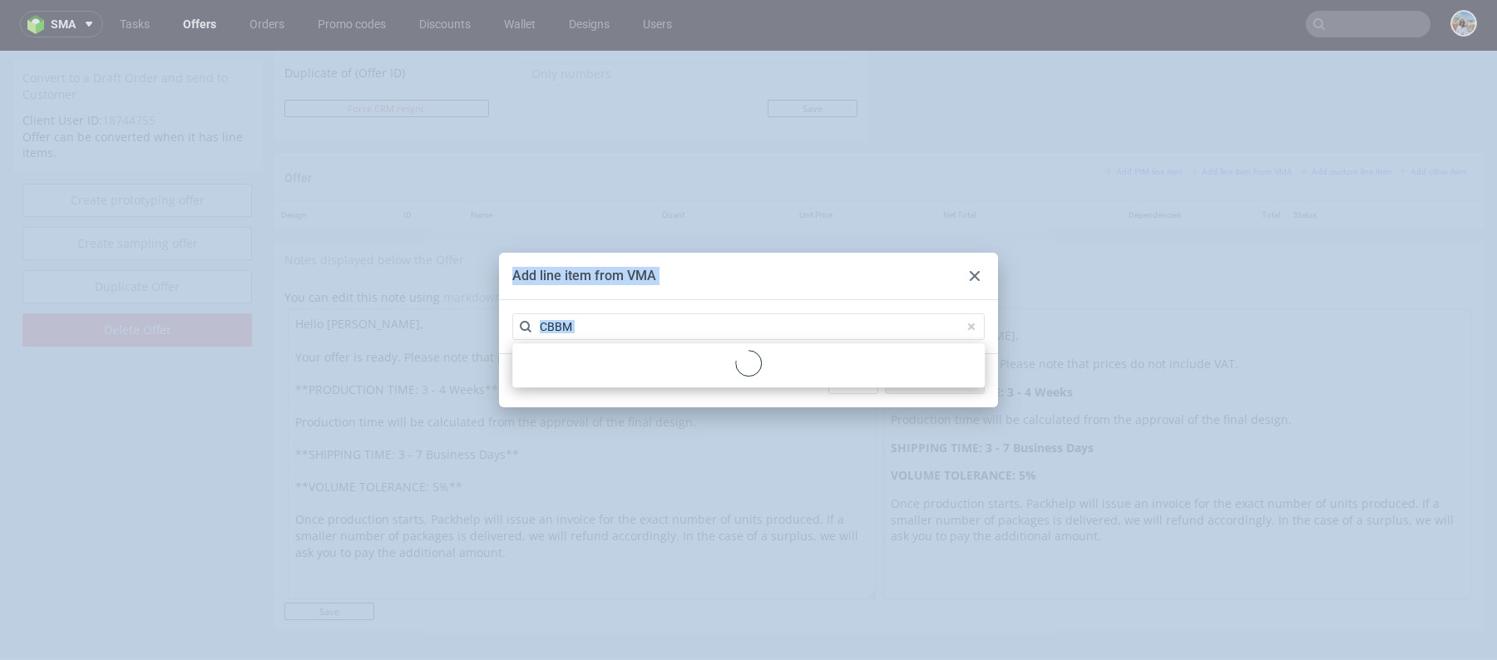
click at [654, 362] on div at bounding box center [748, 365] width 459 height 31
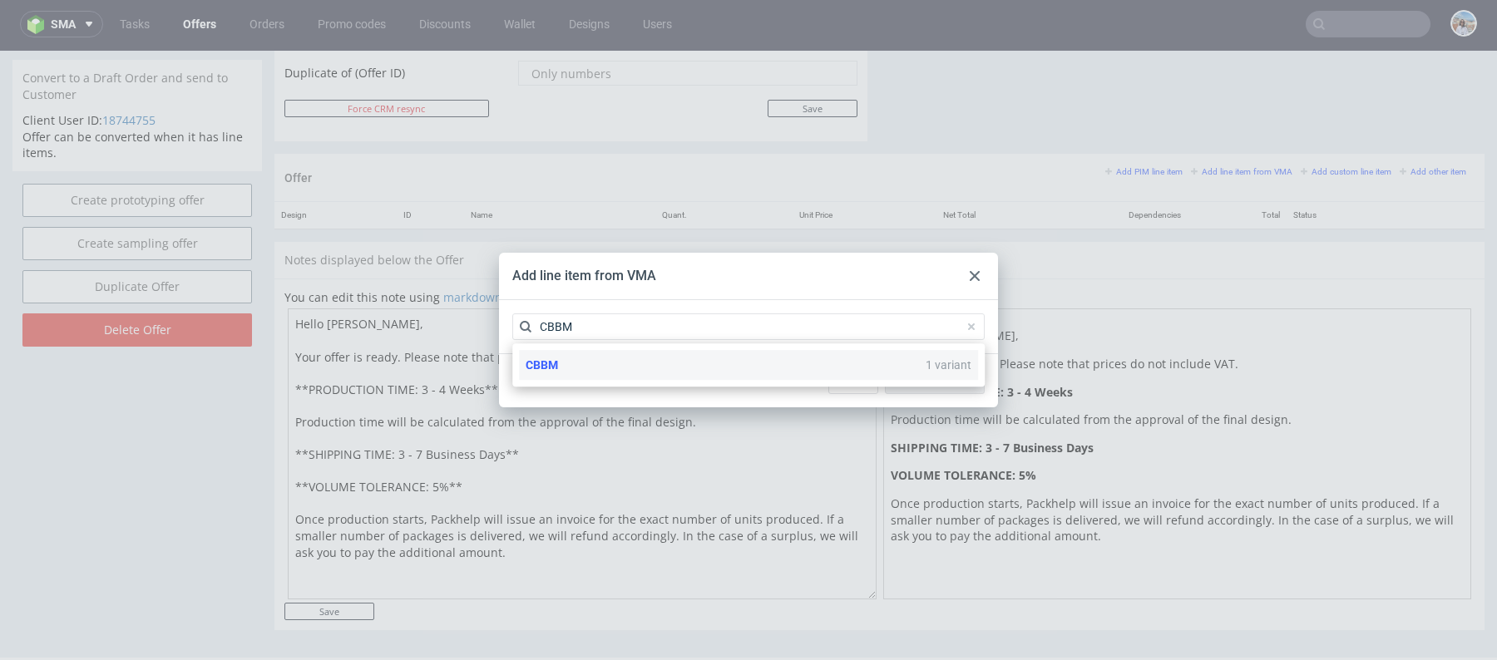
click at [659, 368] on div "CBBM 1 variant" at bounding box center [748, 365] width 459 height 30
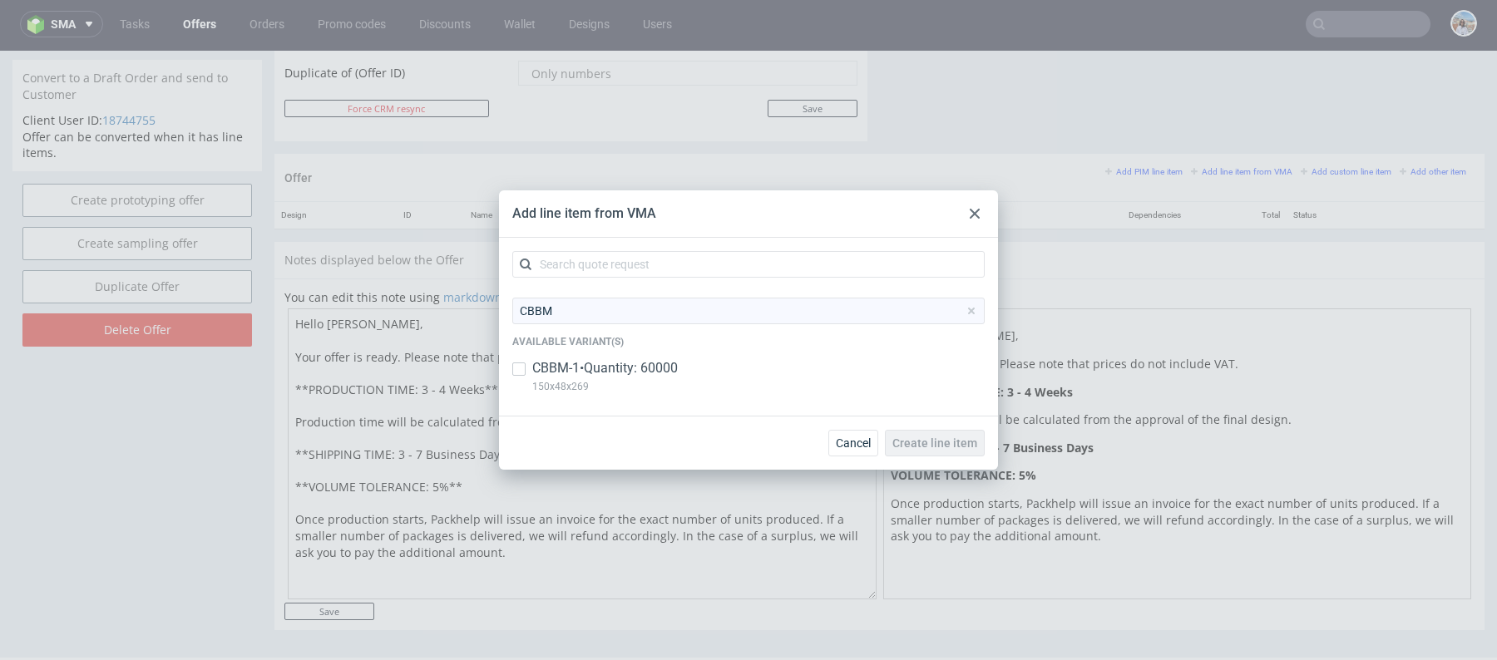
click at [624, 360] on p "CBBM-1 • Quantity: 60000" at bounding box center [605, 368] width 146 height 18
checkbox input "true"
click at [899, 446] on span "Create line item" at bounding box center [934, 443] width 85 height 12
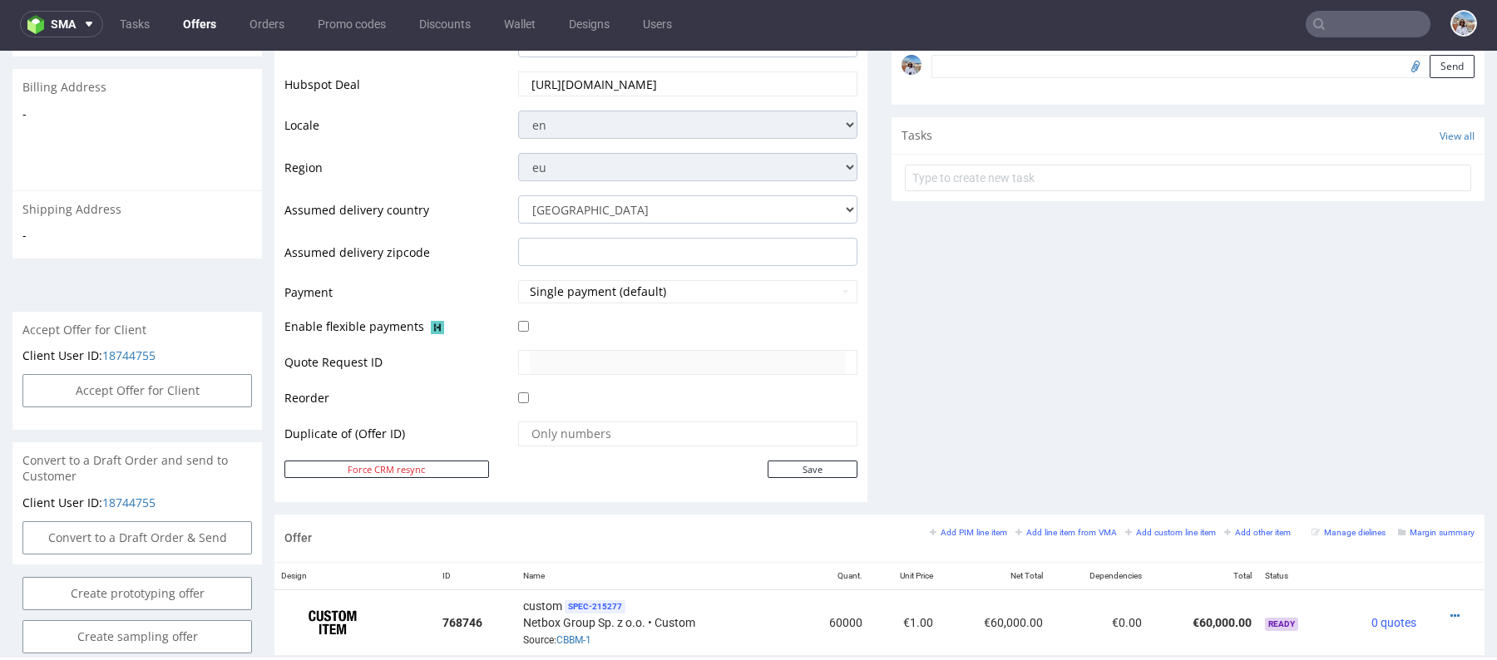
scroll to position [846, 0]
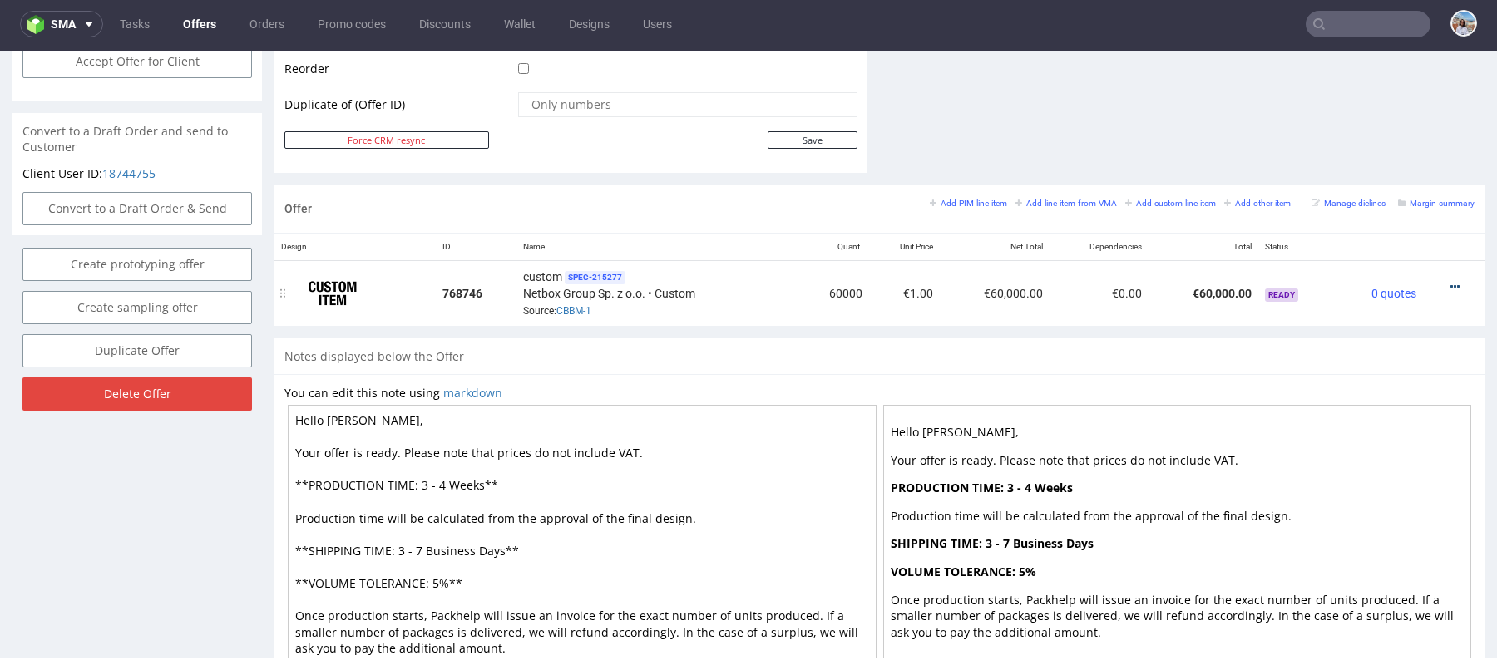
click at [1450, 284] on icon at bounding box center [1454, 287] width 9 height 12
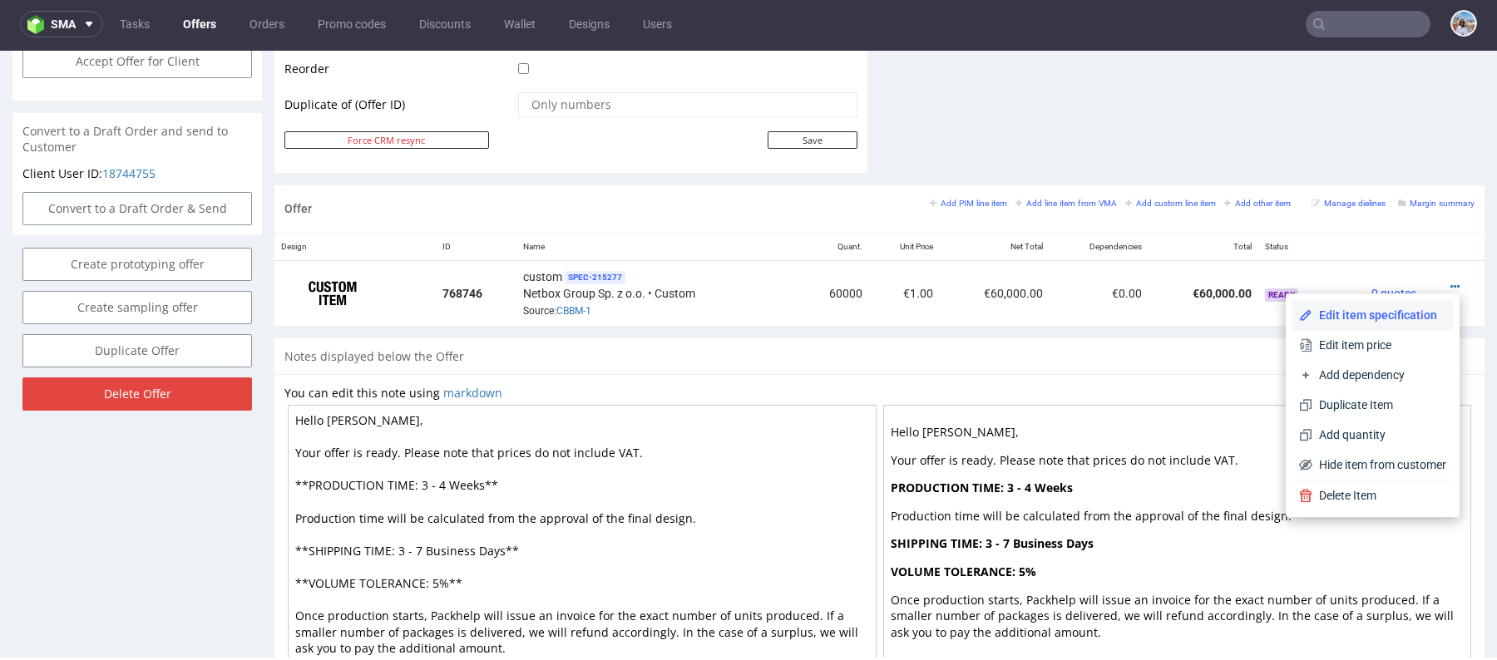
click at [1314, 314] on span "Edit item specification" at bounding box center [1379, 315] width 134 height 17
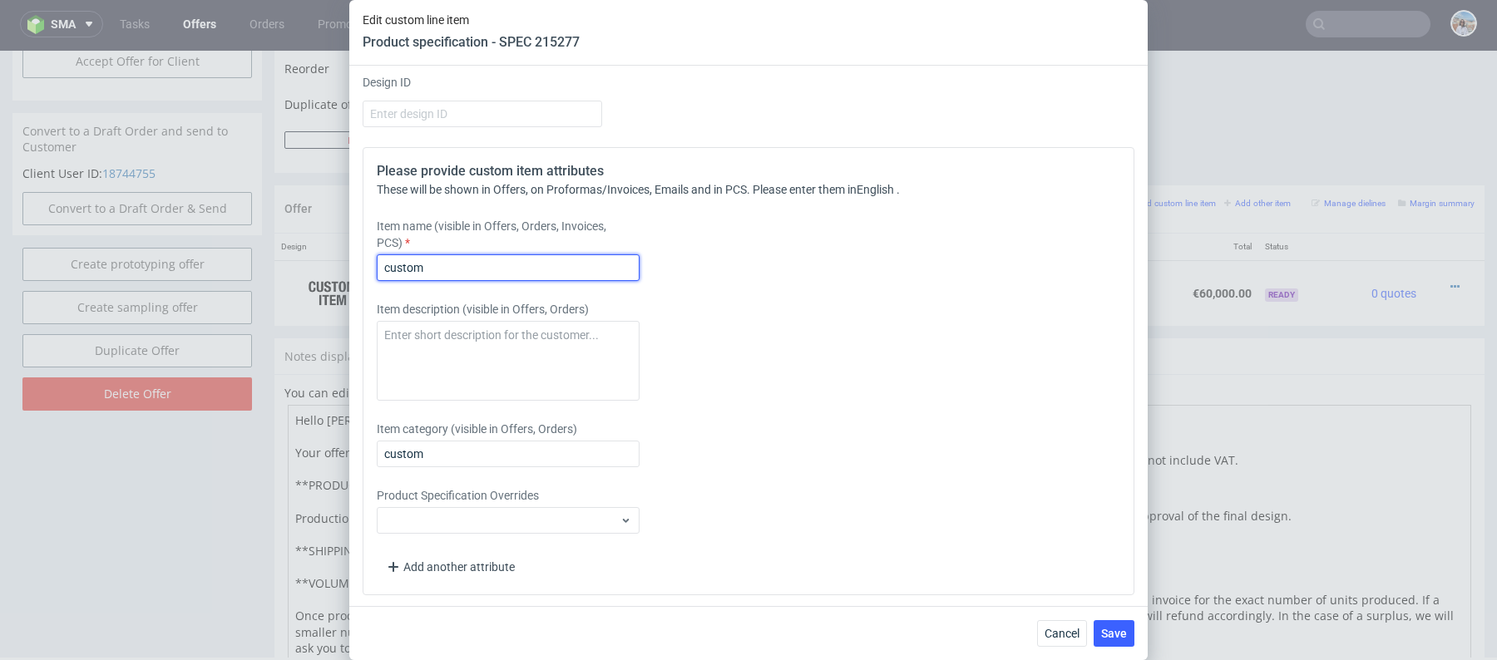
click at [490, 255] on input "custom" at bounding box center [508, 267] width 263 height 27
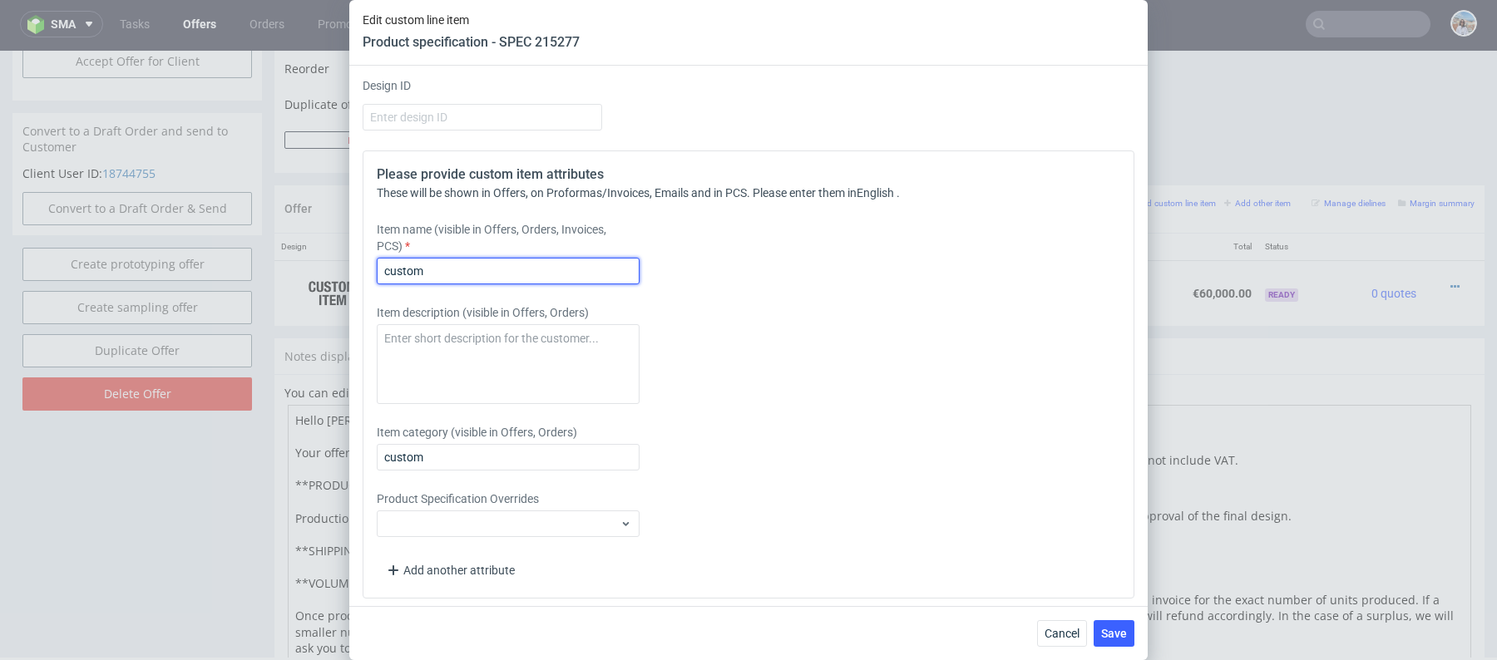
click at [489, 275] on input "custom" at bounding box center [508, 271] width 263 height 27
paste input "New B2C envelope + insert"
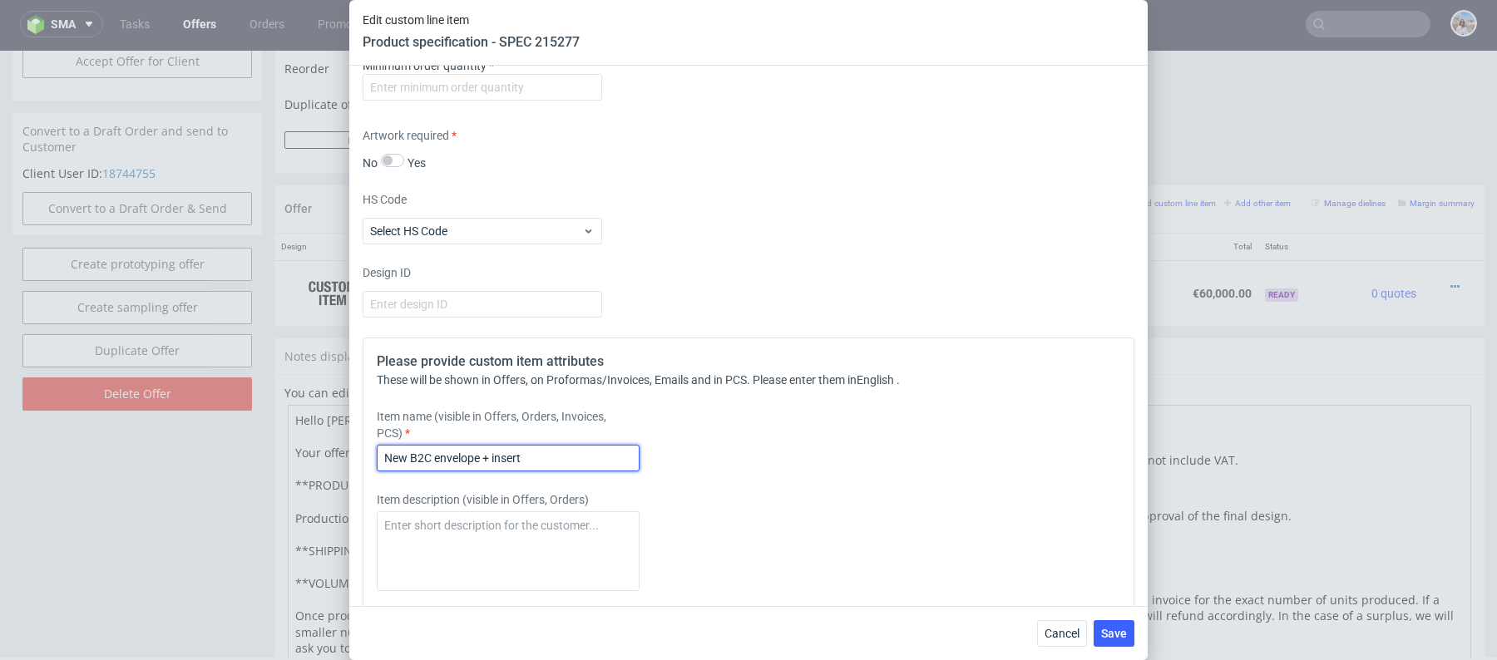
scroll to position [2166, 0]
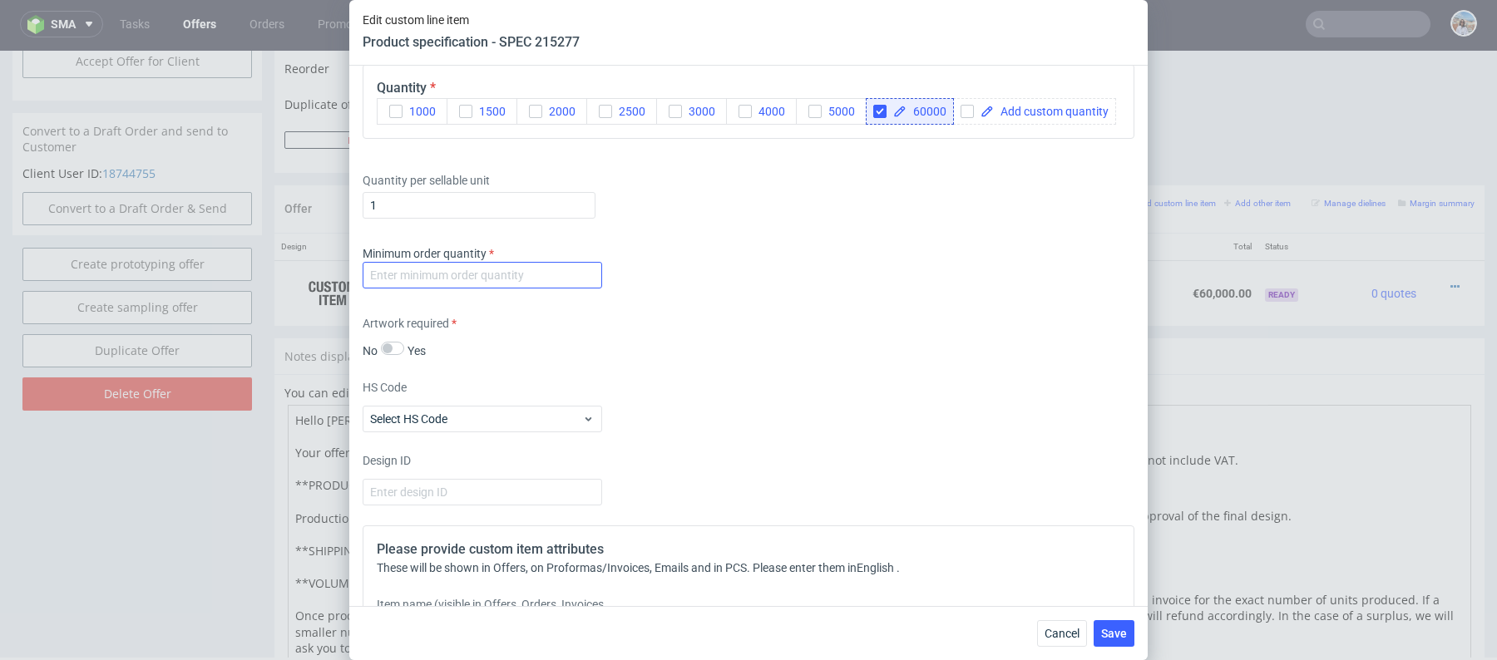
type input "New B2C envelope + insert"
click at [491, 274] on input "number" at bounding box center [483, 275] width 240 height 27
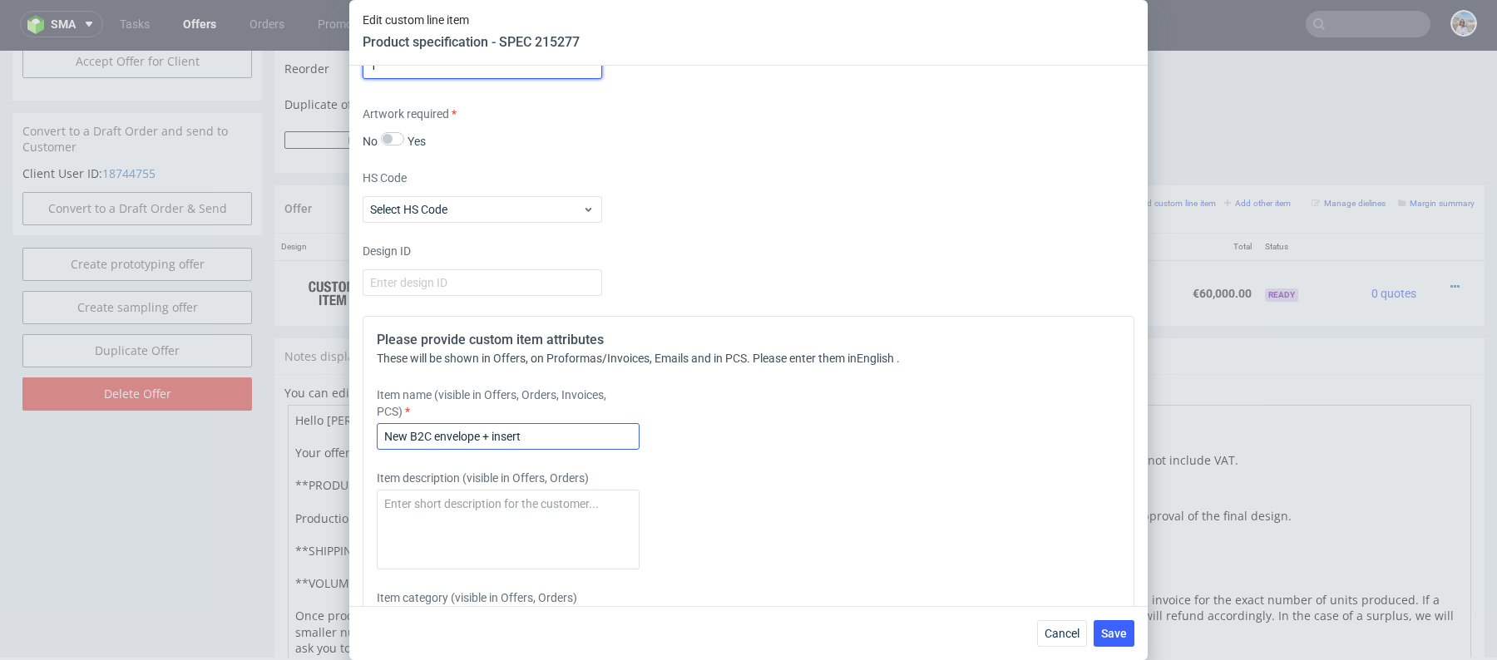
type input "1"
click at [540, 432] on input "New B2C envelope + insert" at bounding box center [508, 436] width 263 height 27
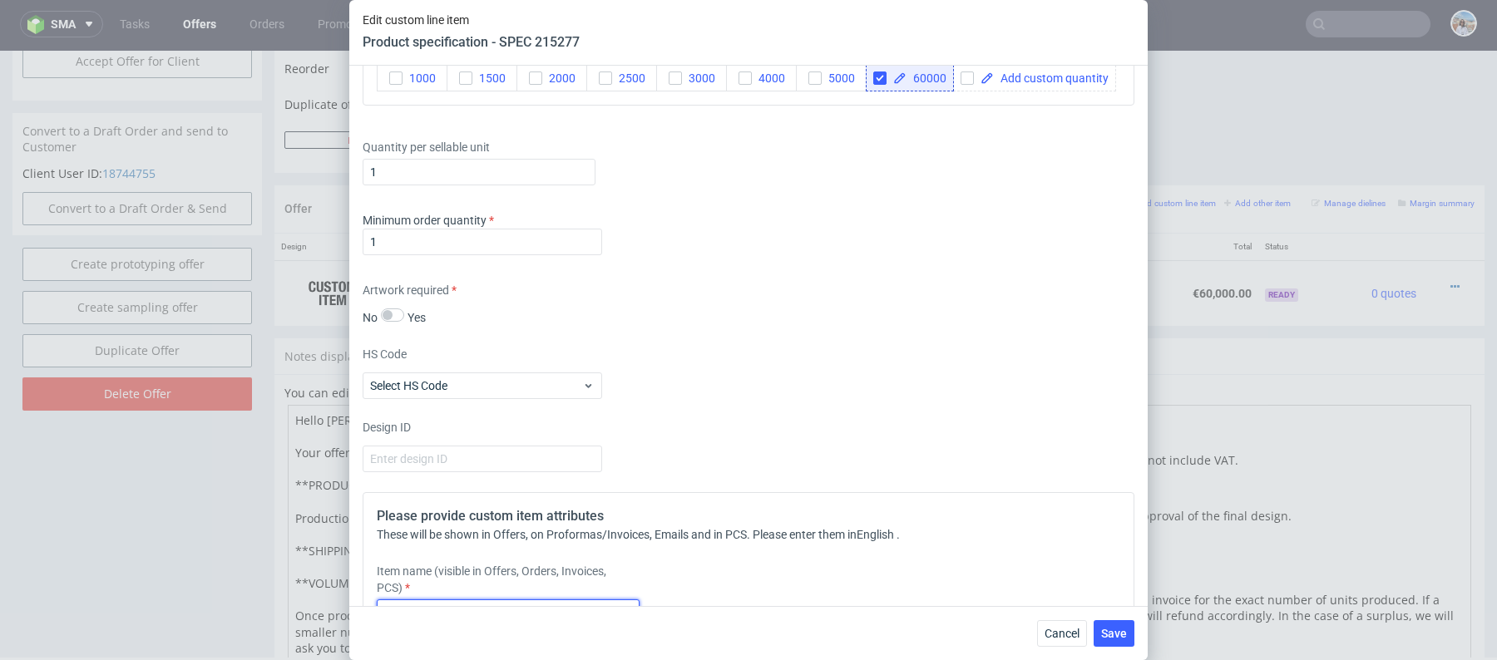
scroll to position [2117, 0]
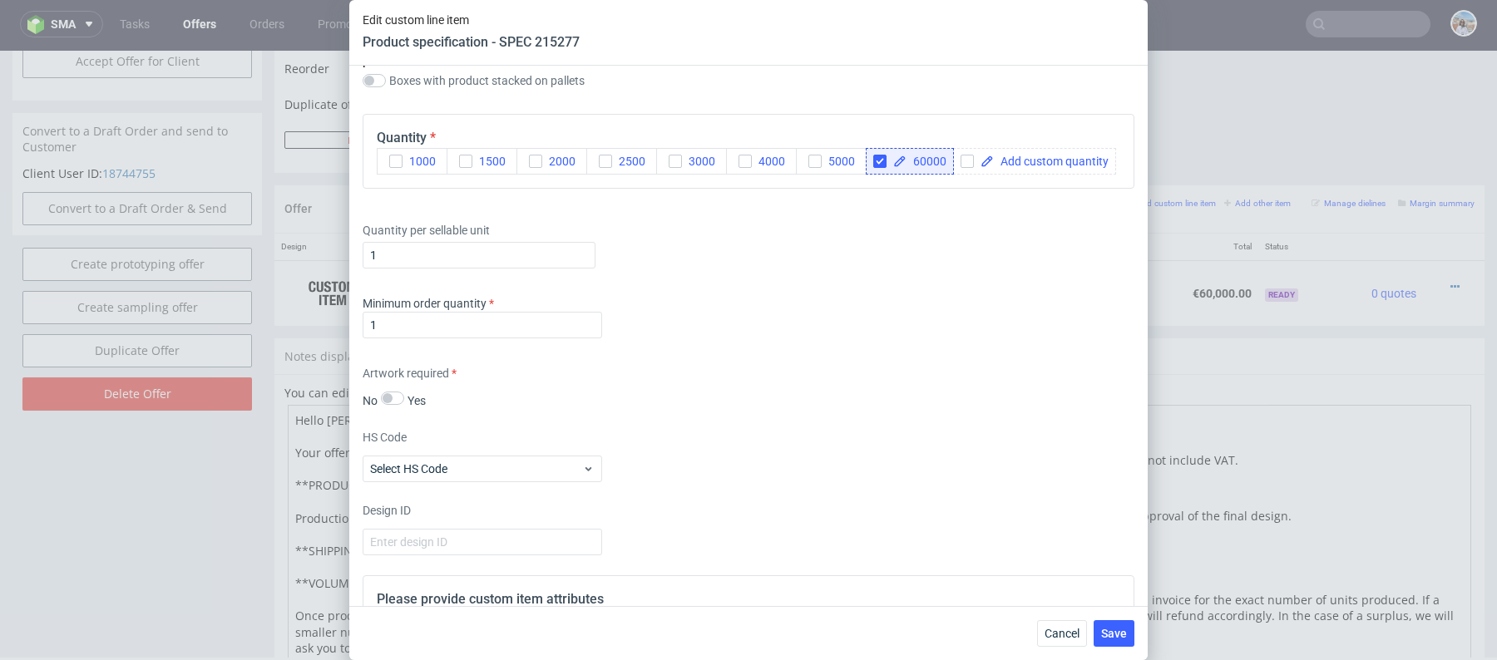
click at [1134, 646] on div "Save" at bounding box center [1114, 633] width 41 height 27
click at [1124, 640] on button "Save" at bounding box center [1114, 633] width 41 height 27
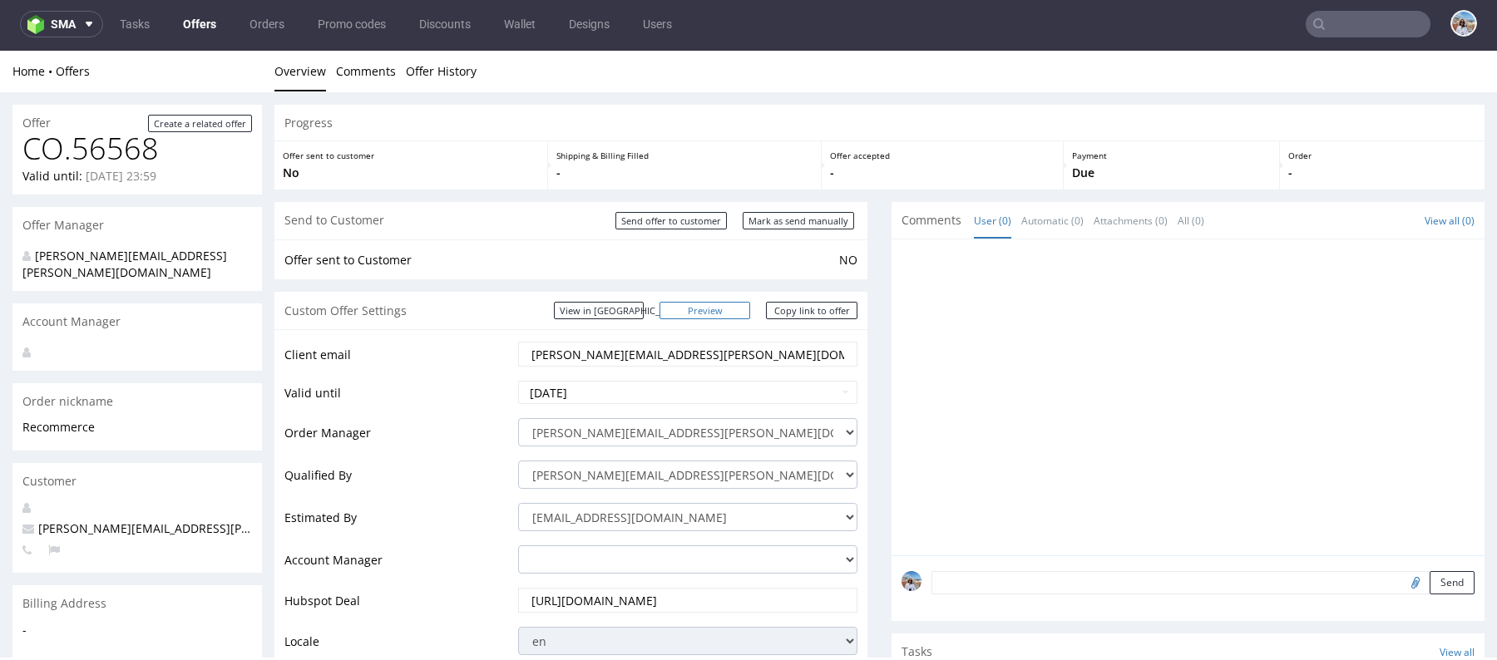
scroll to position [945, 0]
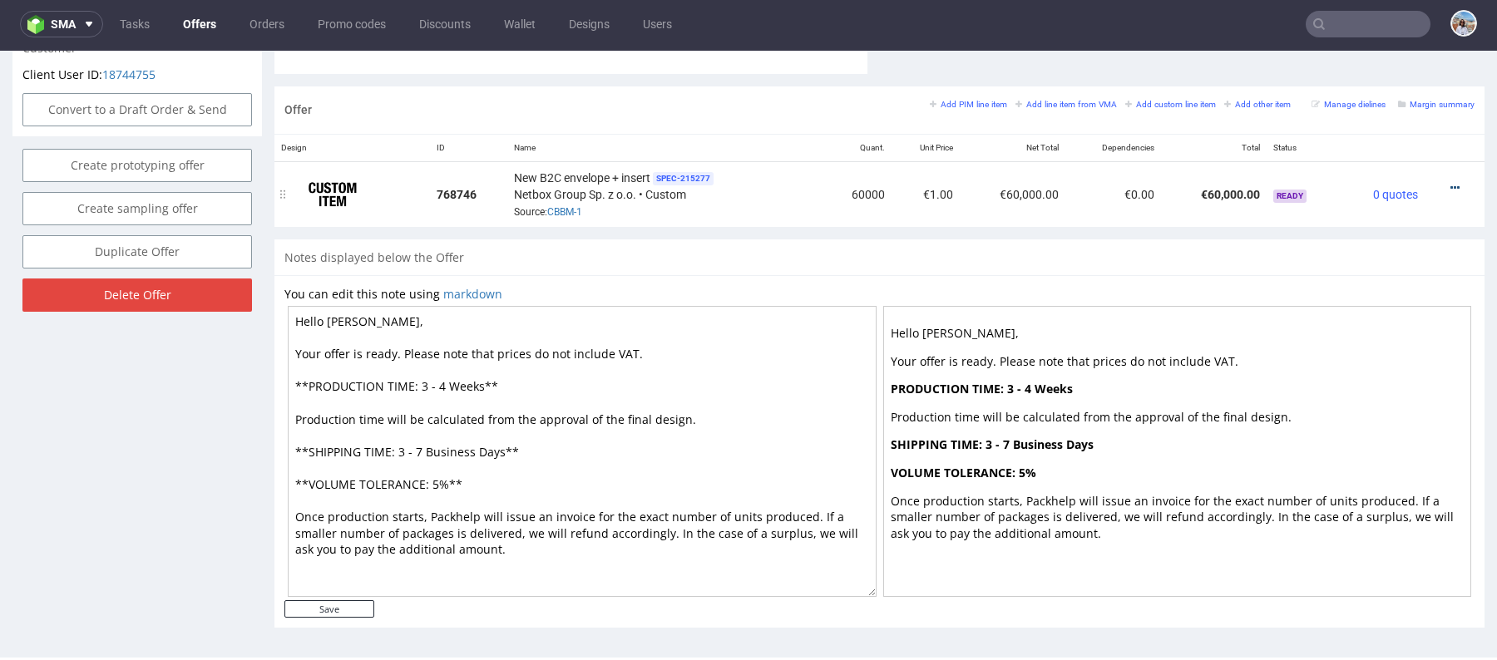
click at [1450, 182] on icon at bounding box center [1454, 188] width 9 height 12
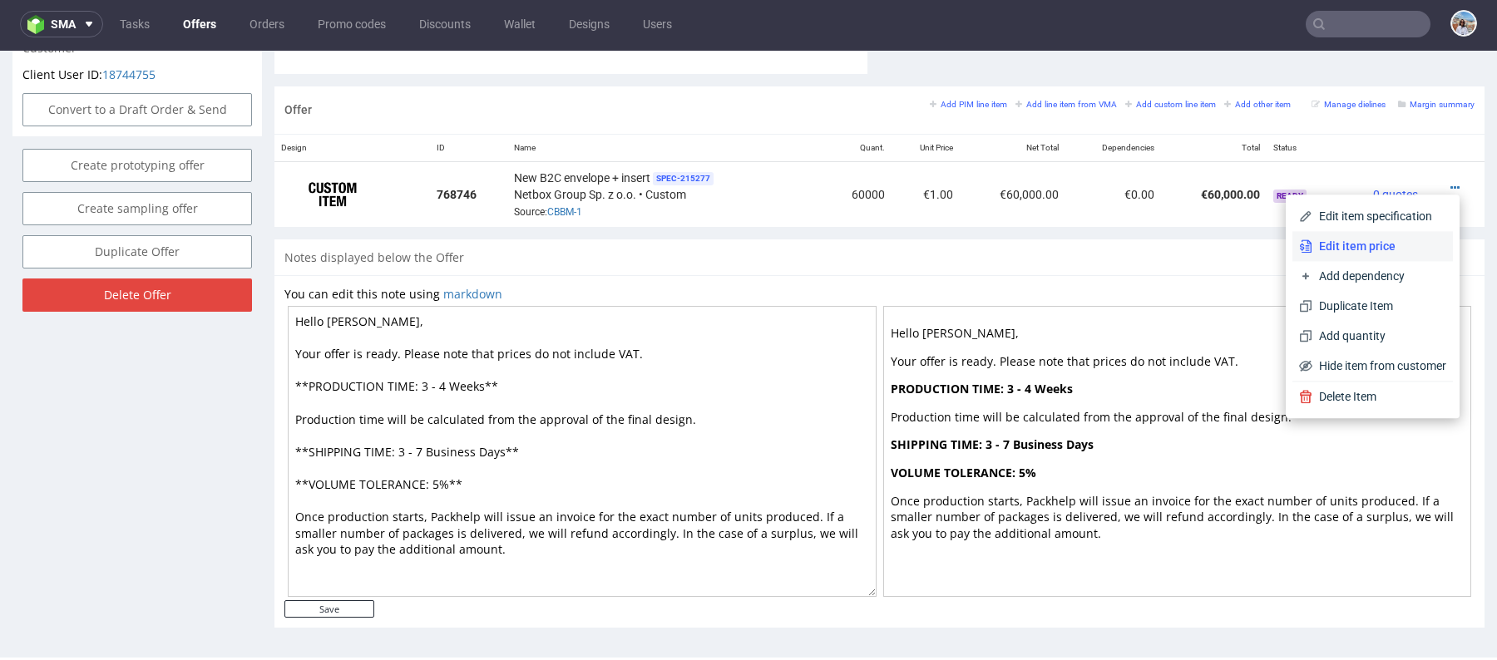
click at [1351, 240] on span "Edit item price" at bounding box center [1379, 246] width 134 height 17
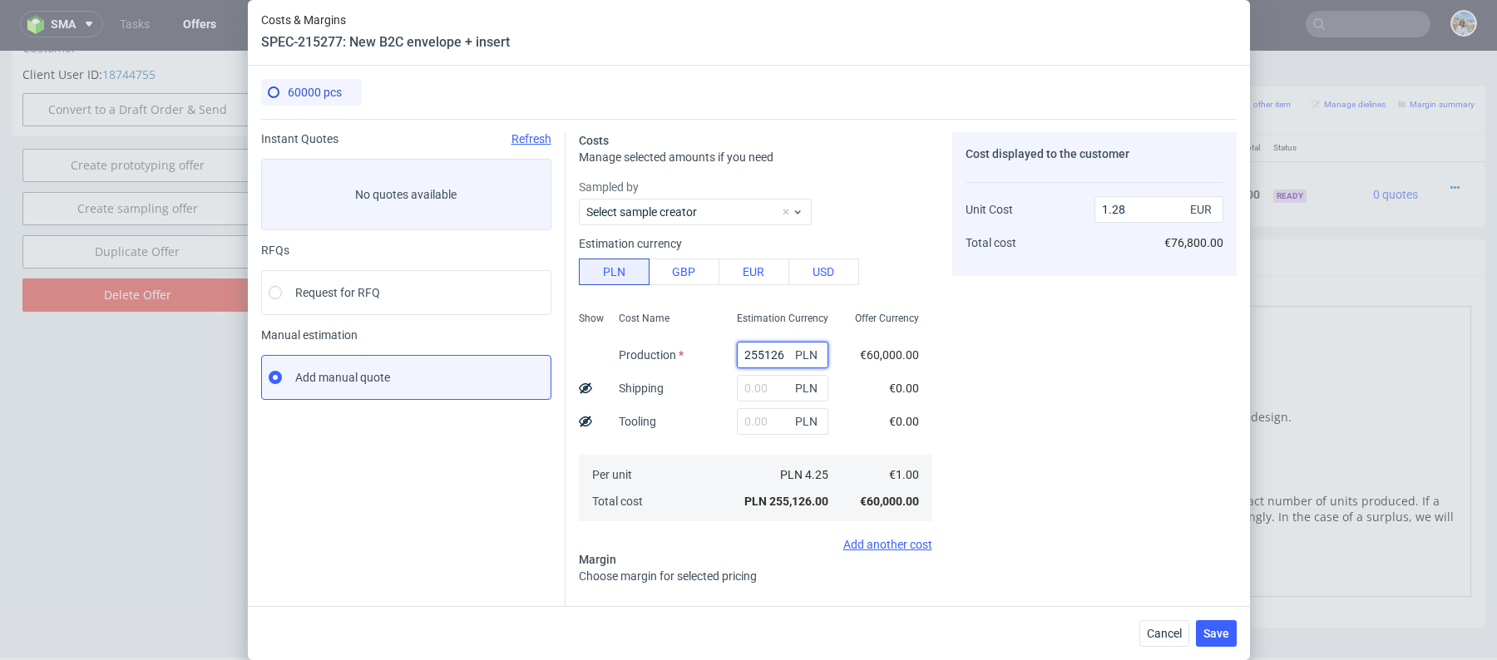
click at [749, 350] on input "255126" at bounding box center [782, 355] width 91 height 27
paste input "59003.00"
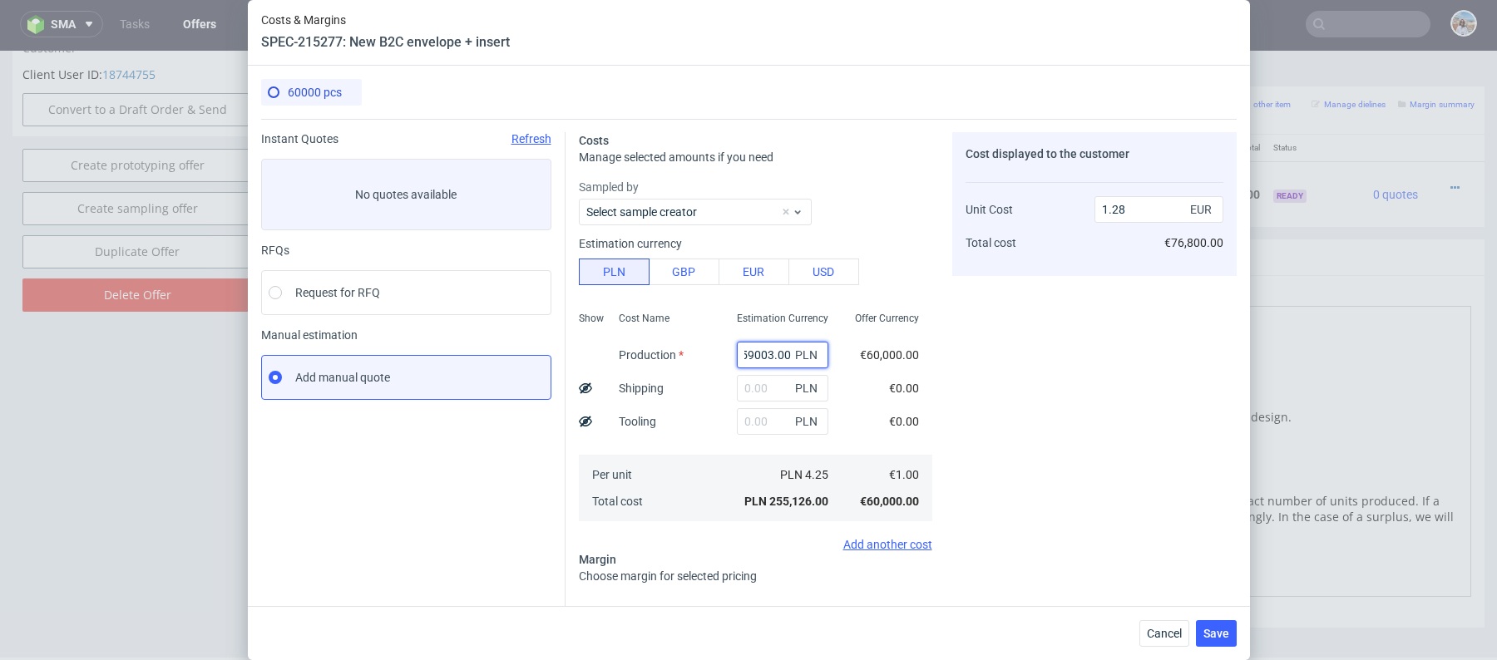
type input "59003"
type input "0.3"
type input "59003"
click at [748, 384] on input "text" at bounding box center [782, 388] width 91 height 27
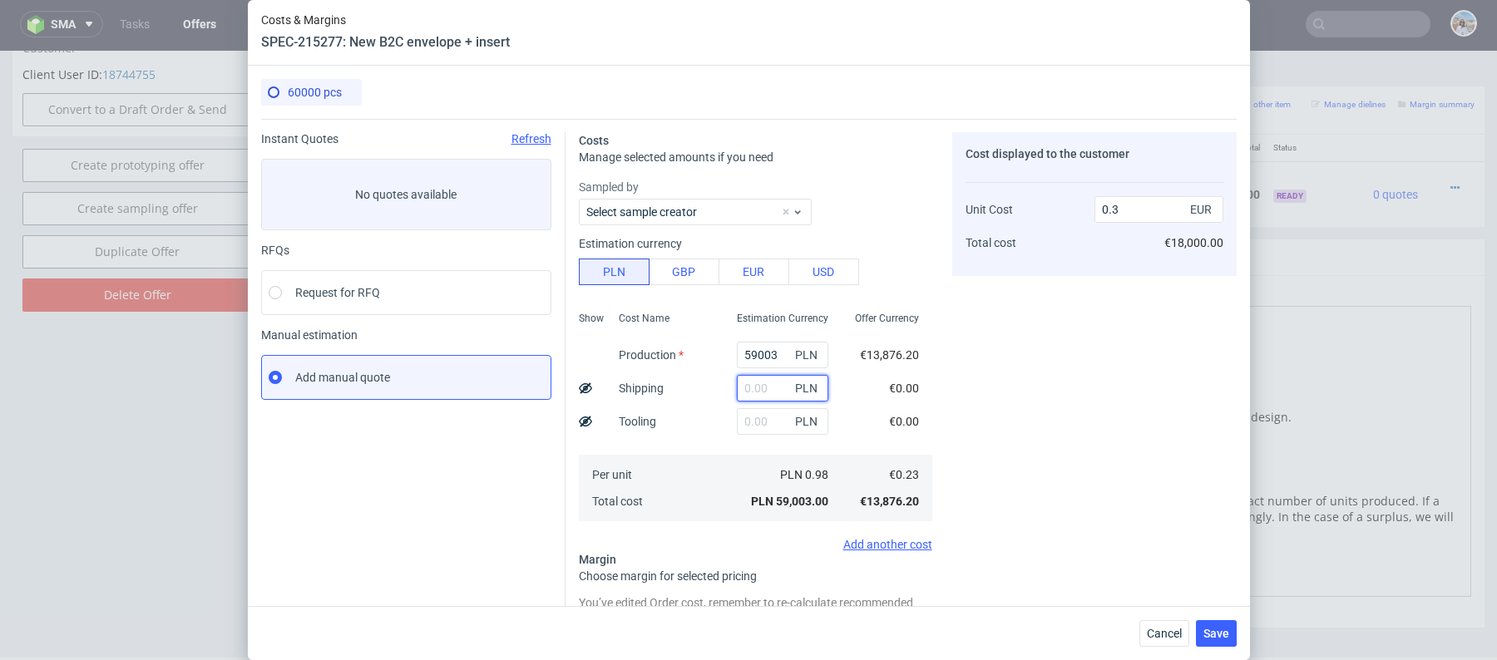
paste input "8098.04"
type input "8098.04"
type input "0.33"
type input "8098.04"
click at [585, 386] on use at bounding box center [585, 388] width 13 height 11
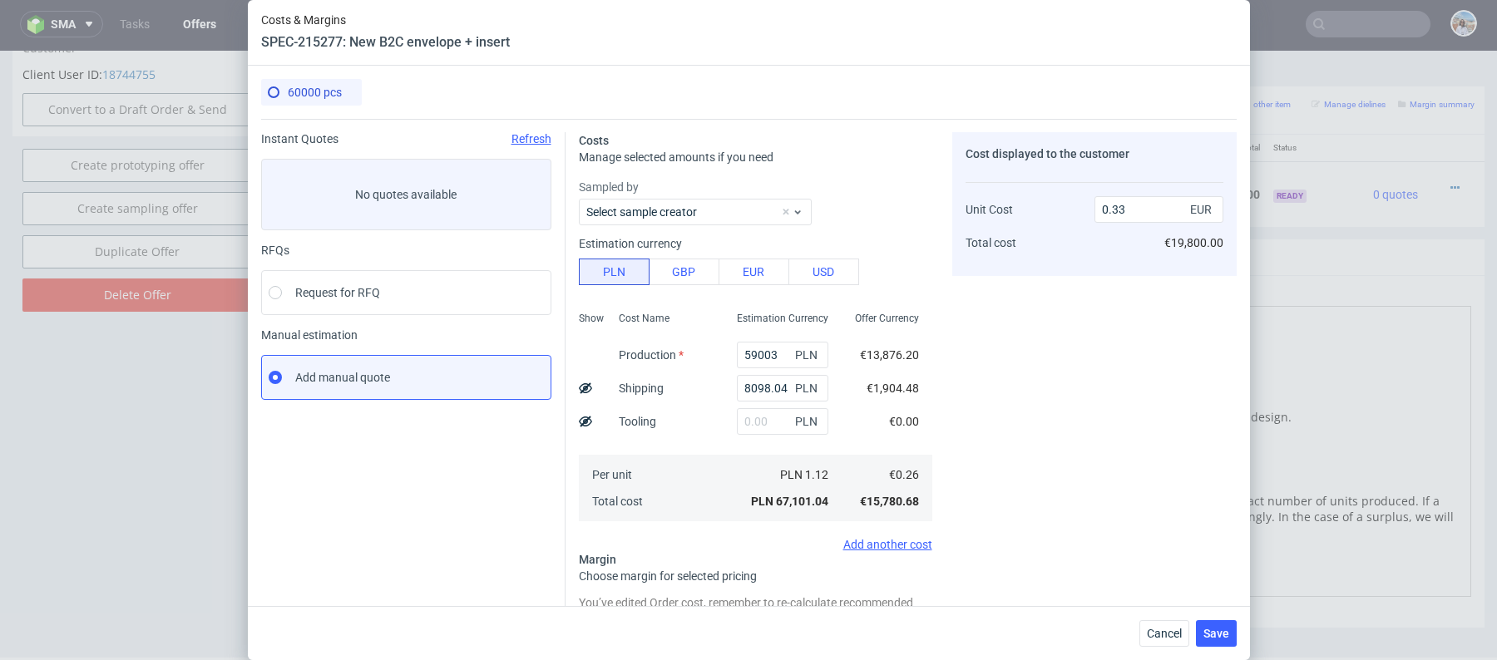
type input "0.3"
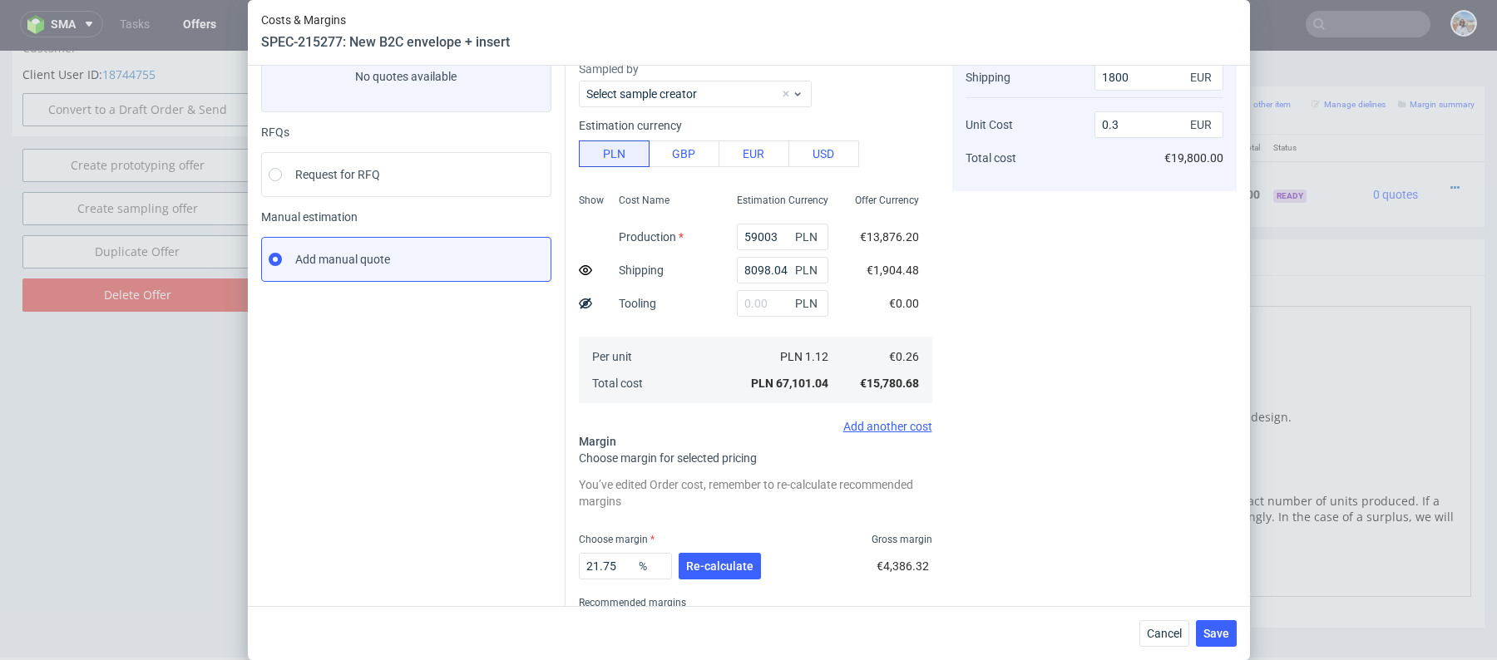
scroll to position [194, 0]
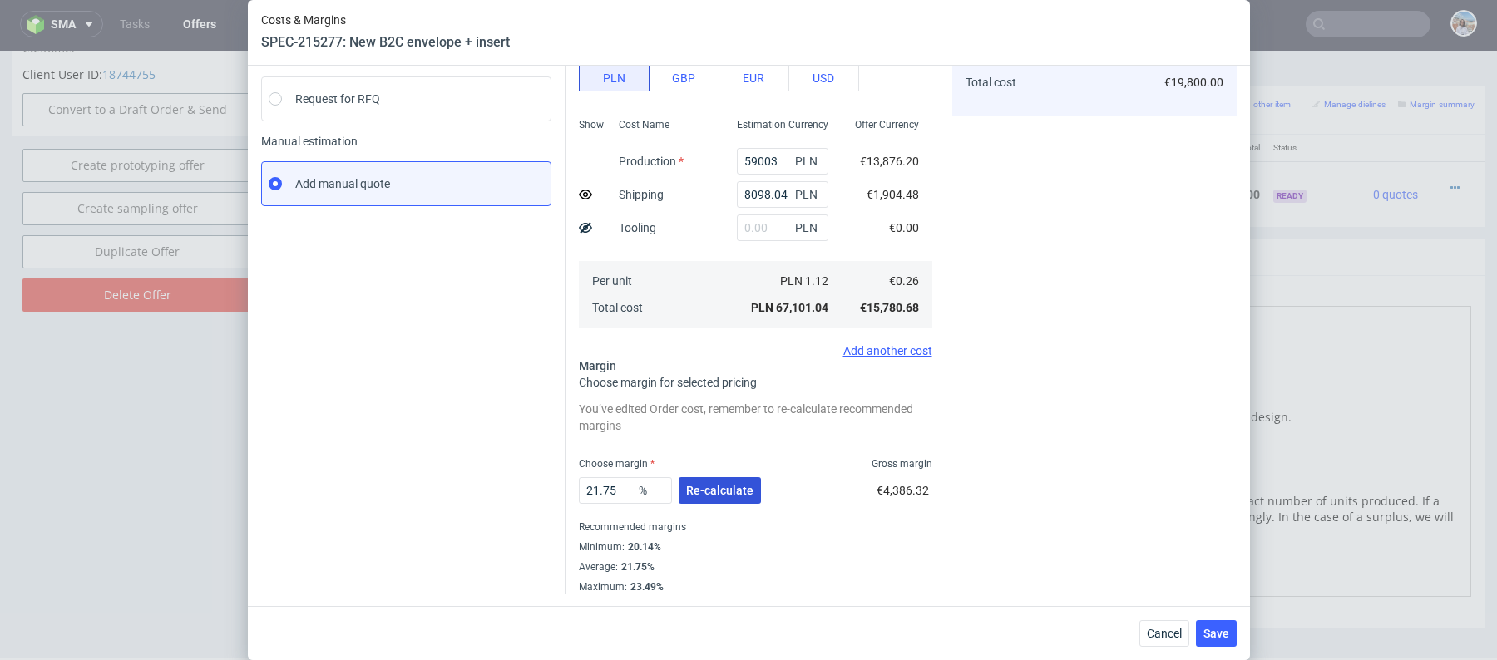
click at [714, 502] on button "Re-calculate" at bounding box center [720, 490] width 82 height 27
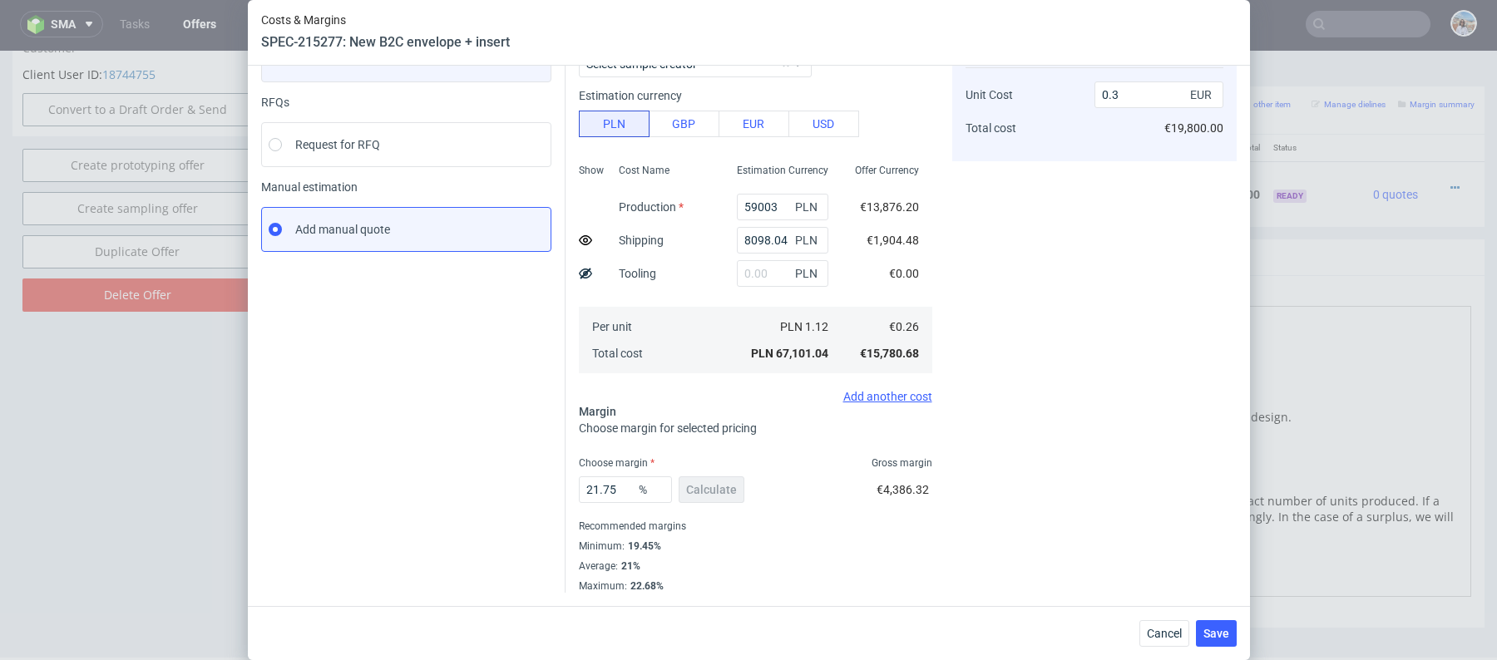
scroll to position [147, 0]
click at [620, 499] on input "21.75" at bounding box center [625, 490] width 93 height 27
type input "22"
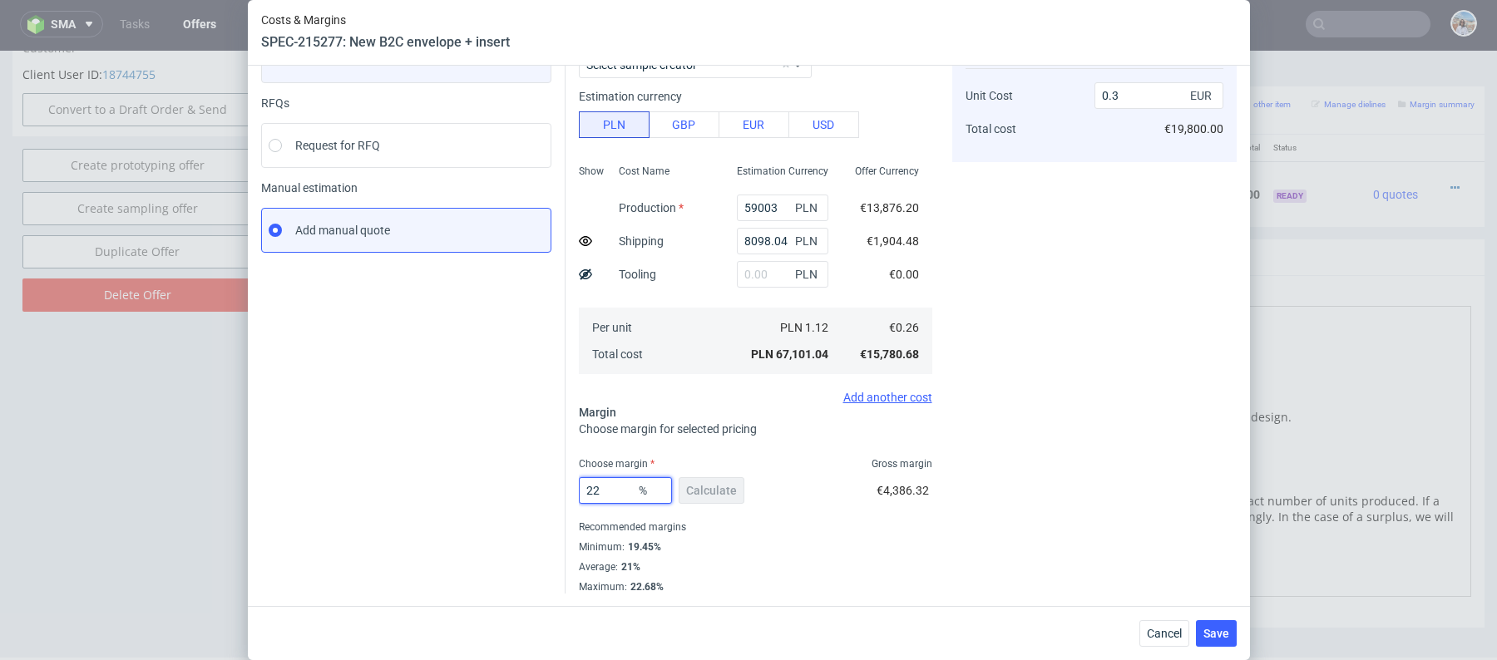
type input "0.31"
type input "25"
type input "0.32"
type input "24"
type input "0.31"
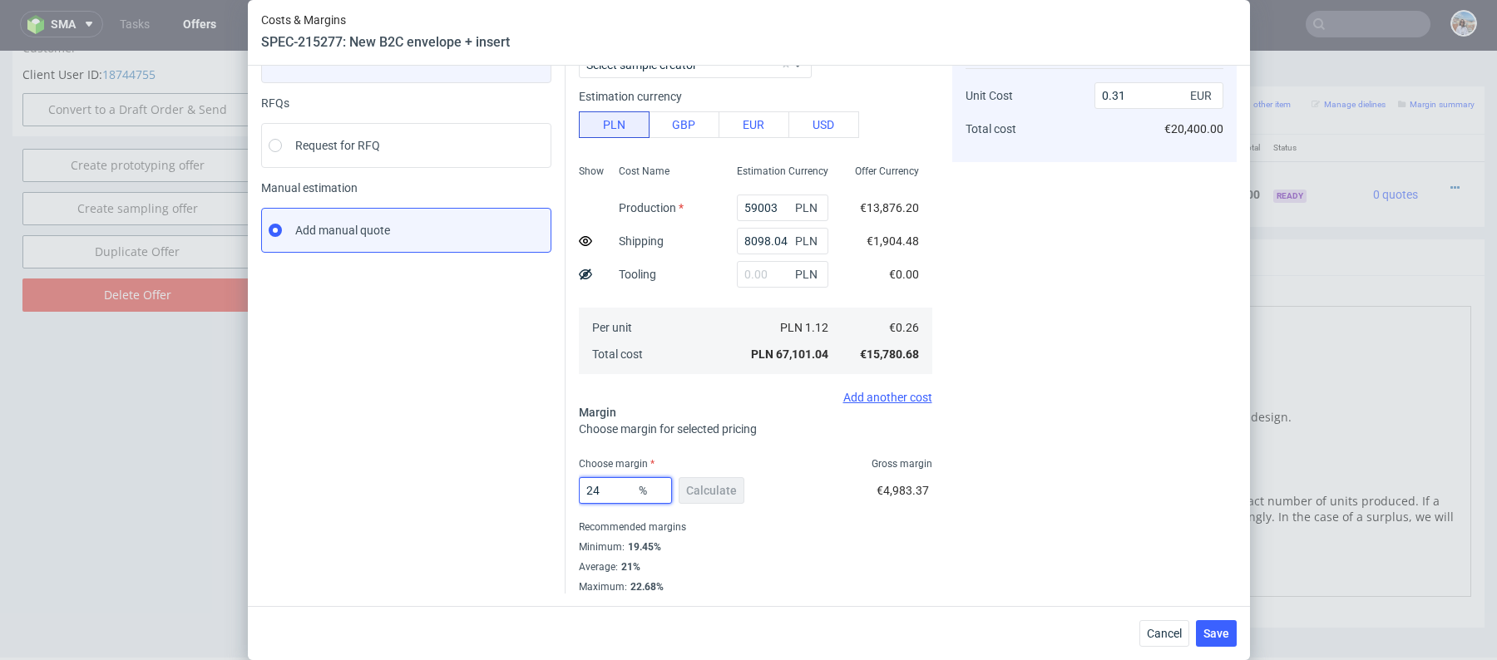
type input "24"
click at [427, 461] on div "Instant Quotes Refresh No quotes available RFQs Request for RFQ Manual estimati…" at bounding box center [413, 289] width 304 height 609
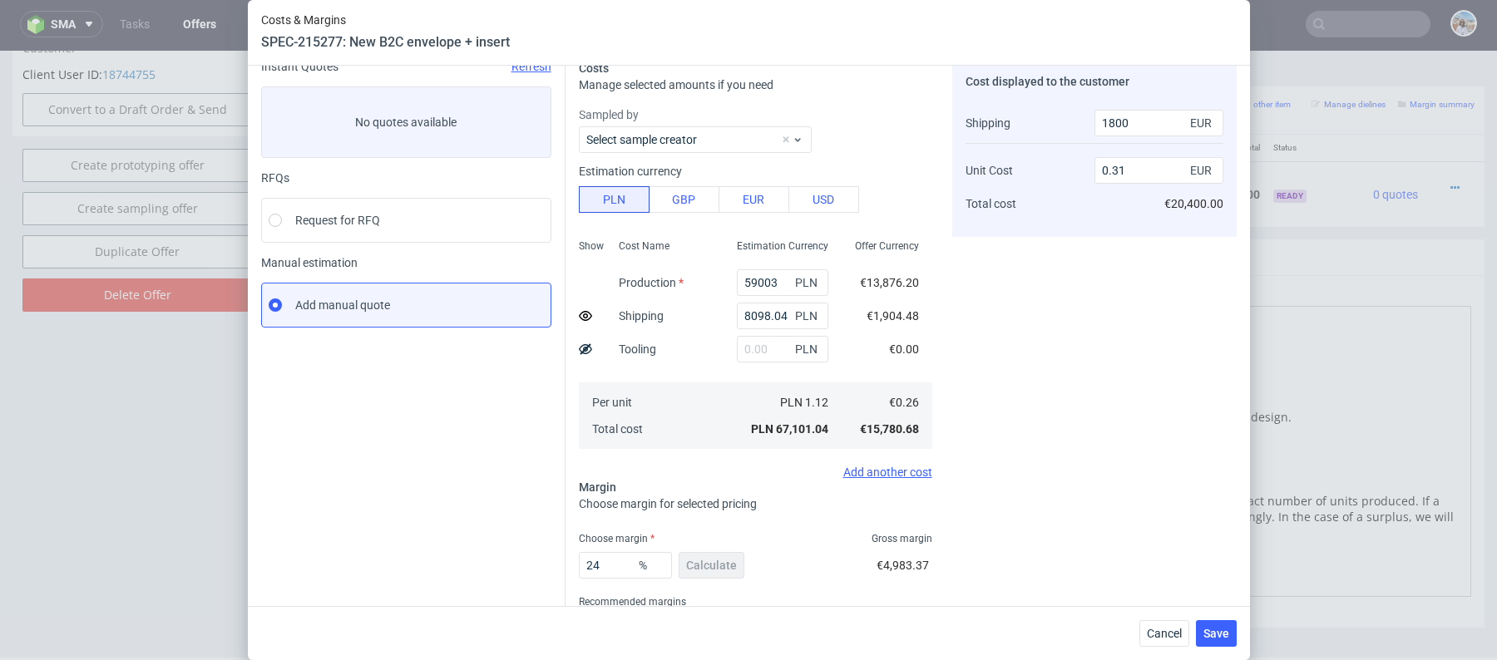
scroll to position [46, 0]
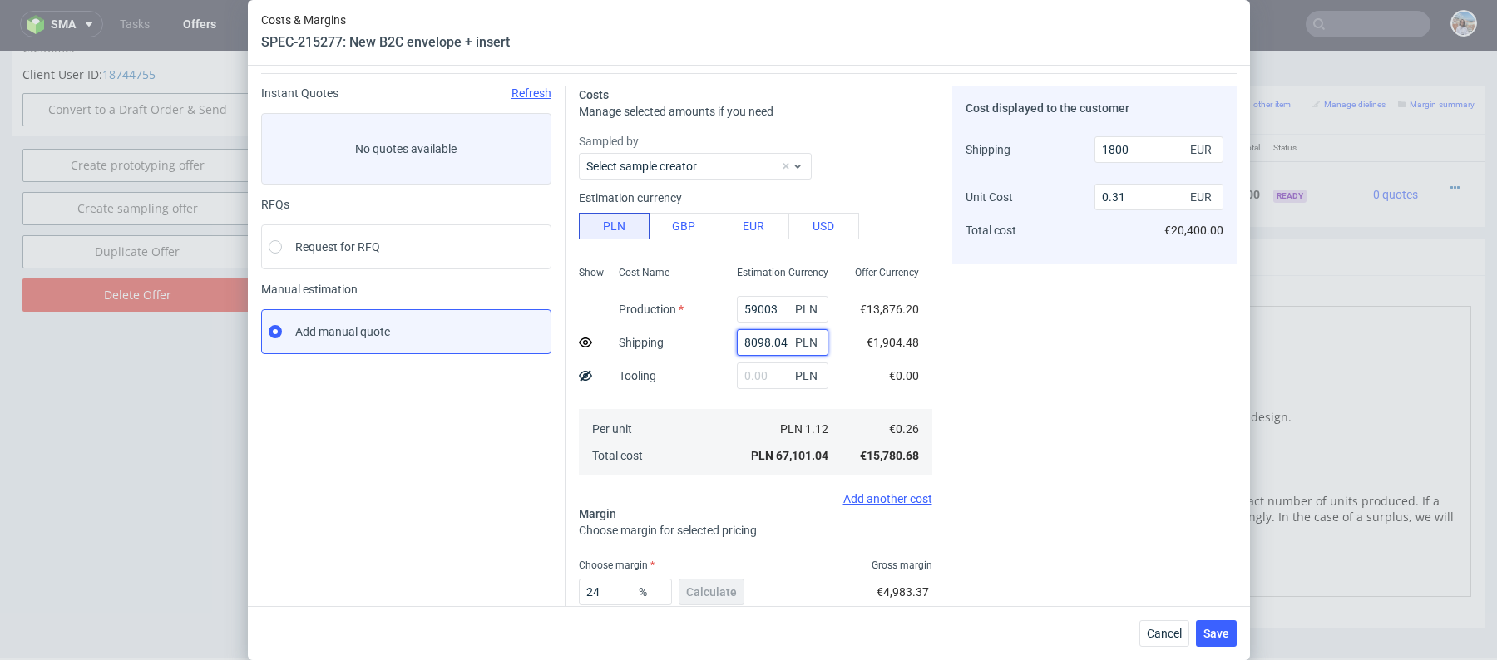
click at [760, 334] on input "8098.04" at bounding box center [782, 342] width 91 height 27
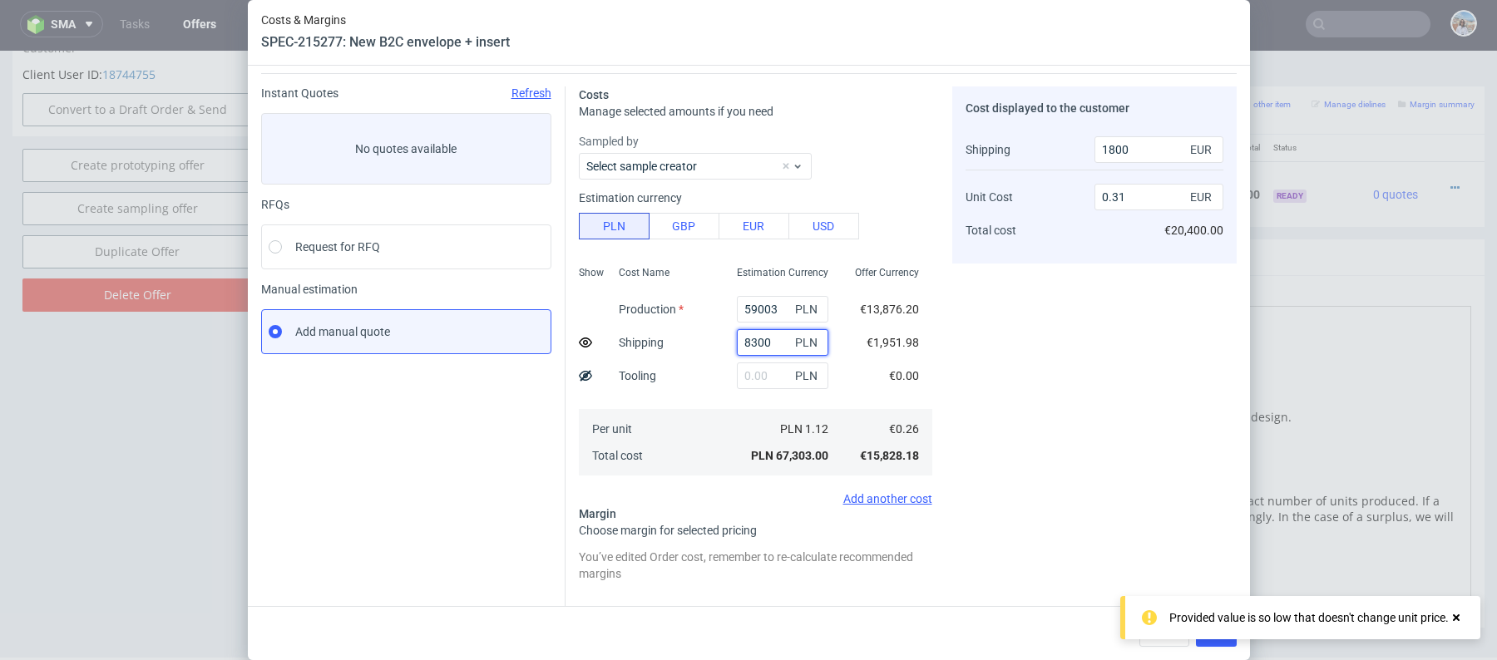
click at [781, 339] on input "8300" at bounding box center [782, 342] width 91 height 27
click at [776, 345] on input "8400" at bounding box center [782, 342] width 91 height 27
type input "9000"
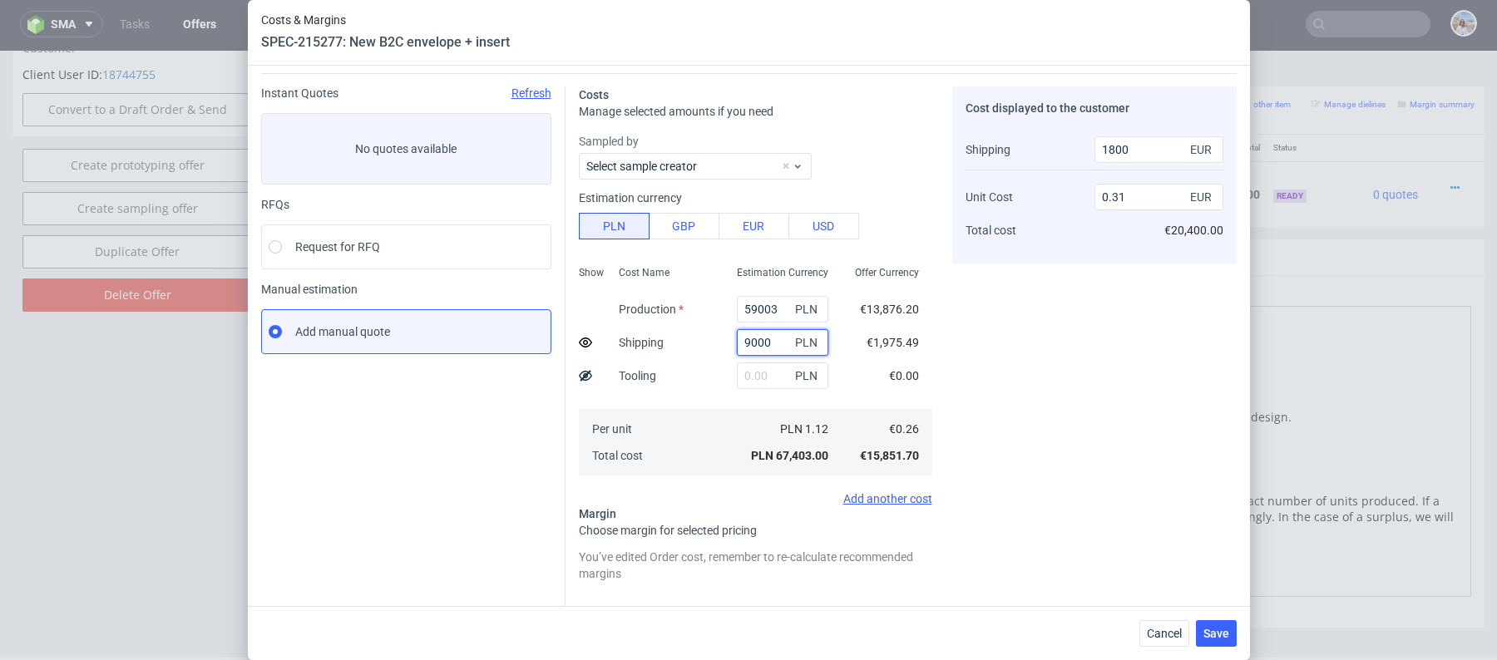
type input "0.32"
type input "2400"
type input "9"
type input "0.3"
type input "0"
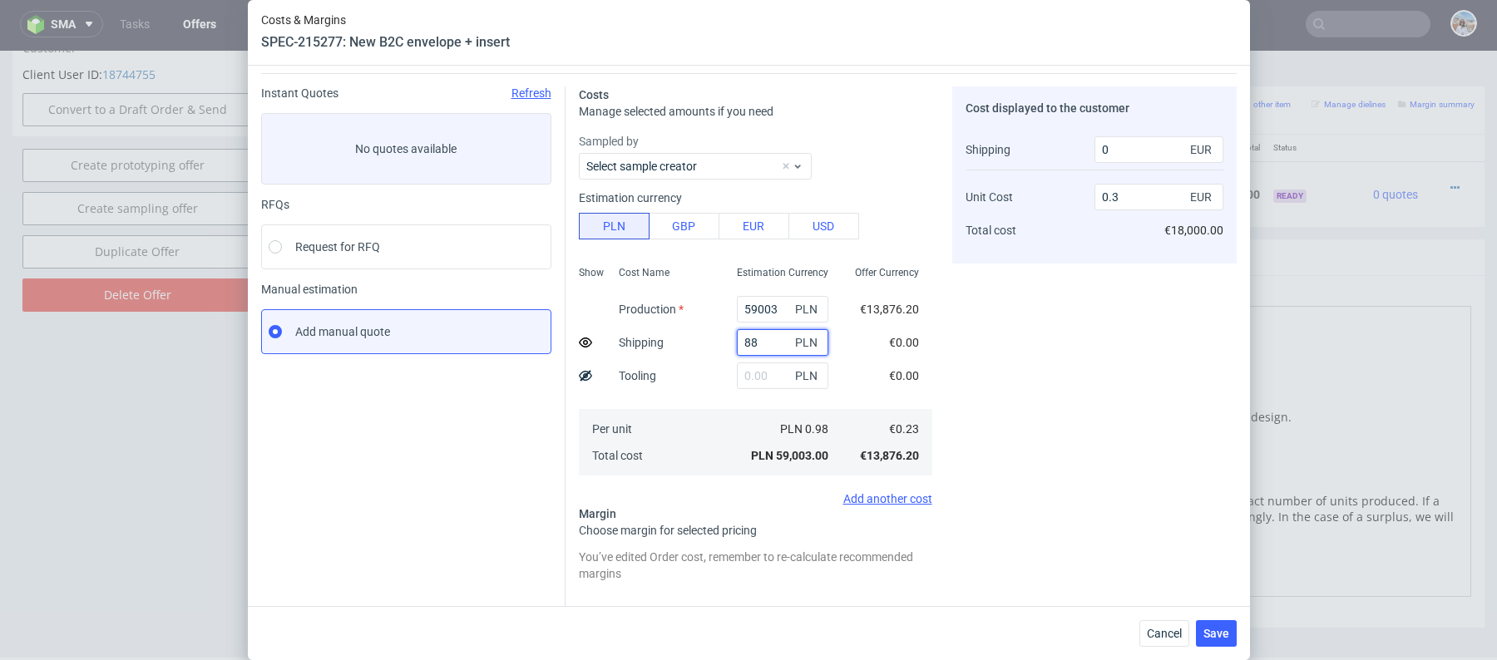
type input "880"
type input "0.31"
type input "8800"
type input "0.32"
type input "1800"
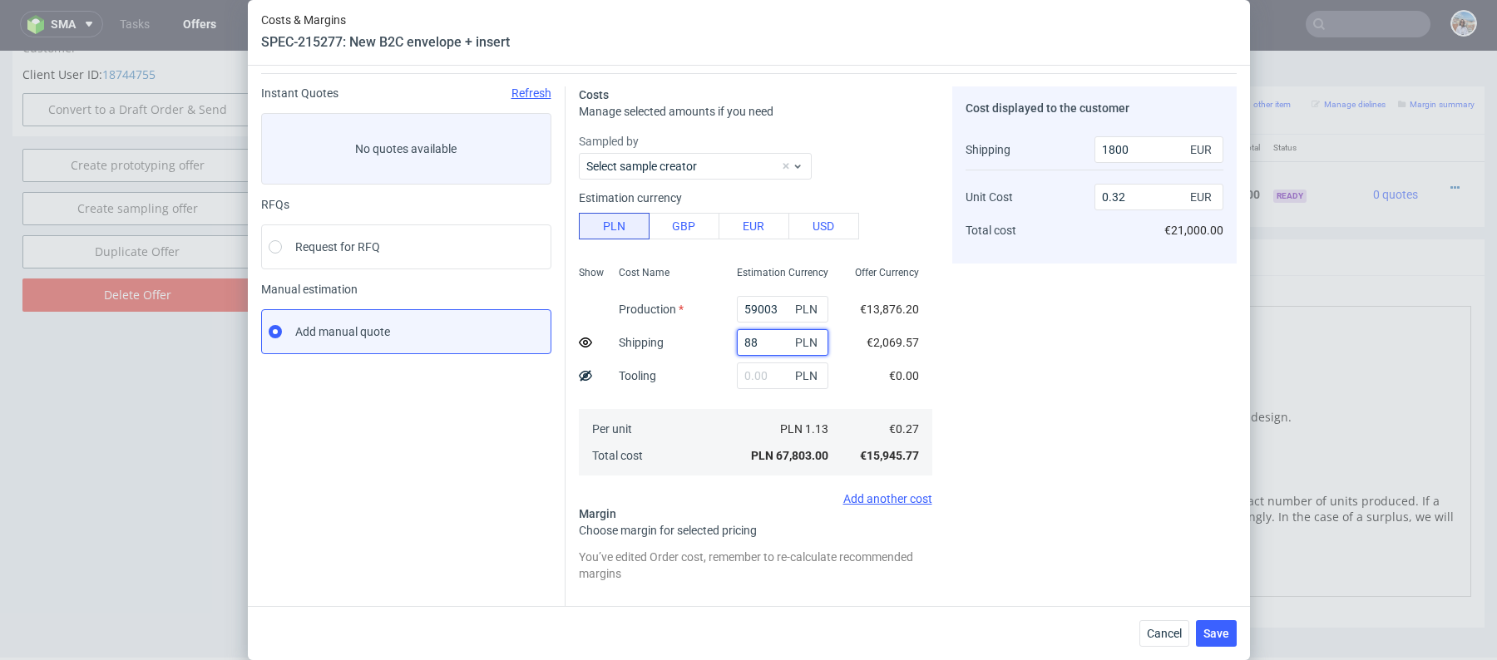
type input "8"
type input "0.3"
type input "0"
type input "9000"
type input "0.32"
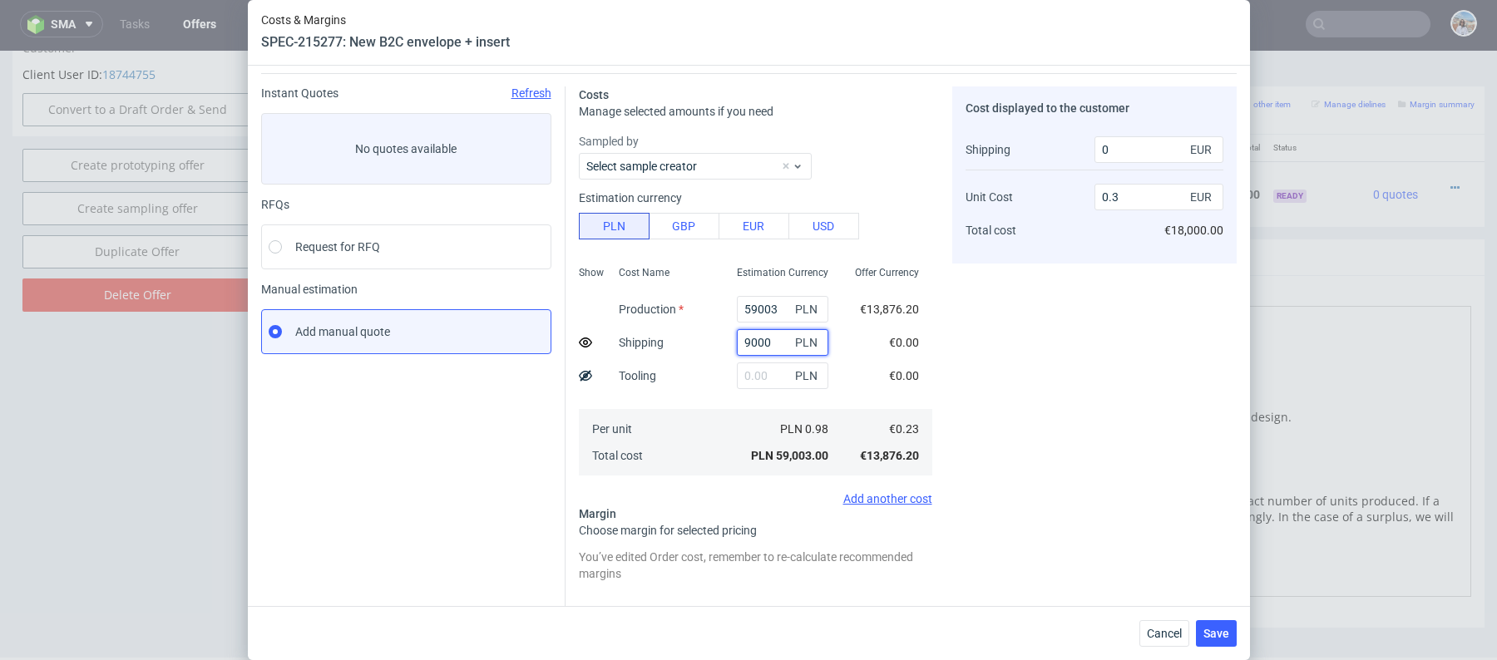
type input "2400"
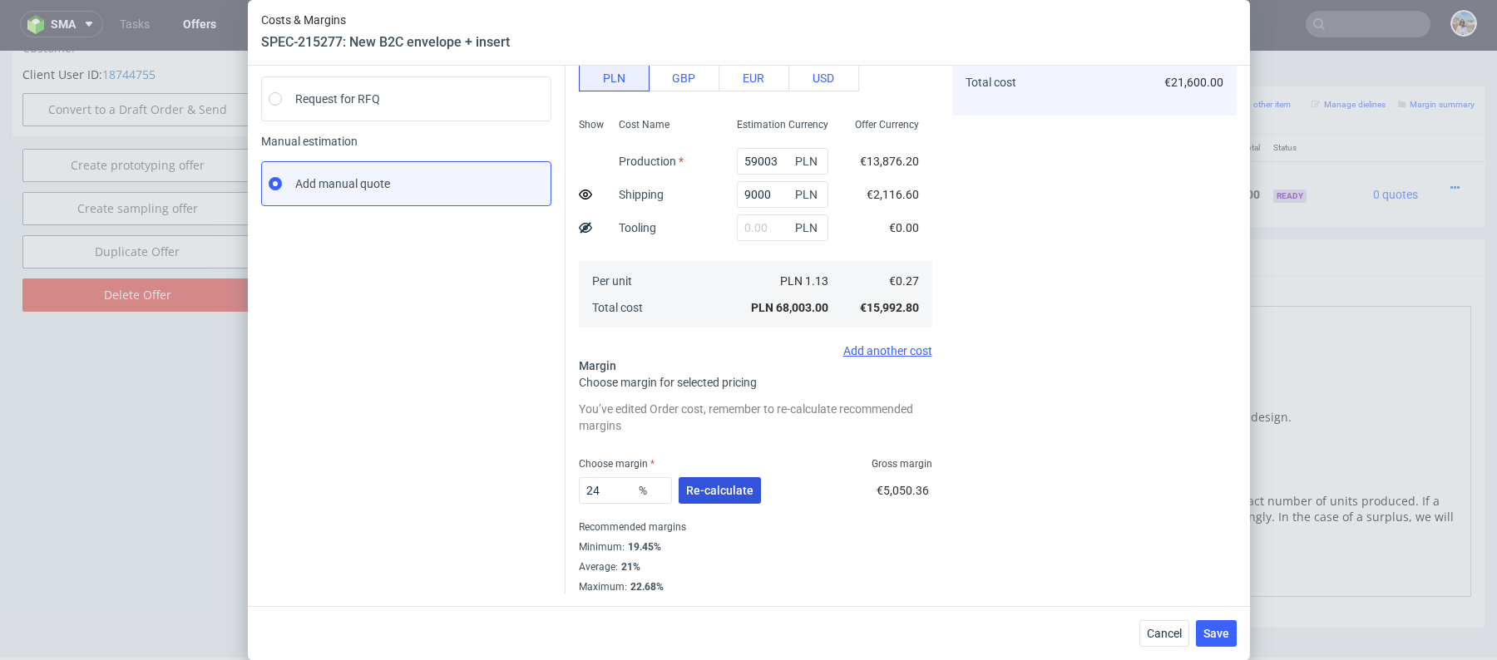
click at [704, 494] on span "Re-calculate" at bounding box center [719, 491] width 67 height 12
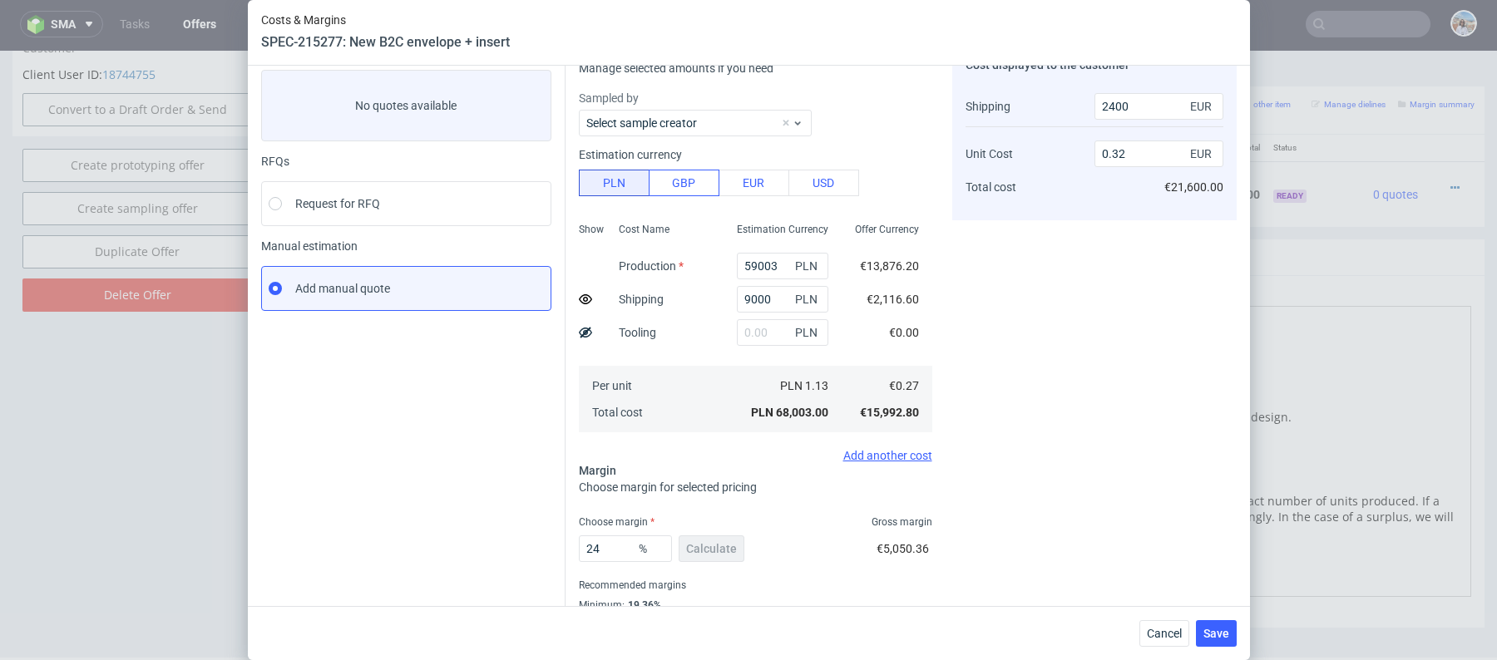
scroll to position [146, 0]
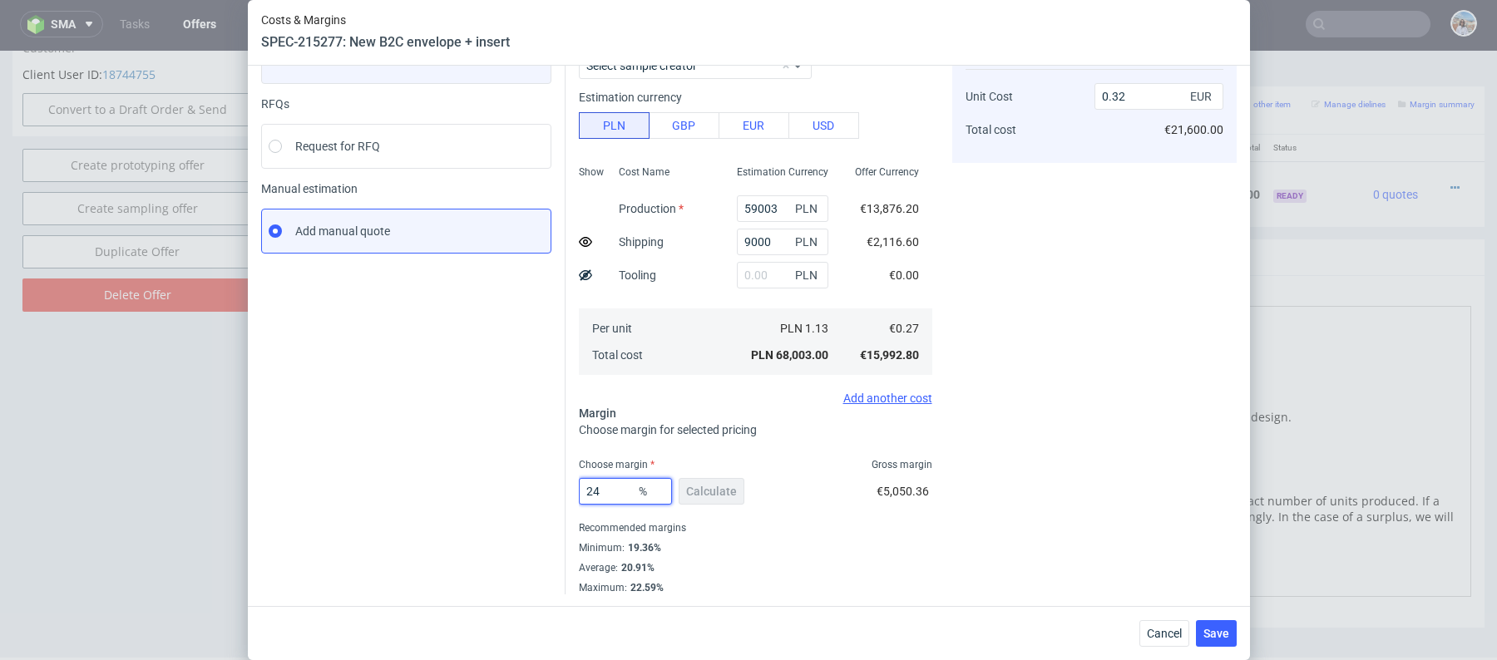
click at [600, 496] on input "24" at bounding box center [625, 491] width 93 height 27
click at [829, 241] on div "9000 PLN" at bounding box center [783, 241] width 118 height 33
click at [772, 249] on input "9000" at bounding box center [782, 242] width 91 height 27
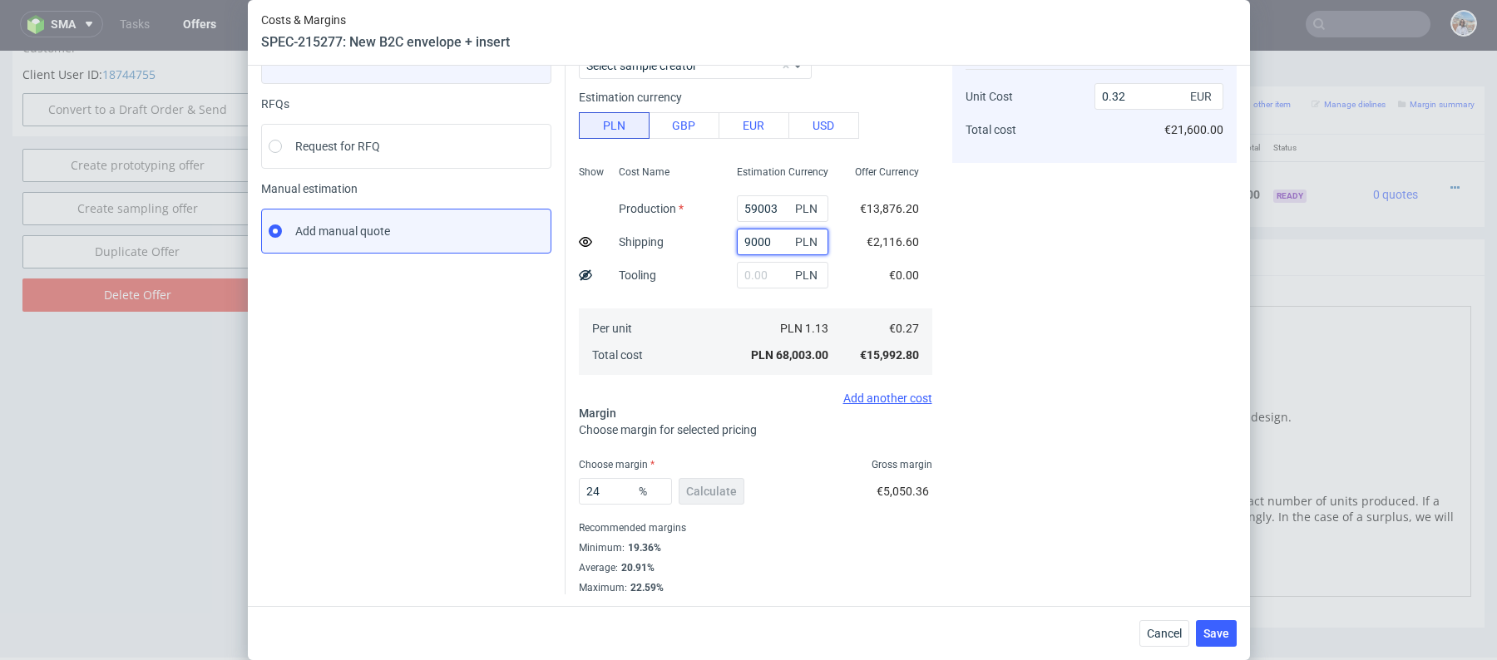
type input "8"
type input "0.3"
type input "0"
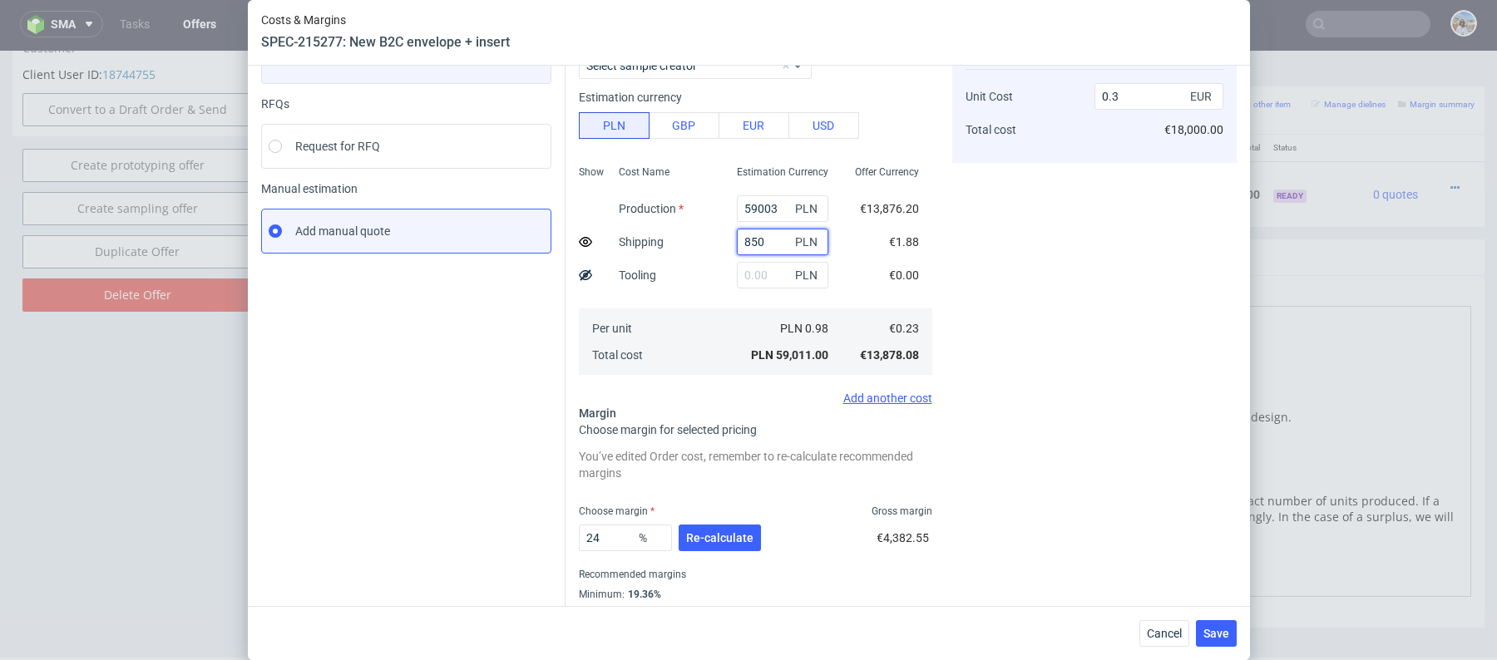
type input "8500"
type input "0.31"
type input "1800"
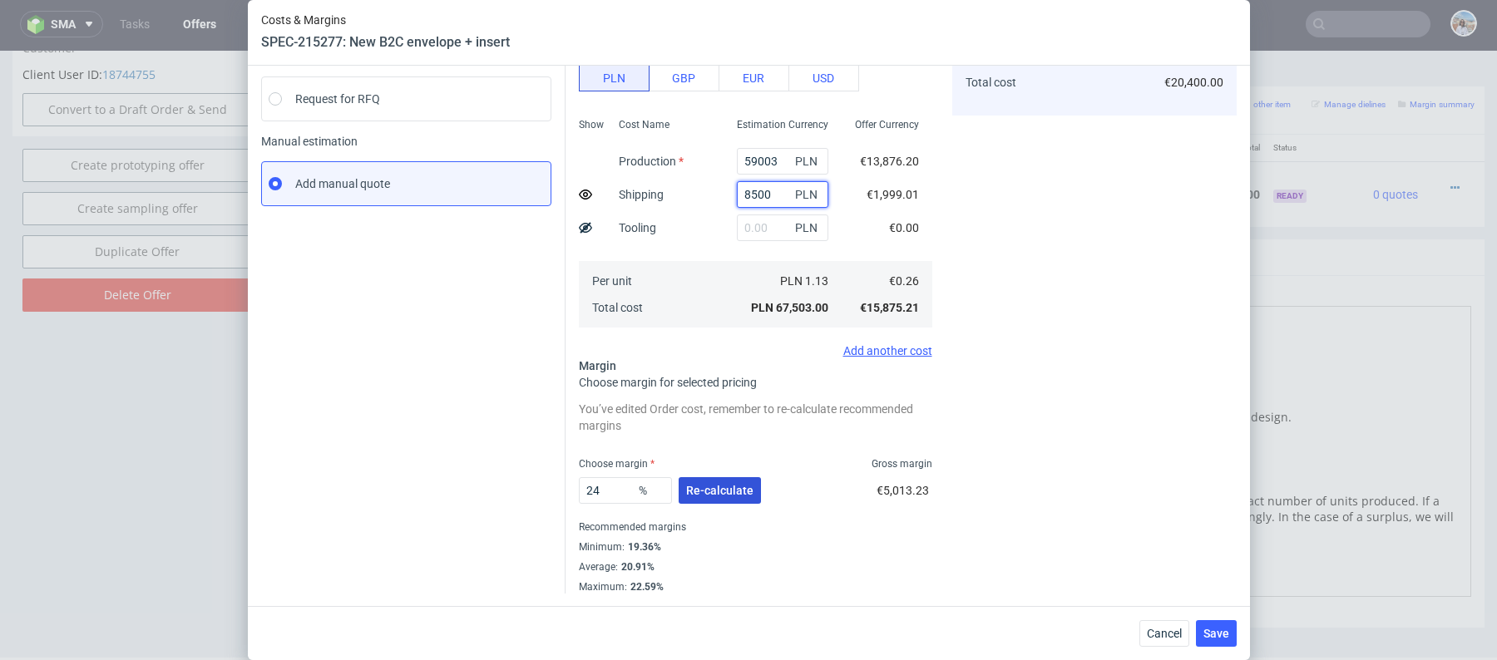
type input "8500"
click at [738, 487] on span "Re-calculate" at bounding box center [719, 491] width 67 height 12
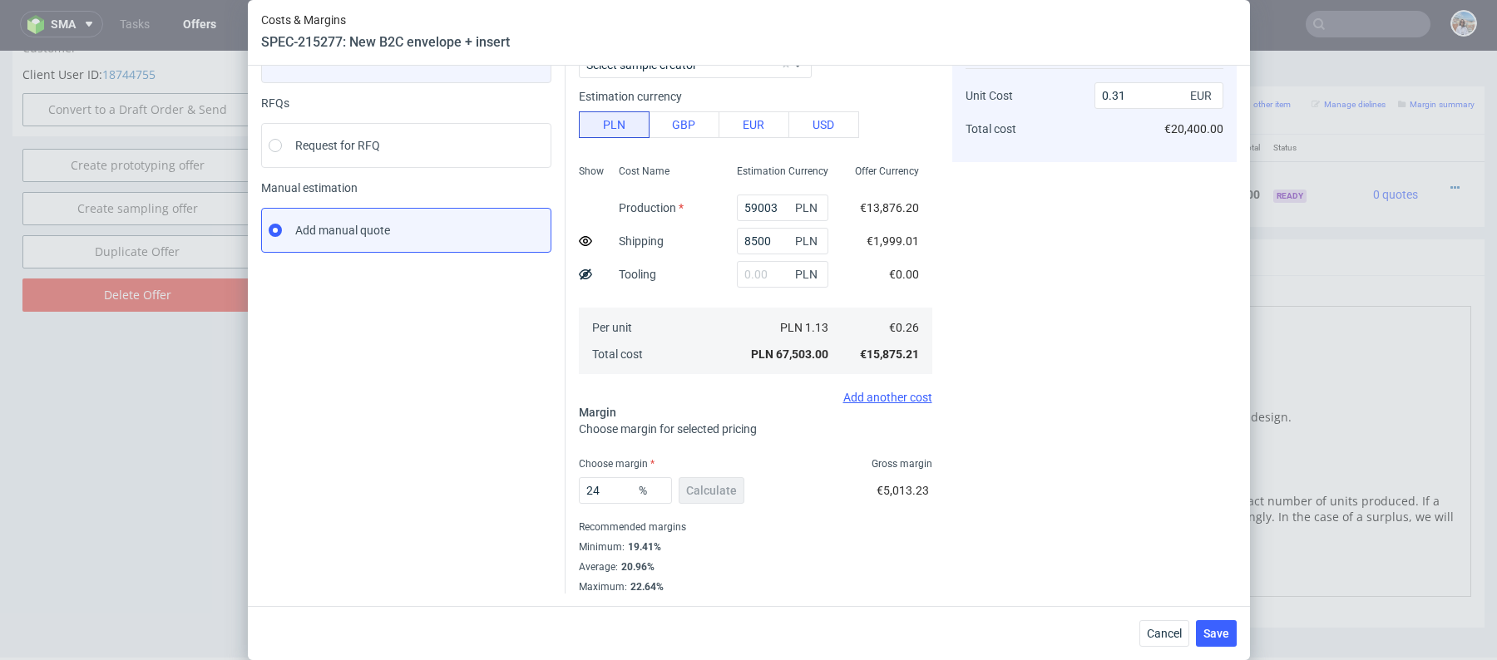
scroll to position [137, 0]
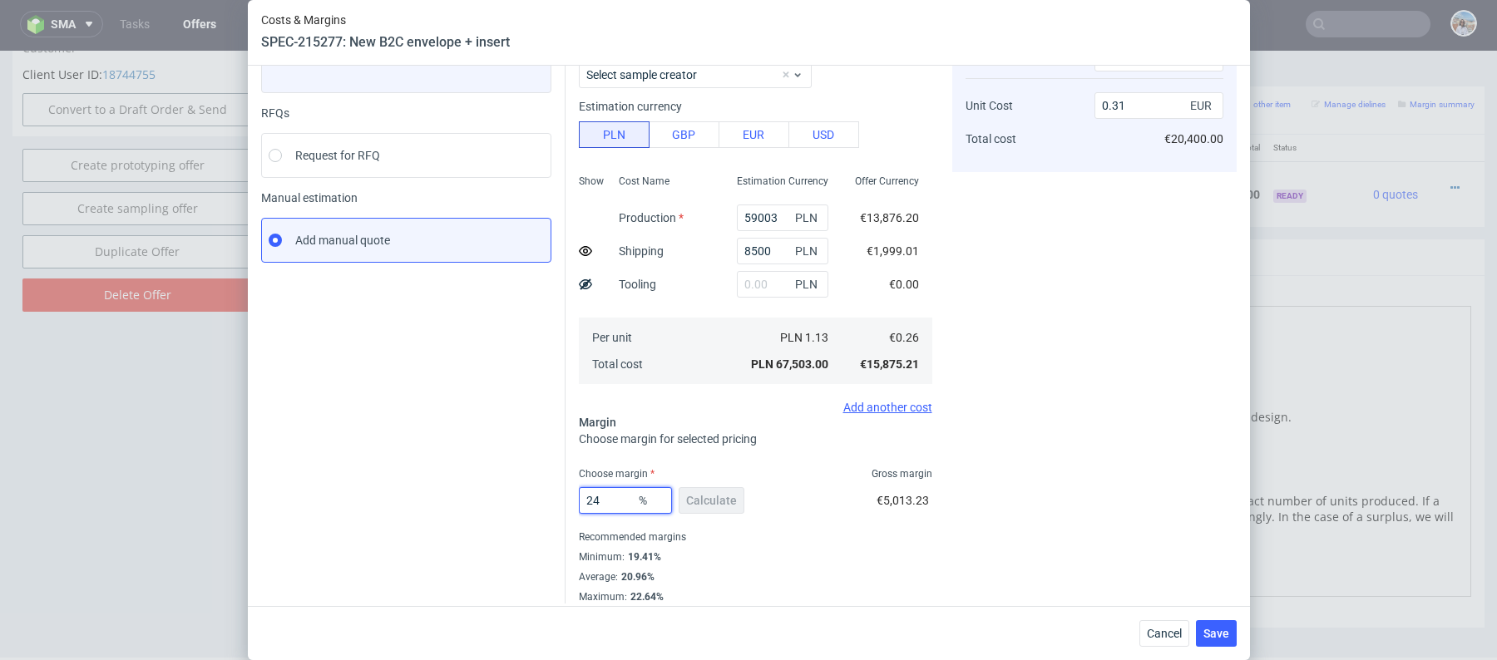
click at [612, 501] on input "24" at bounding box center [625, 500] width 93 height 27
type input "25"
type input "0.32"
type input "24."
type input "0.31"
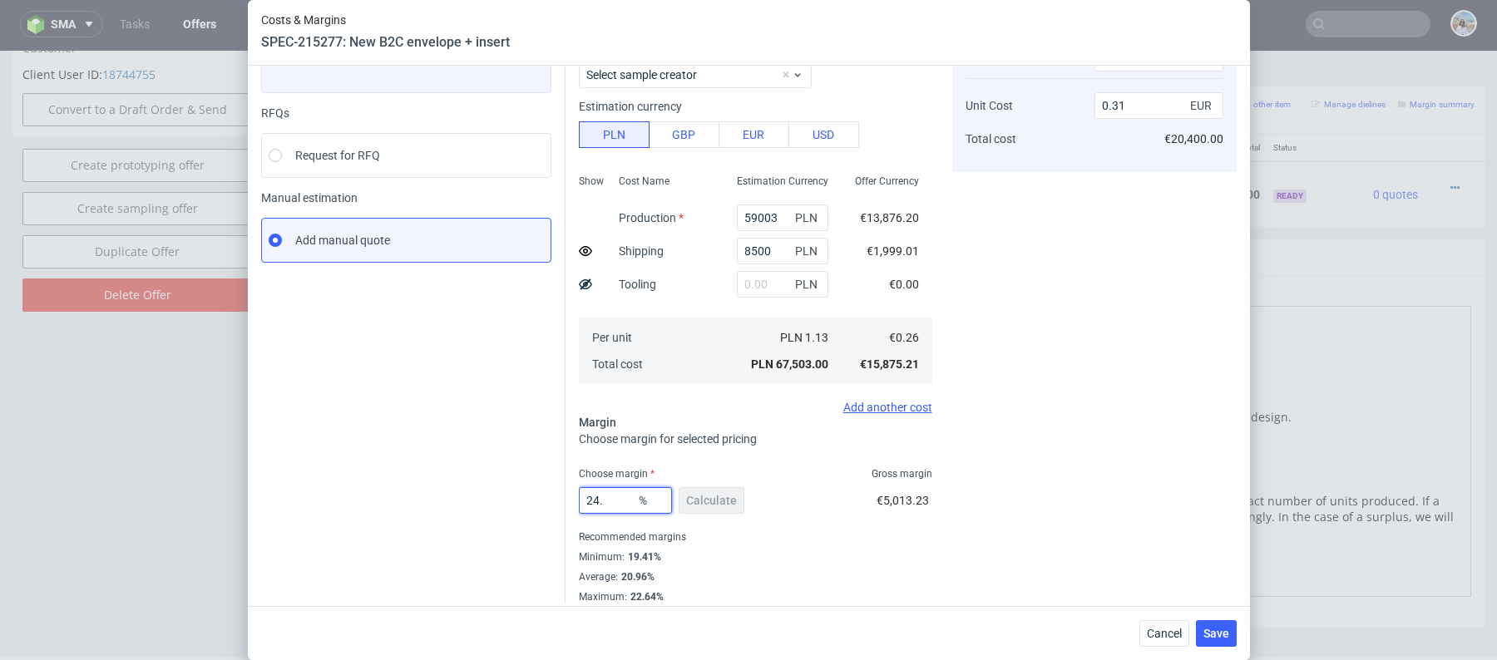
type input "24.5"
type input "0.32"
type input "24"
type input "0.31"
click at [438, 489] on div "Instant Quotes Refresh No quotes available RFQs Request for RFQ Manual estimati…" at bounding box center [413, 299] width 304 height 609
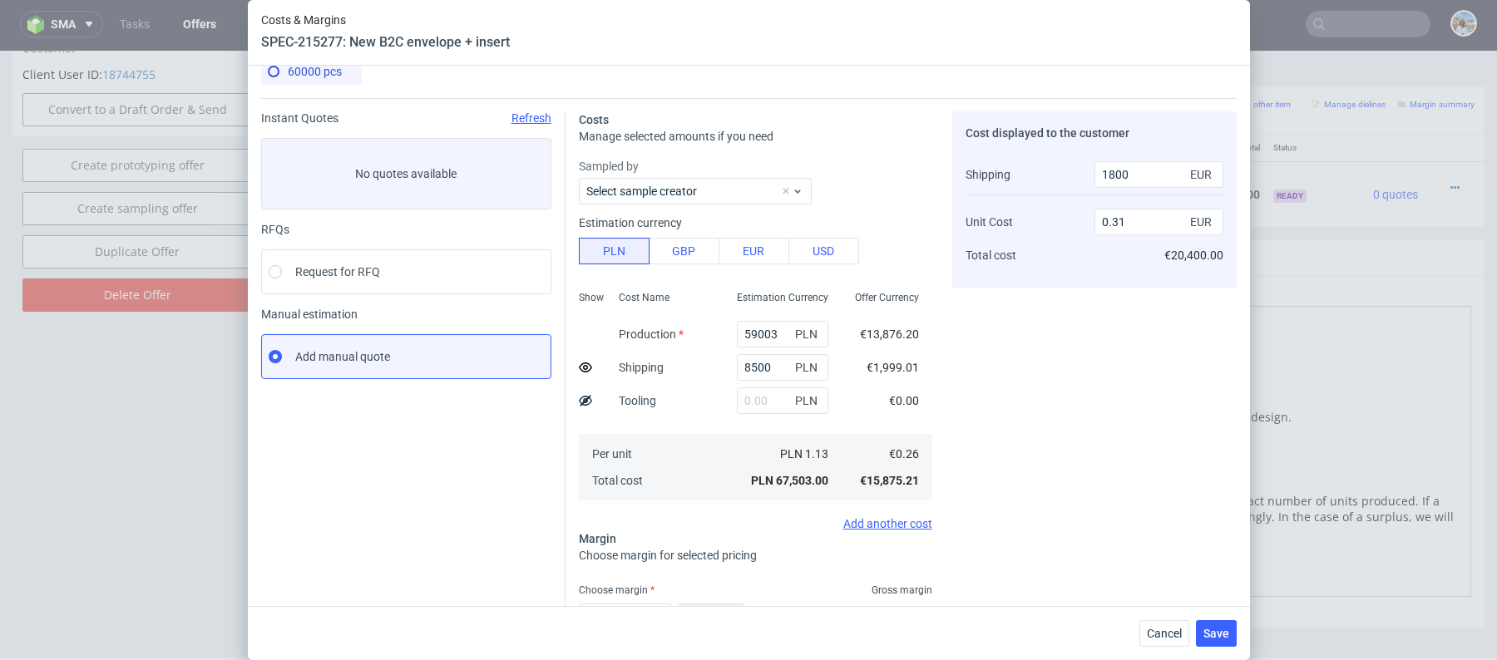
scroll to position [7, 0]
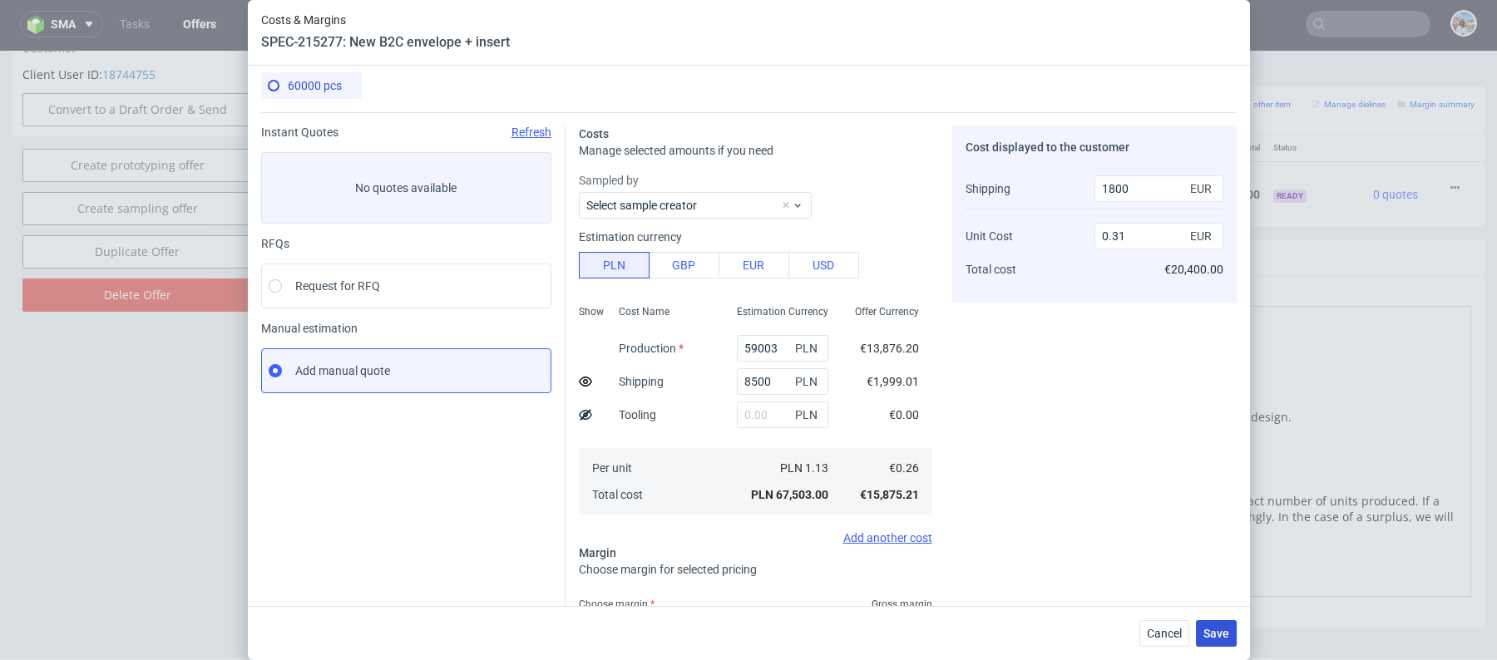
click at [1208, 633] on span "Save" at bounding box center [1216, 634] width 26 height 12
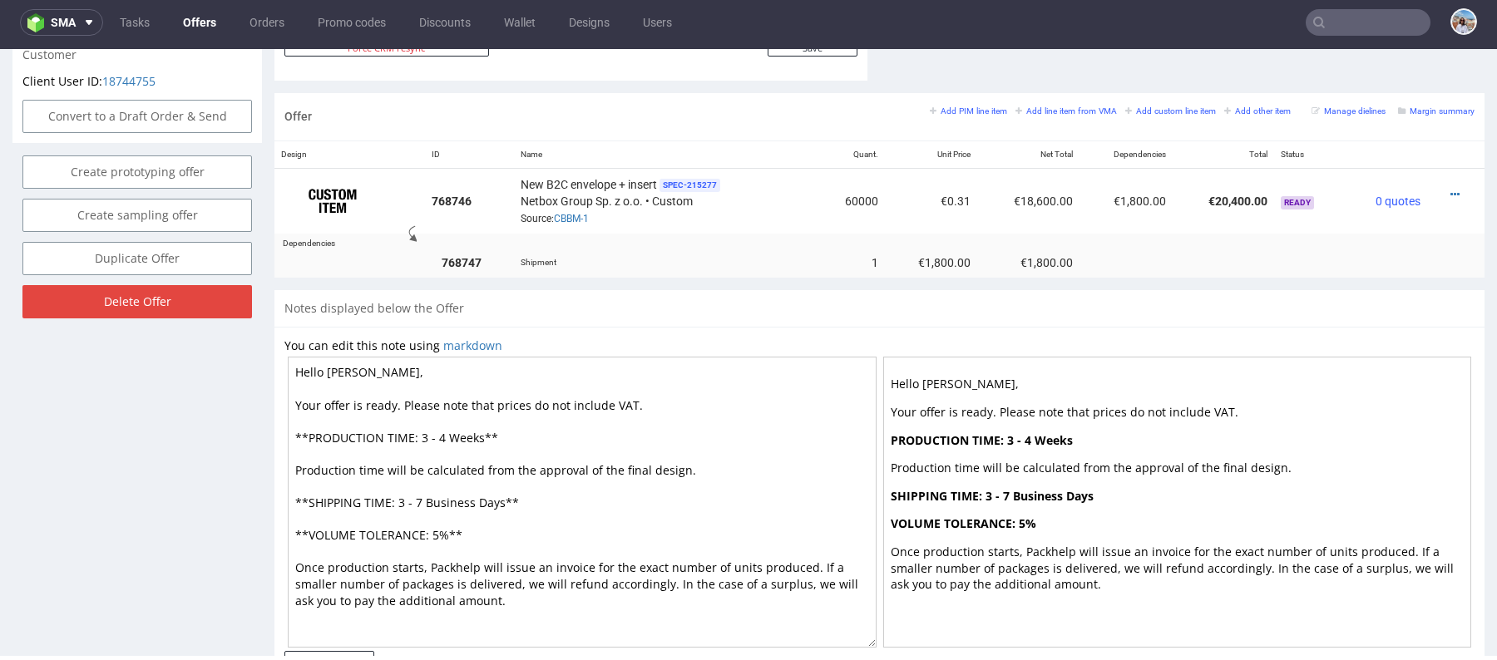
scroll to position [919, 0]
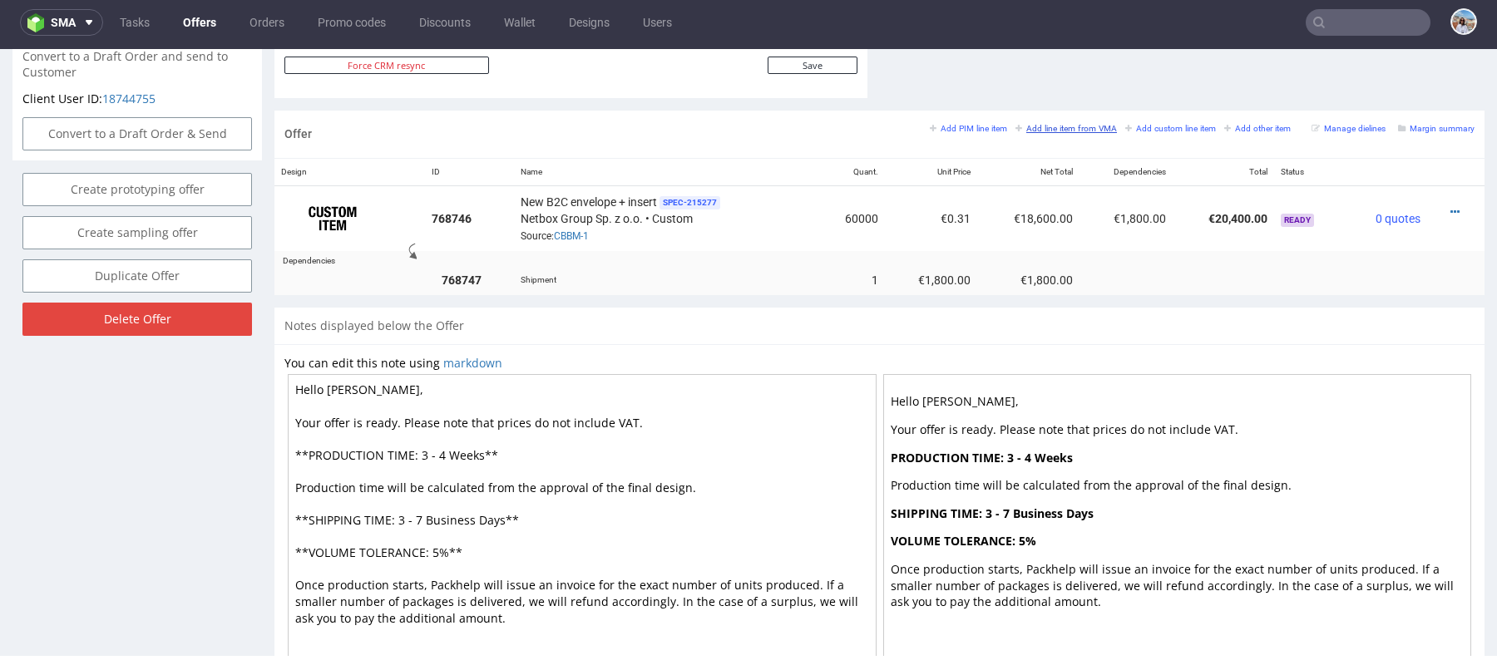
click at [1043, 124] on small "Add line item from VMA" at bounding box center [1065, 128] width 101 height 9
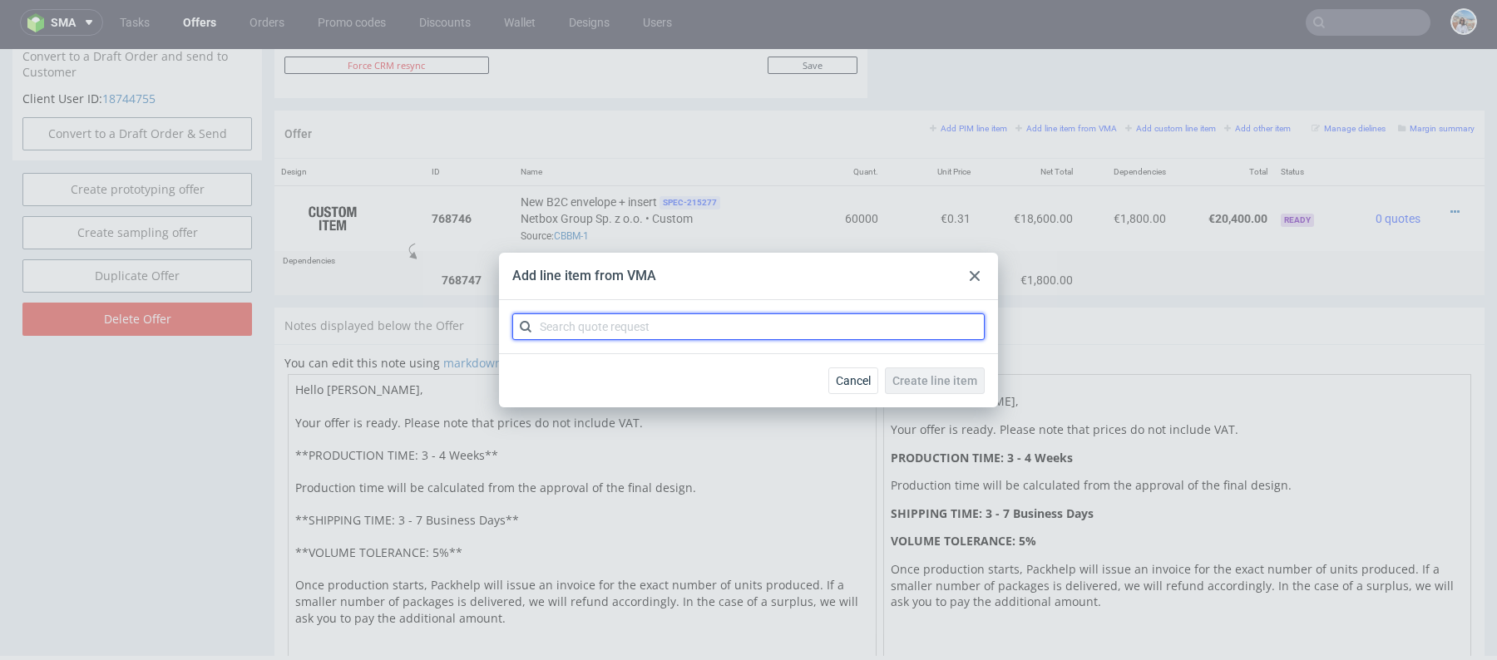
click at [652, 329] on input "text" at bounding box center [748, 327] width 472 height 27
paste input "CBBN"
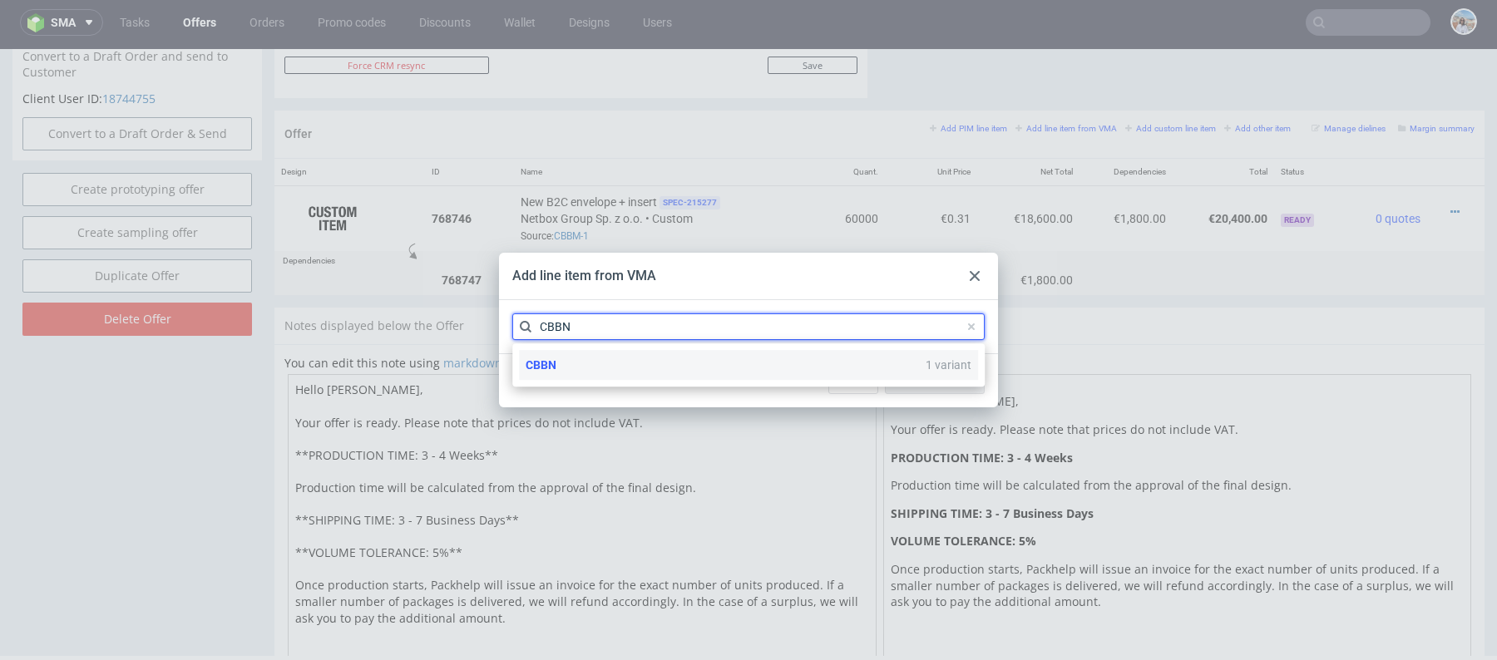
type input "CBBN"
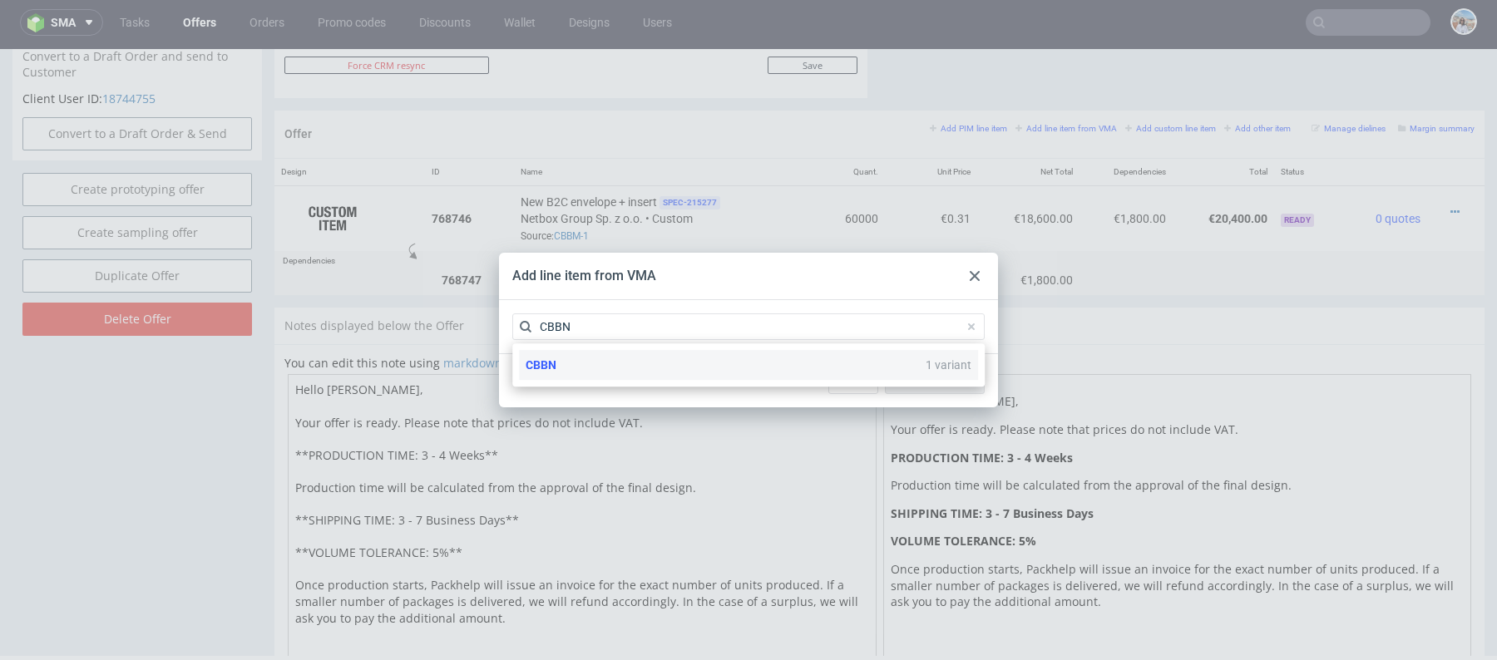
click at [692, 368] on div "CBBN 1 variant" at bounding box center [748, 365] width 459 height 30
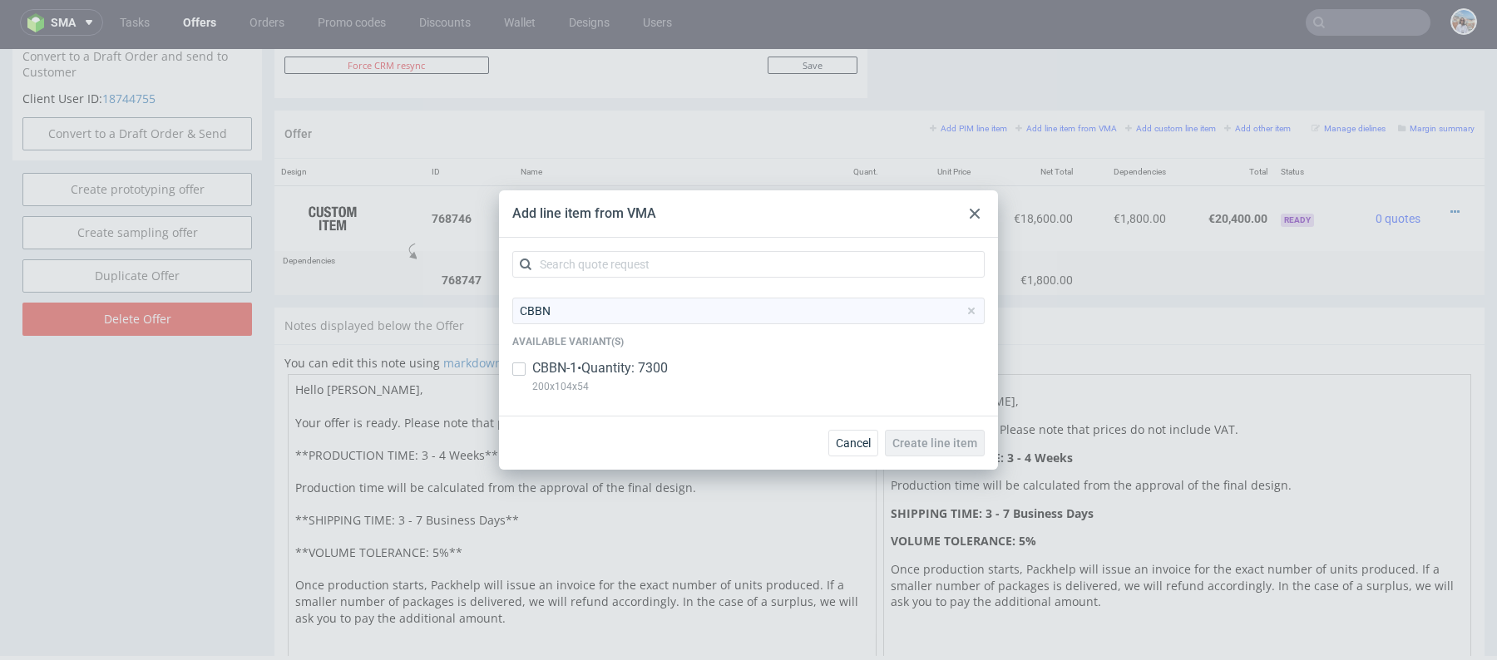
click at [660, 367] on p "CBBN-1 • Quantity: 7300" at bounding box center [600, 368] width 136 height 18
checkbox input "true"
click at [948, 427] on div "Cancel Create line item" at bounding box center [748, 443] width 499 height 54
click at [948, 434] on button "Create line item" at bounding box center [935, 443] width 100 height 27
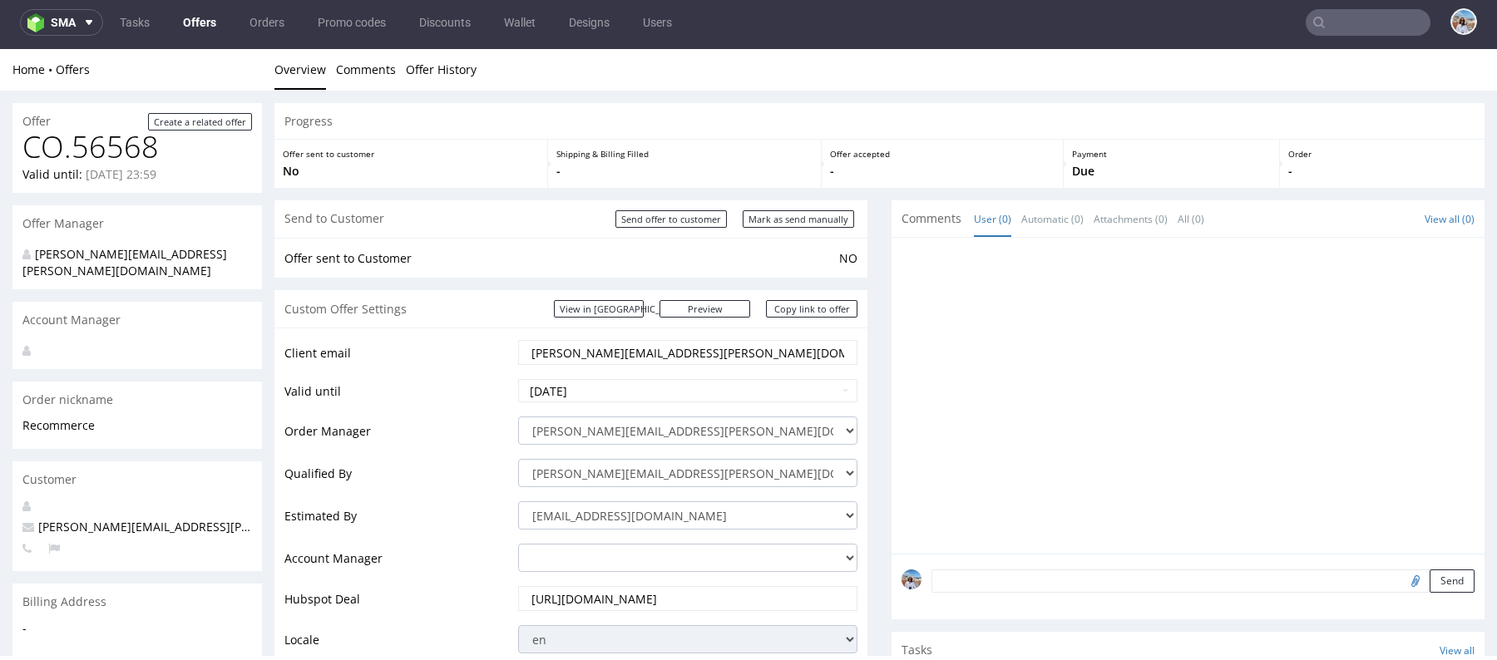
scroll to position [1055, 0]
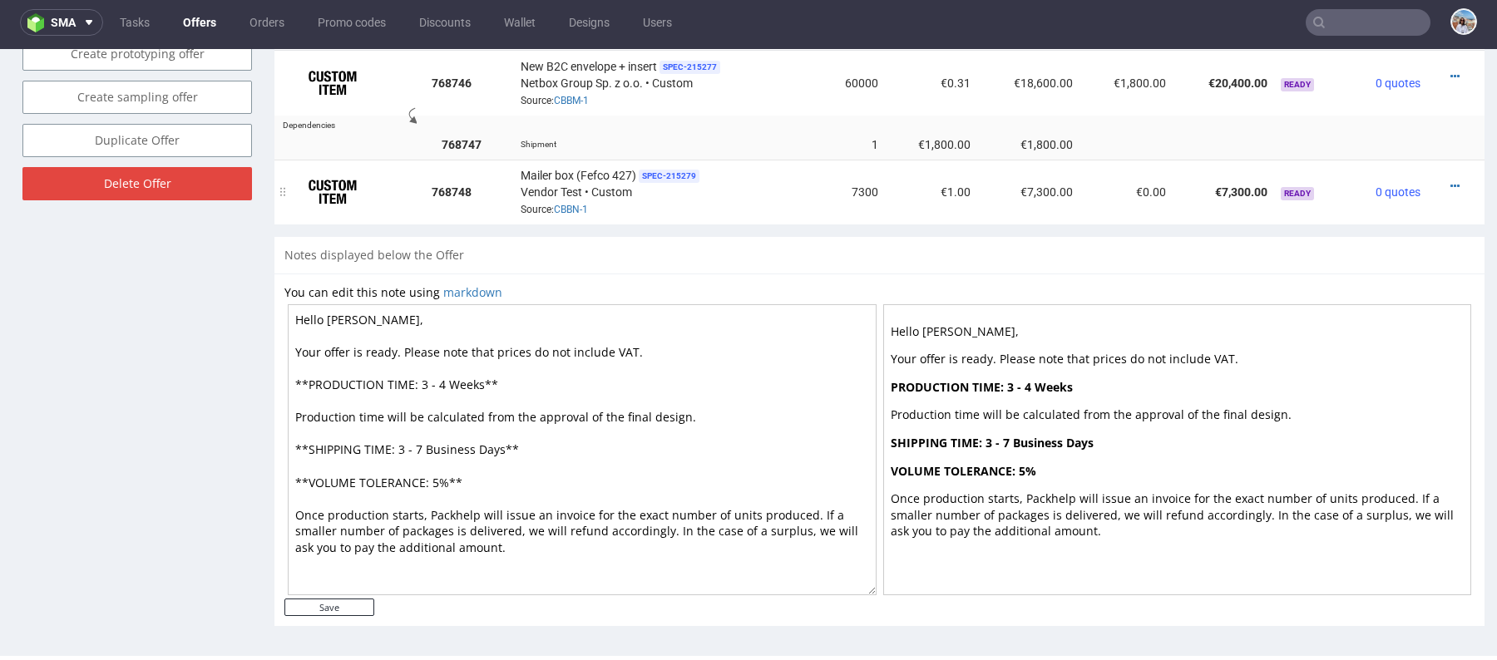
click at [1434, 178] on div at bounding box center [1451, 186] width 34 height 17
click at [1450, 180] on icon at bounding box center [1454, 186] width 9 height 12
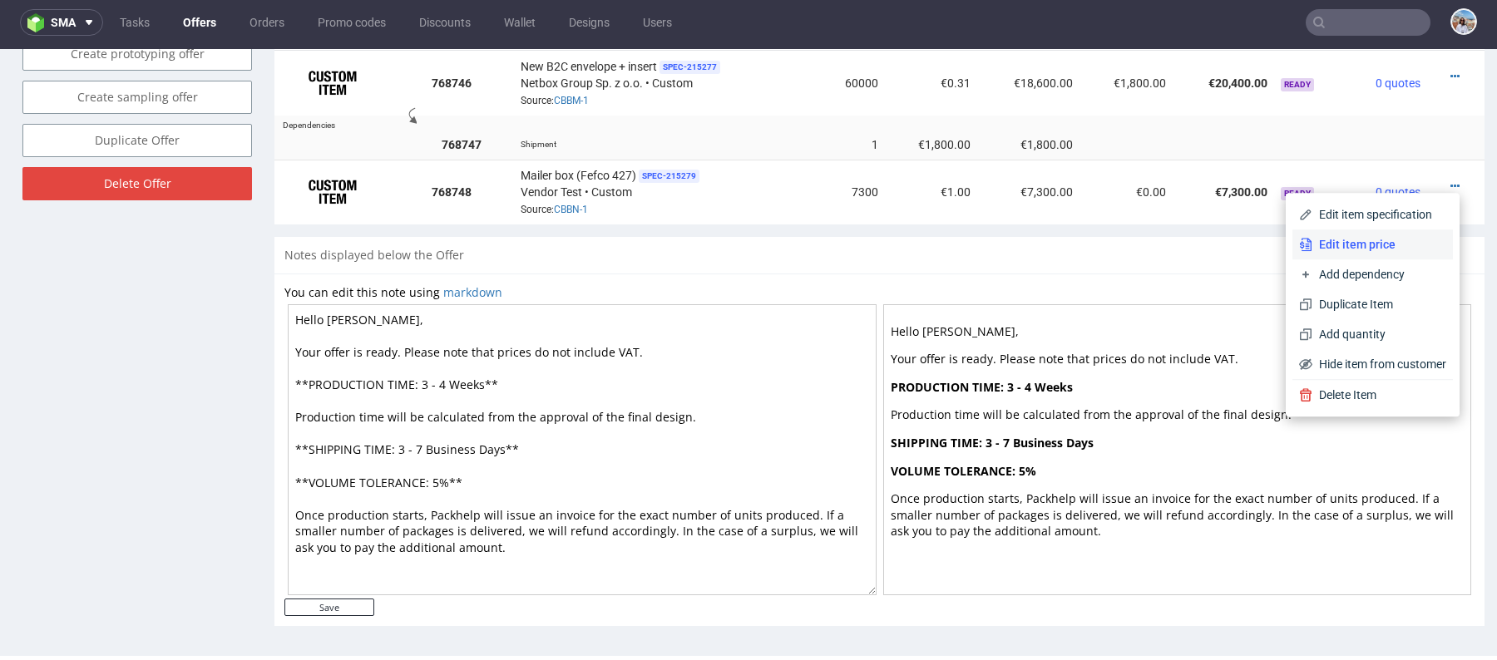
click at [1334, 243] on span "Edit item price" at bounding box center [1379, 244] width 134 height 17
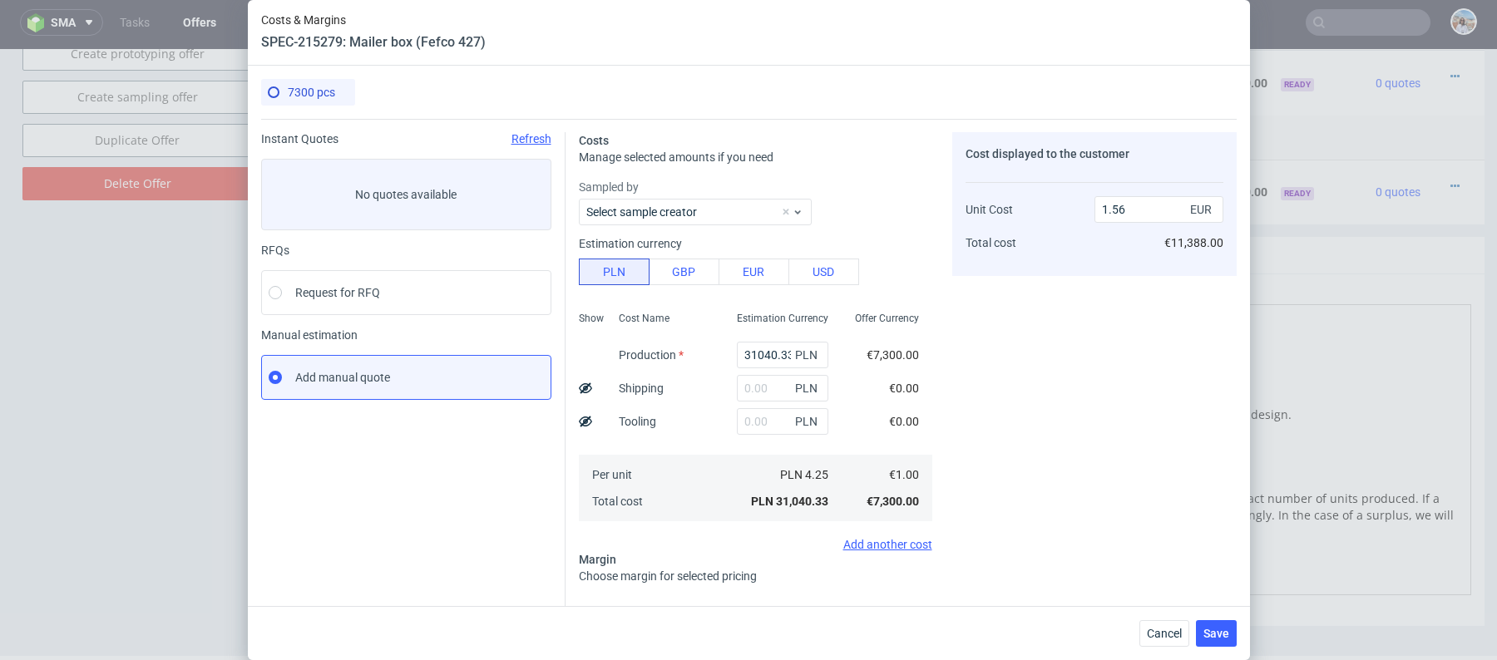
click at [1151, 619] on div "Cancel Save" at bounding box center [749, 633] width 1002 height 54
click at [1161, 631] on span "Cancel" at bounding box center [1164, 634] width 35 height 12
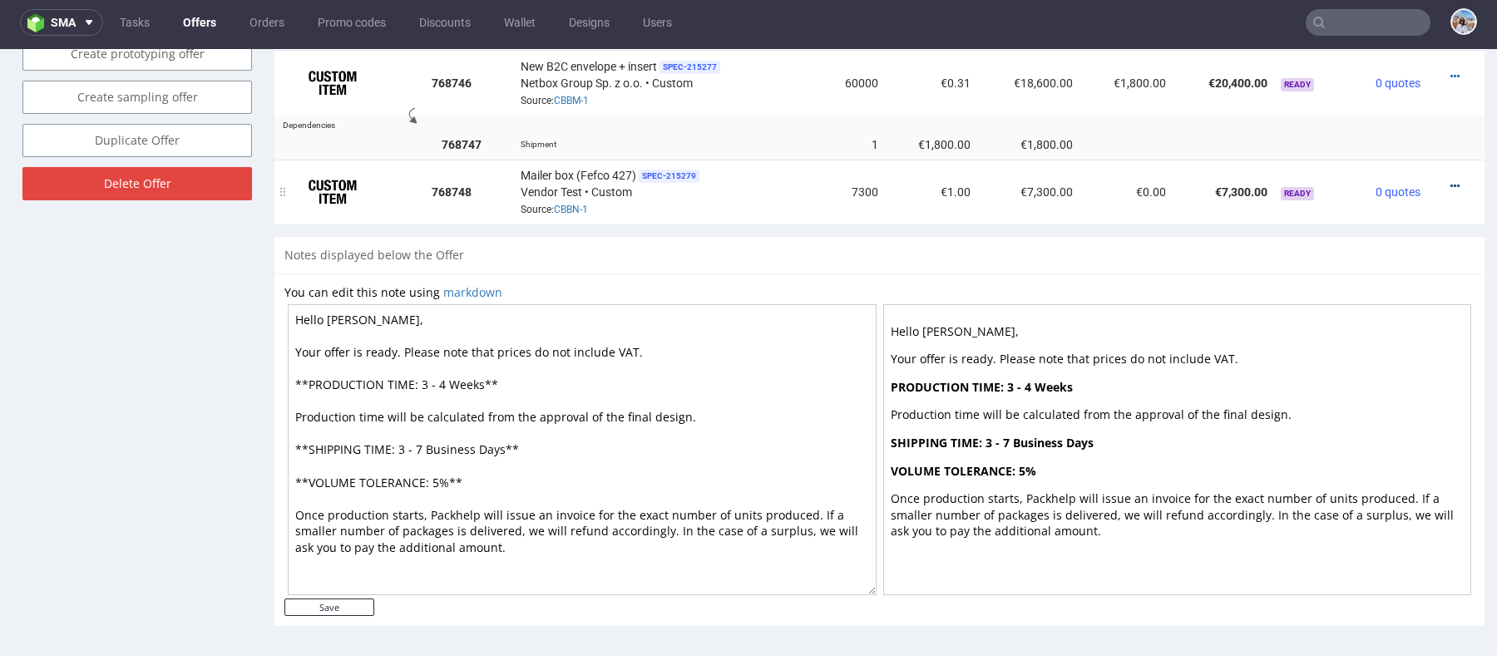
click at [1450, 180] on icon at bounding box center [1454, 186] width 9 height 12
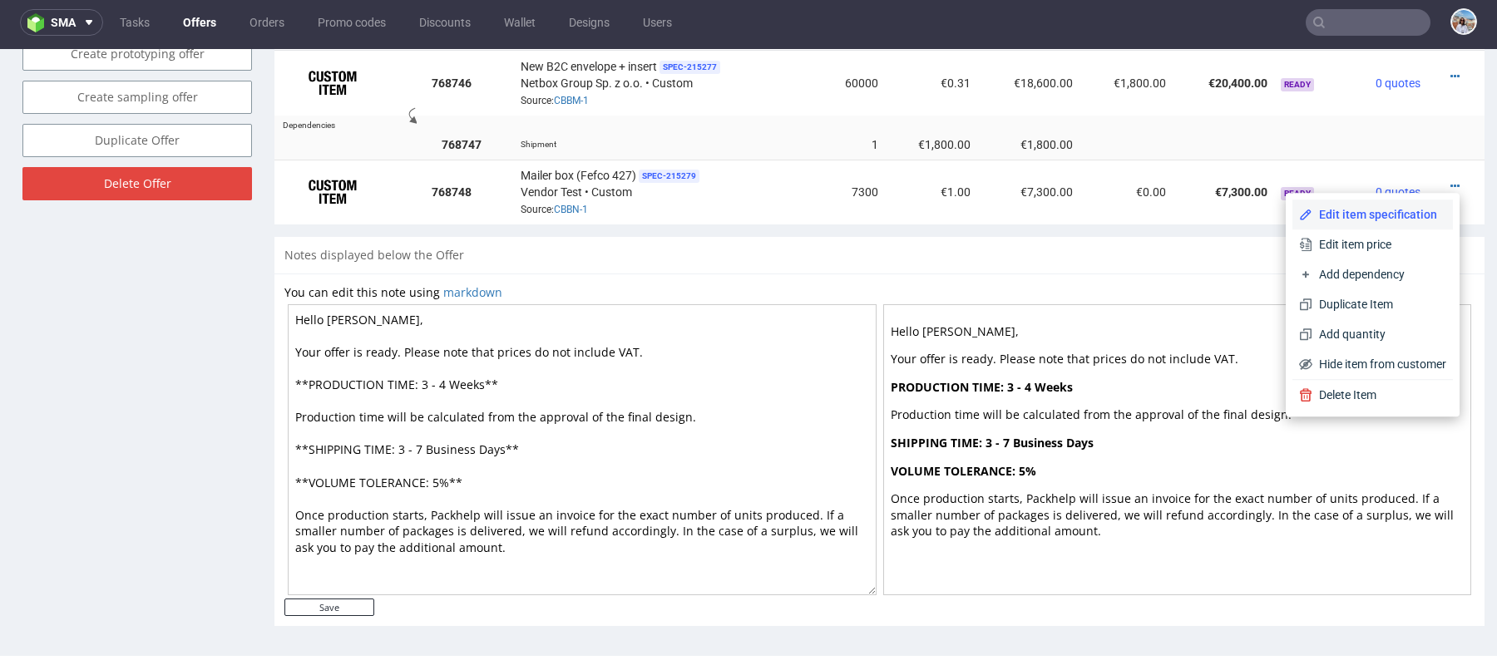
click at [1374, 219] on span "Edit item specification" at bounding box center [1379, 214] width 134 height 17
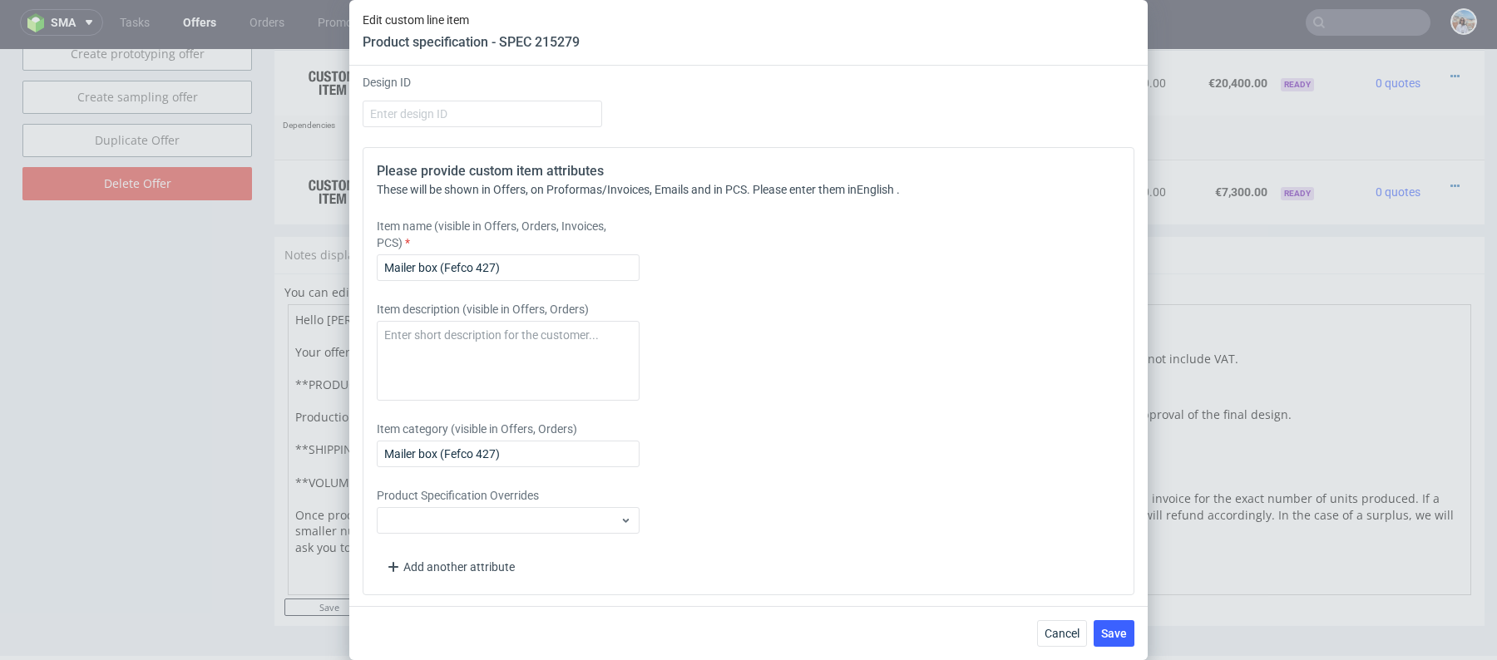
scroll to position [2285, 0]
click at [476, 270] on input "Mailer box (Fefco 427)" at bounding box center [508, 271] width 263 height 27
paste input "CARTON.2EN1.B2C.SW"
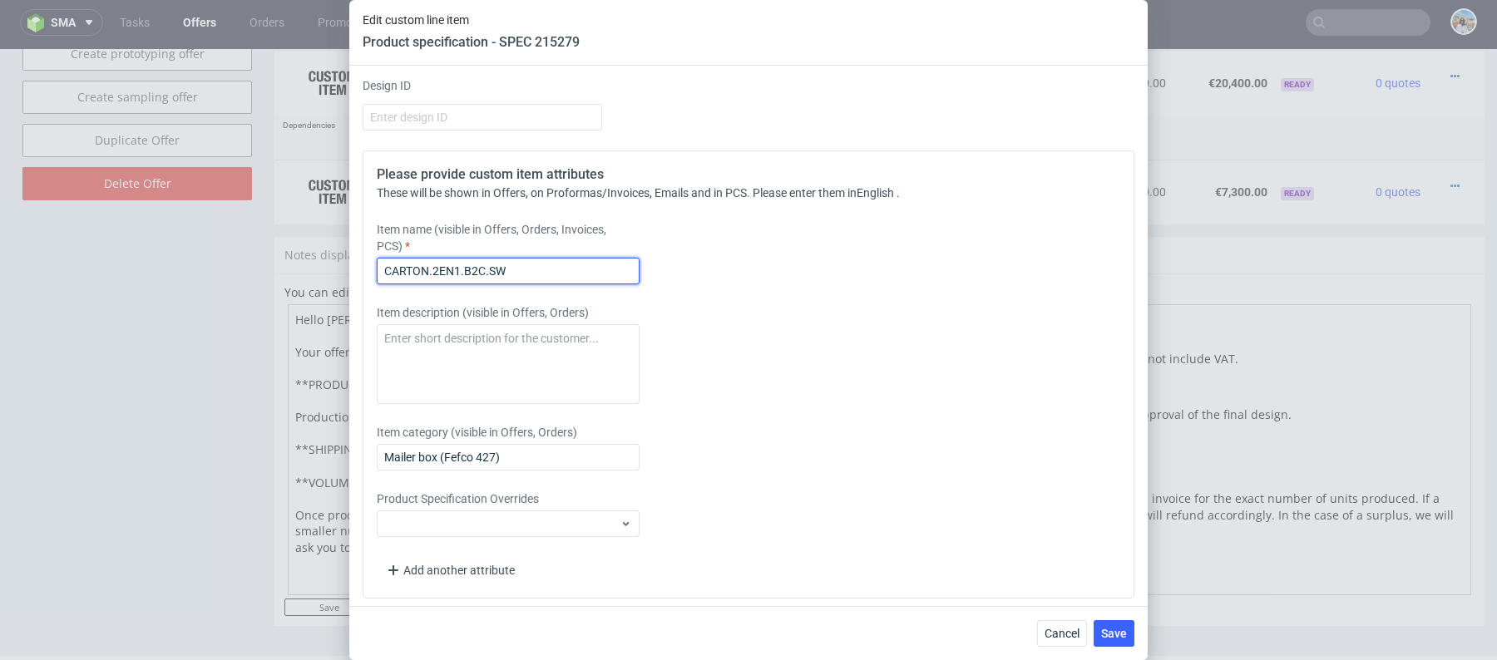
scroll to position [2014, 0]
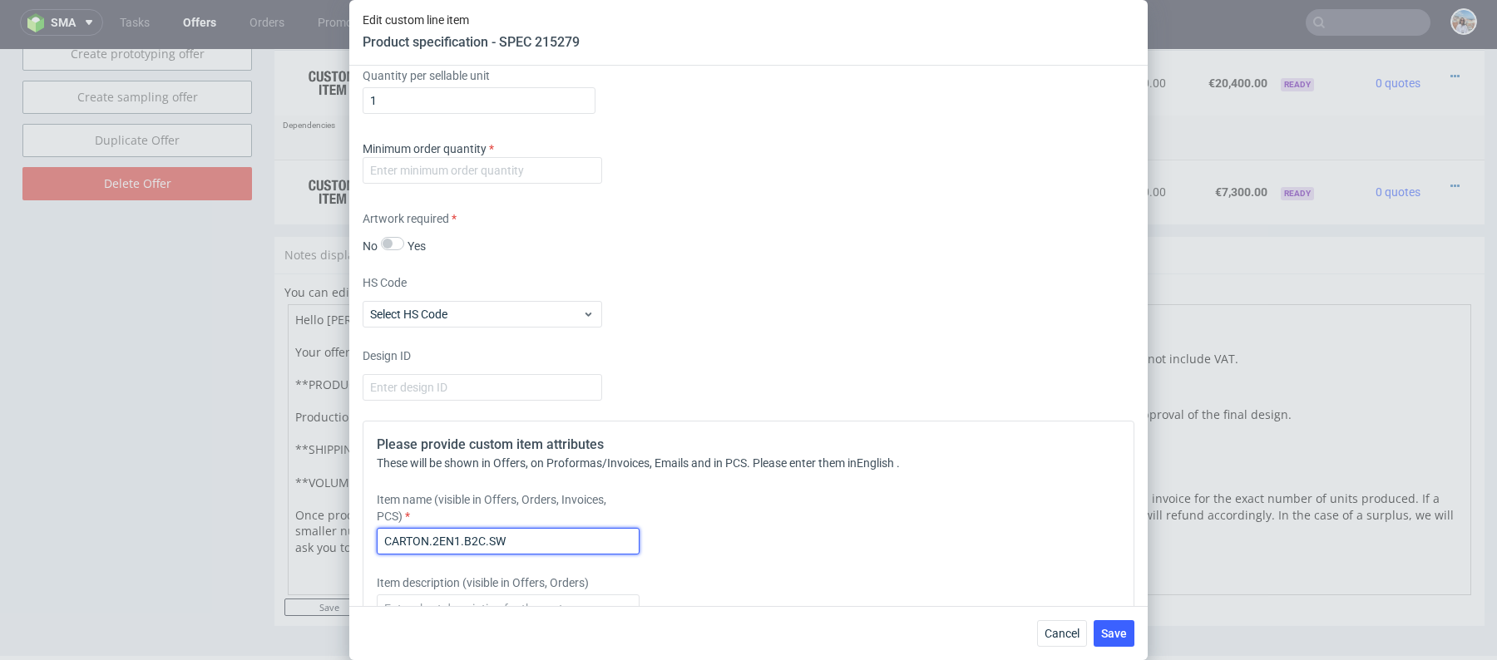
type input "CARTON.2EN1.B2C.SW ([GEOGRAPHIC_DATA] version)"
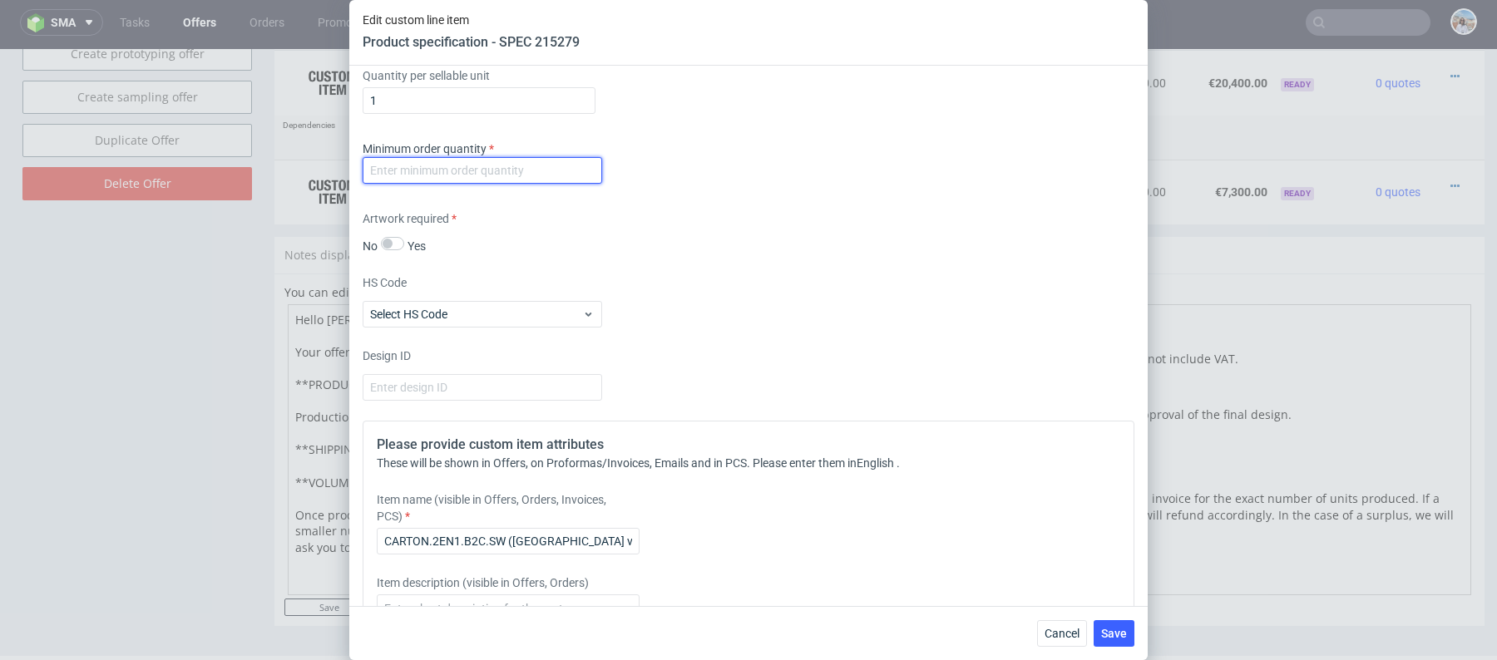
click at [544, 166] on input "number" at bounding box center [483, 170] width 240 height 27
type input "1"
click at [1109, 642] on button "Save" at bounding box center [1114, 633] width 41 height 27
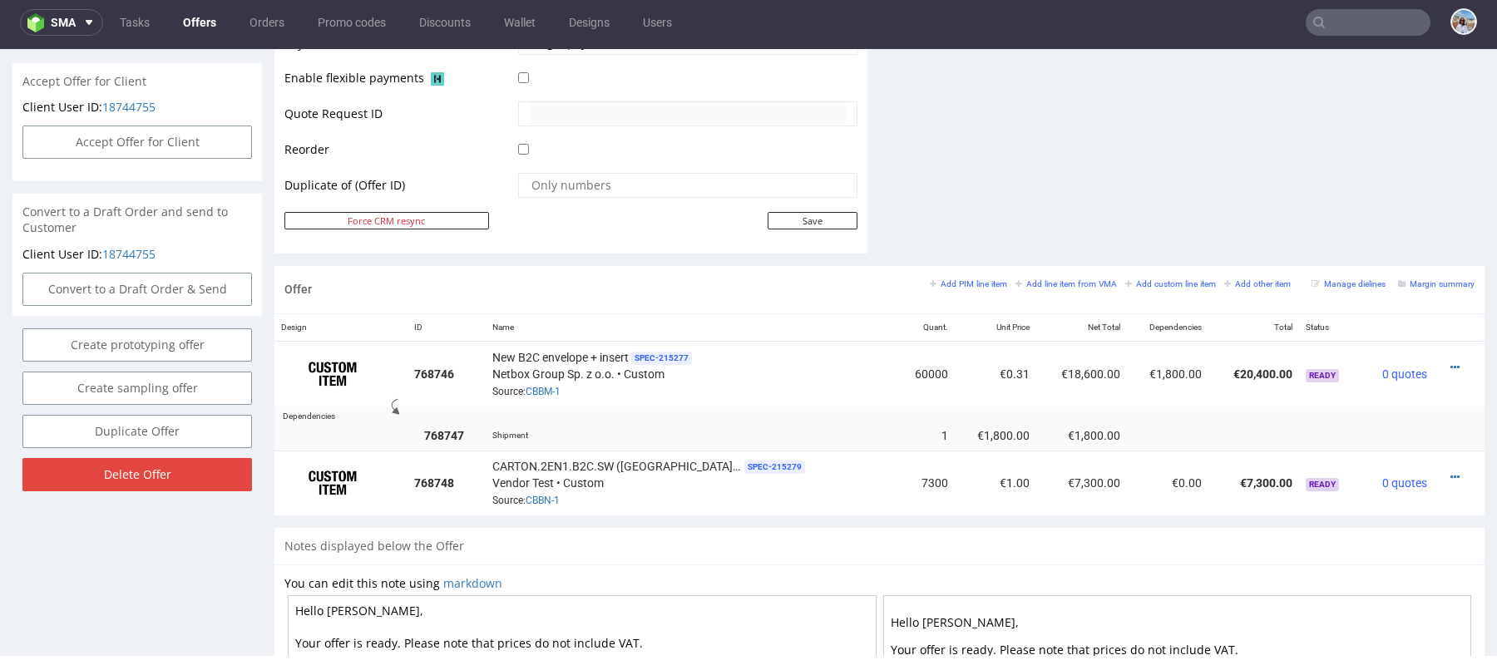
scroll to position [1055, 0]
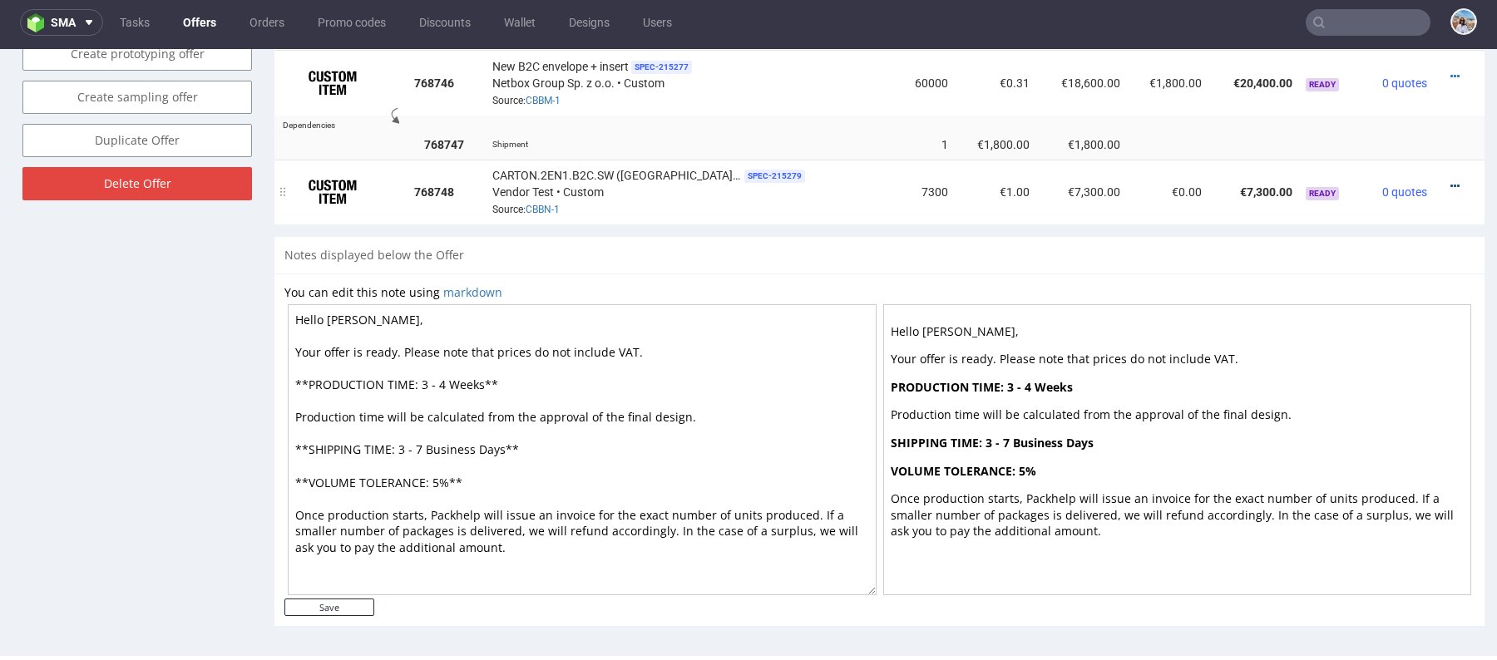
click at [1450, 183] on icon at bounding box center [1454, 186] width 9 height 12
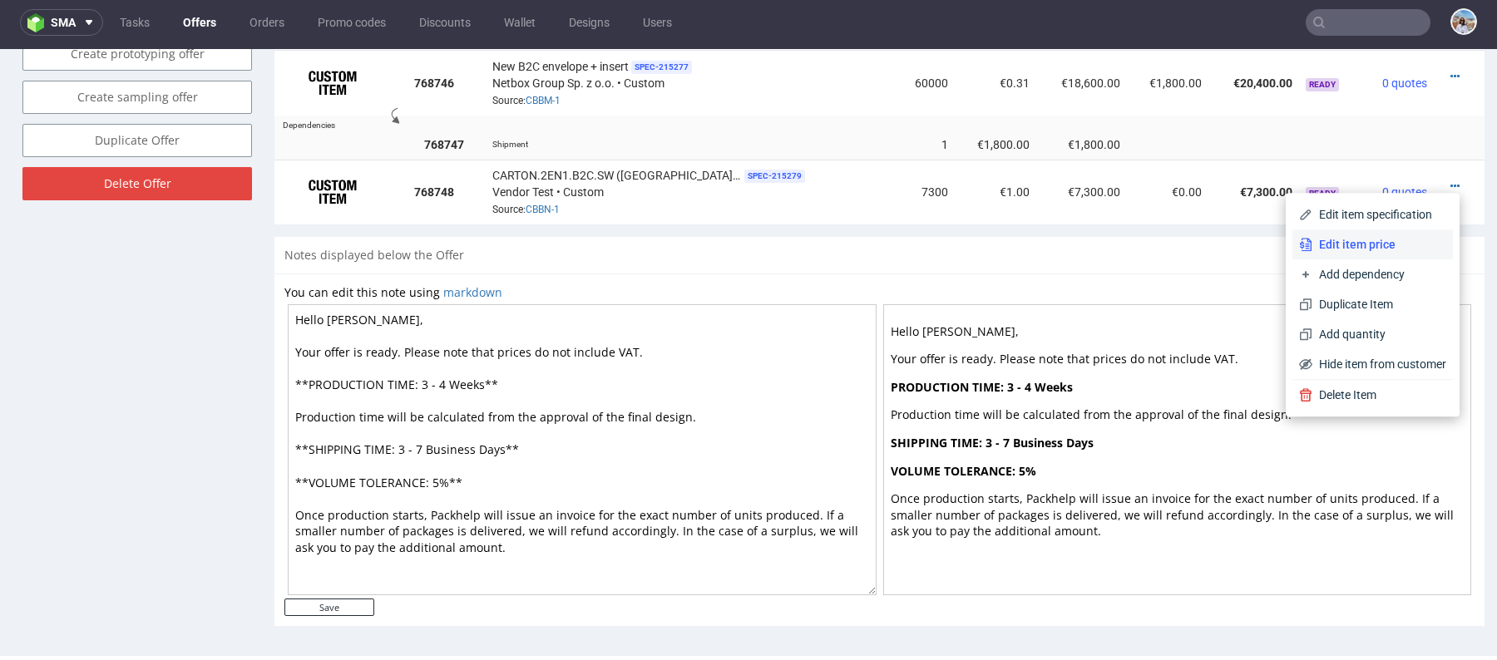
click at [1381, 249] on span "Edit item price" at bounding box center [1379, 244] width 134 height 17
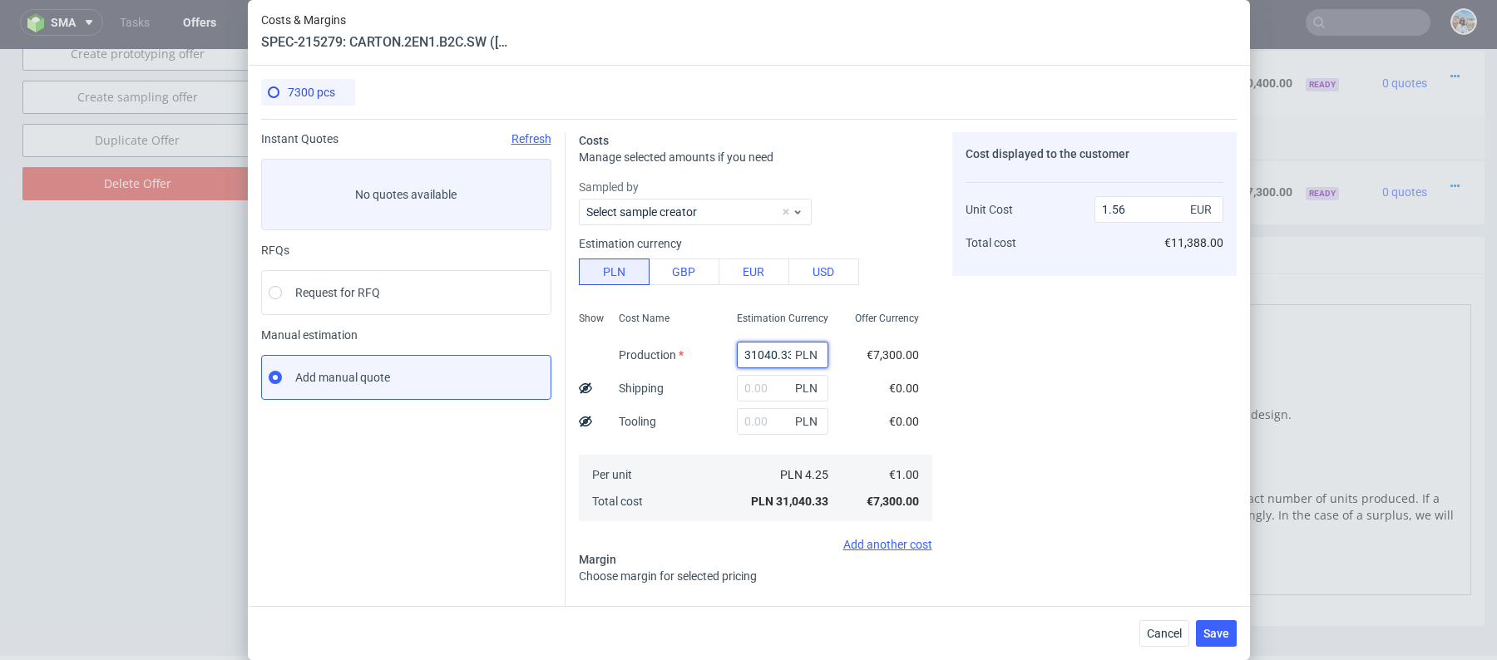
click at [748, 358] on input "31040.33" at bounding box center [782, 355] width 91 height 27
paste input "12045"
type input "12045"
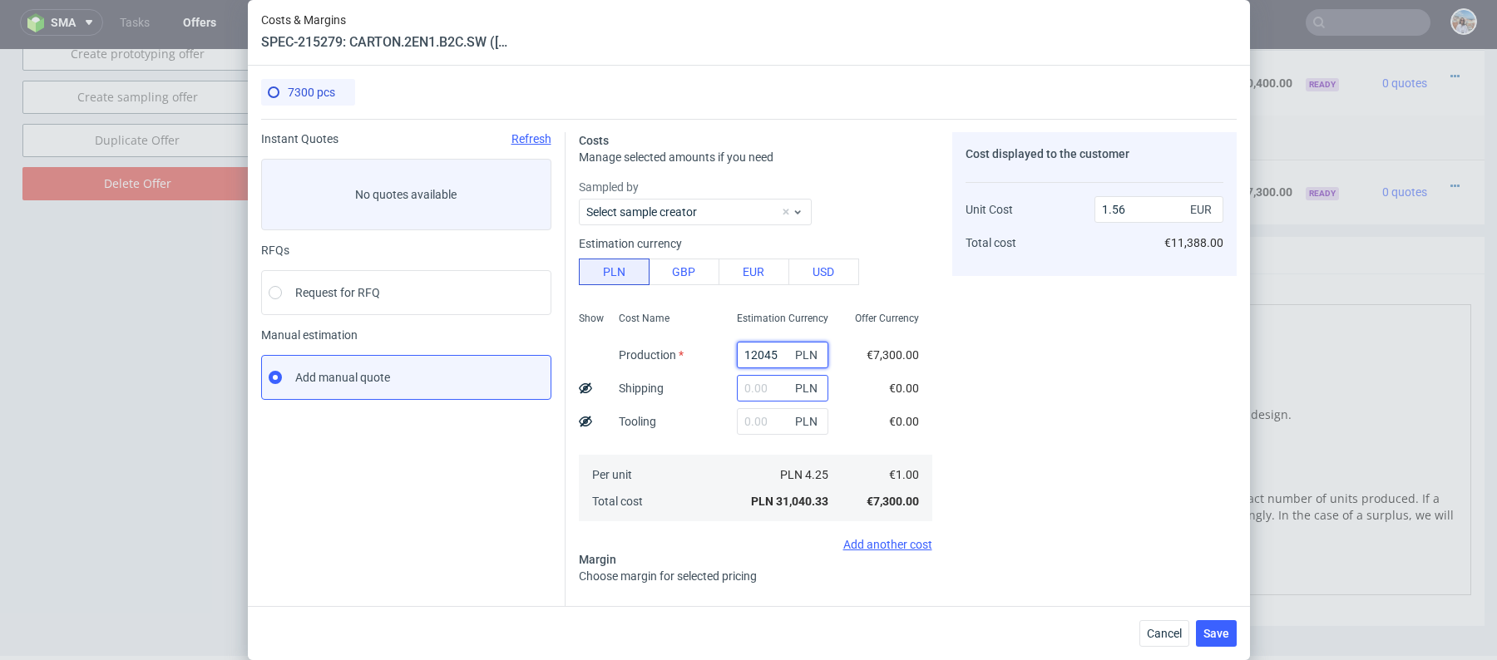
type input "0.6"
type input "12045"
click at [746, 387] on input "text" at bounding box center [782, 388] width 91 height 27
paste input "12045"
type input "12045"
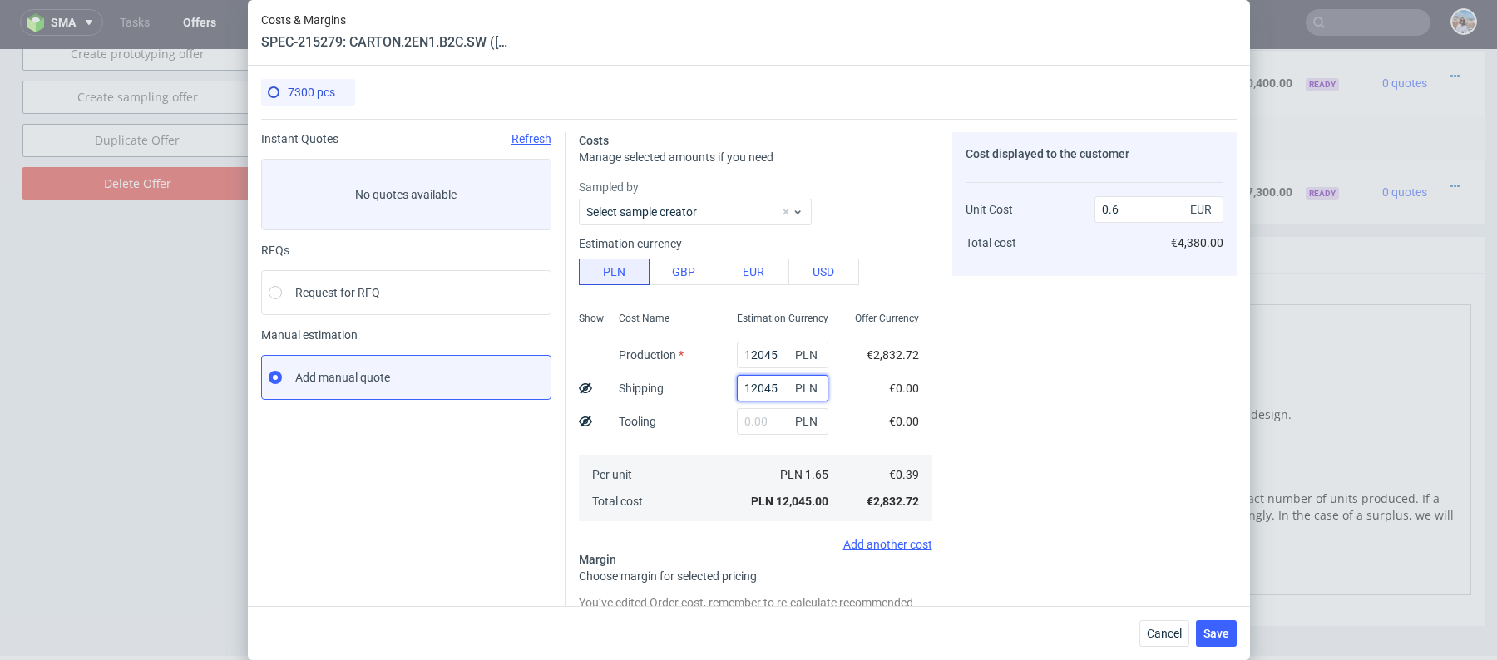
type input "1.21"
type input "12045"
click at [588, 388] on icon at bounding box center [585, 388] width 13 height 13
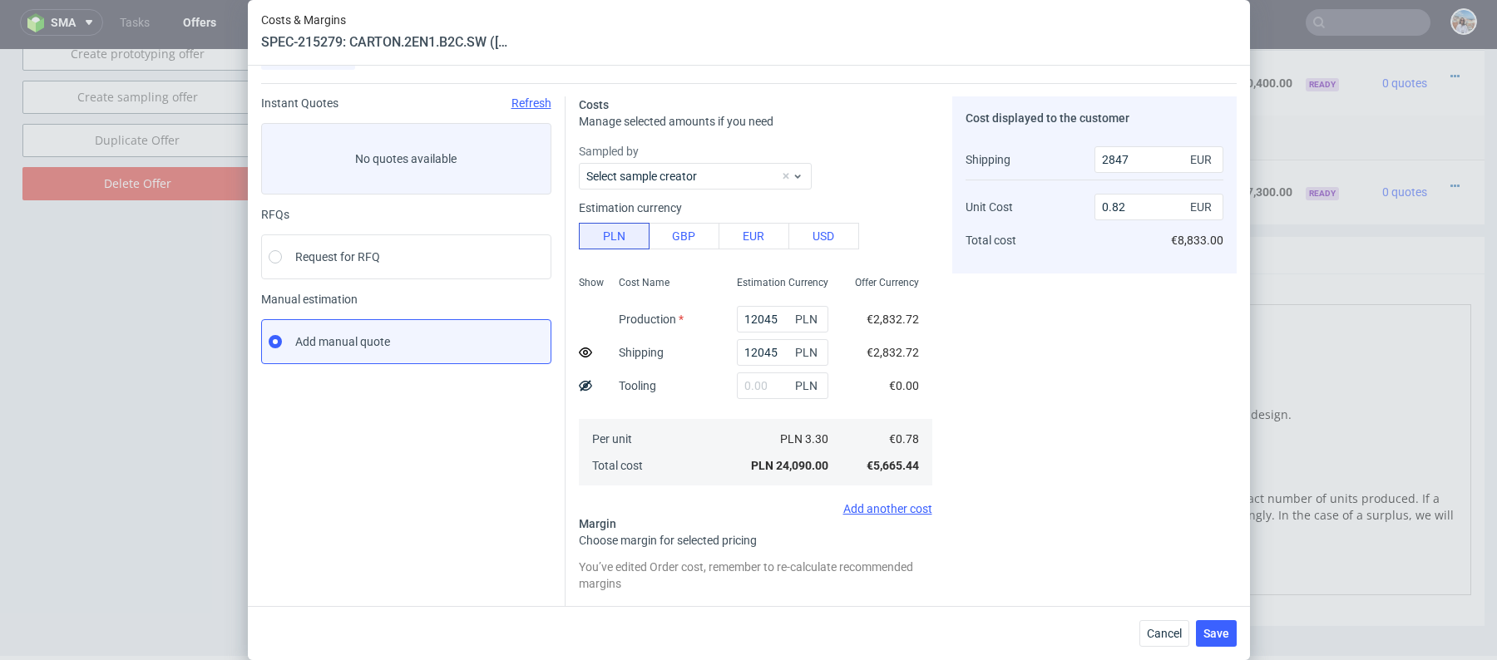
scroll to position [0, 0]
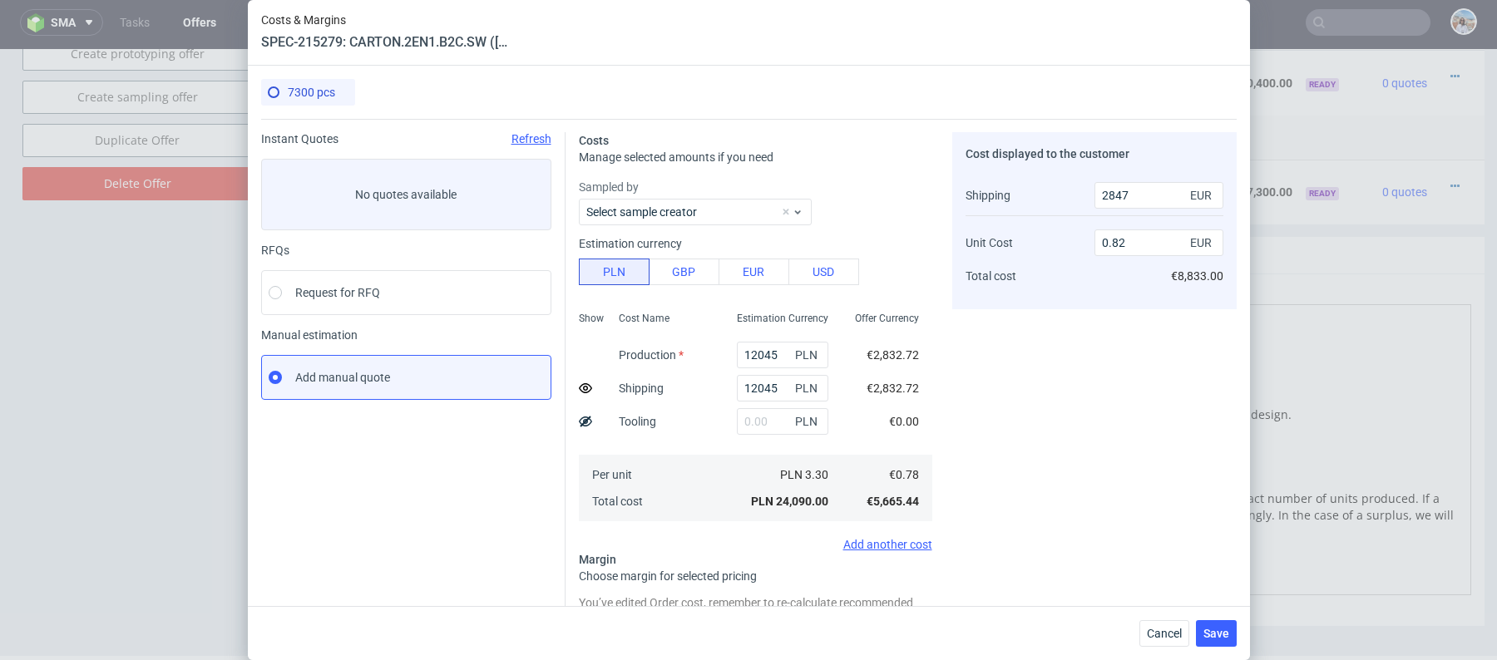
click at [581, 384] on use at bounding box center [585, 388] width 13 height 10
click at [581, 384] on use at bounding box center [585, 388] width 13 height 11
type input "0.82"
click at [765, 383] on input "12045" at bounding box center [782, 388] width 91 height 27
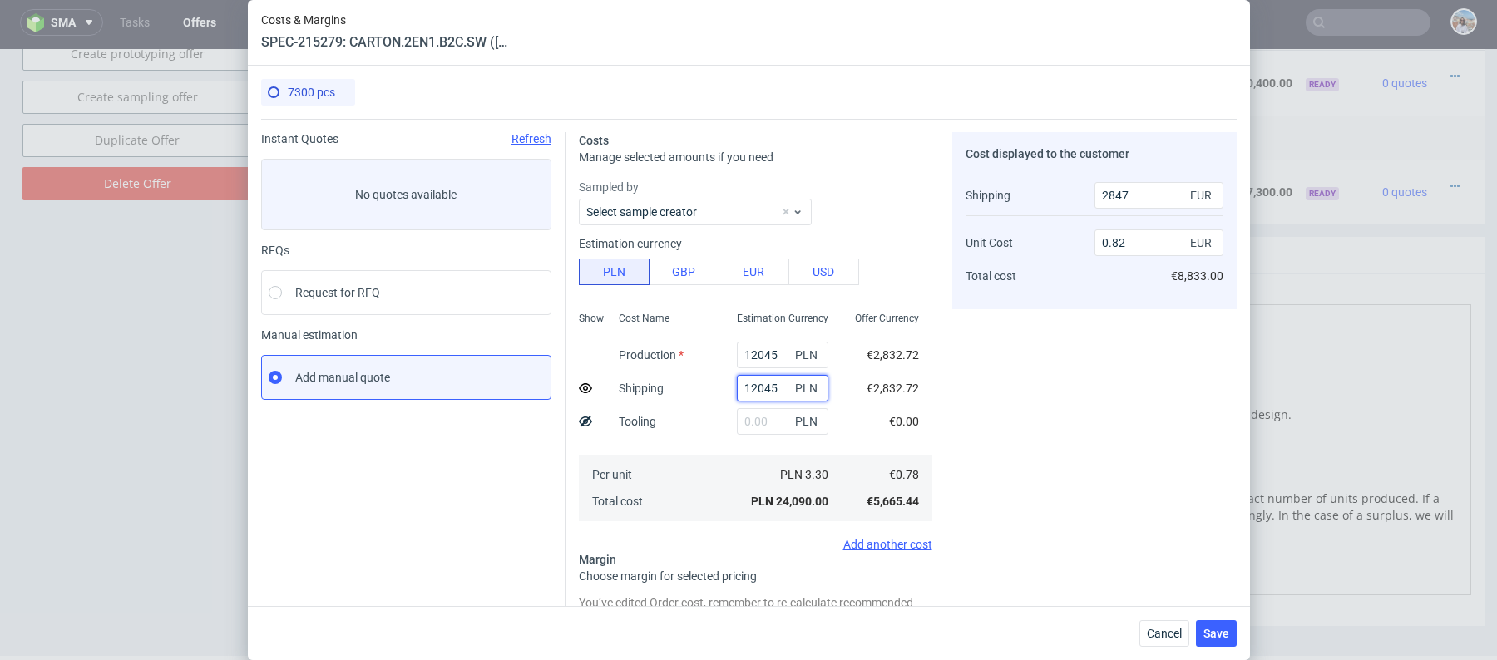
click at [765, 383] on input "12045" at bounding box center [782, 388] width 91 height 27
click at [783, 385] on input "12045" at bounding box center [782, 388] width 91 height 27
paste input "704.8"
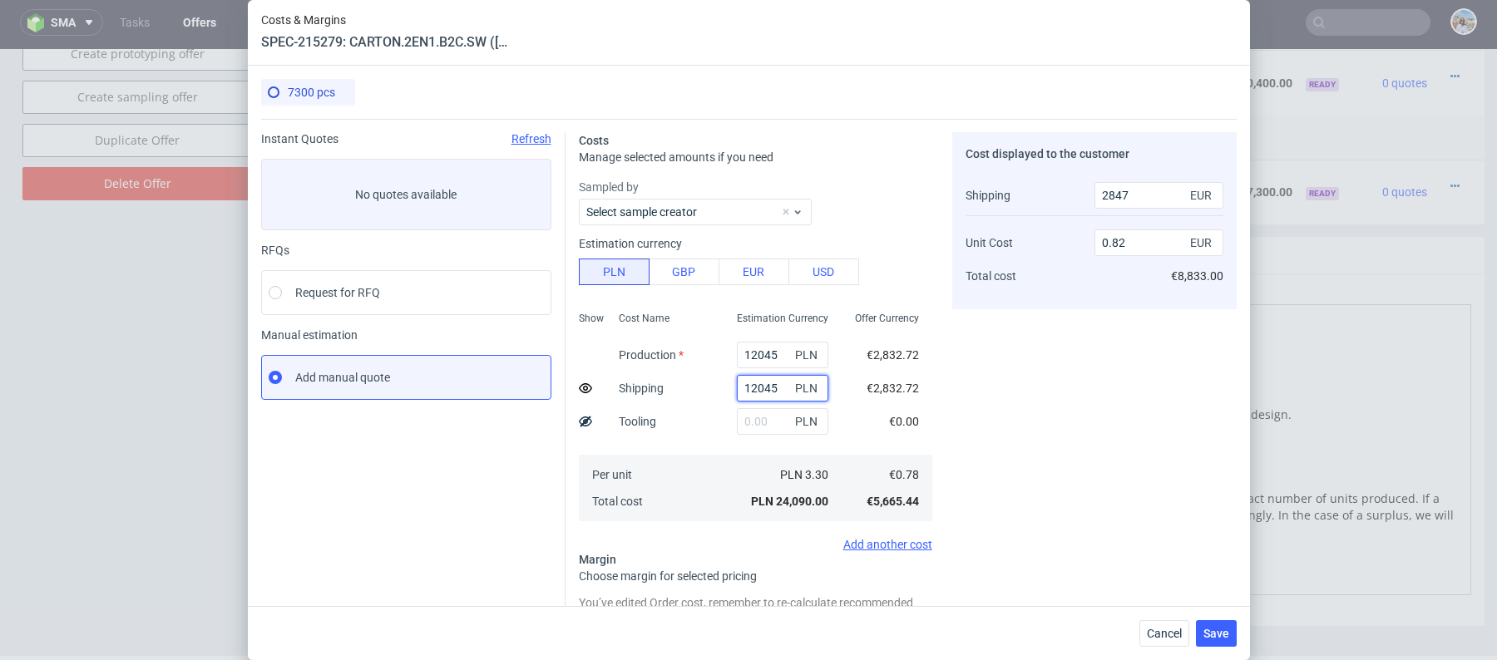
type input "1704.85"
type input "0.63"
type input "365"
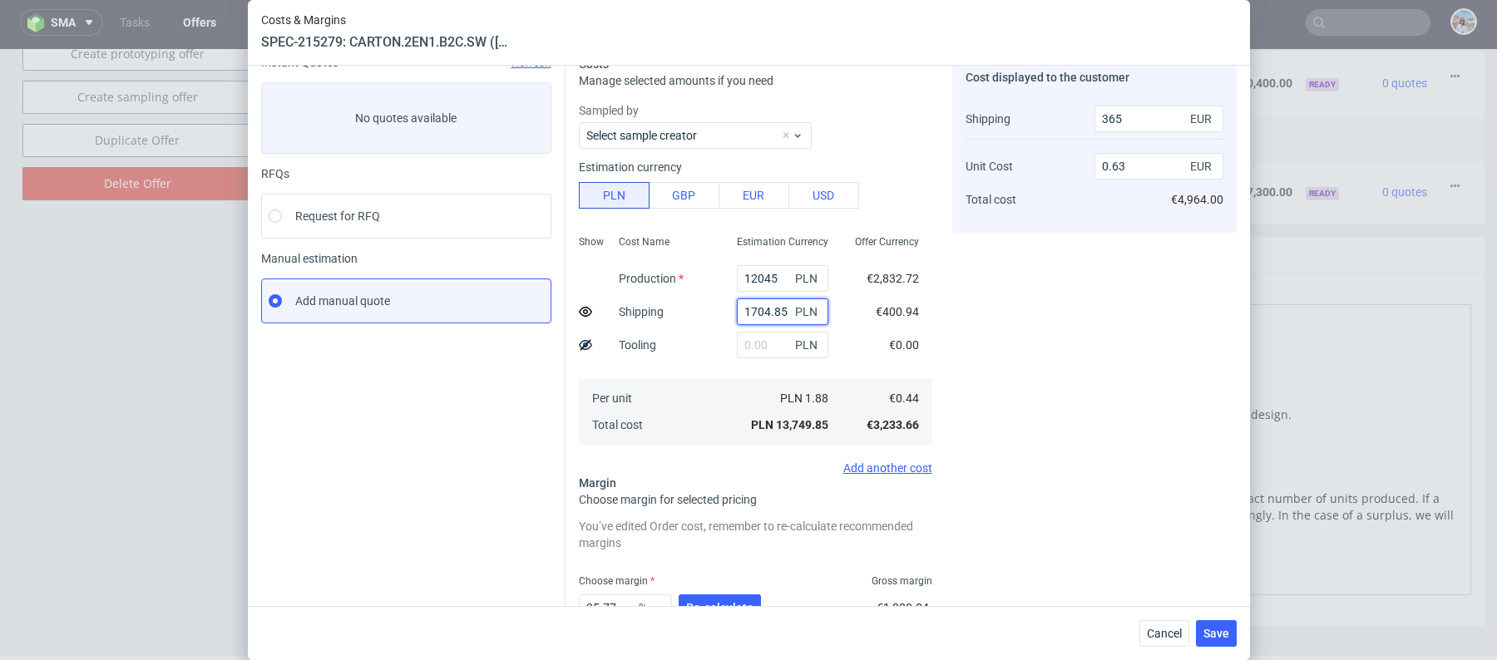
type input "1704.85"
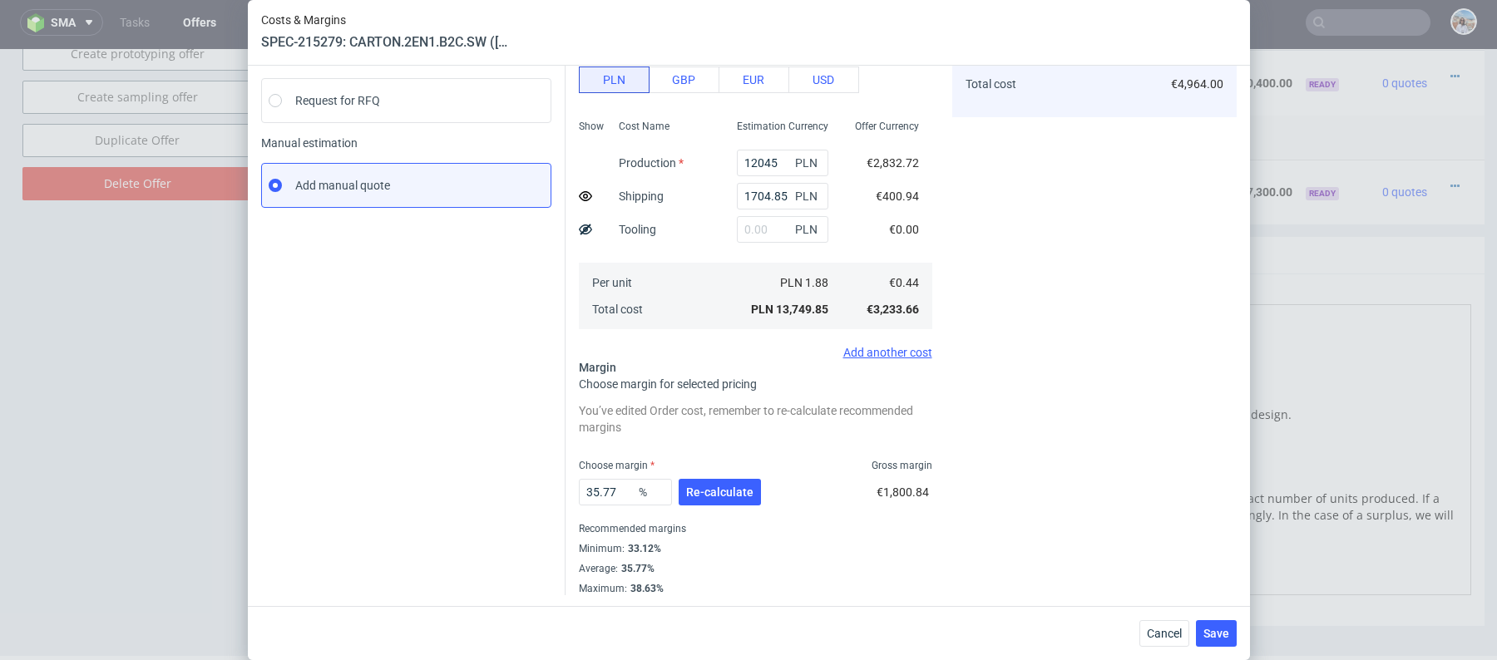
click at [719, 472] on div "35.77 % Re-calculate" at bounding box center [671, 495] width 185 height 47
click at [719, 483] on button "Re-calculate" at bounding box center [720, 492] width 82 height 27
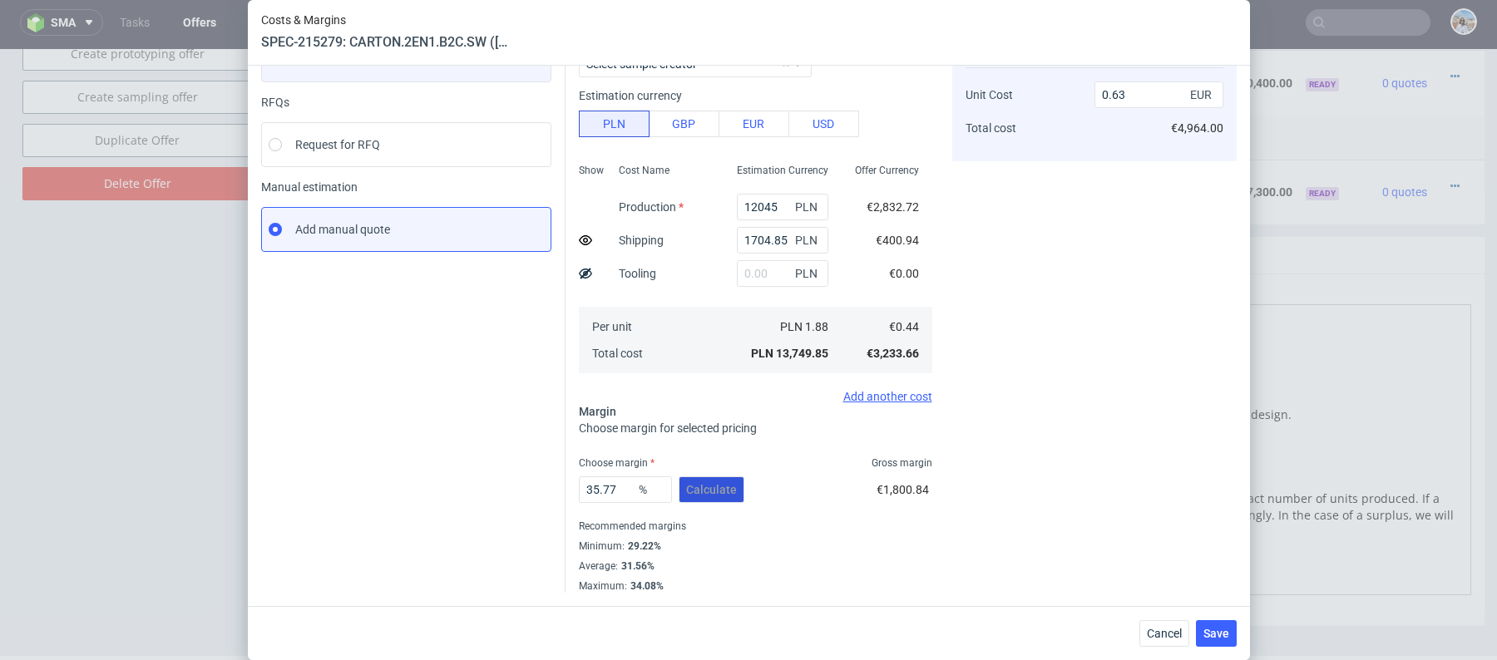
scroll to position [147, 0]
click at [601, 487] on input "35.77" at bounding box center [625, 490] width 93 height 27
click at [837, 471] on div "35 % Calculate €1,800.84" at bounding box center [755, 494] width 353 height 47
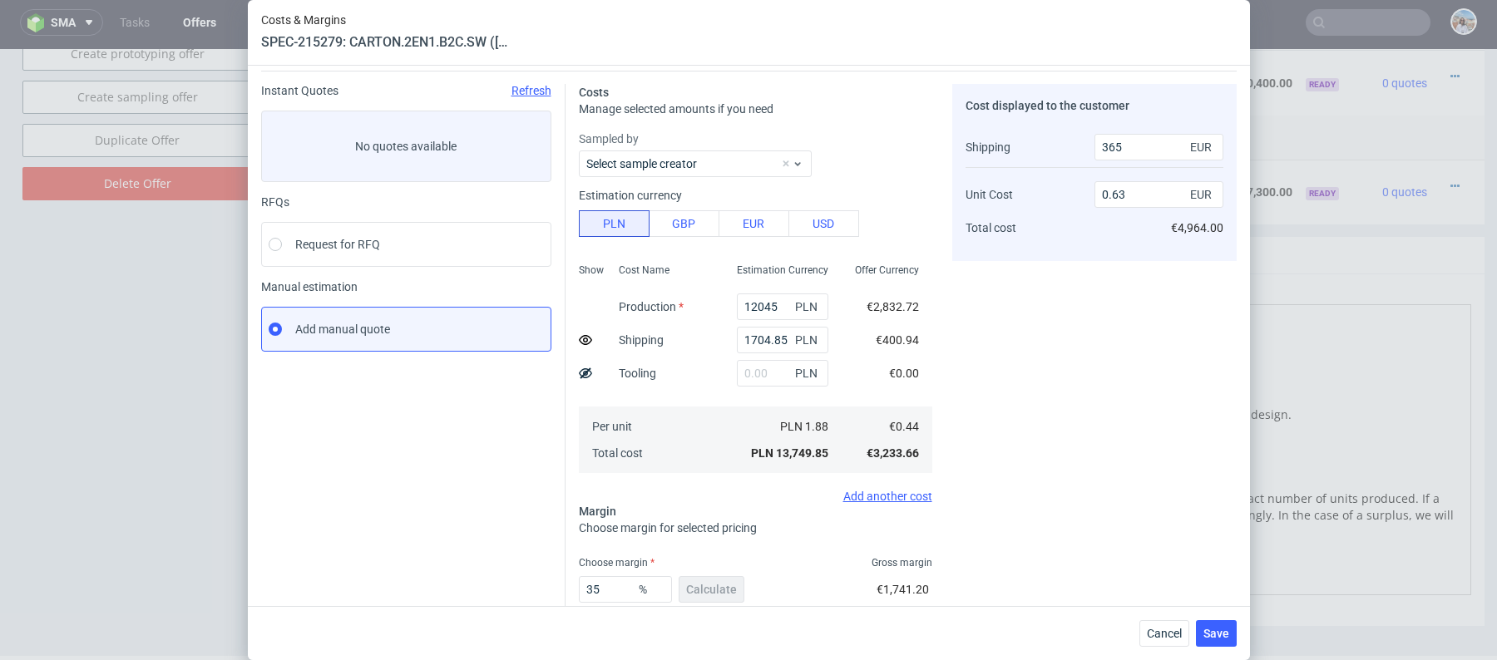
scroll to position [146, 0]
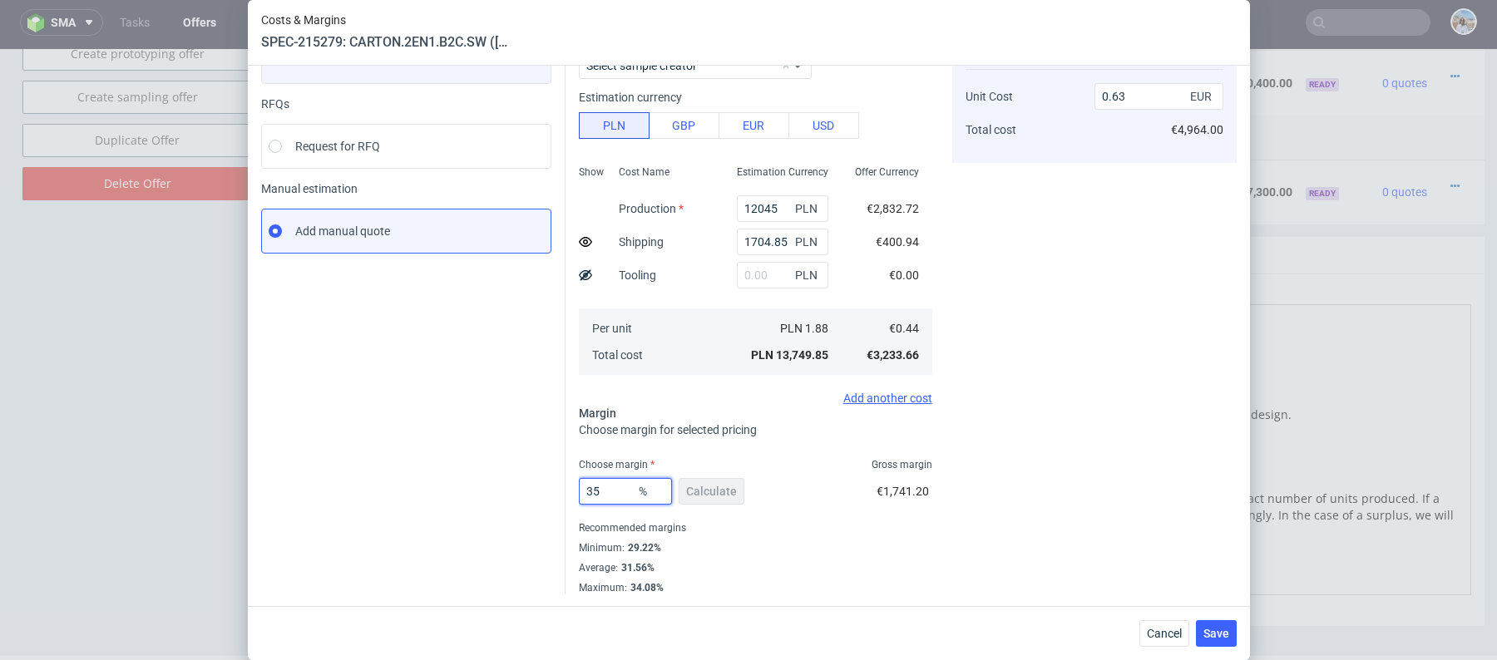
click at [610, 494] on input "35" at bounding box center [625, 491] width 93 height 27
type input "30"
type input "0.58"
click at [612, 482] on input "30" at bounding box center [625, 491] width 93 height 27
type input "230"
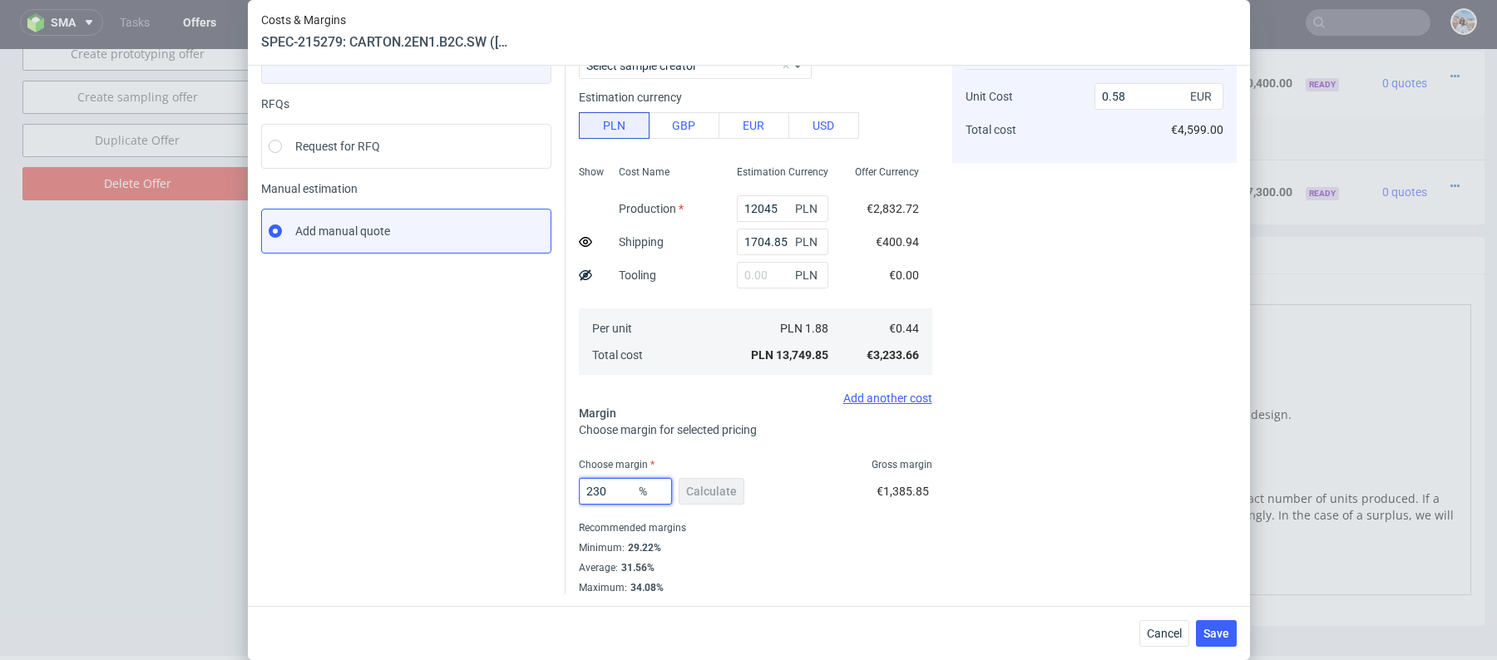
type input "-0.4"
click at [612, 481] on input "230" at bounding box center [625, 491] width 93 height 27
type input "32"
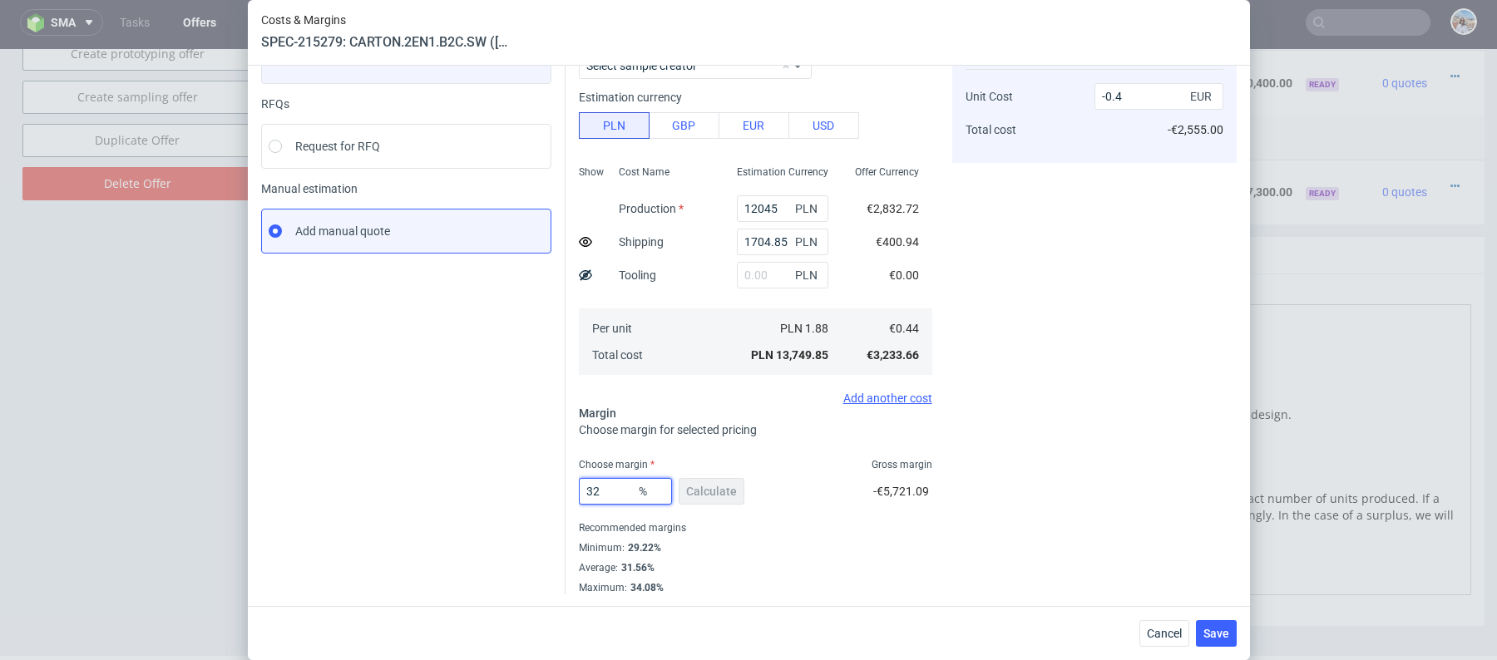
type input "0.6"
type input "35"
type input "0.63"
type input "35"
click at [490, 411] on div "Instant Quotes Refresh No quotes available RFQs Request for RFQ Manual estimati…" at bounding box center [413, 290] width 304 height 609
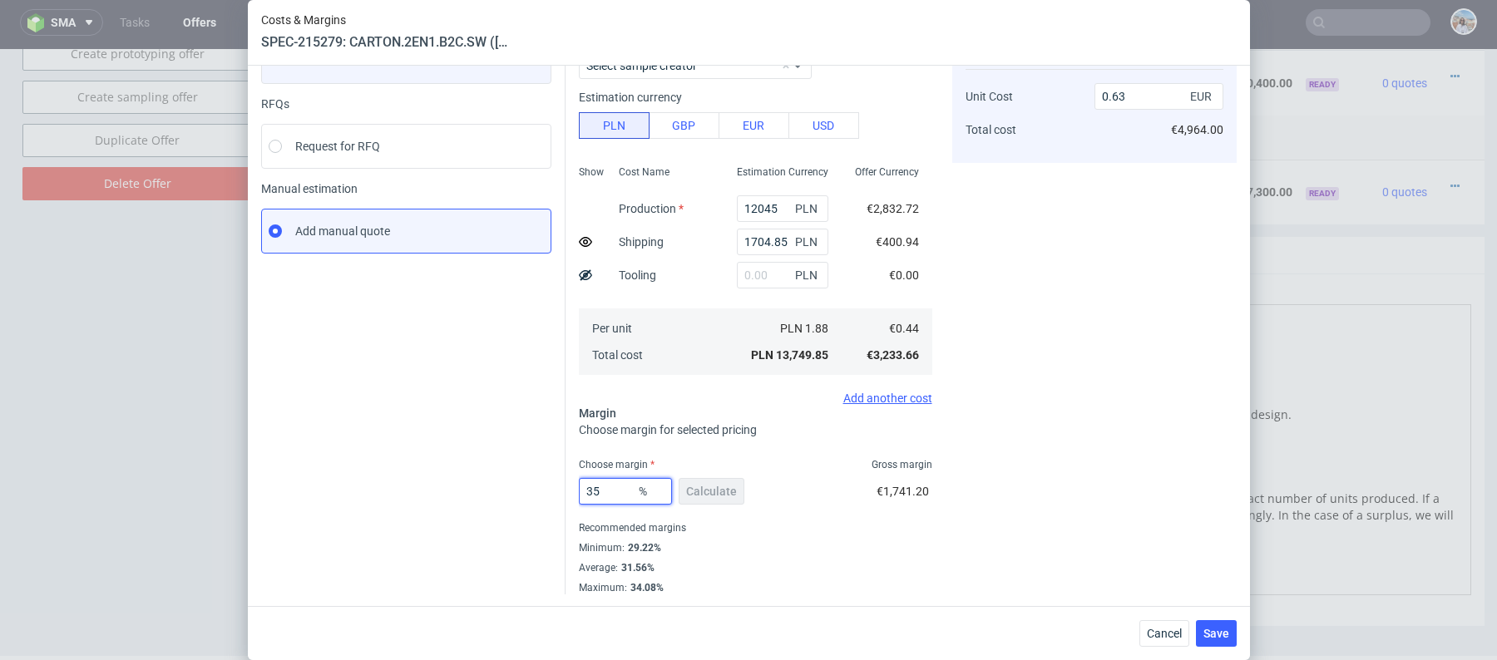
click at [613, 488] on input "35" at bounding box center [625, 491] width 93 height 27
click at [1226, 634] on span "Save" at bounding box center [1216, 634] width 26 height 12
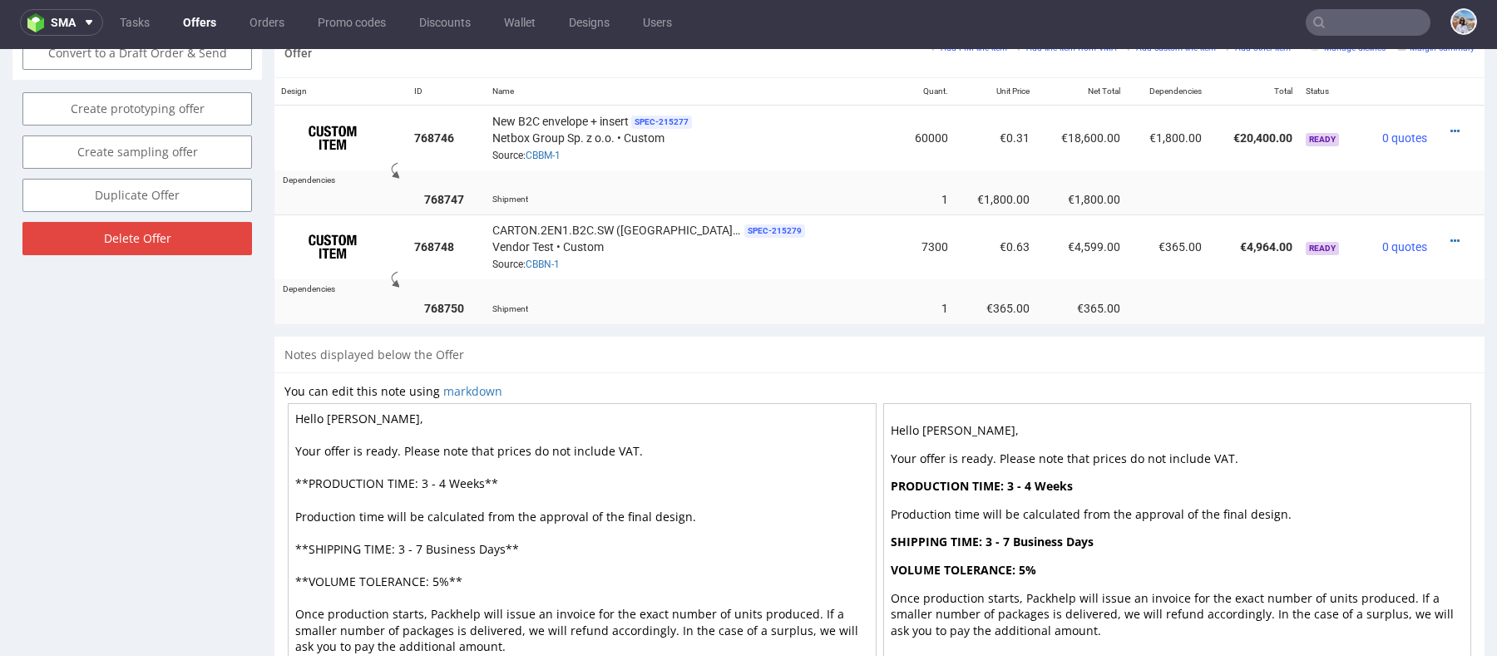
scroll to position [1099, 0]
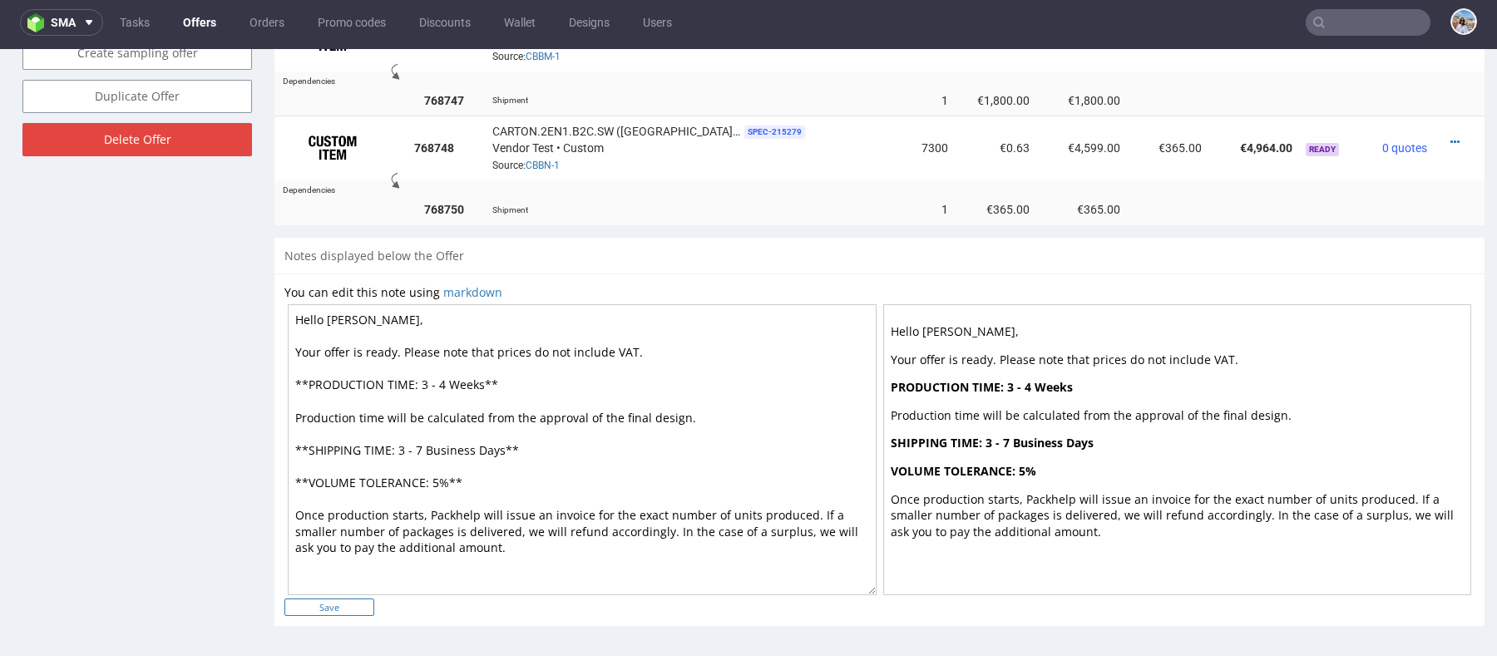
click at [343, 604] on input "Save" at bounding box center [329, 607] width 90 height 17
type input "In progress..."
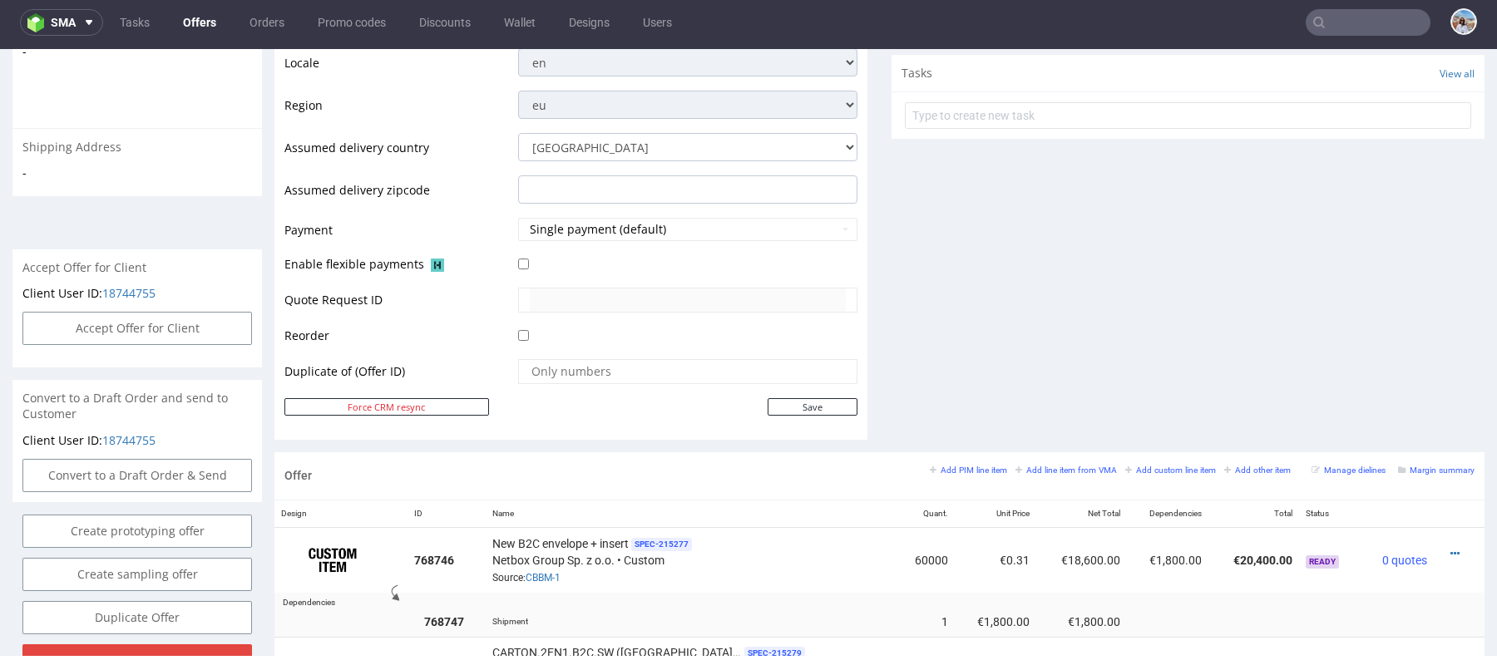
scroll to position [309, 0]
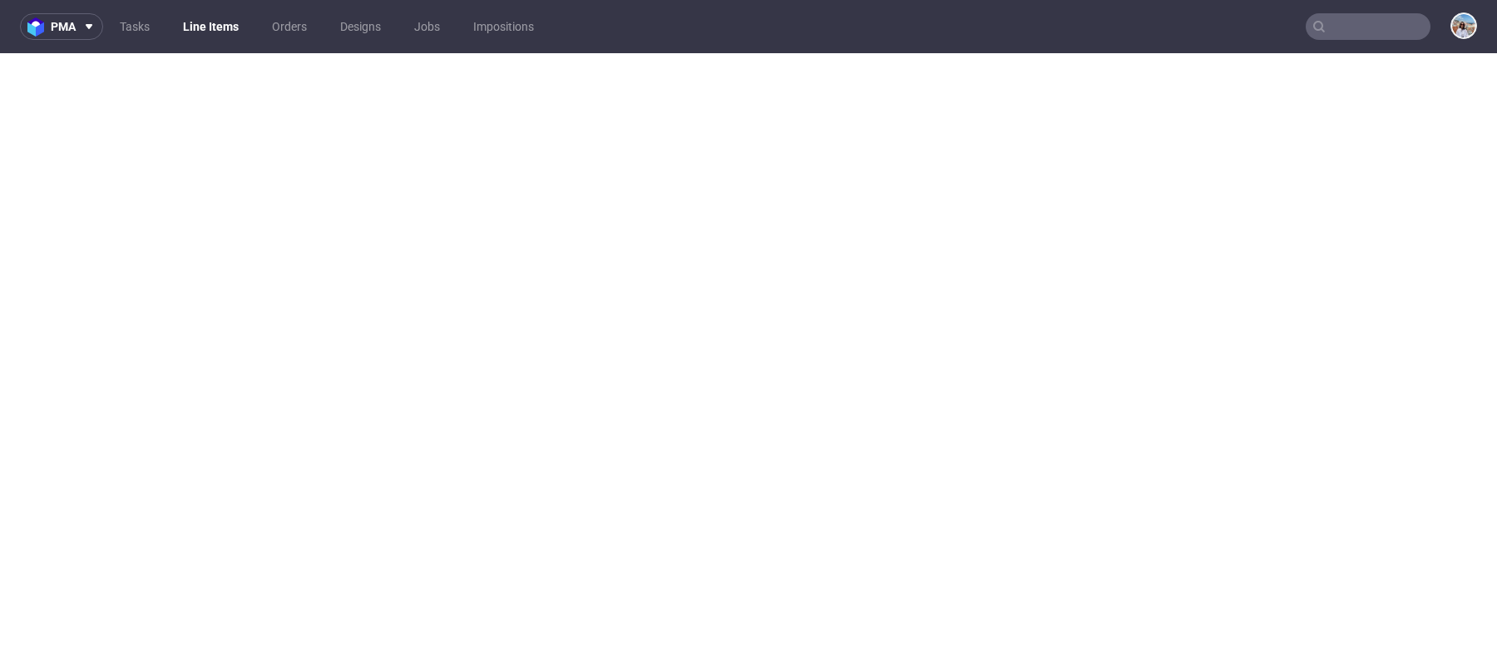
select select "in_progress"
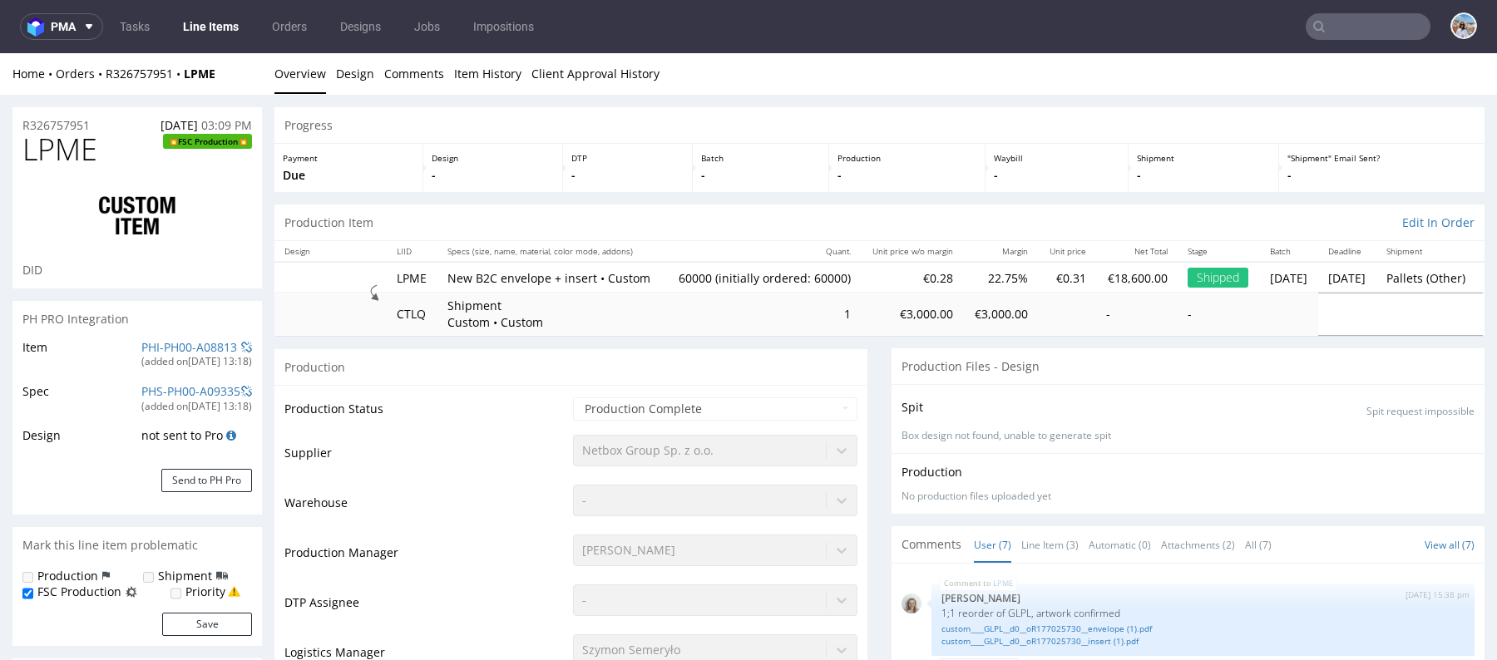
scroll to position [163, 0]
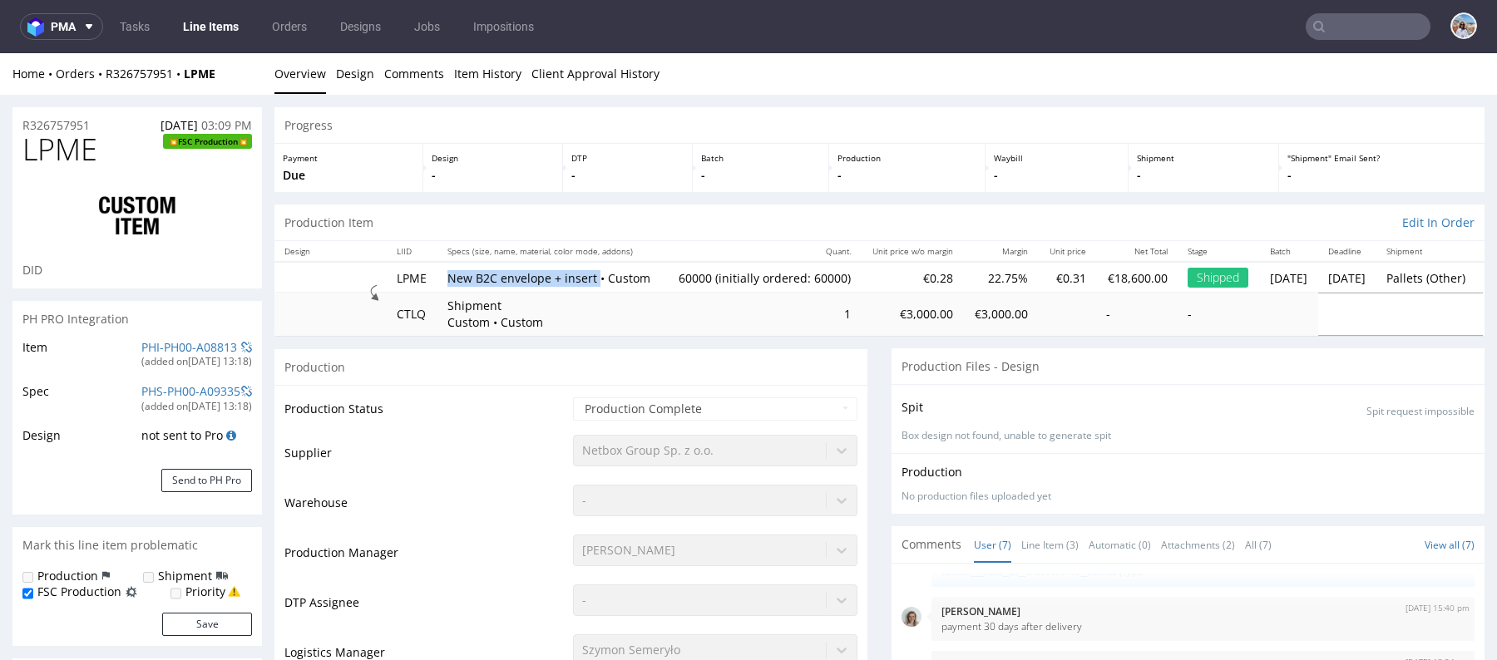
drag, startPoint x: 469, startPoint y: 272, endPoint x: 591, endPoint y: 274, distance: 122.3
click at [591, 274] on p "New B2C envelope + insert • Custom" at bounding box center [550, 278] width 207 height 17
copy p "New B2C envelope + insert"
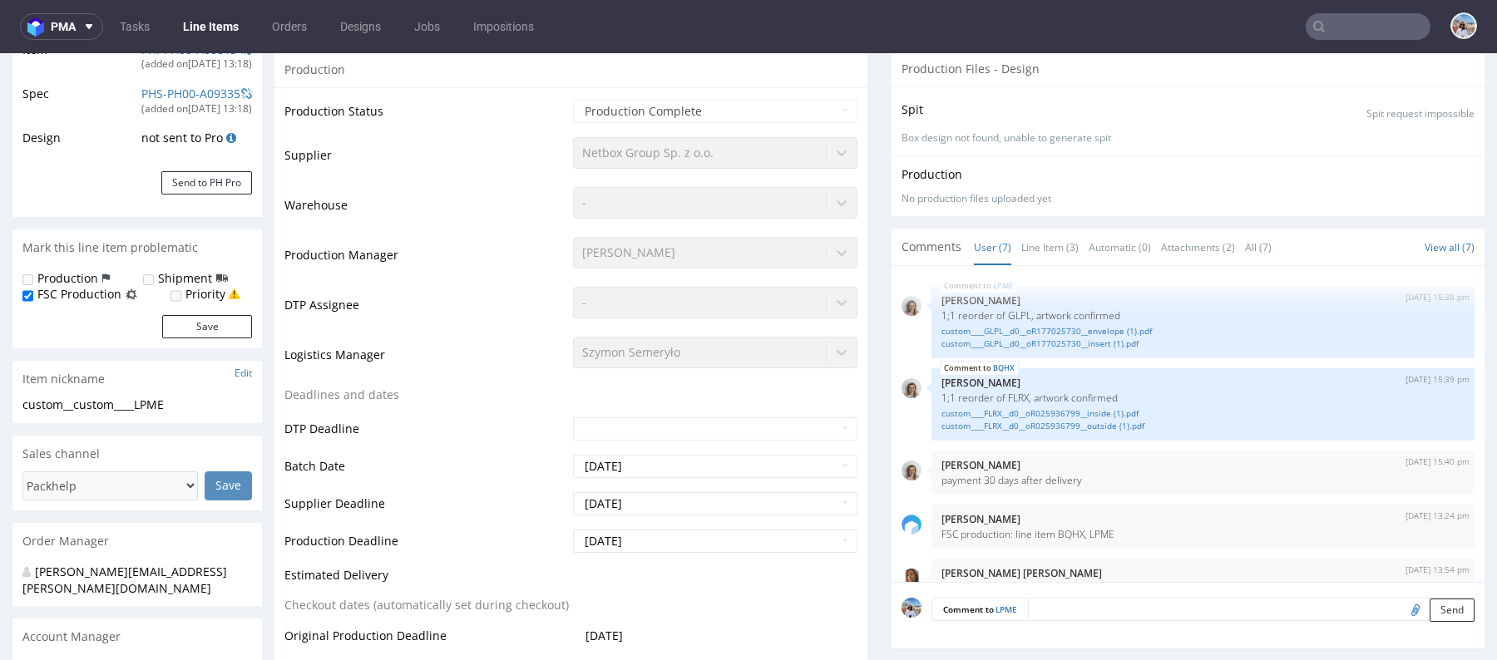
scroll to position [0, 0]
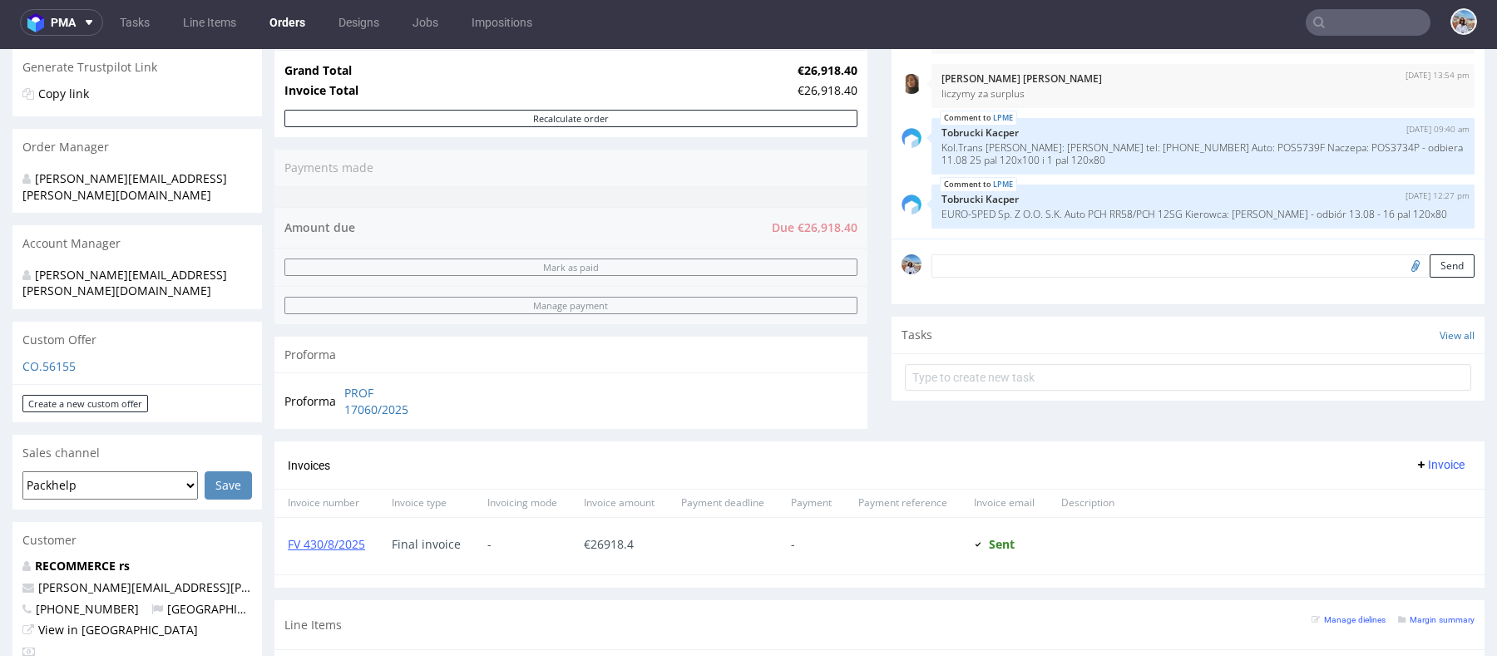
scroll to position [284, 0]
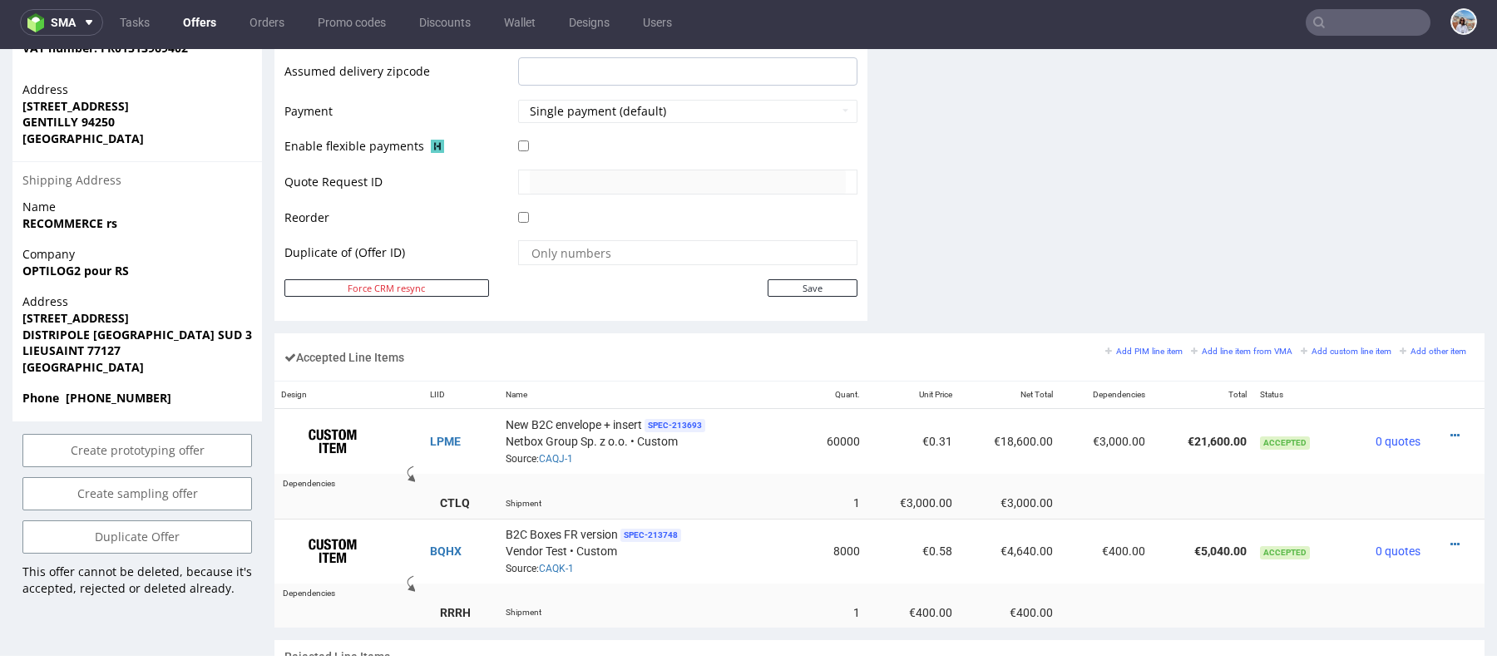
scroll to position [804, 0]
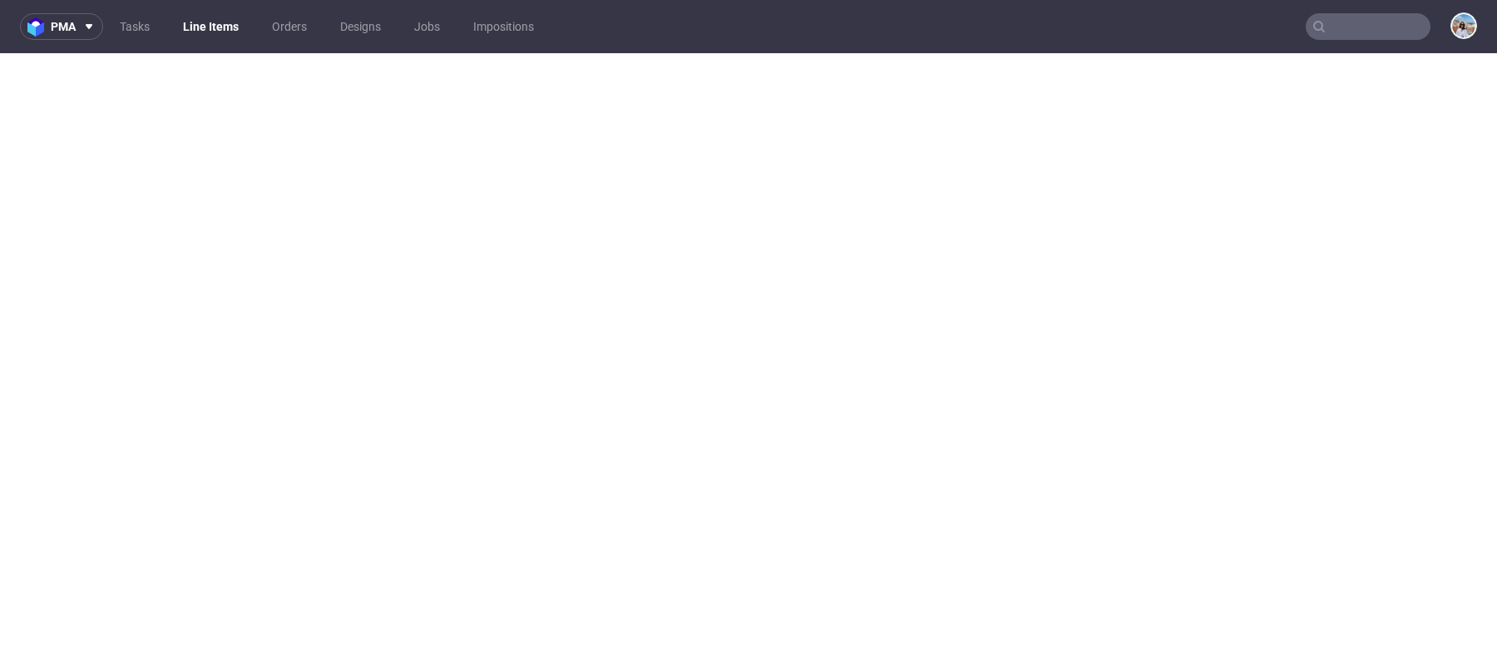
select select "in_progress"
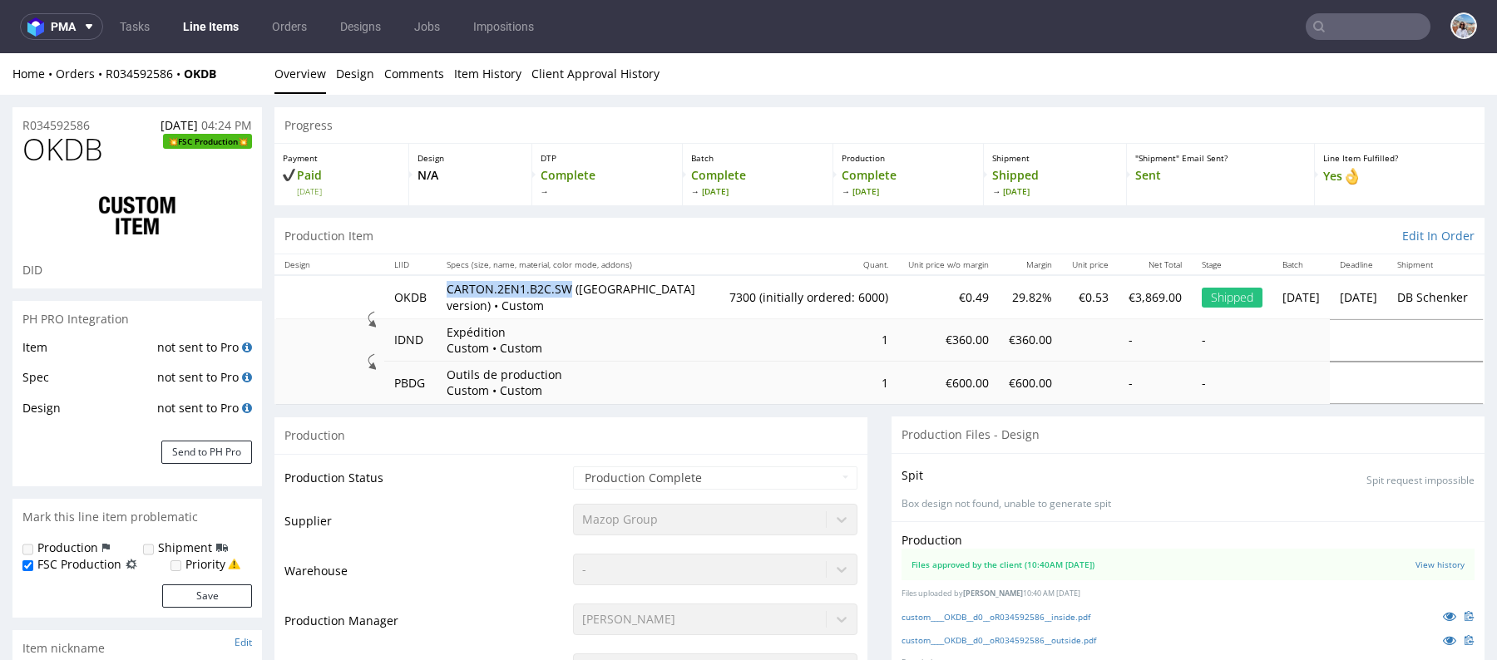
copy p "CARTON.2EN1.B2C.SW"
drag, startPoint x: 441, startPoint y: 286, endPoint x: 572, endPoint y: 285, distance: 131.4
click at [572, 285] on td "CARTON.2EN1.B2C.SW ([GEOGRAPHIC_DATA] version) • Custom" at bounding box center [578, 296] width 283 height 43
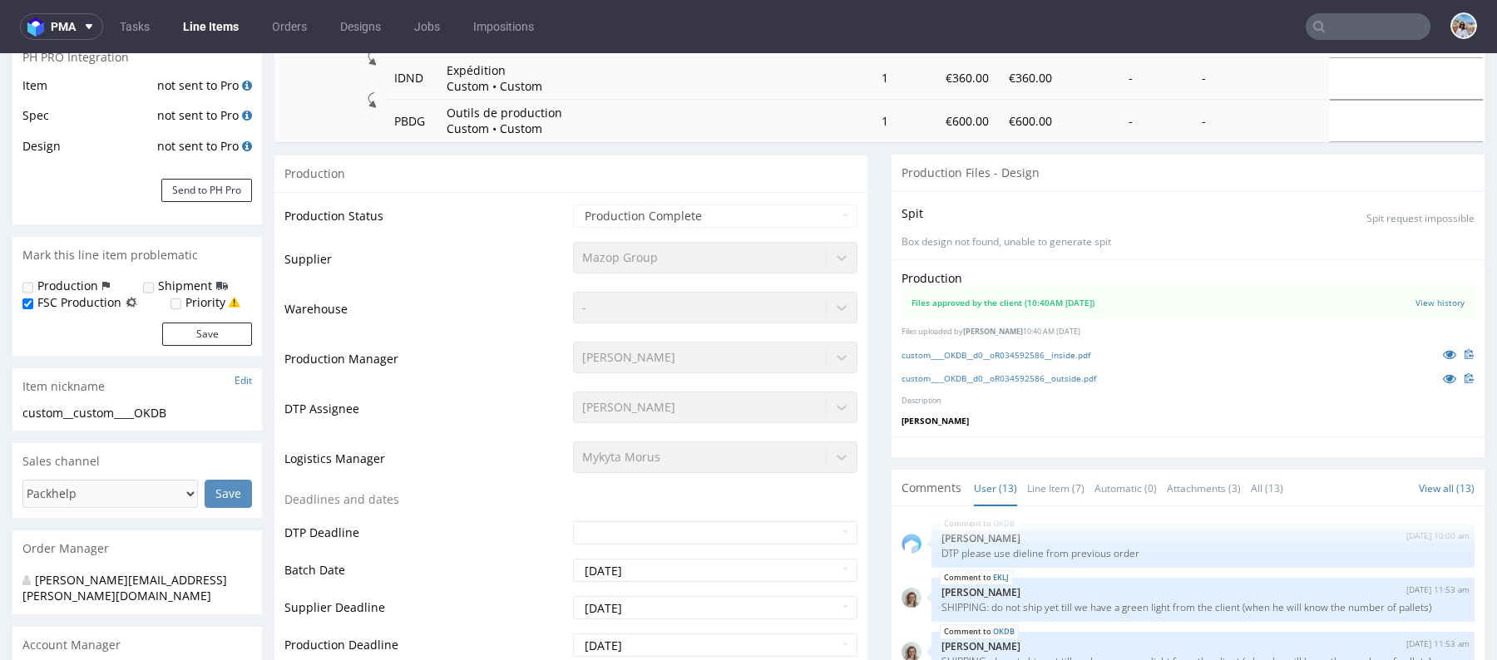
scroll to position [655, 0]
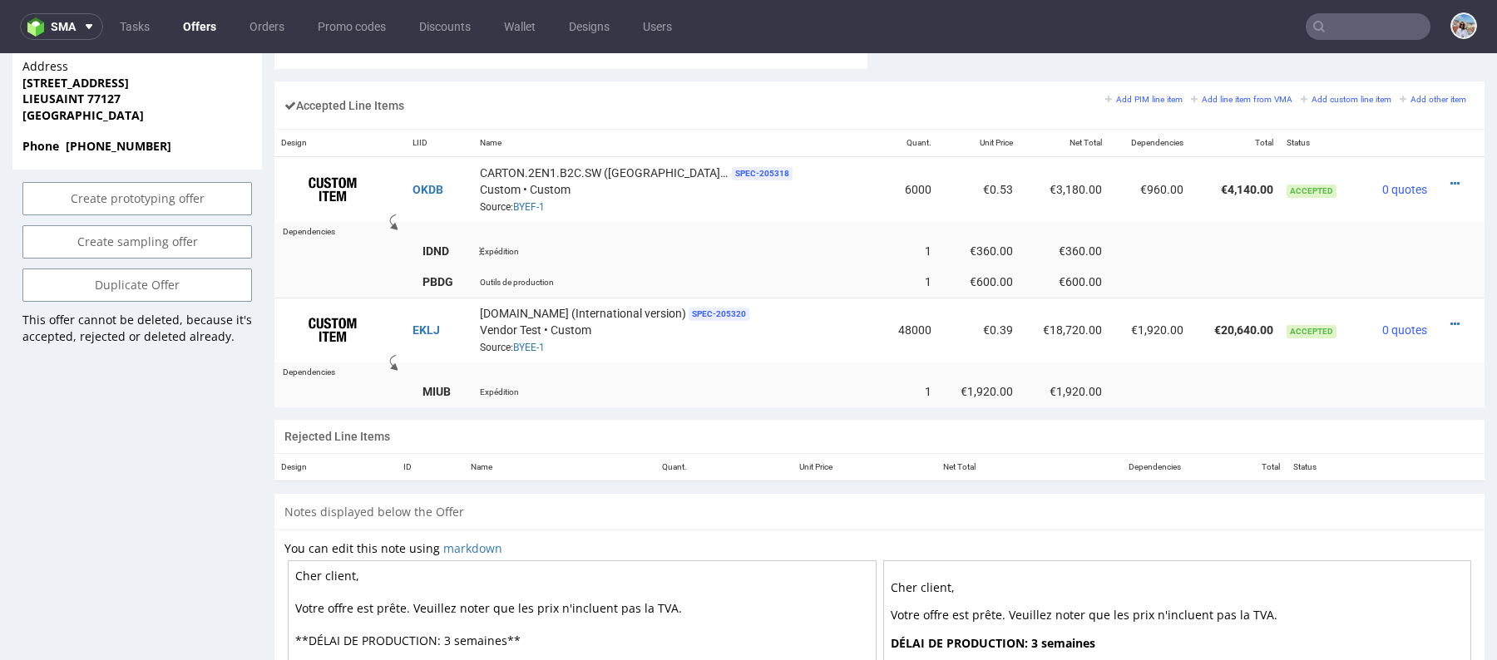
scroll to position [1006, 0]
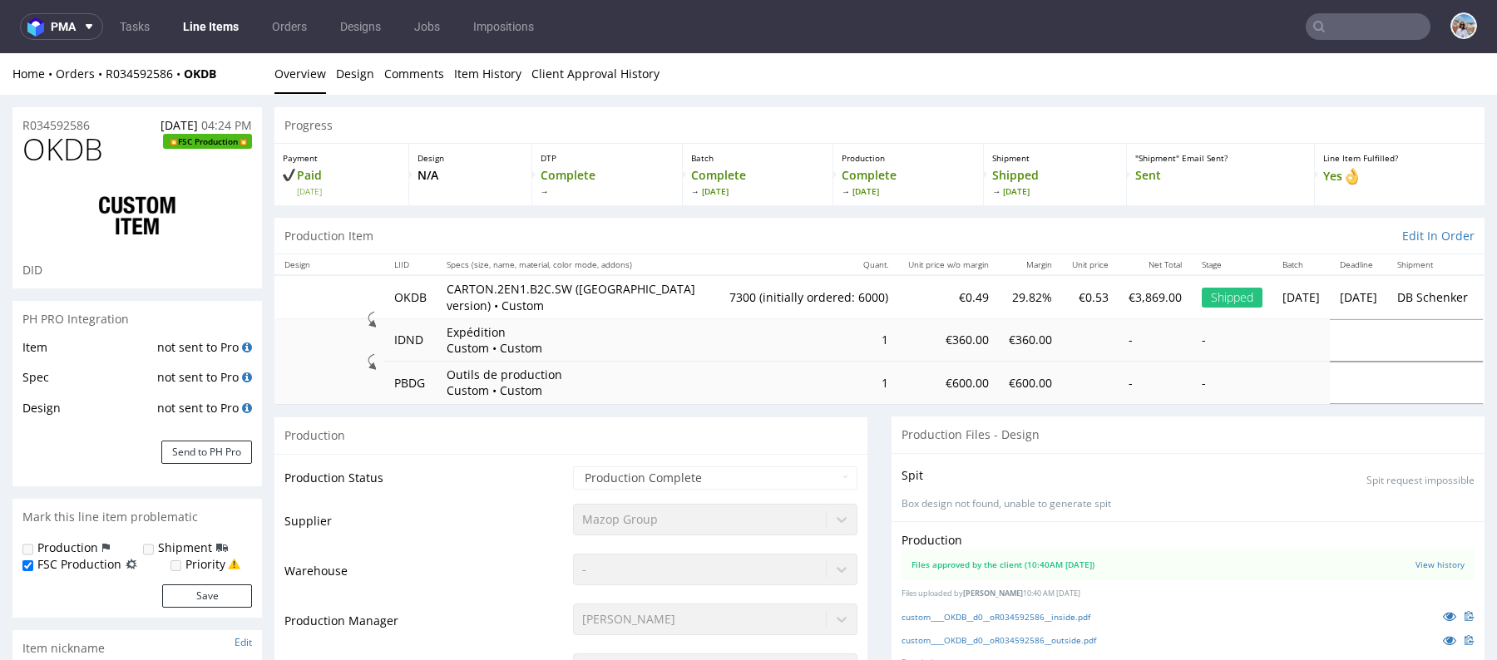
scroll to position [648, 0]
select select "in_progress"
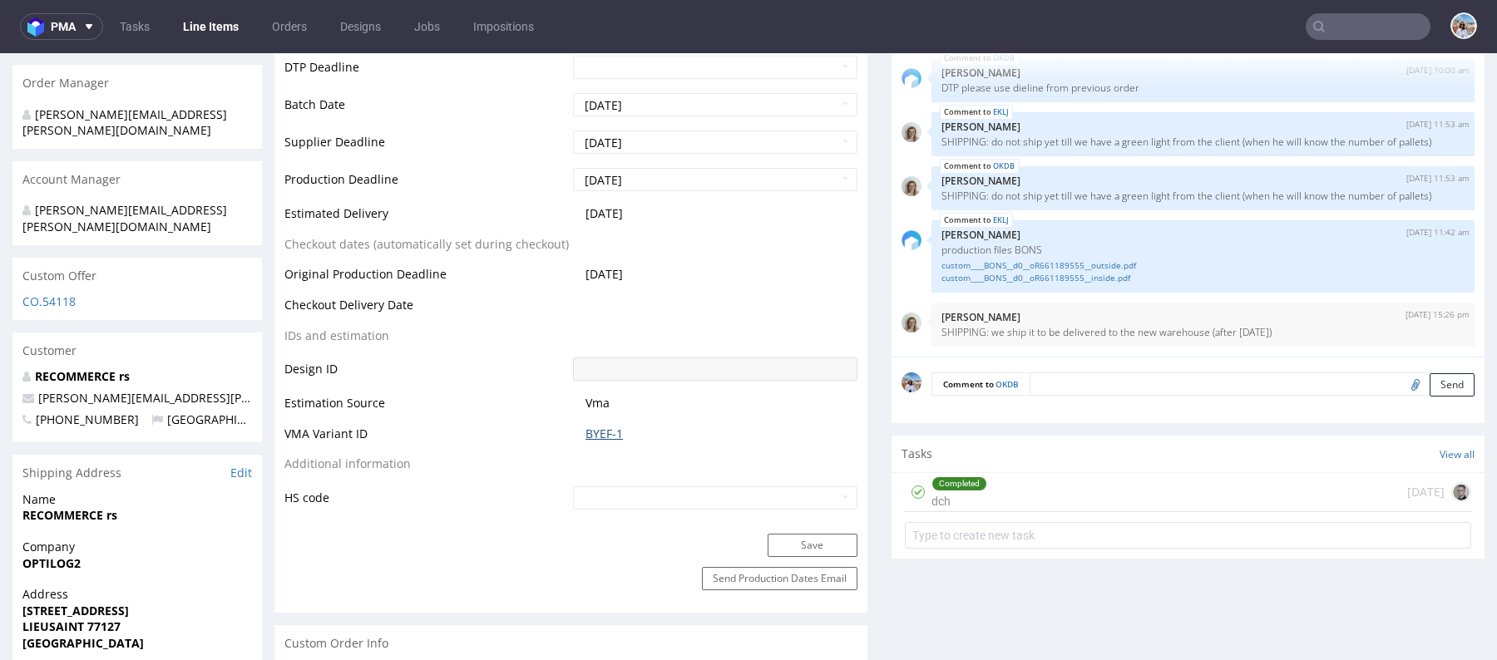
click at [593, 439] on link "BYEF-1" at bounding box center [603, 434] width 37 height 17
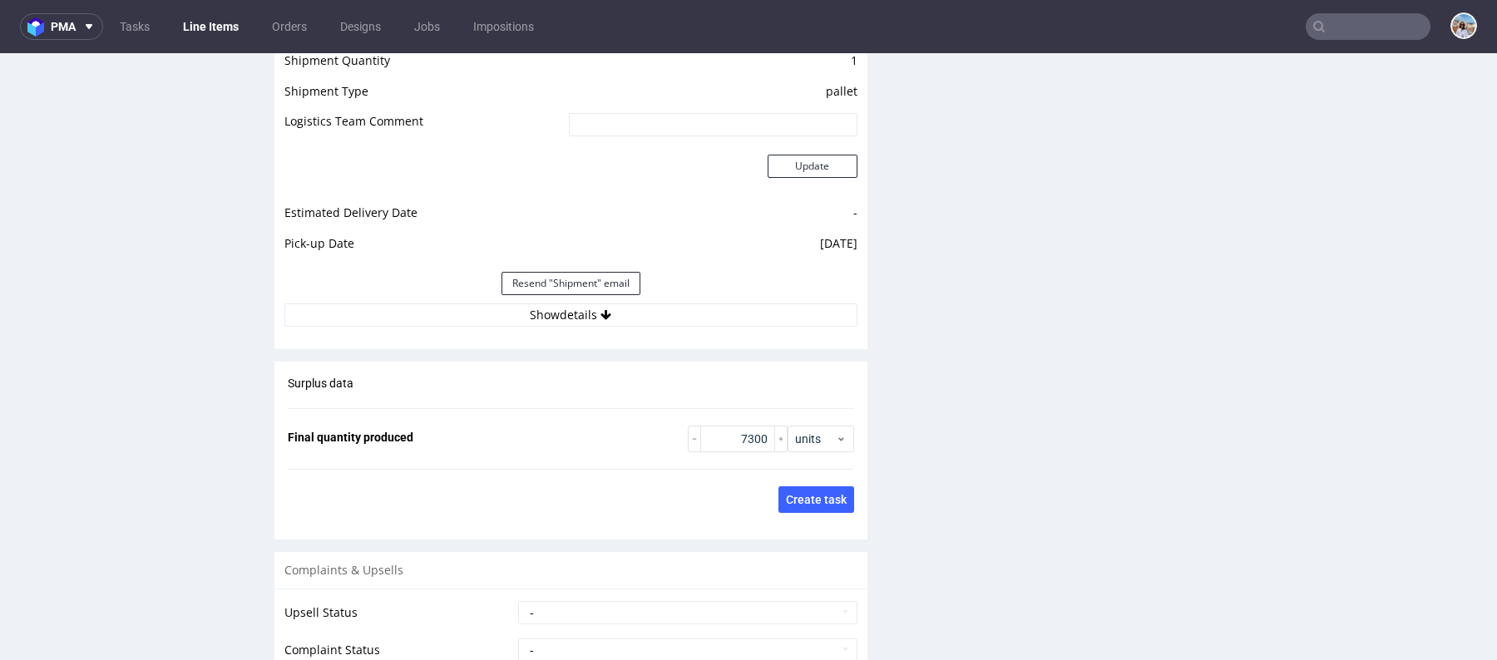
scroll to position [2266, 0]
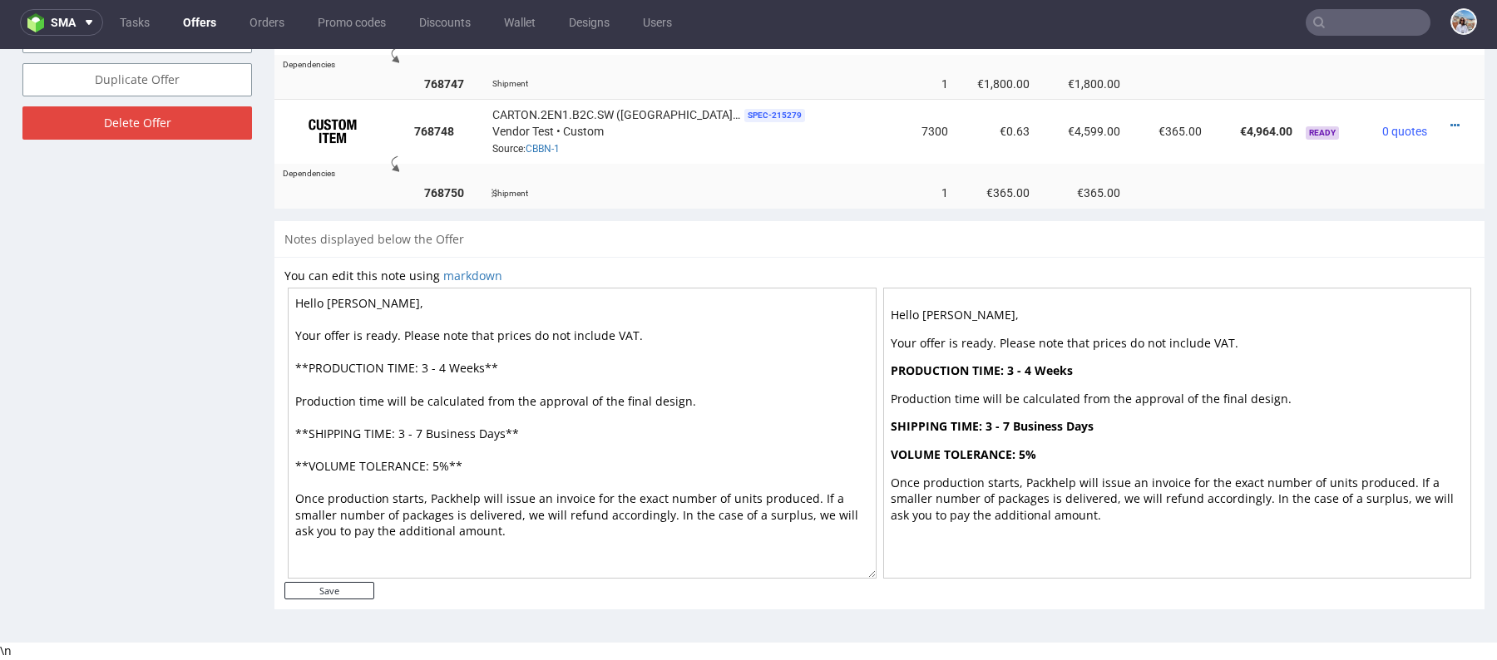
scroll to position [937, 0]
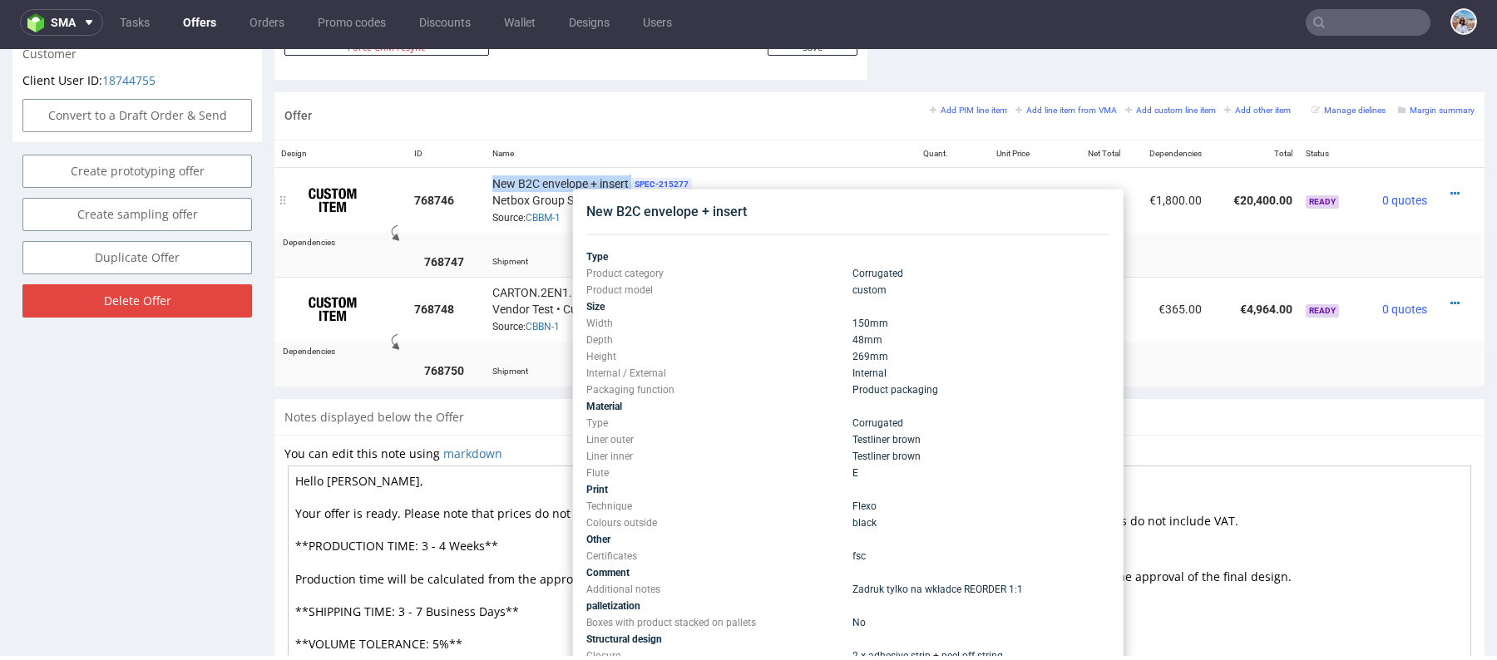
drag, startPoint x: 494, startPoint y: 176, endPoint x: 635, endPoint y: 176, distance: 141.4
click at [635, 176] on div "New B2C envelope + insert SPEC- 215277 Netbox Group Sp. z o.o. • Custom Source:…" at bounding box center [691, 201] width 398 height 52
copy div "New B2C envelope + insert"
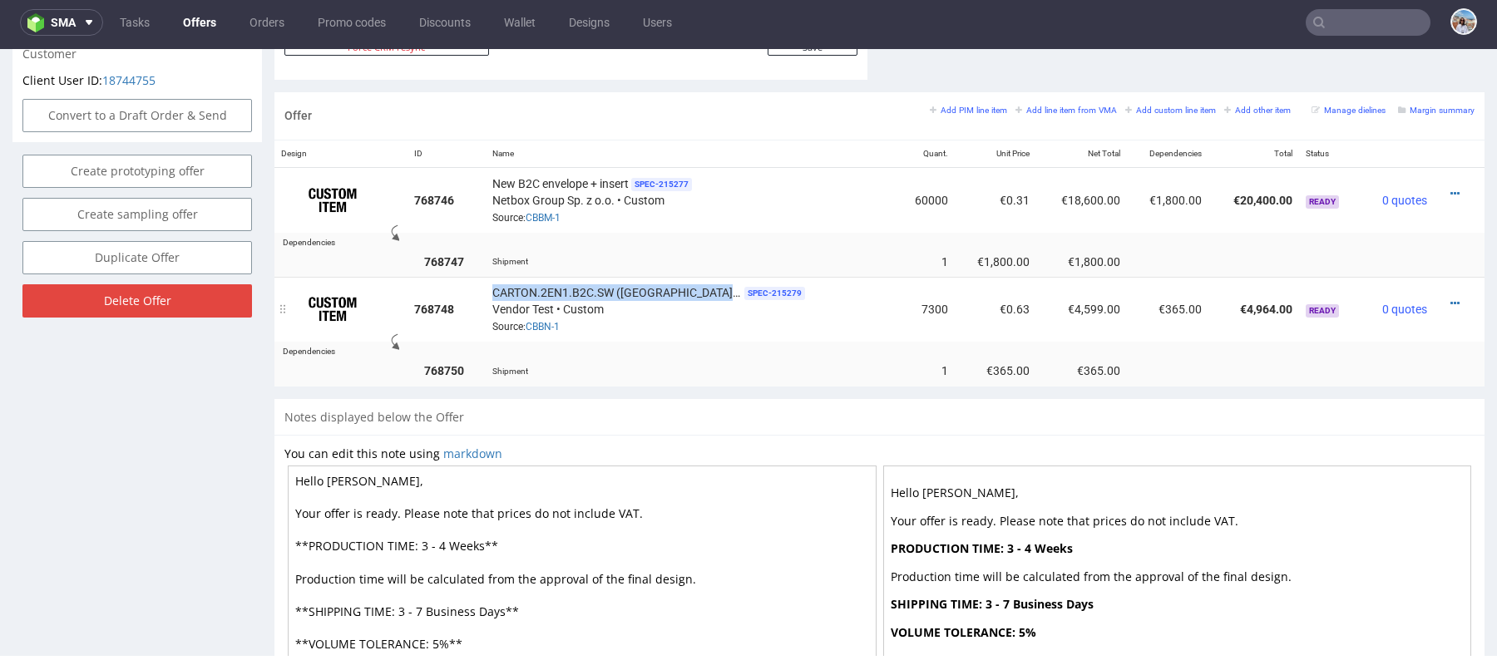
drag, startPoint x: 494, startPoint y: 284, endPoint x: 724, endPoint y: 289, distance: 230.4
click at [724, 289] on span "CARTON.2EN1.B2C.SW ([GEOGRAPHIC_DATA] version)" at bounding box center [616, 292] width 249 height 17
copy span "CARTON.2EN1.B2C.SW (Switzerland version"
click at [1450, 298] on icon at bounding box center [1454, 304] width 9 height 12
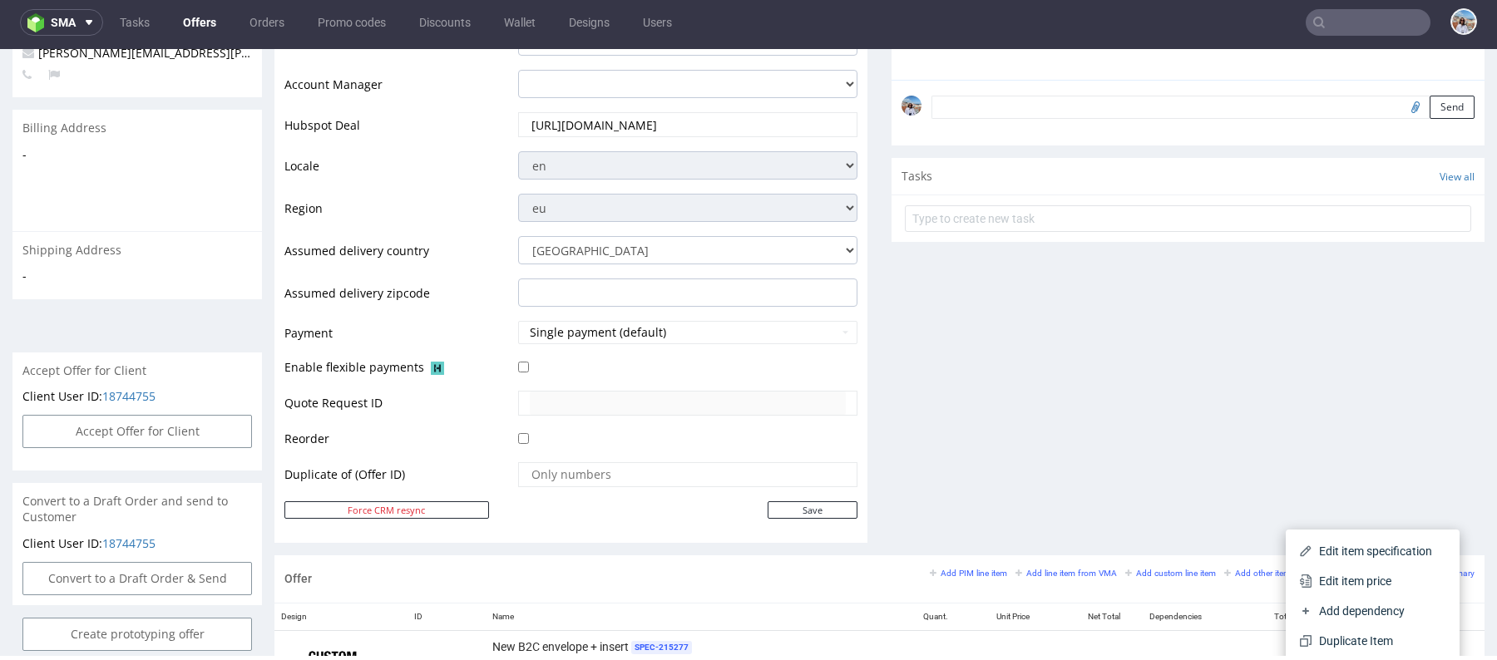
scroll to position [0, 0]
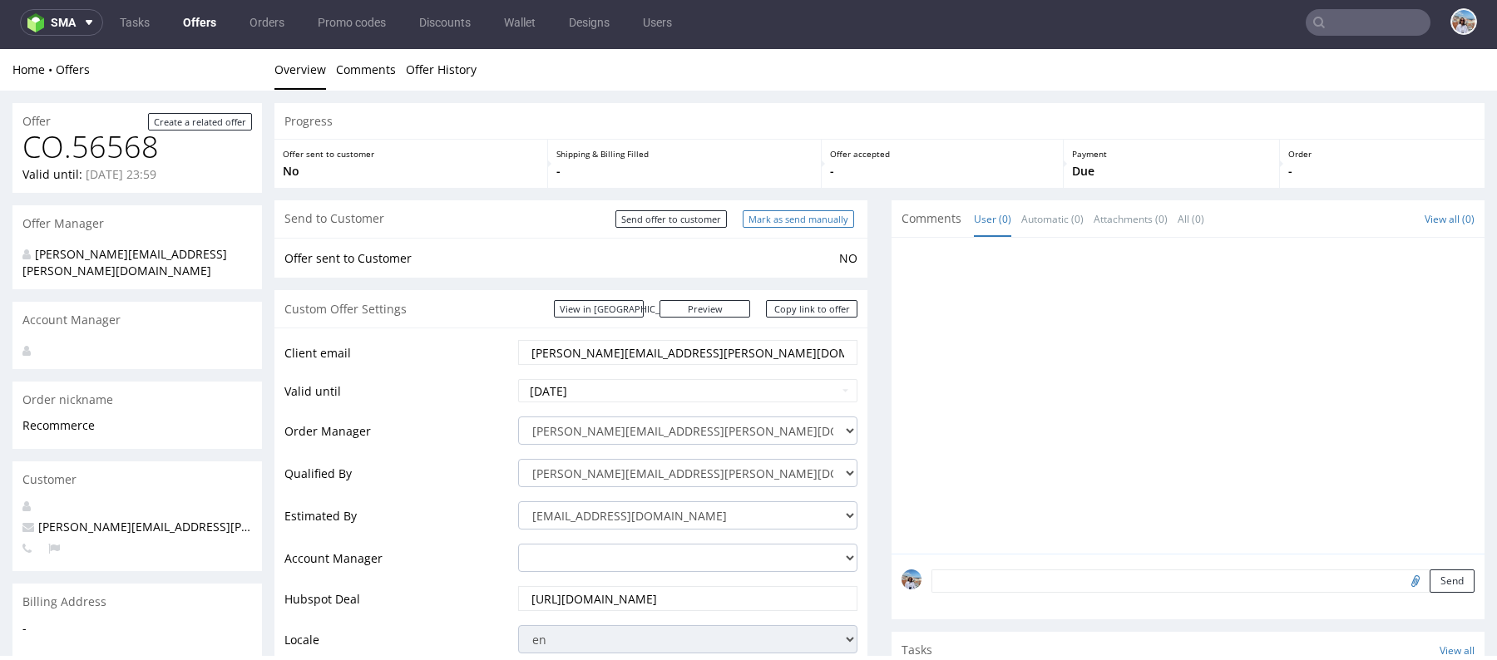
click at [755, 219] on input "Mark as send manually" at bounding box center [798, 218] width 111 height 17
type input "In progress..."
click at [785, 316] on link "Copy link to offer" at bounding box center [811, 308] width 91 height 17
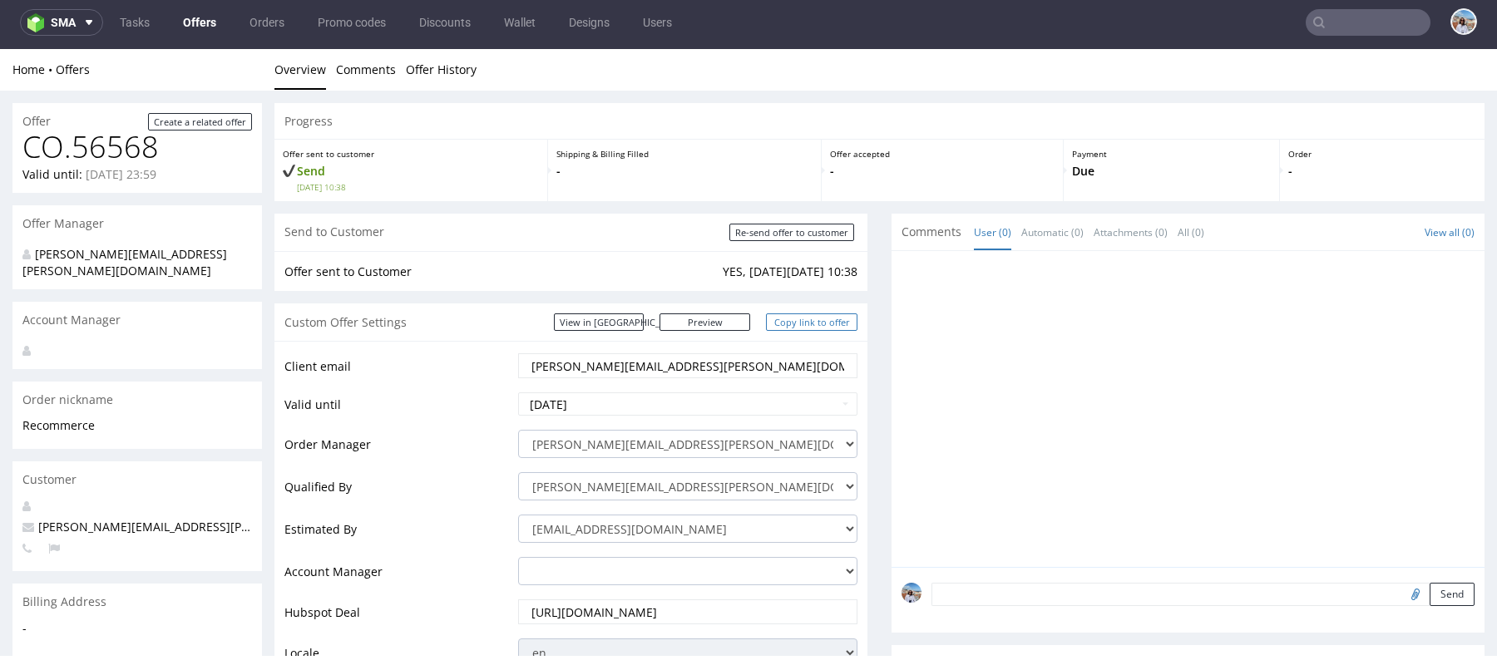
click at [808, 323] on link "Copy link to offer" at bounding box center [811, 322] width 91 height 17
click at [785, 235] on input "Re-send offer to customer" at bounding box center [791, 232] width 125 height 17
type input "In progress..."
